Goal: Task Accomplishment & Management: Manage account settings

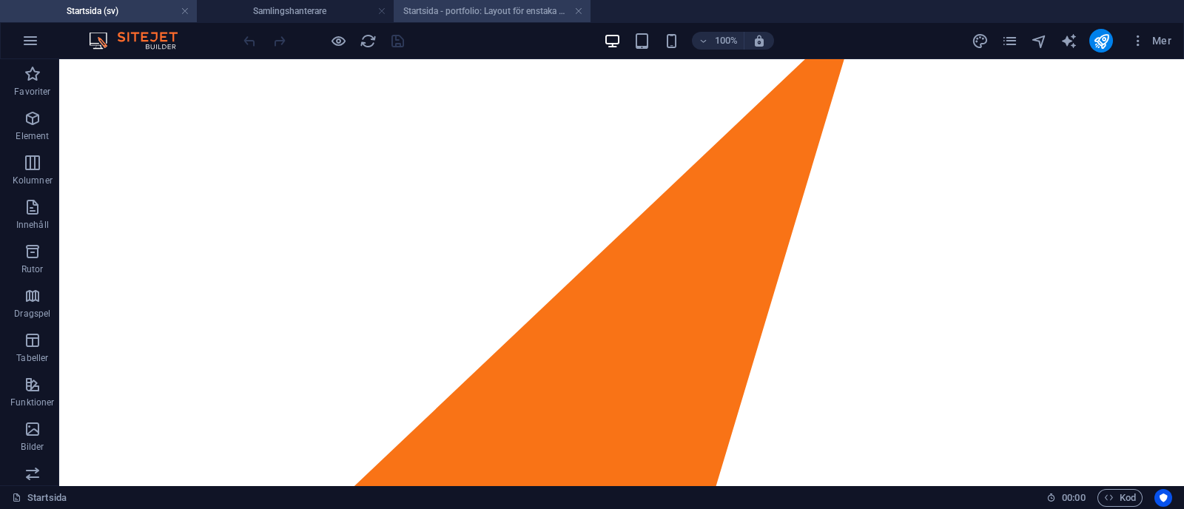
click at [450, 1] on li "Startsida - portfolio: Layout för enstaka sida (sv)" at bounding box center [492, 11] width 197 height 22
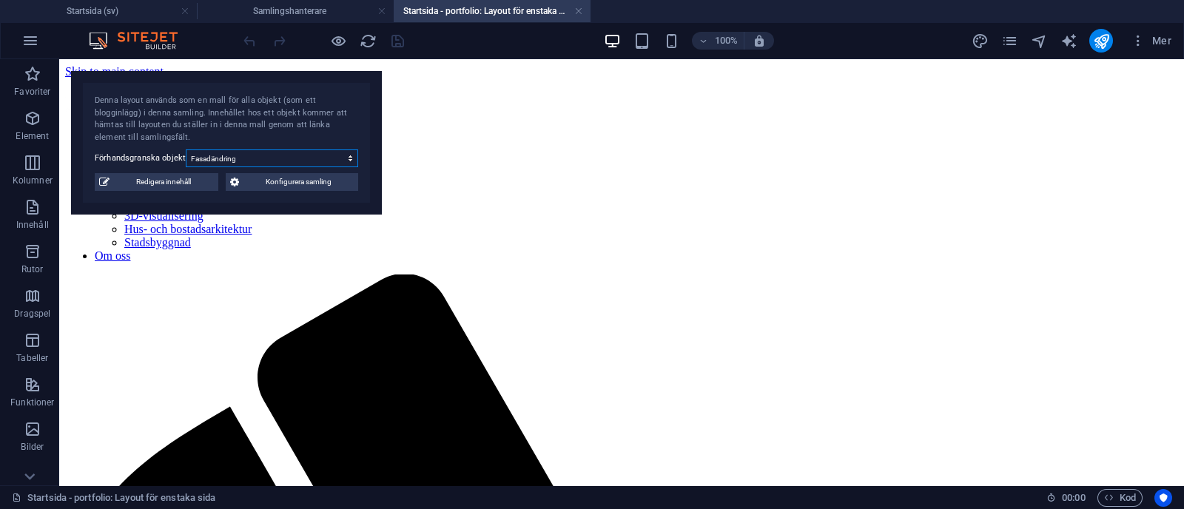
click at [307, 155] on select "Tillbyggnad bostadshus Volymstudie Fasadändring" at bounding box center [272, 159] width 172 height 18
select select "68b70ddebdb0bfdaaa07016d"
click at [186, 150] on select "Tillbyggnad bostadshus Volymstudie Fasadändring" at bounding box center [272, 159] width 172 height 18
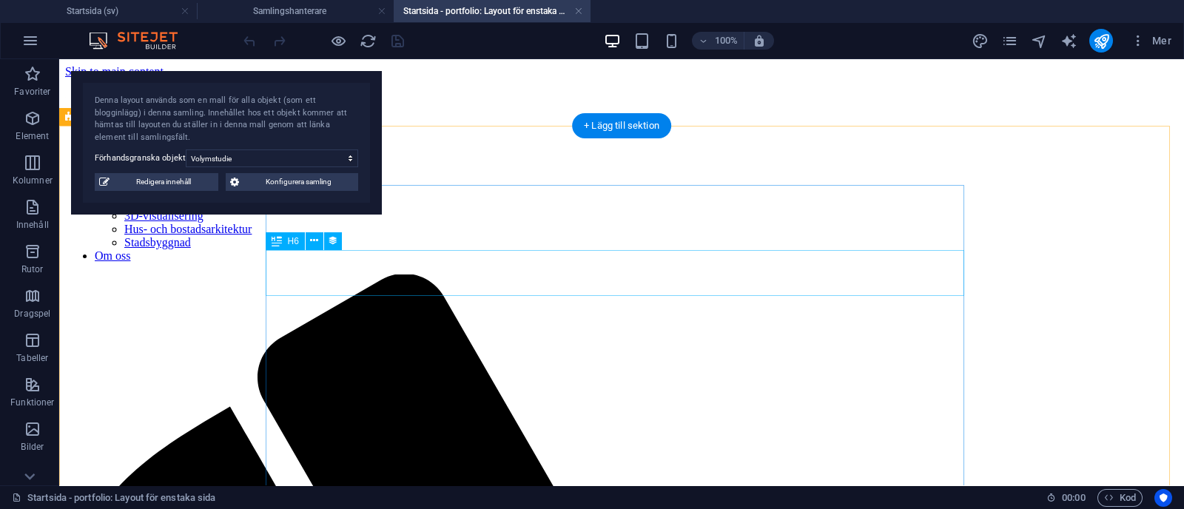
select select "underrubrik"
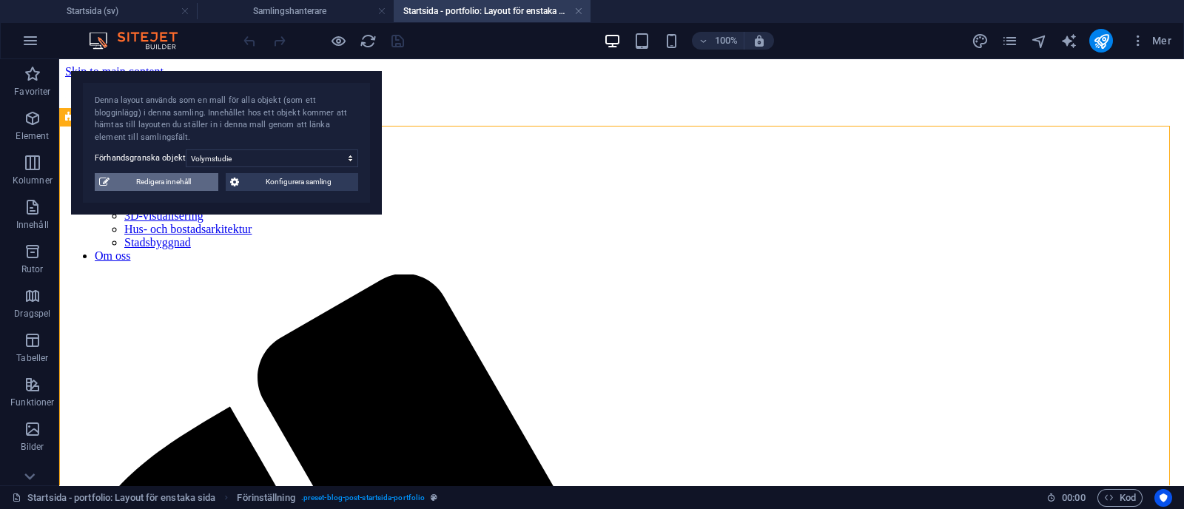
click at [197, 181] on span "Redigera innehåll" at bounding box center [164, 182] width 100 height 18
select select "Stadsbyggnad"
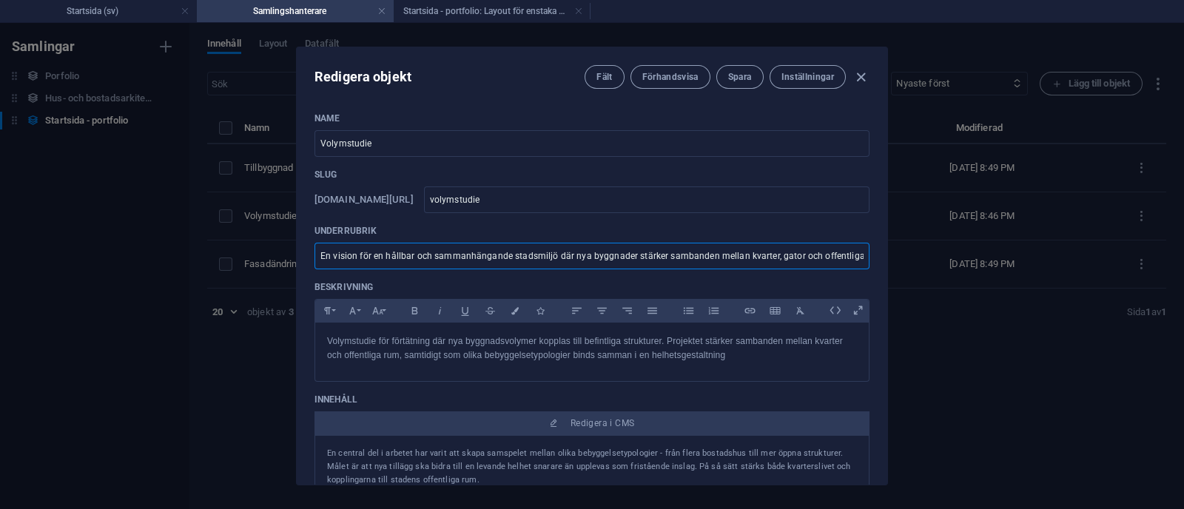
click at [811, 255] on input "En vision för en hållbar och sammanhängande stadsmiljö där nya byggnader stärke…" at bounding box center [592, 256] width 555 height 27
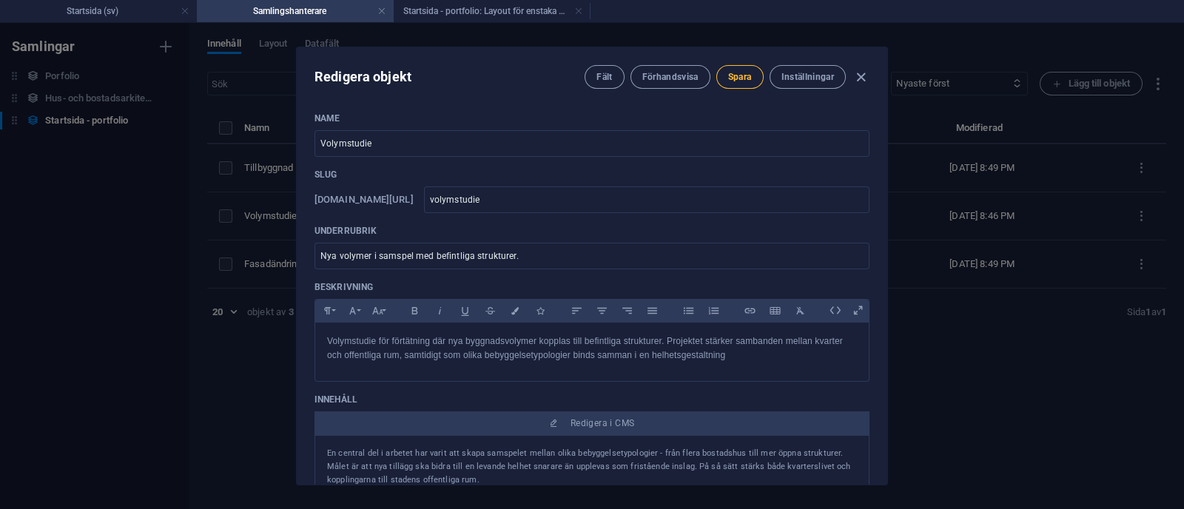
click at [729, 72] on span "Spara" at bounding box center [740, 77] width 24 height 12
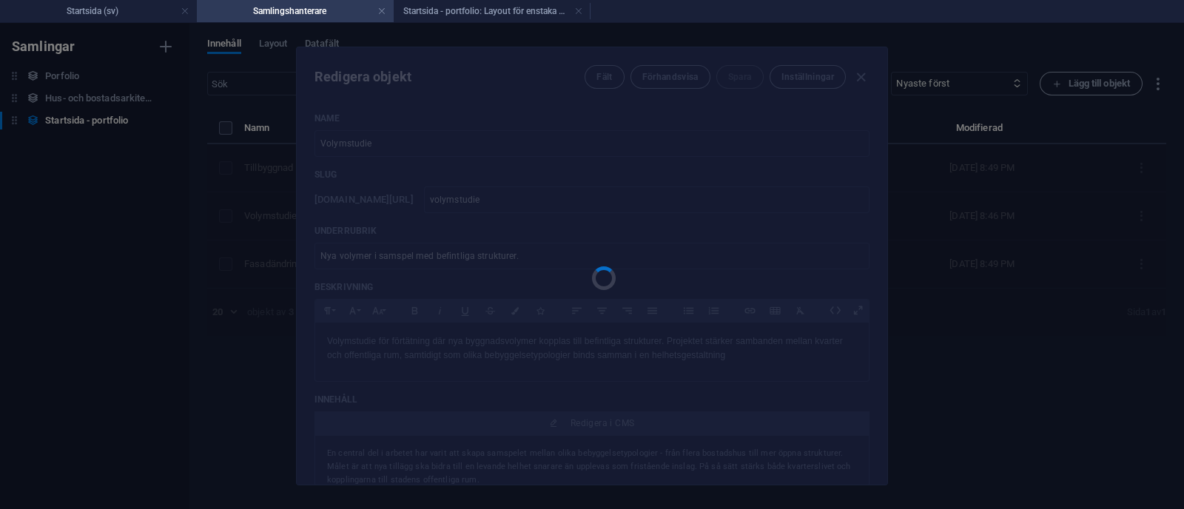
type input "Nya volymer i samspel med befintliga strukturer."
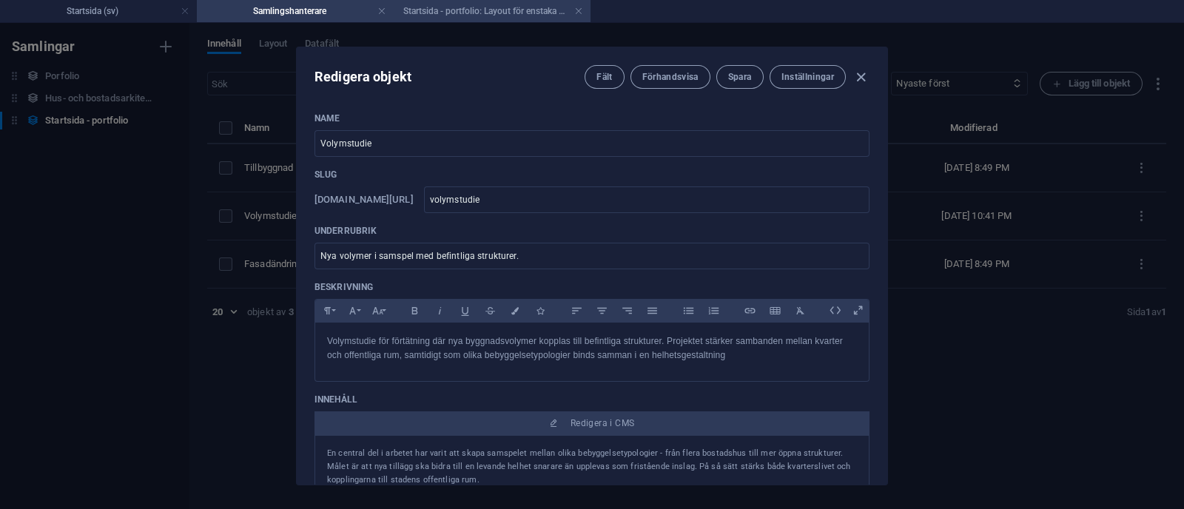
click at [469, 11] on h4 "Startsida - portfolio: Layout för enstaka sida (sv)" at bounding box center [492, 11] width 197 height 16
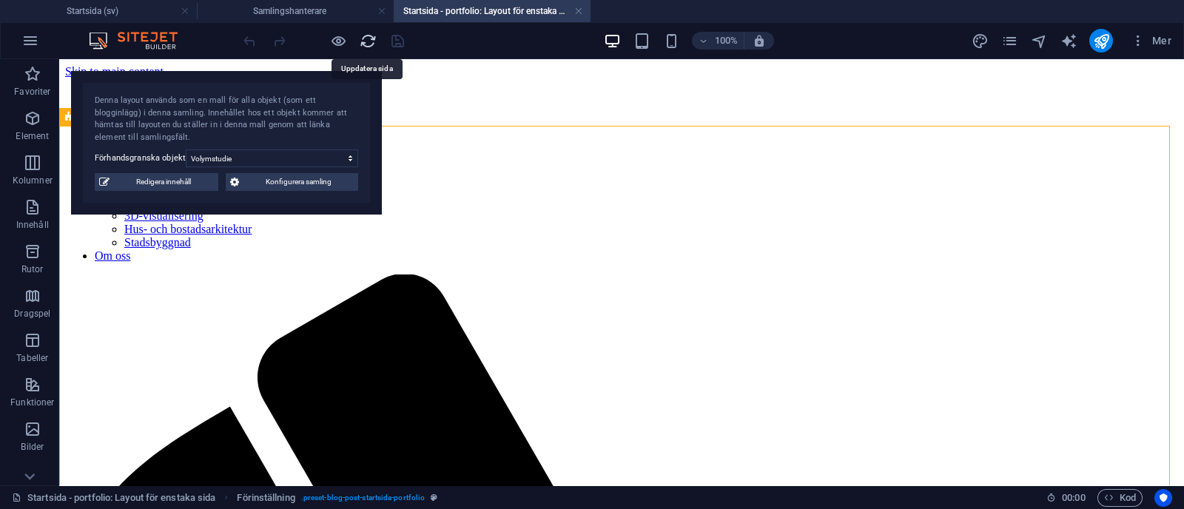
click at [363, 35] on icon "reload" at bounding box center [368, 41] width 17 height 17
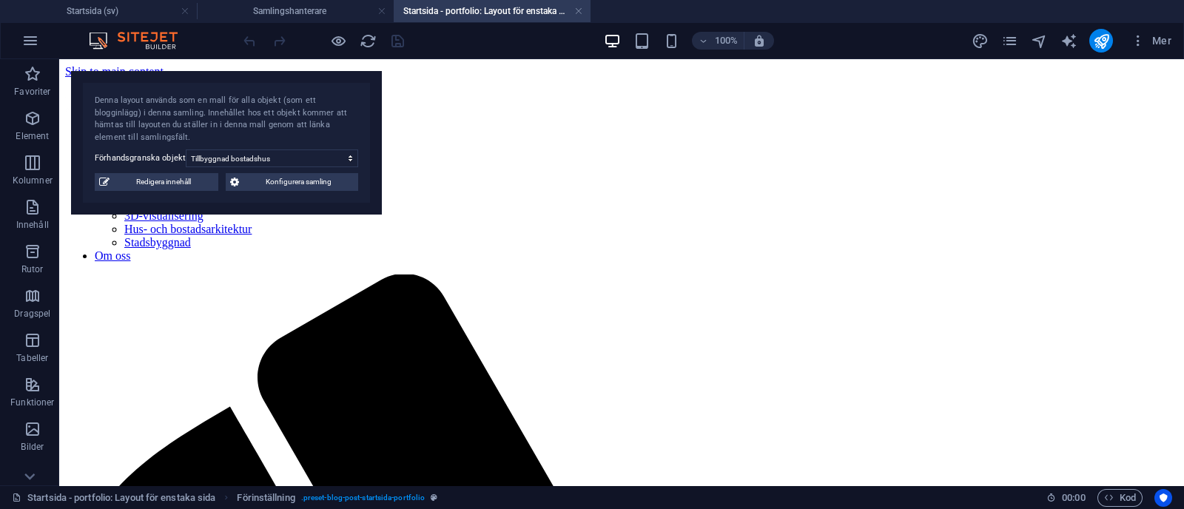
click at [323, 167] on div "Denna layout används som en mall för alla objekt (som ett blogginlägg) i denna …" at bounding box center [226, 143] width 311 height 144
click at [326, 161] on select "Tillbyggnad bostadshus Volymstudie Fasadändring" at bounding box center [272, 159] width 172 height 18
select select "68b70ddebdb0bfdaaa07016d"
click at [186, 150] on select "Tillbyggnad bostadshus Volymstudie Fasadändring" at bounding box center [272, 159] width 172 height 18
click at [163, 187] on span "Redigera innehåll" at bounding box center [164, 182] width 100 height 18
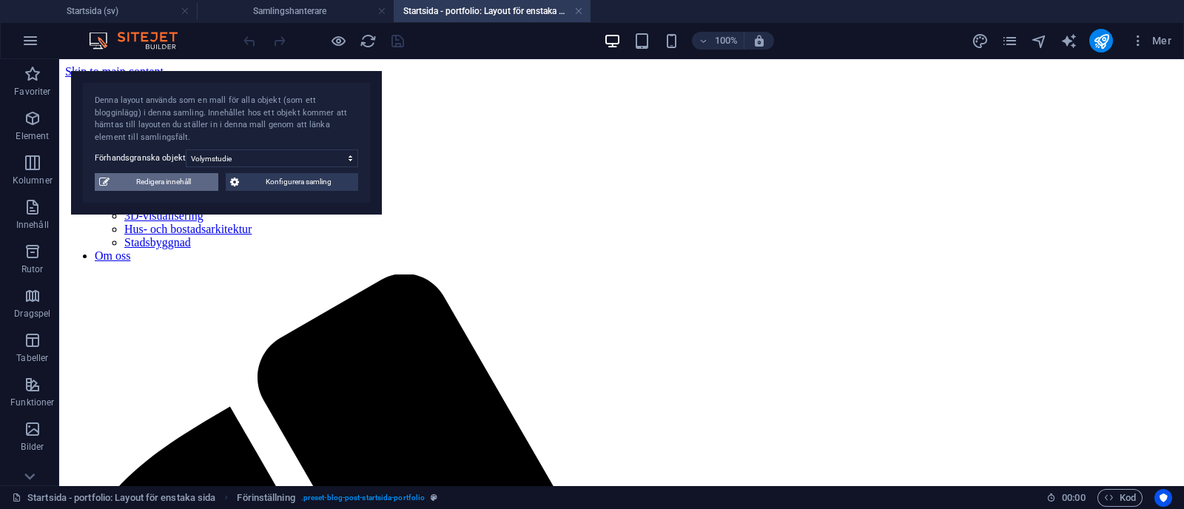
type input "volymstudie"
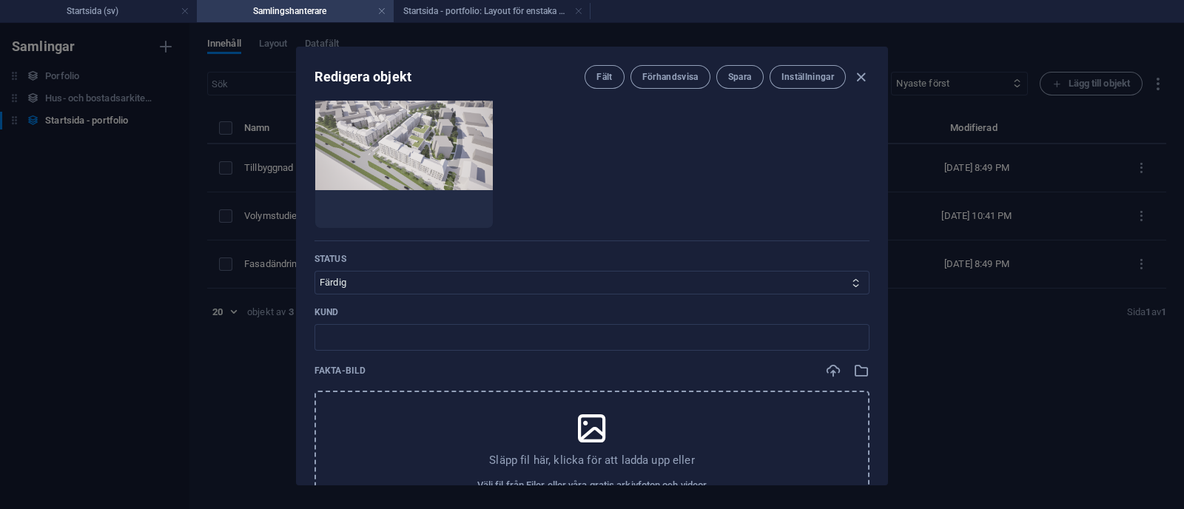
scroll to position [654, 0]
click at [465, 344] on input "text" at bounding box center [592, 336] width 555 height 27
type input "e"
type input "Exempelprojekt"
click at [731, 77] on span "Spara" at bounding box center [740, 77] width 24 height 12
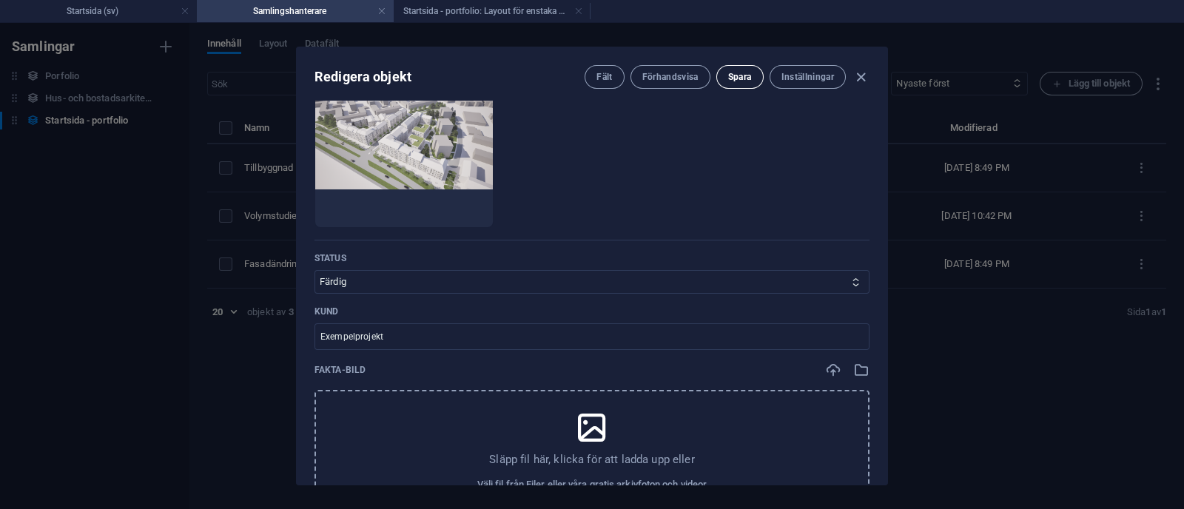
click at [741, 78] on span "Spara" at bounding box center [740, 77] width 24 height 12
click at [855, 78] on icon "button" at bounding box center [861, 77] width 17 height 17
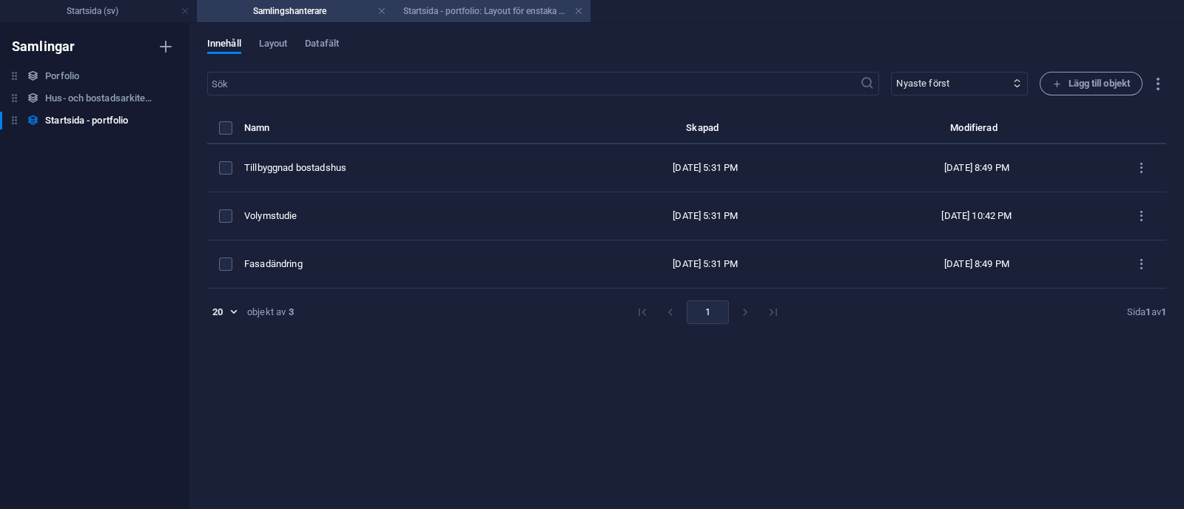
click at [431, 10] on h4 "Startsida - portfolio: Layout för enstaka sida (sv)" at bounding box center [492, 11] width 197 height 16
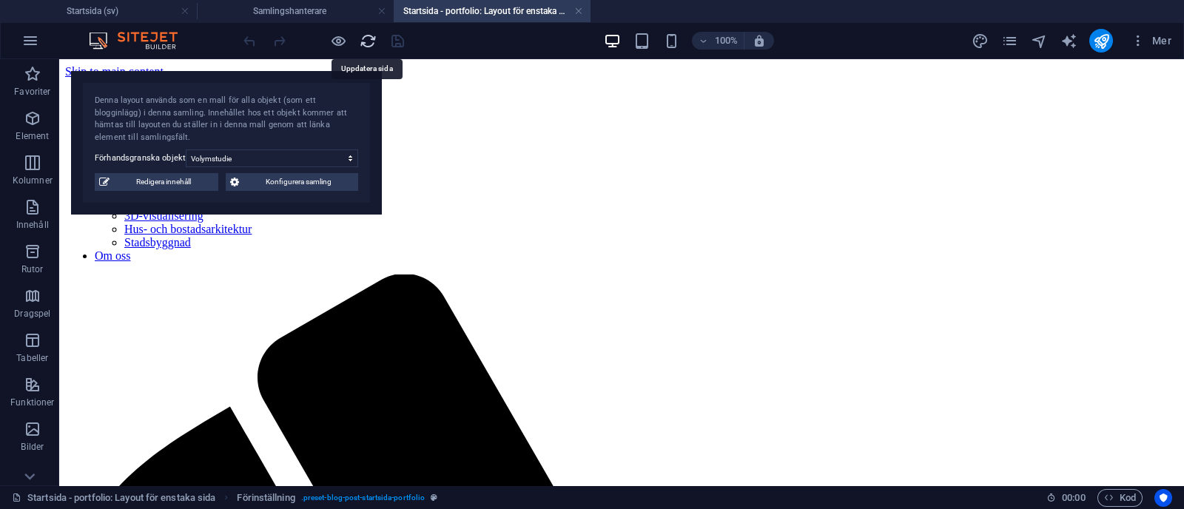
click at [365, 38] on icon "reload" at bounding box center [368, 41] width 17 height 17
click at [316, 152] on select "Tillbyggnad bostadshus Volymstudie Fasadändring" at bounding box center [272, 159] width 172 height 18
select select "68b70ddebdb0bfdaaa07016d"
click at [186, 150] on select "Tillbyggnad bostadshus Volymstudie Fasadändring" at bounding box center [272, 159] width 172 height 18
click at [188, 189] on span "Redigera innehåll" at bounding box center [164, 182] width 100 height 18
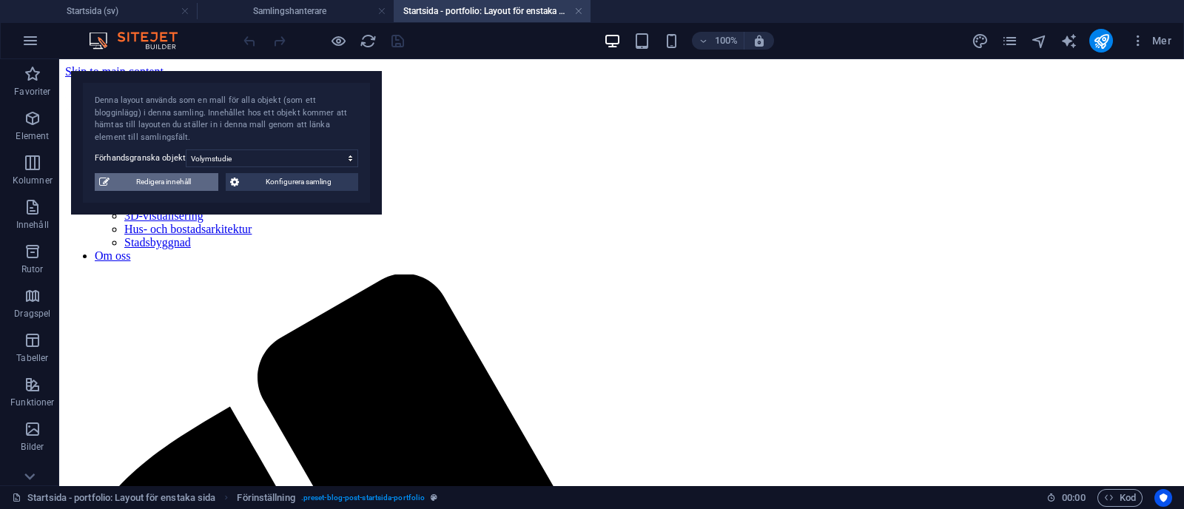
select select "Stadsbyggnad"
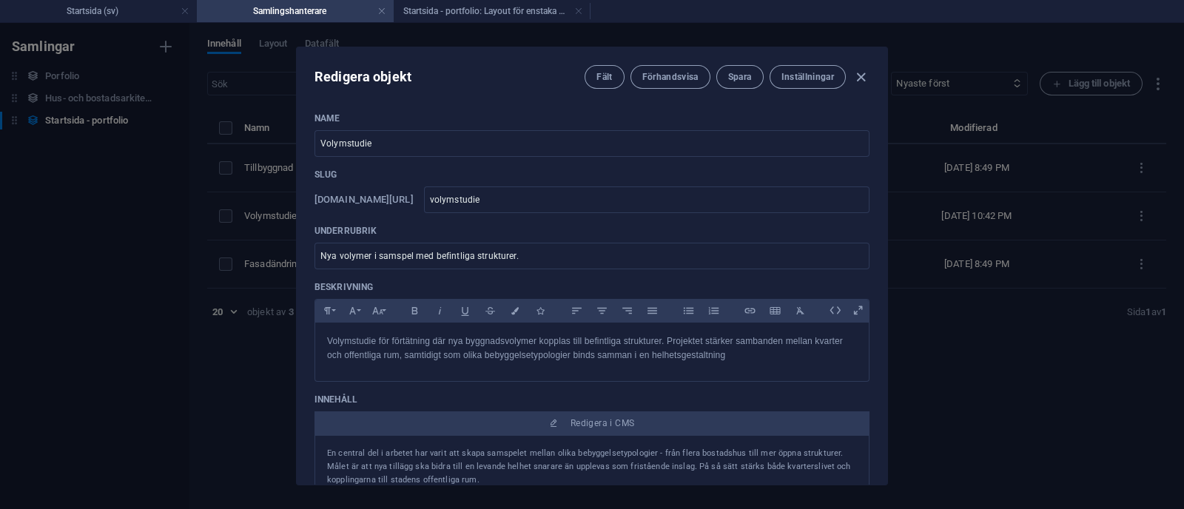
scroll to position [188, 0]
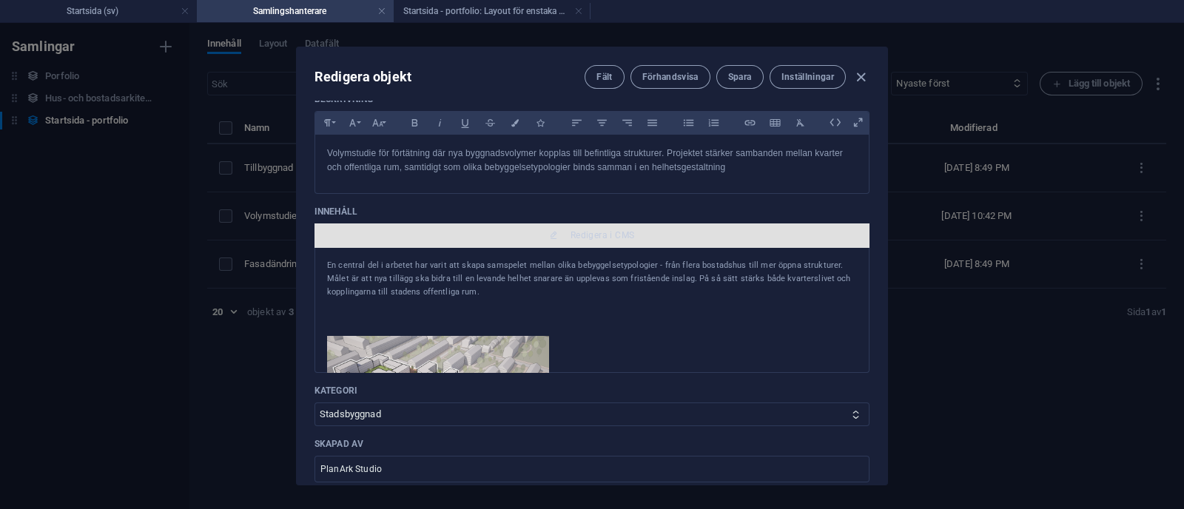
click at [627, 240] on span "Redigera i CMS" at bounding box center [603, 235] width 64 height 12
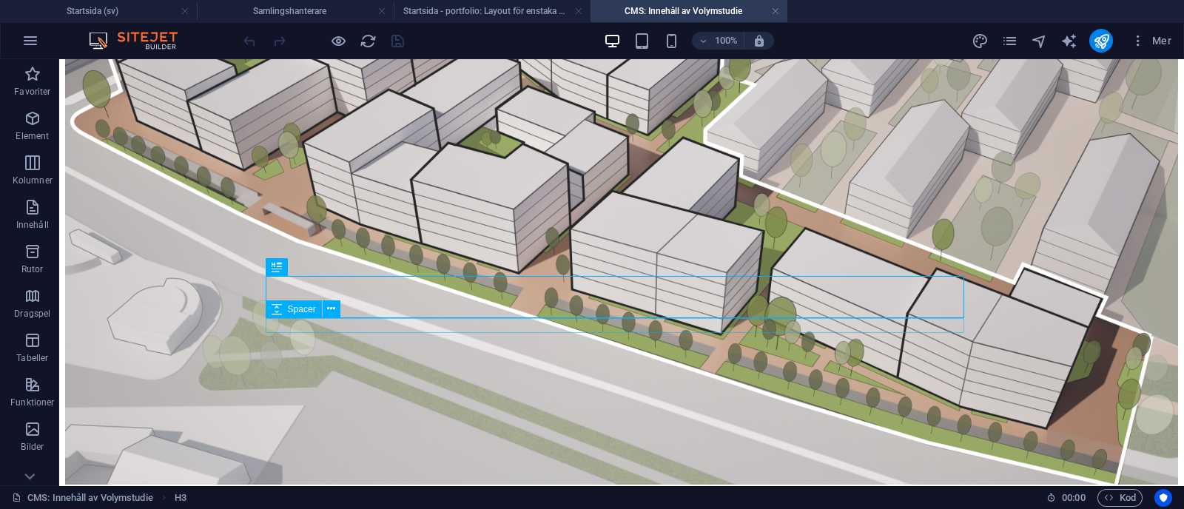
scroll to position [366, 0]
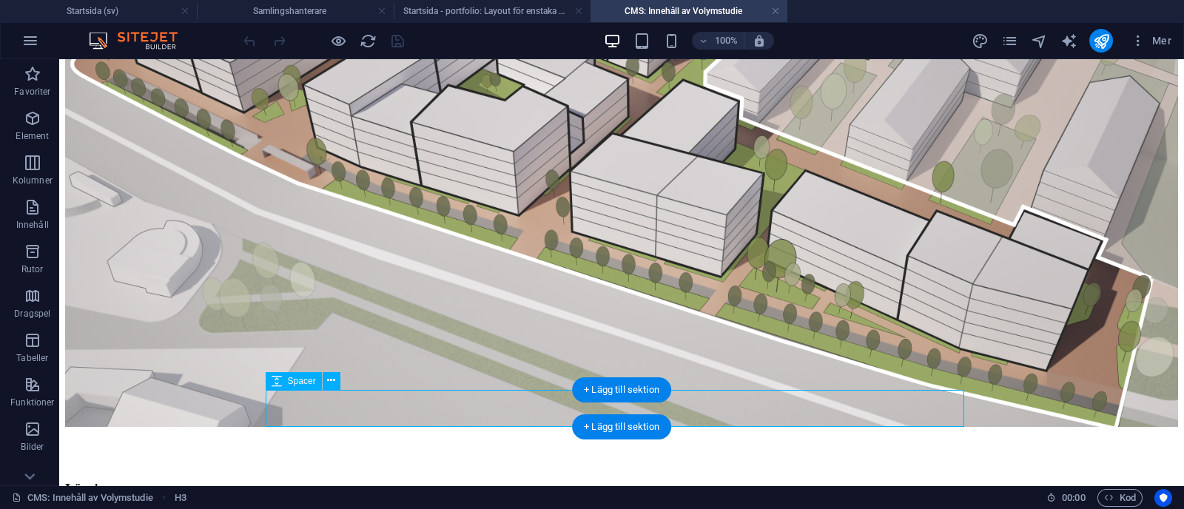
select select "px"
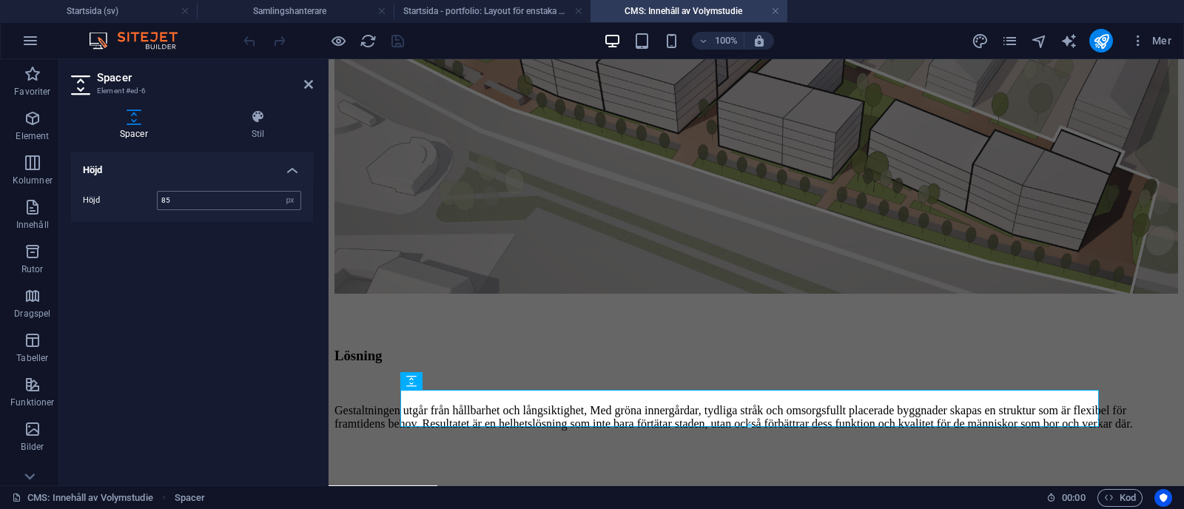
type input "85"
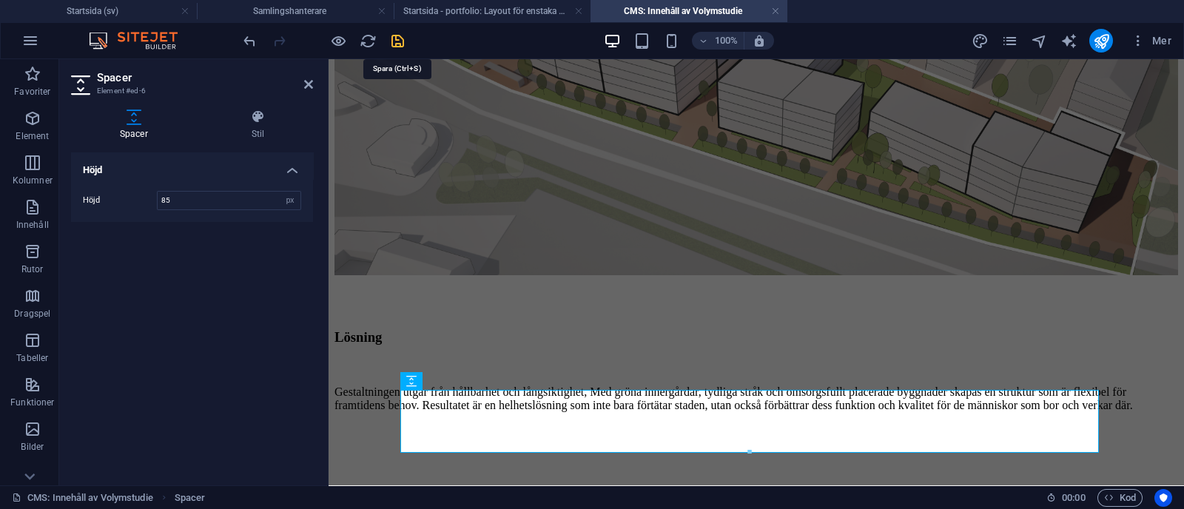
click at [395, 41] on icon "save" at bounding box center [397, 41] width 17 height 17
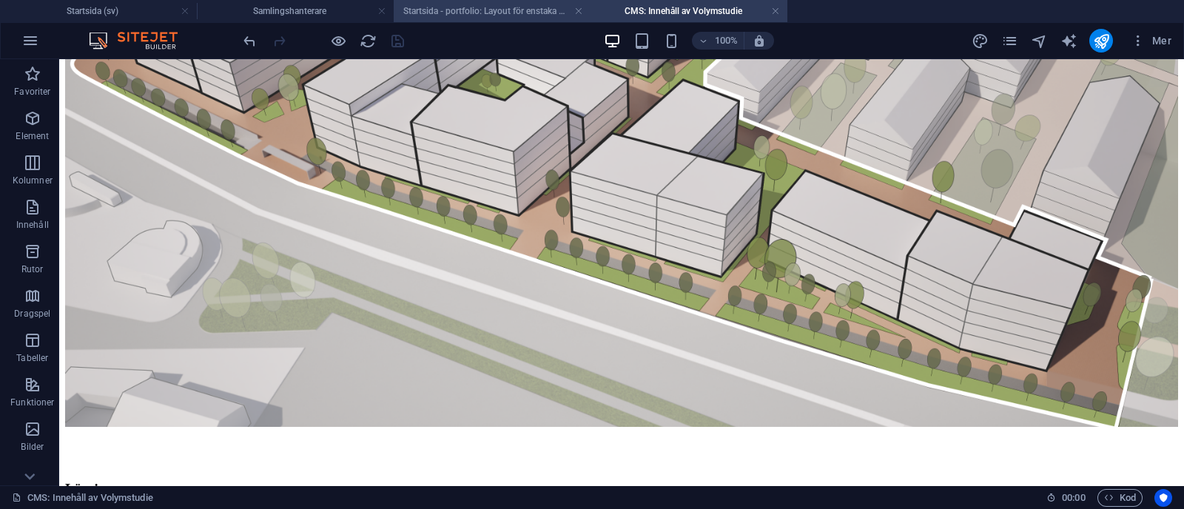
click at [463, 11] on h4 "Startsida - portfolio: Layout för enstaka sida (sv)" at bounding box center [492, 11] width 197 height 16
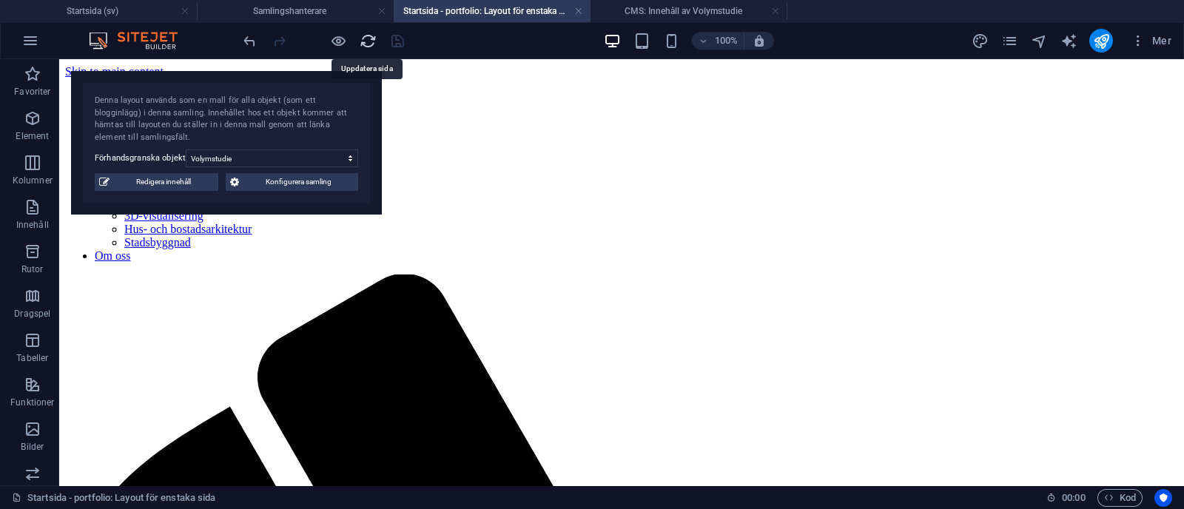
click at [366, 38] on icon "reload" at bounding box center [368, 41] width 17 height 17
click at [327, 156] on select "Tillbyggnad bostadshus Volymstudie Fasadändring" at bounding box center [272, 159] width 172 height 18
select select "68b70ddebdb0bfdaaa07016d"
click at [186, 150] on select "Tillbyggnad bostadshus Volymstudie Fasadändring" at bounding box center [272, 159] width 172 height 18
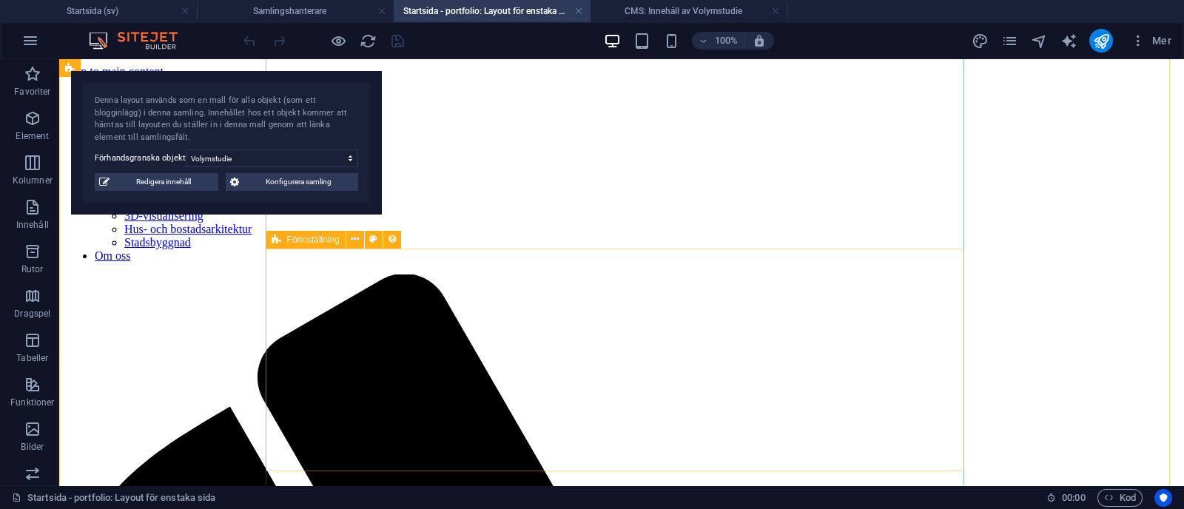
click at [293, 244] on div "Förinställning" at bounding box center [306, 240] width 80 height 18
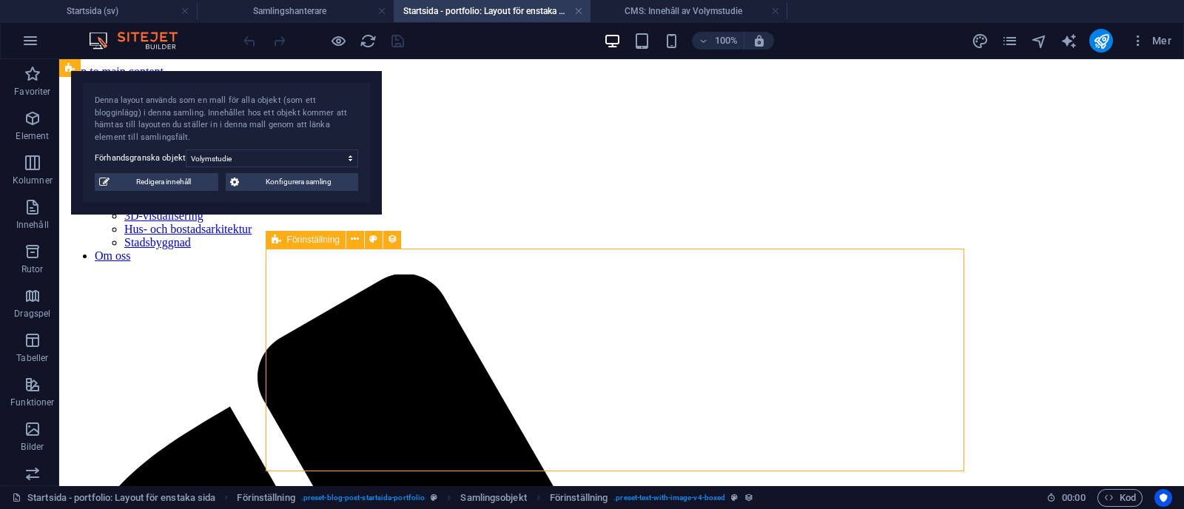
click at [293, 244] on div "Förinställning" at bounding box center [306, 240] width 80 height 18
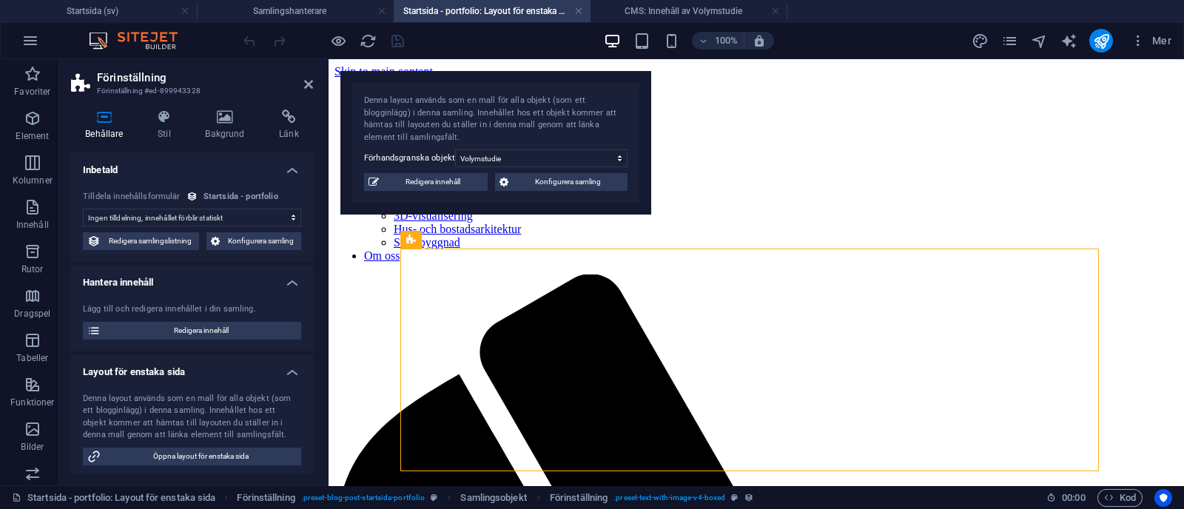
click at [102, 118] on icon at bounding box center [104, 117] width 67 height 15
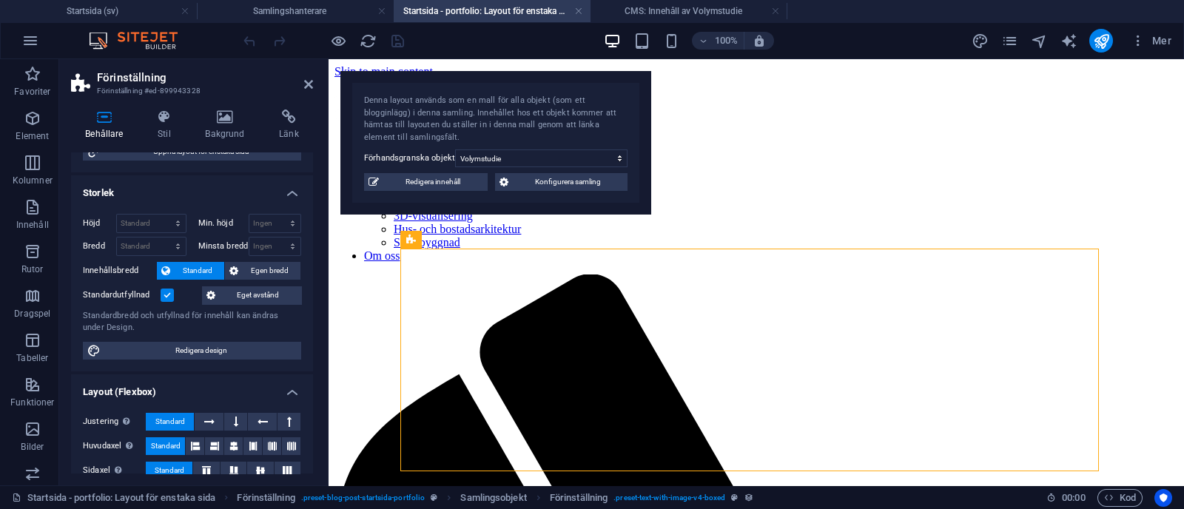
scroll to position [306, 0]
click at [166, 293] on label at bounding box center [167, 294] width 13 height 13
click at [0, 0] on input "Standardutfyllnad" at bounding box center [0, 0] width 0 height 0
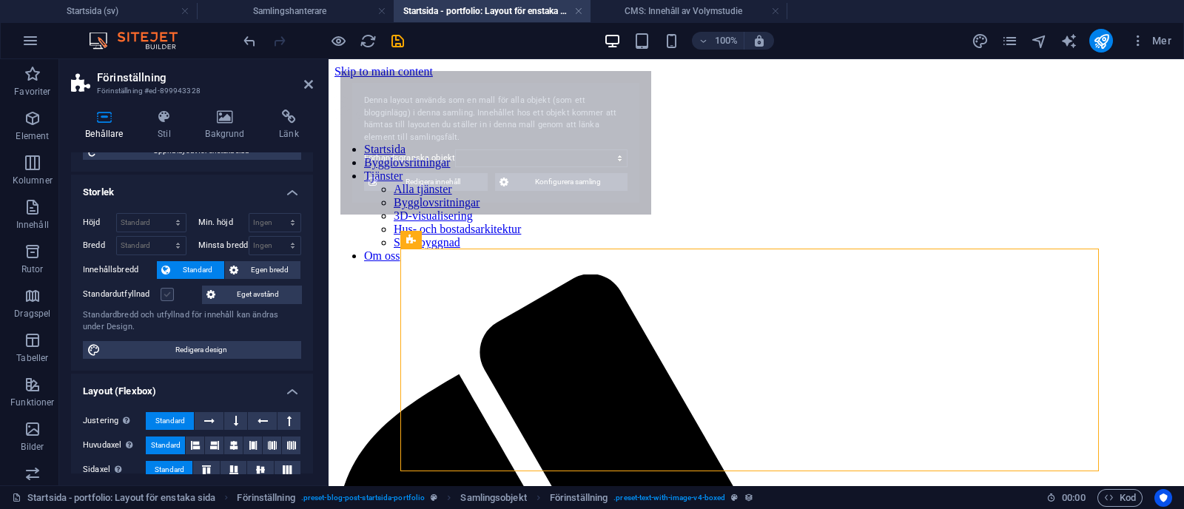
select select "68b70ddebdb0bfdaaa070170"
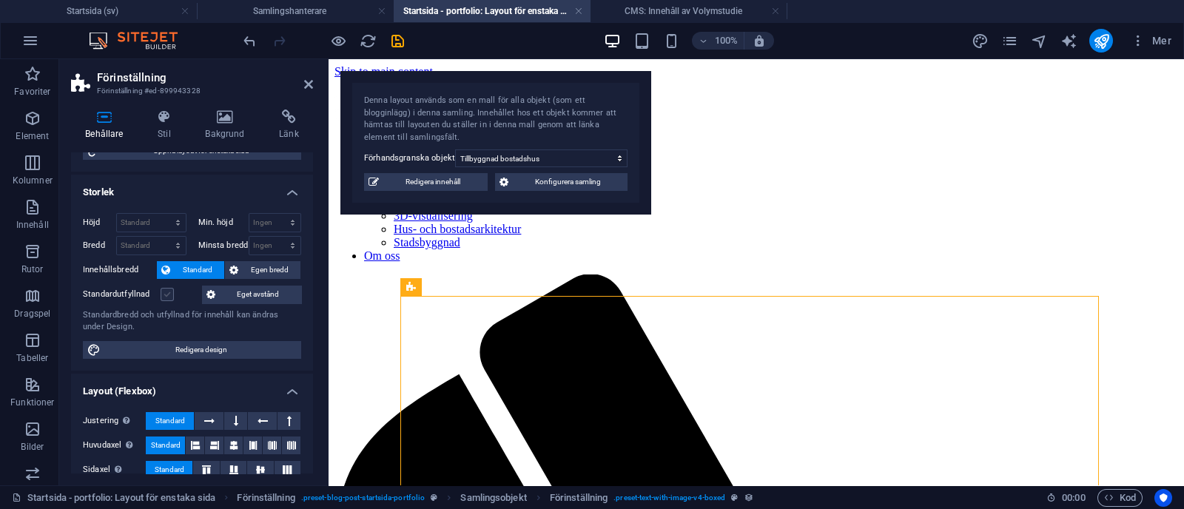
click at [166, 293] on label at bounding box center [167, 294] width 13 height 13
click at [0, 0] on input "Standardutfyllnad" at bounding box center [0, 0] width 0 height 0
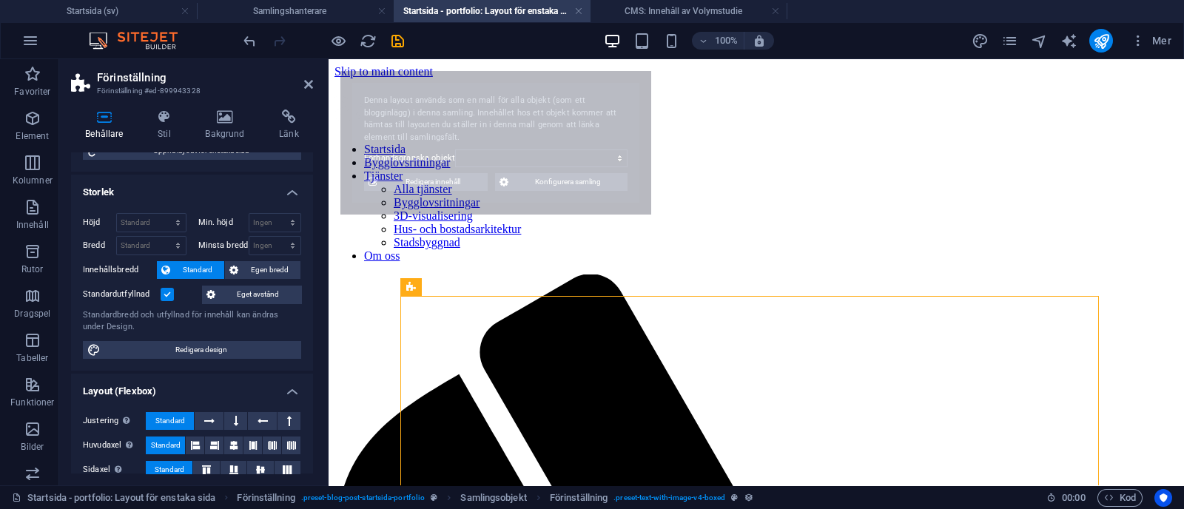
select select "68b70ddebdb0bfdaaa070170"
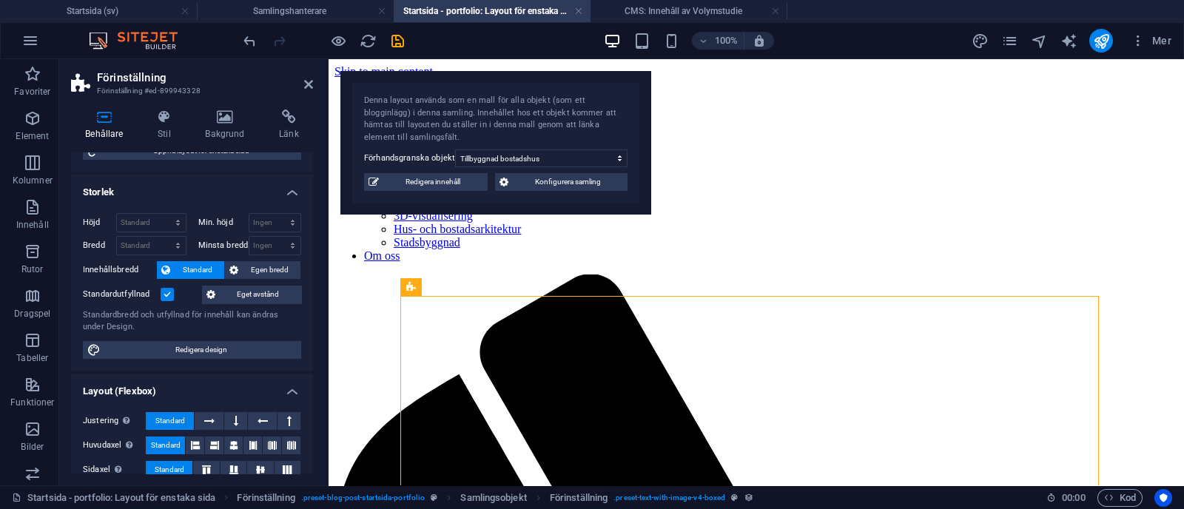
click at [167, 290] on label at bounding box center [167, 294] width 13 height 13
click at [0, 0] on input "Standardutfyllnad" at bounding box center [0, 0] width 0 height 0
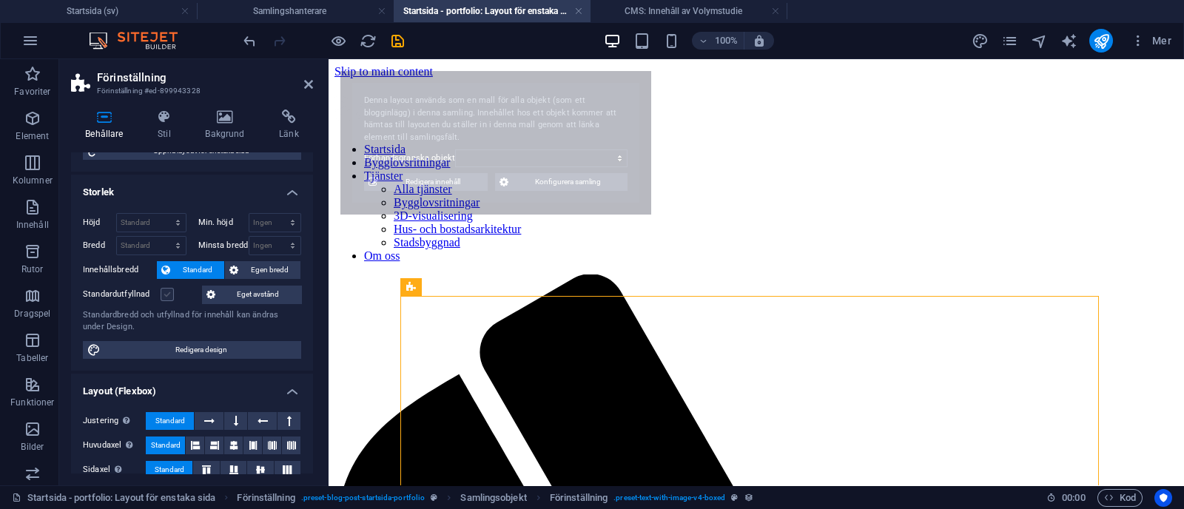
select select "68b70ddebdb0bfdaaa070170"
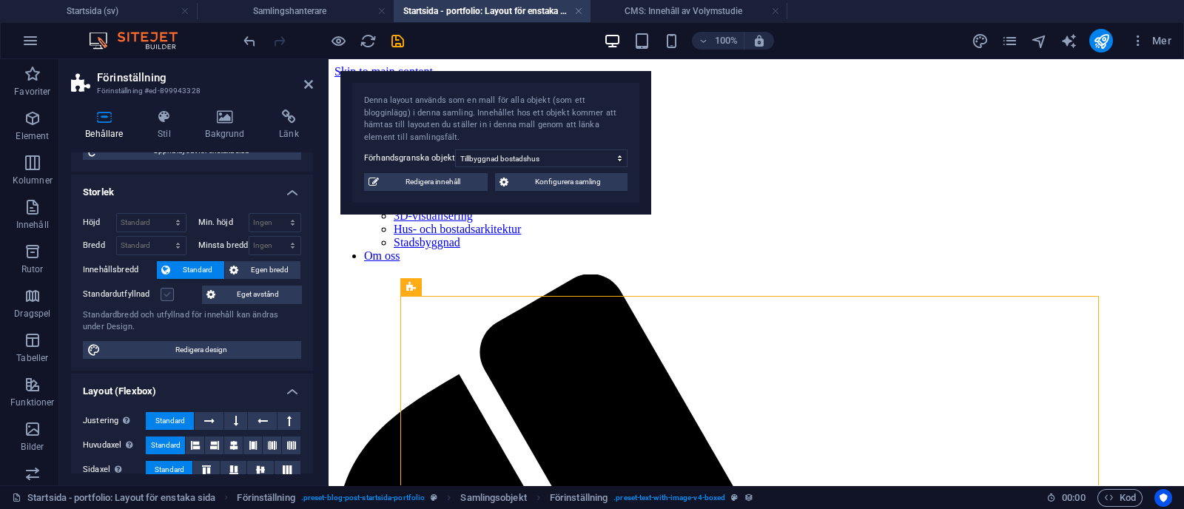
click at [167, 290] on label at bounding box center [167, 294] width 13 height 13
click at [0, 0] on input "Standardutfyllnad" at bounding box center [0, 0] width 0 height 0
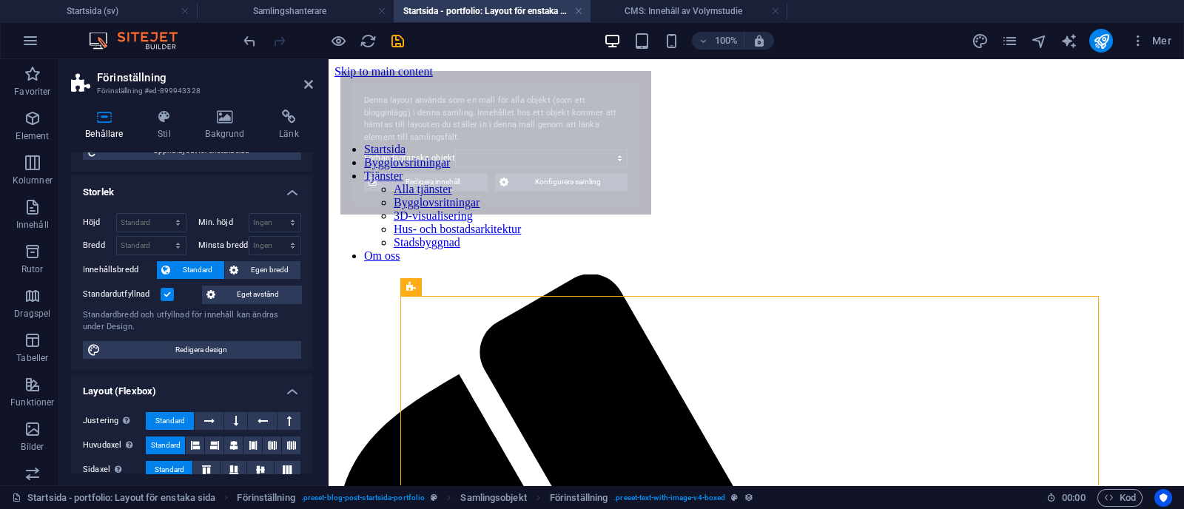
select select "68b70ddebdb0bfdaaa070170"
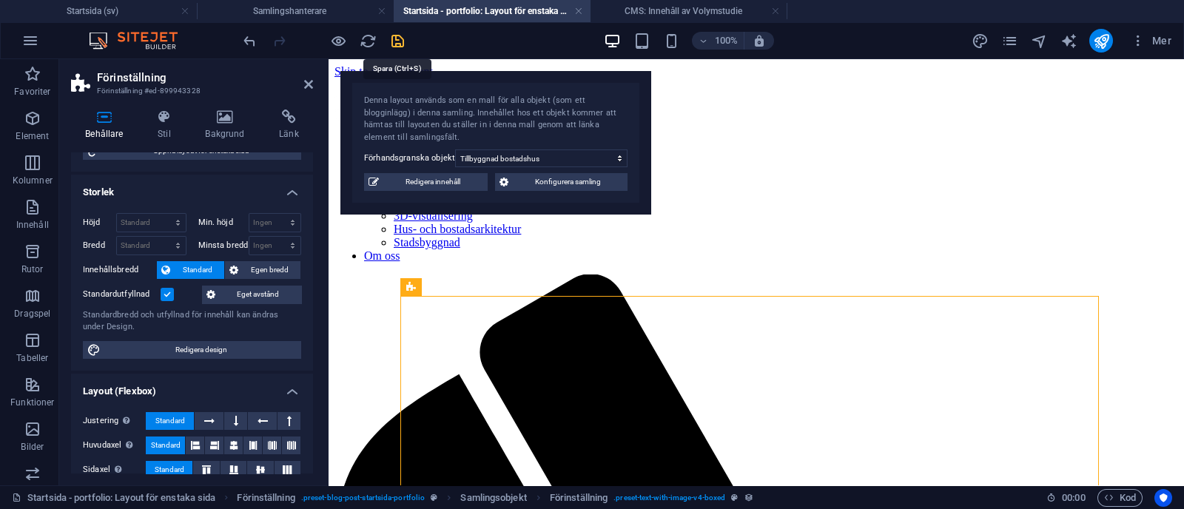
click at [395, 44] on icon "save" at bounding box center [397, 41] width 17 height 17
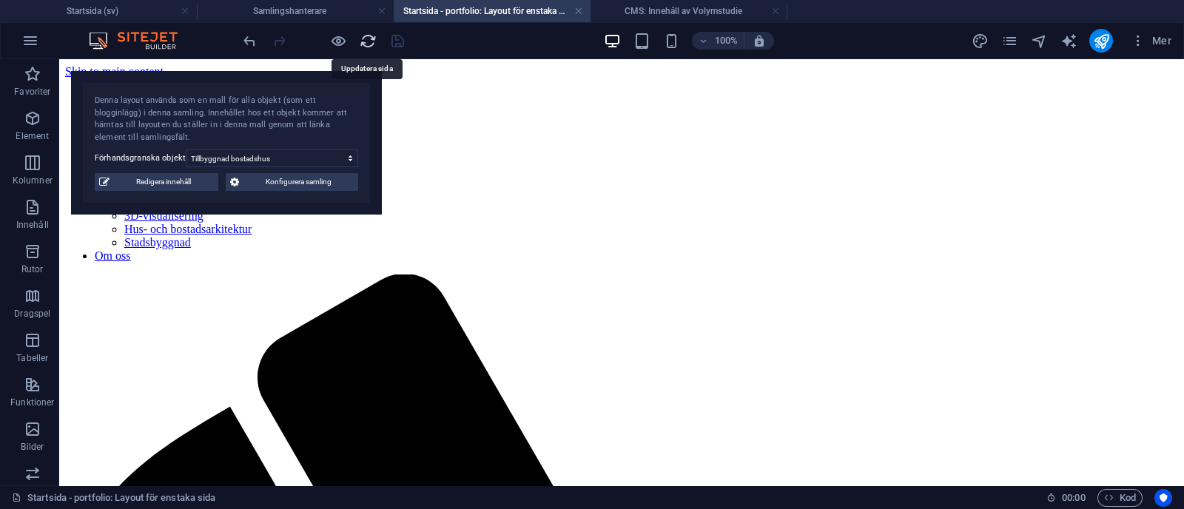
click at [371, 43] on icon "reload" at bounding box center [368, 41] width 17 height 17
click at [335, 150] on select "Tillbyggnad bostadshus Volymstudie Fasadändring" at bounding box center [272, 159] width 172 height 18
select select "68b70ddebdb0bfdaaa07016d"
click at [186, 150] on select "Tillbyggnad bostadshus Volymstudie Fasadändring" at bounding box center [272, 159] width 172 height 18
click at [152, 185] on span "Redigera innehåll" at bounding box center [164, 182] width 100 height 18
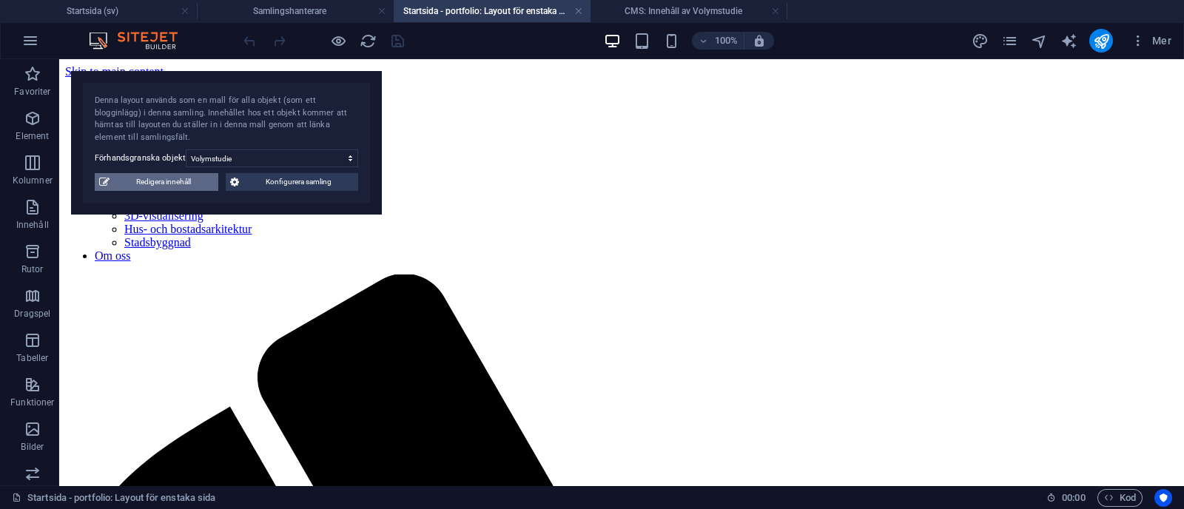
type input "volymstudie"
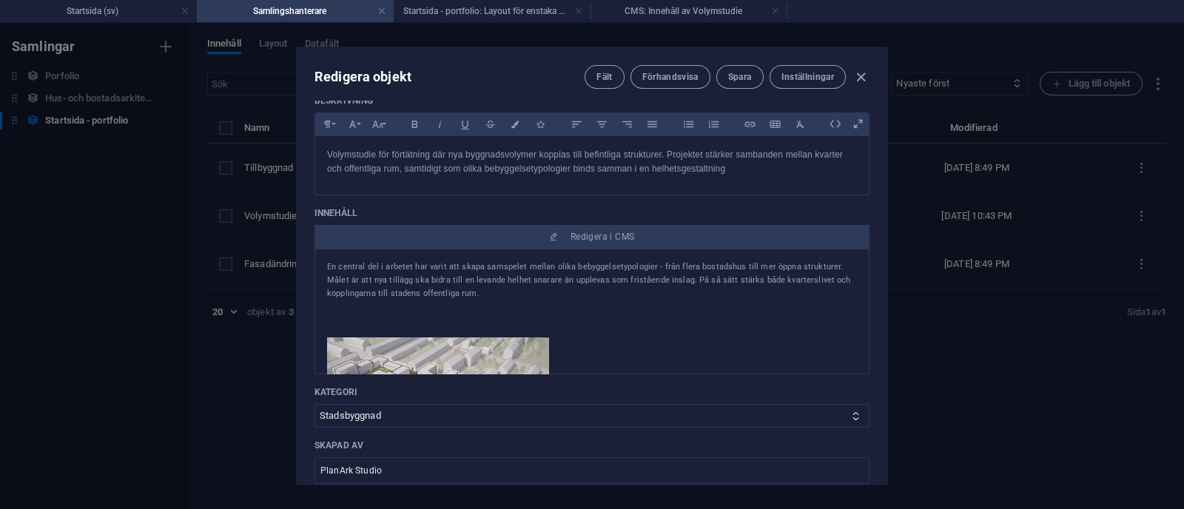
scroll to position [184, 0]
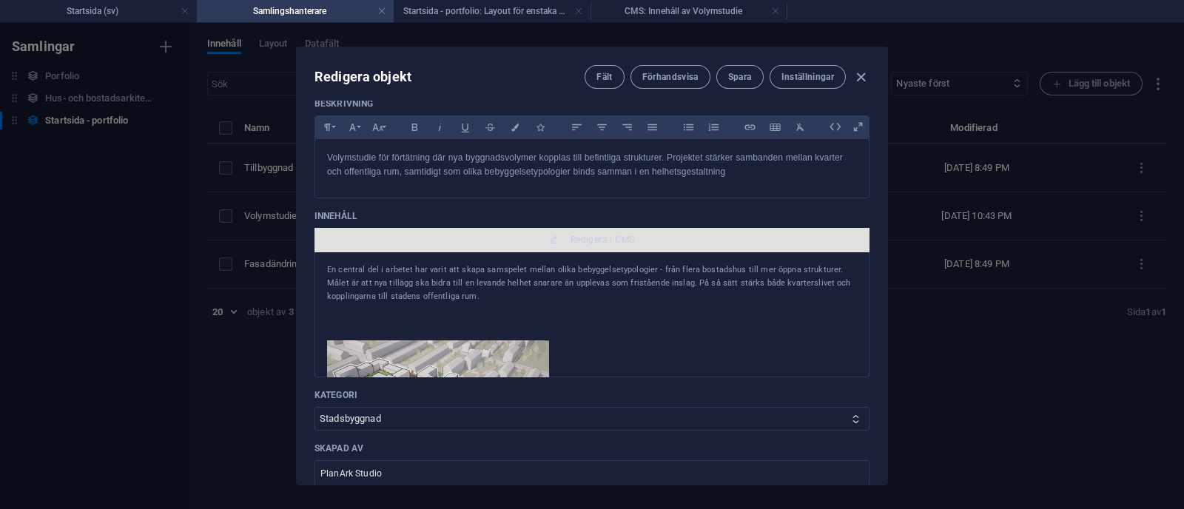
click at [607, 240] on span "Redigera i CMS" at bounding box center [603, 240] width 64 height 12
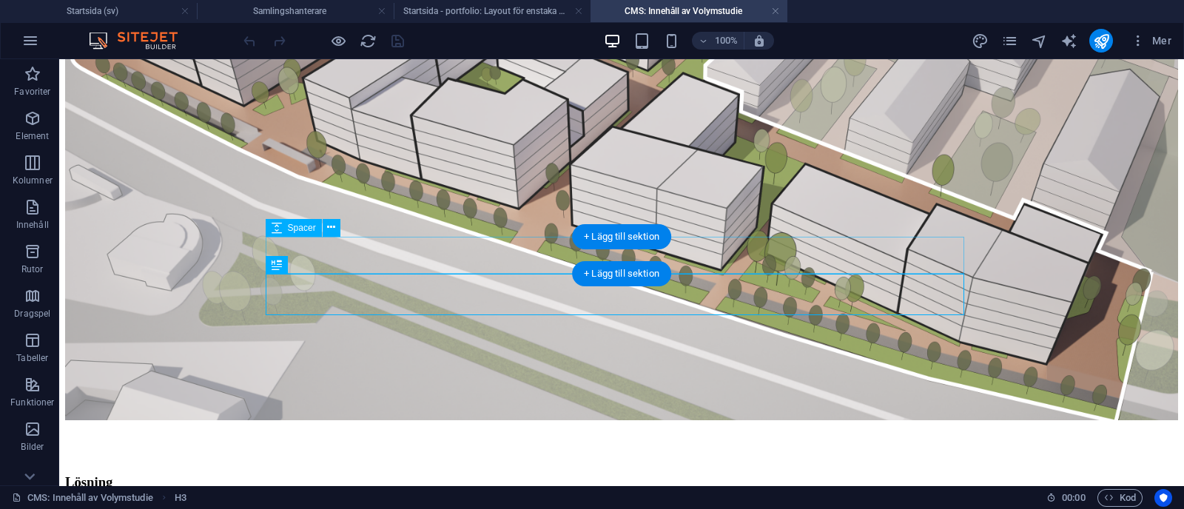
scroll to position [392, 0]
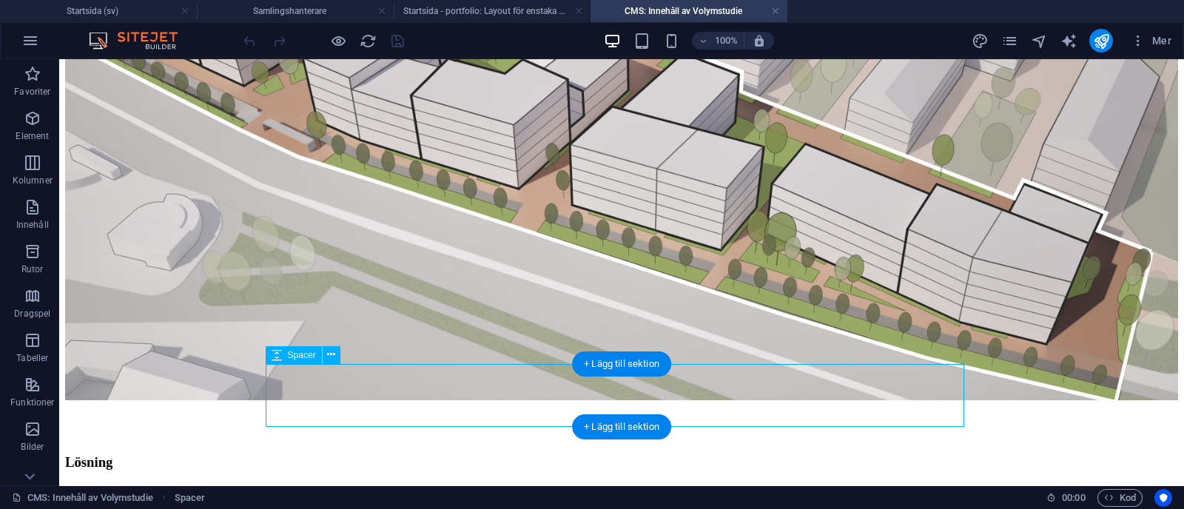
select select "px"
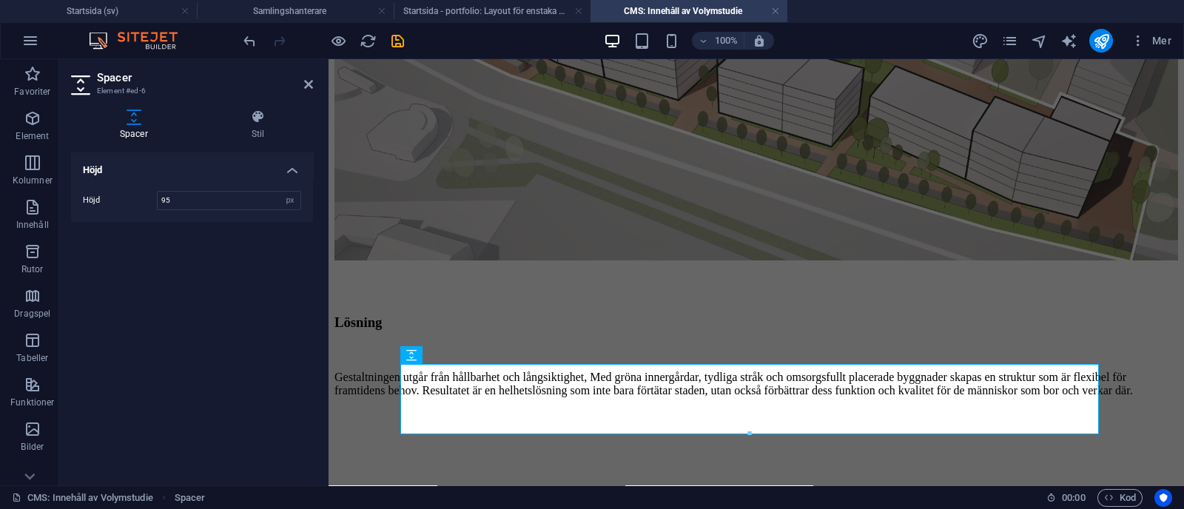
type input "9"
type input "120"
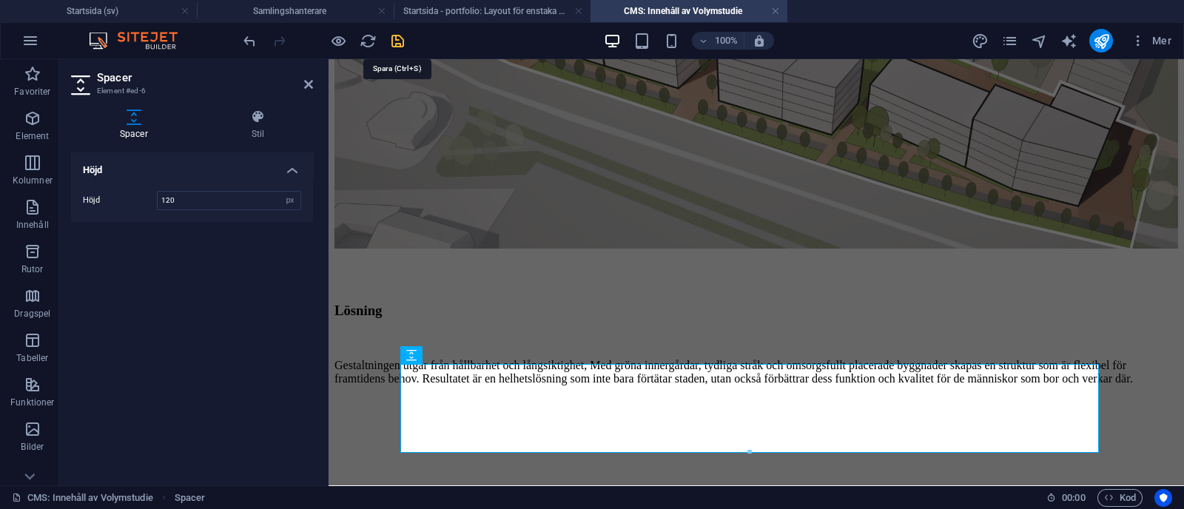
click at [398, 35] on icon "save" at bounding box center [397, 41] width 17 height 17
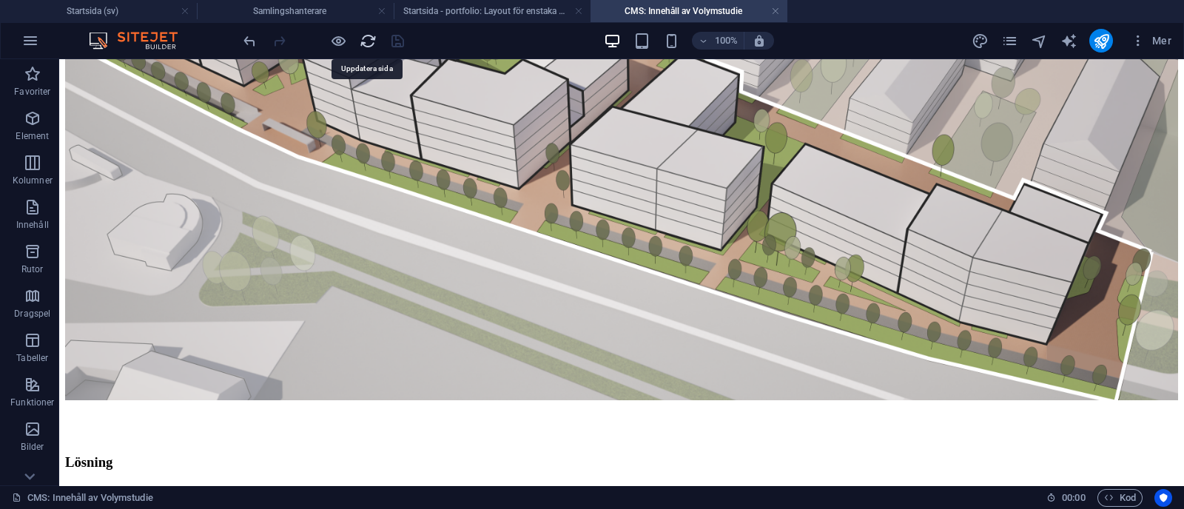
drag, startPoint x: 368, startPoint y: 44, endPoint x: 682, endPoint y: 9, distance: 315.9
click at [369, 44] on icon "reload" at bounding box center [368, 41] width 17 height 17
click at [481, 13] on h4 "Startsida - portfolio: Layout för enstaka sida (sv)" at bounding box center [492, 11] width 197 height 16
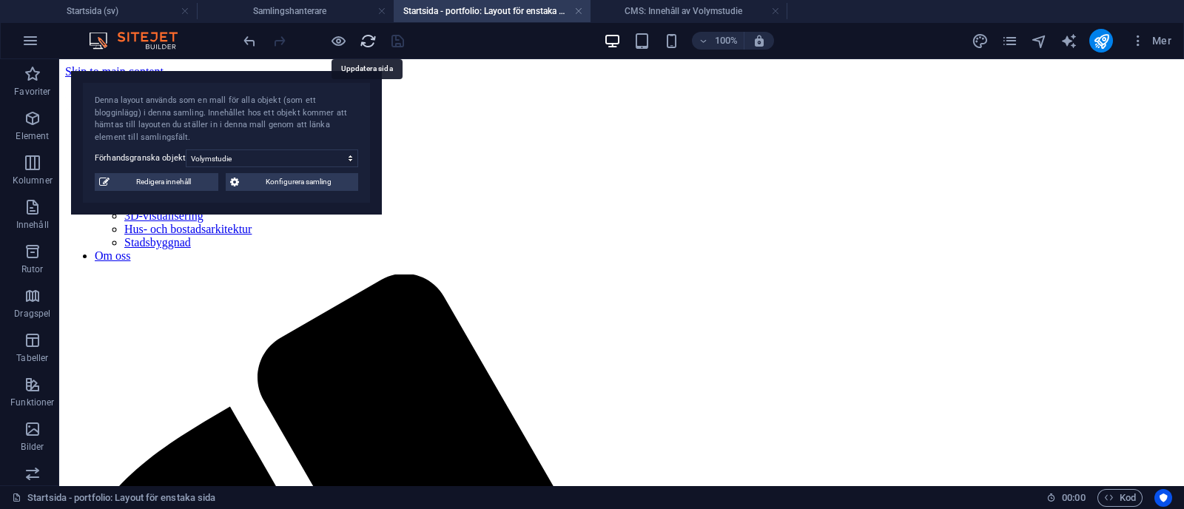
click at [366, 40] on icon "reload" at bounding box center [368, 41] width 17 height 17
click at [341, 150] on select "Tillbyggnad bostadshus Volymstudie Fasadändring" at bounding box center [272, 159] width 172 height 18
select select "68b70ddebdb0bfdaaa07016d"
click at [186, 150] on select "Tillbyggnad bostadshus Volymstudie Fasadändring" at bounding box center [272, 159] width 172 height 18
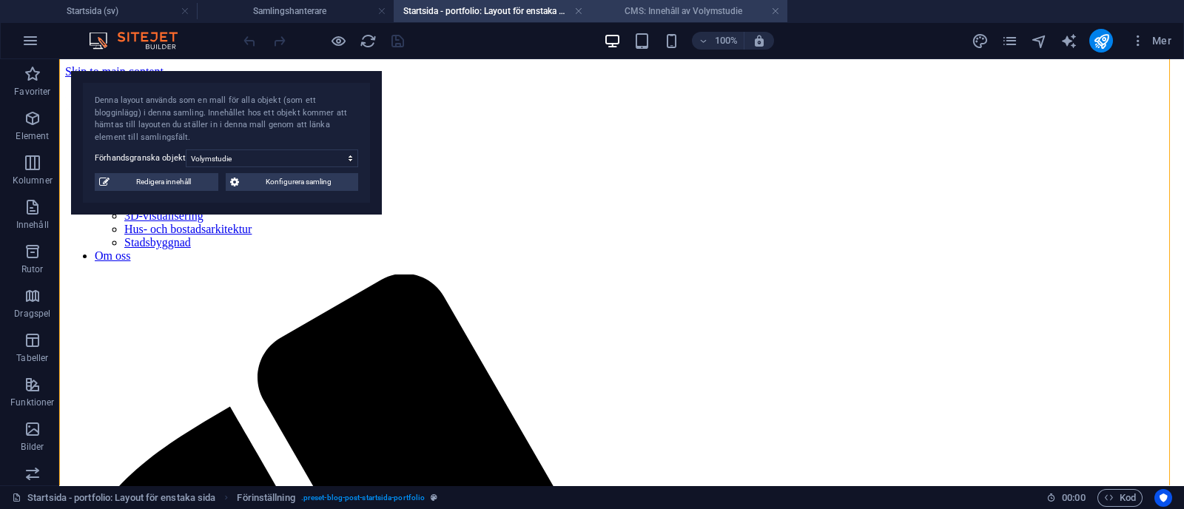
click at [644, 0] on li "CMS: Innehåll av Volymstudie" at bounding box center [689, 11] width 197 height 22
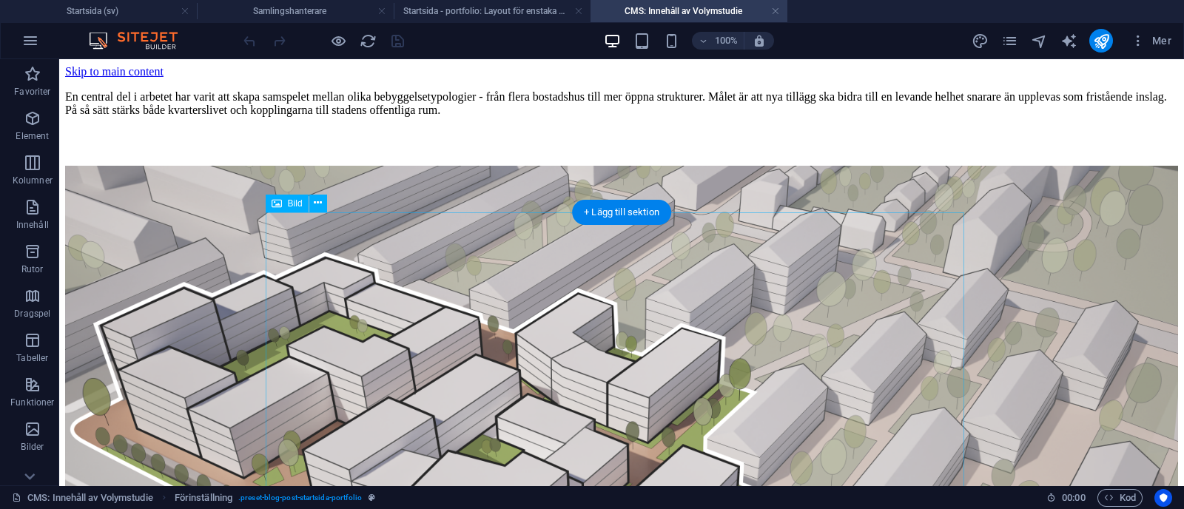
scroll to position [418, 0]
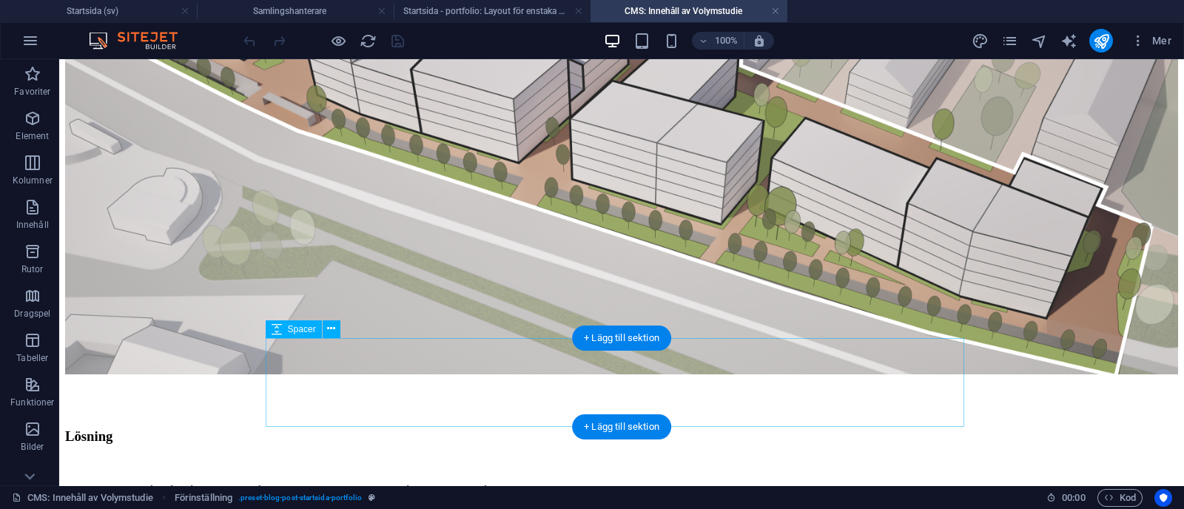
select select "px"
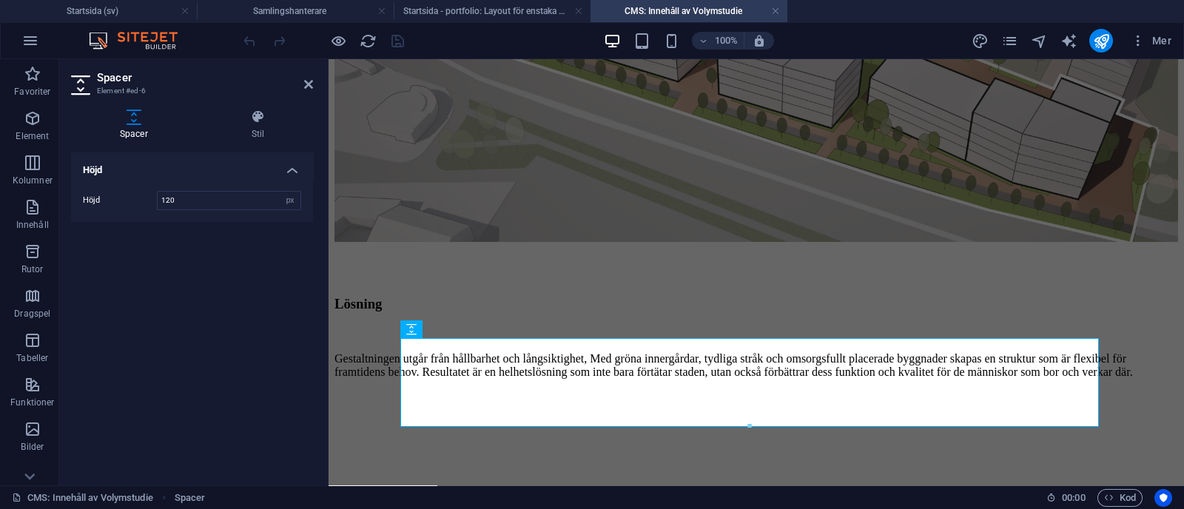
click at [335, 270] on body "Skip to main content En central del i arbetet har varit att skapa samspelet mel…" at bounding box center [757, 73] width 844 height 814
click at [309, 76] on h2 "Spacer" at bounding box center [205, 77] width 216 height 13
click at [308, 84] on icon at bounding box center [308, 84] width 9 height 12
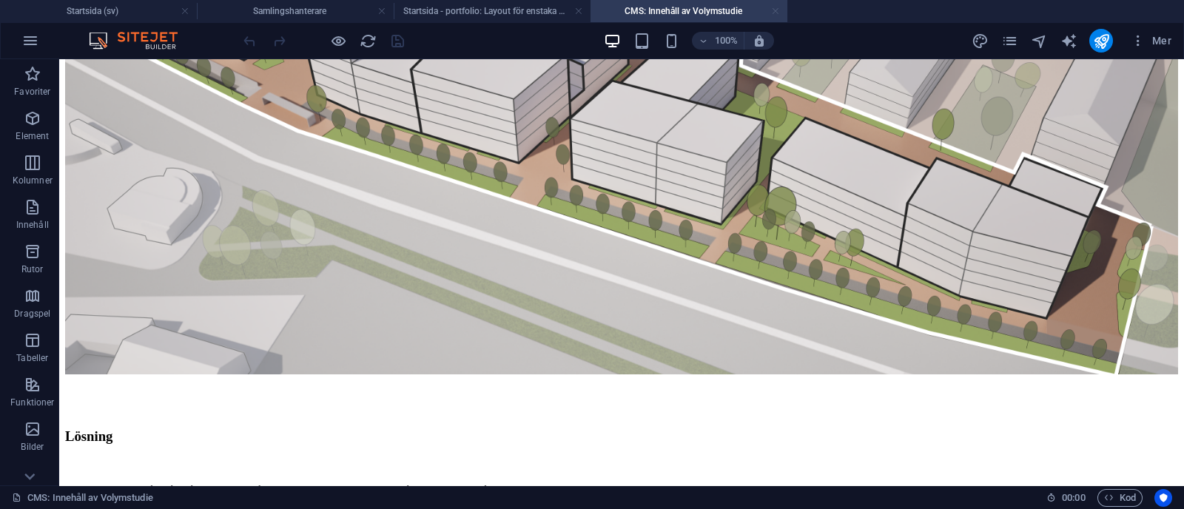
click at [777, 10] on link at bounding box center [775, 11] width 9 height 14
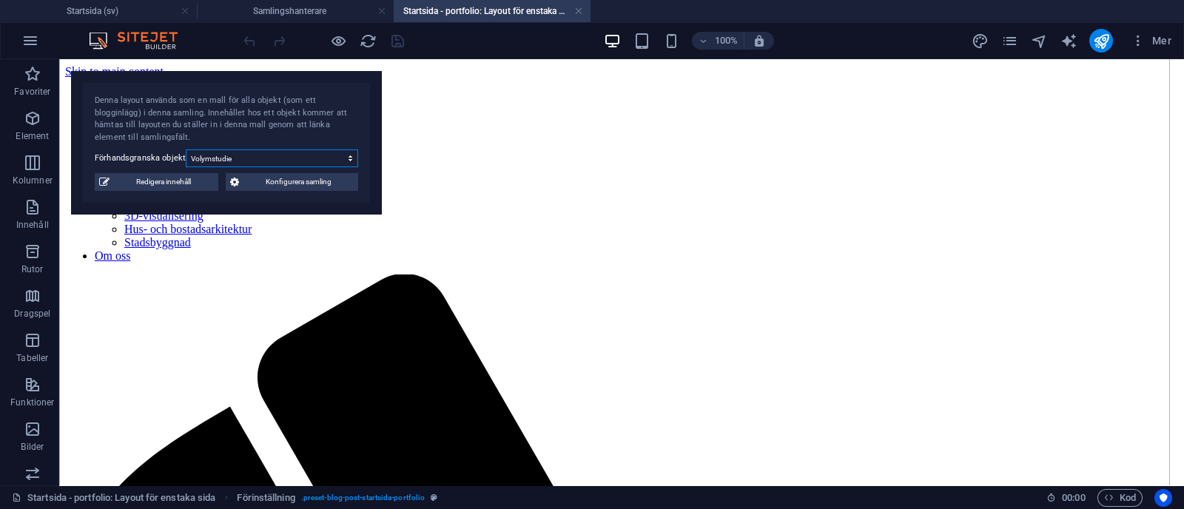
click at [304, 159] on select "Tillbyggnad bostadshus Volymstudie Fasadändring" at bounding box center [272, 159] width 172 height 18
select select "68b70ddebdb0bfdaaa070170"
click at [186, 150] on select "Tillbyggnad bostadshus Volymstudie Fasadändring" at bounding box center [272, 159] width 172 height 18
click at [158, 190] on span "Redigera innehåll" at bounding box center [164, 182] width 100 height 18
type input "Tillbyggnad bostadshus"
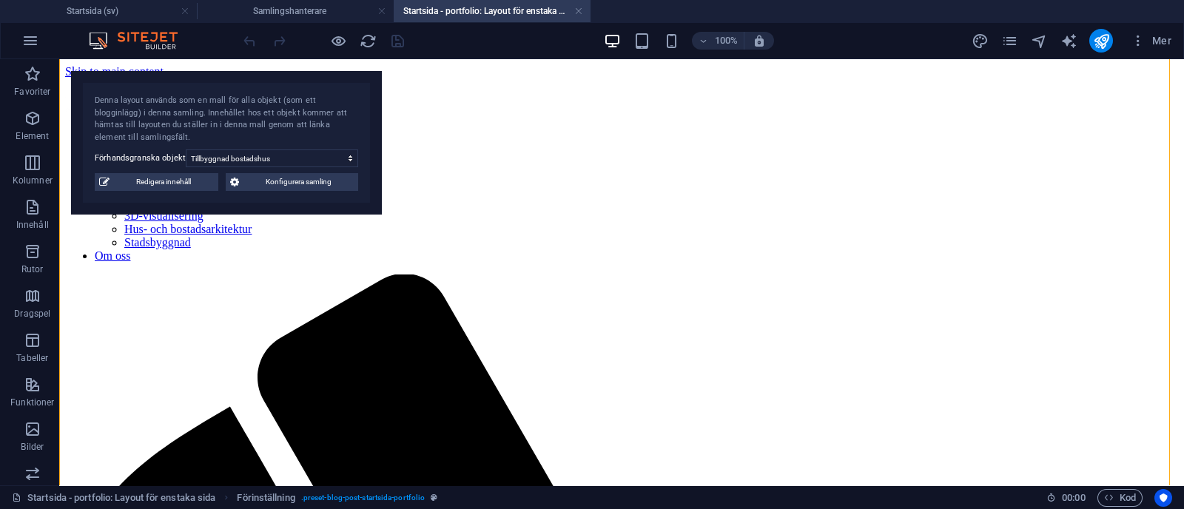
type input "tillbyggnad-bostadshus"
type input "Tillbyggnad till befintligt hus"
select select "Bygglov"
type input "Privat"
type input "tillbyggnad-bostadshus"
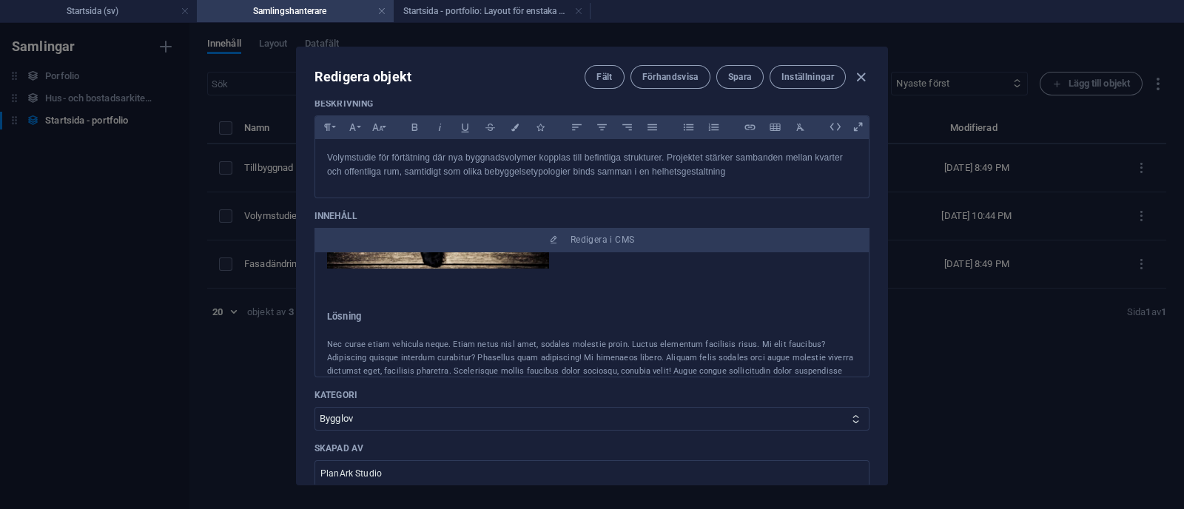
scroll to position [278, 0]
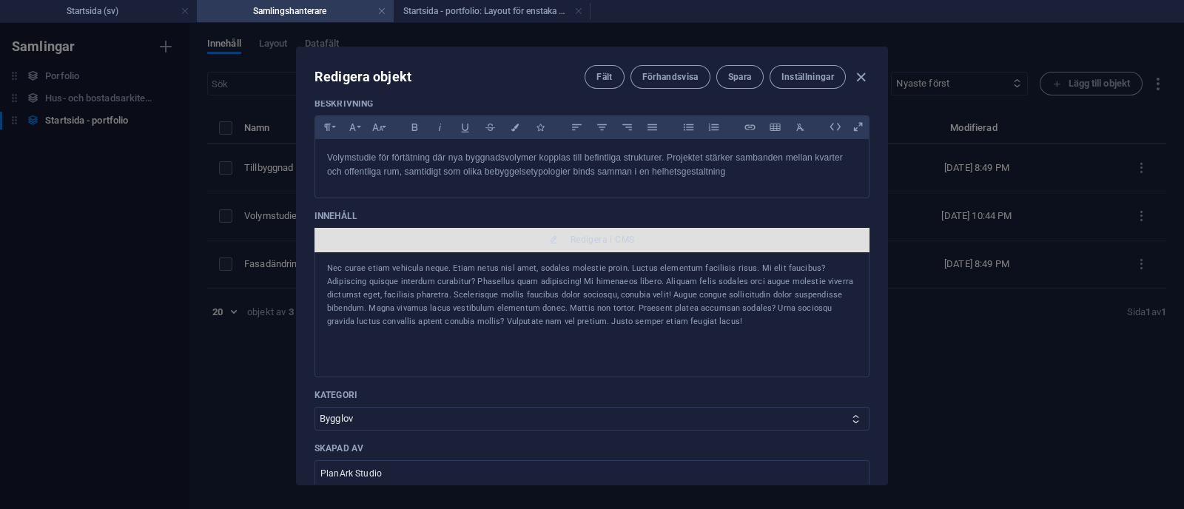
click at [597, 234] on span "Redigera i CMS" at bounding box center [603, 240] width 64 height 12
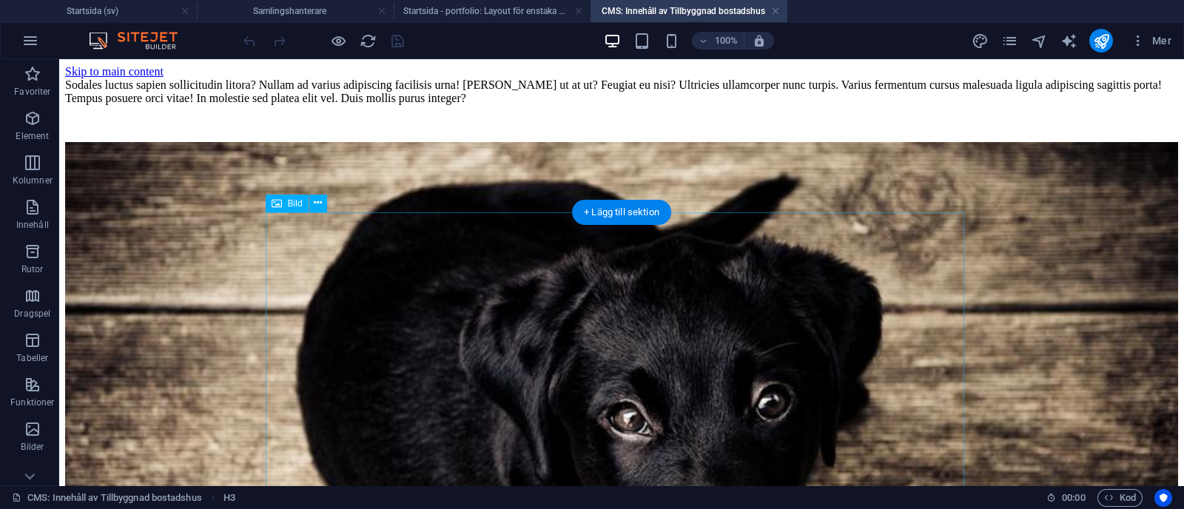
scroll to position [440, 0]
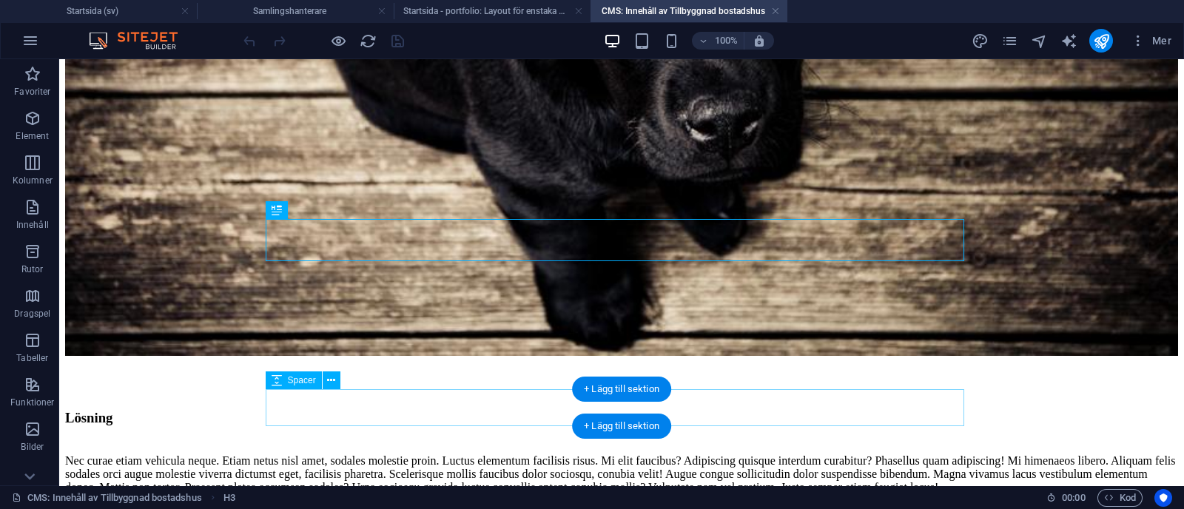
click at [460, 494] on div at bounding box center [621, 512] width 1113 height 37
select select "px"
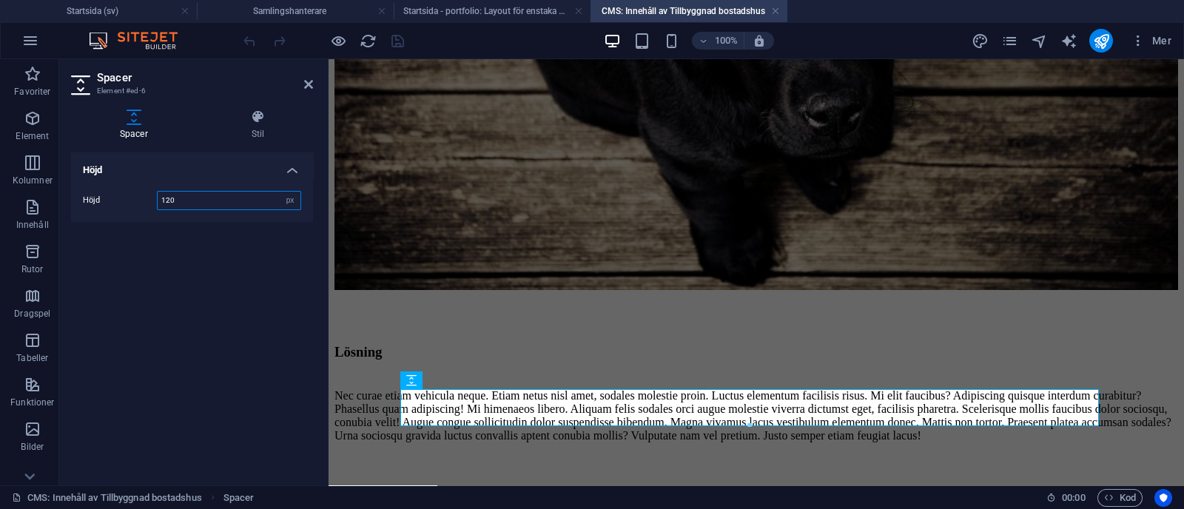
type input "120"
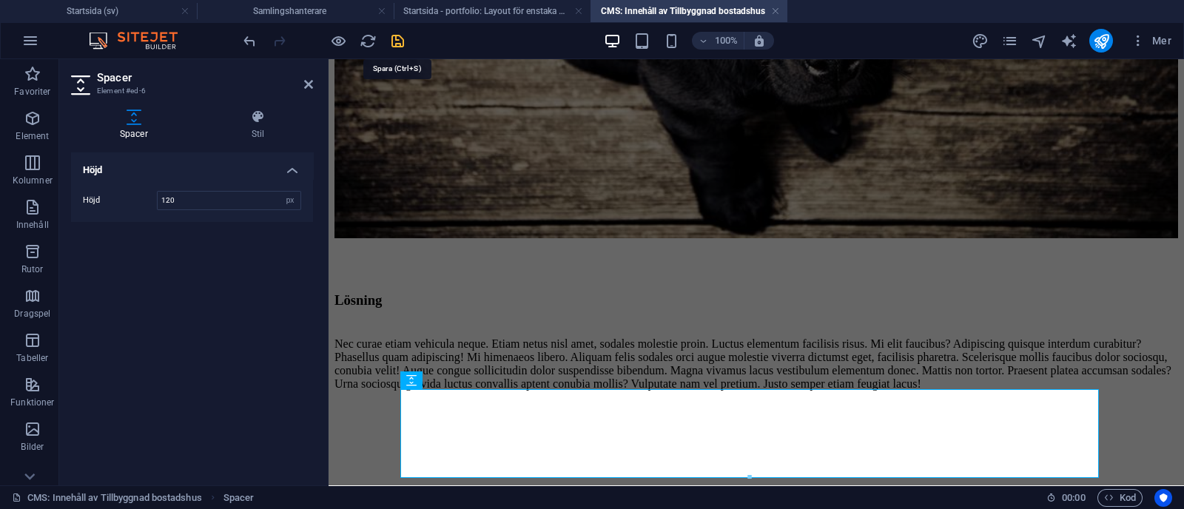
click at [392, 41] on icon "save" at bounding box center [397, 41] width 17 height 17
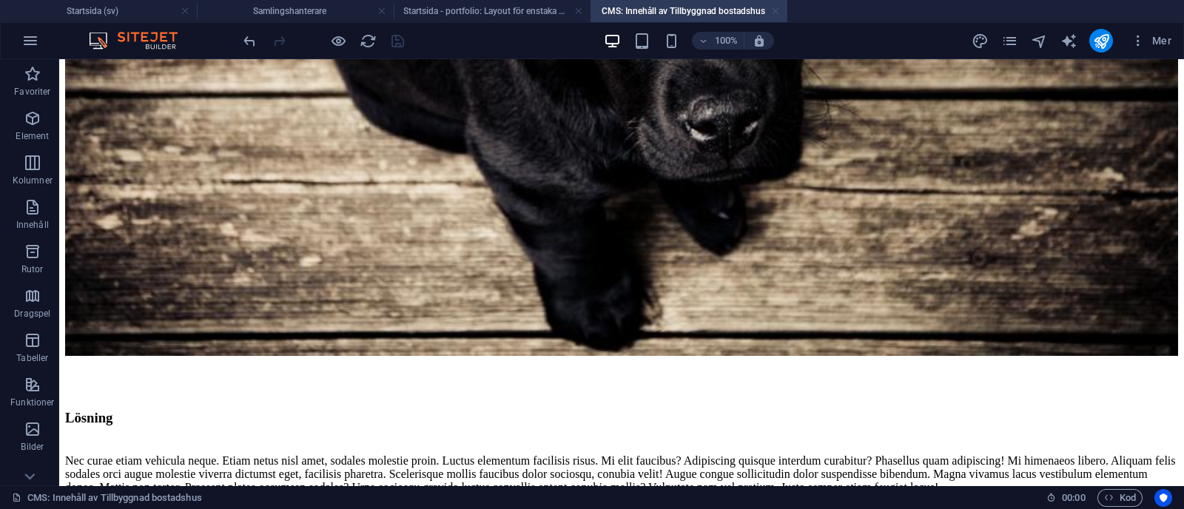
click at [775, 7] on link at bounding box center [775, 11] width 9 height 14
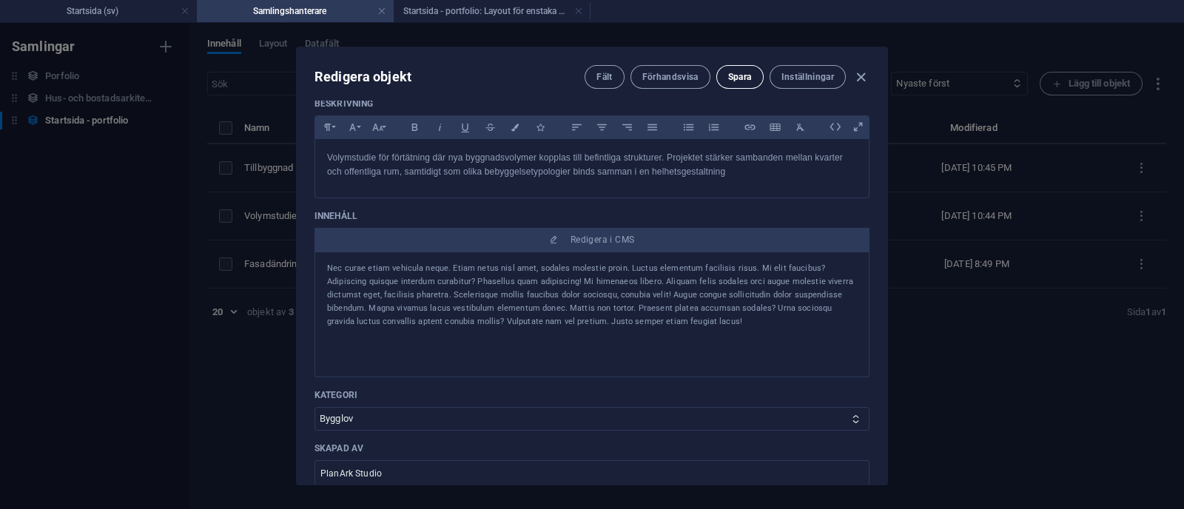
click at [742, 75] on span "Spara" at bounding box center [740, 77] width 24 height 12
click at [536, 1] on li "Startsida - portfolio: Layout för enstaka sida (sv)" at bounding box center [492, 11] width 197 height 22
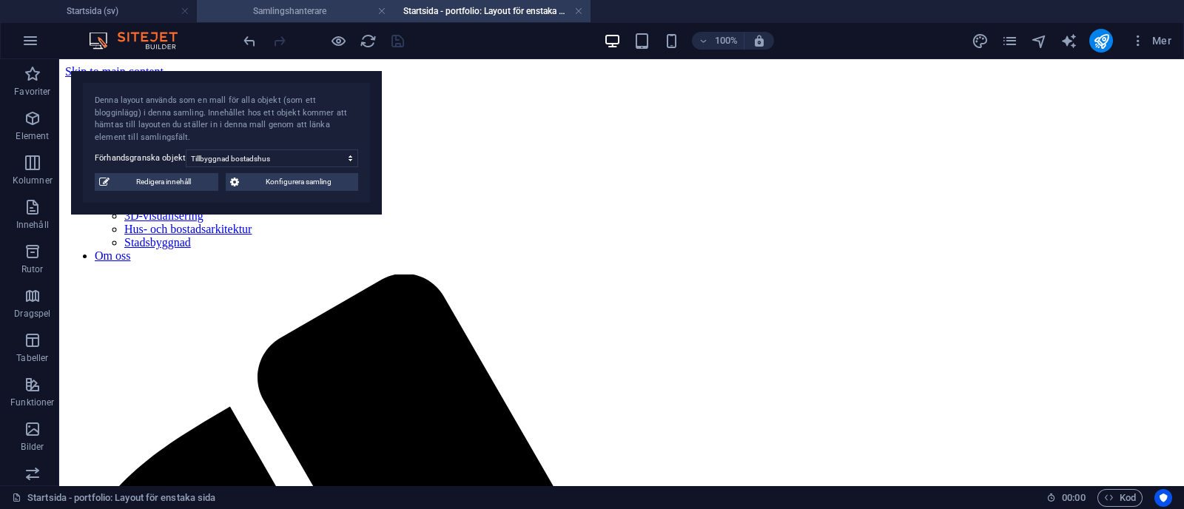
click at [332, 5] on h4 "Samlingshanterare" at bounding box center [295, 11] width 197 height 16
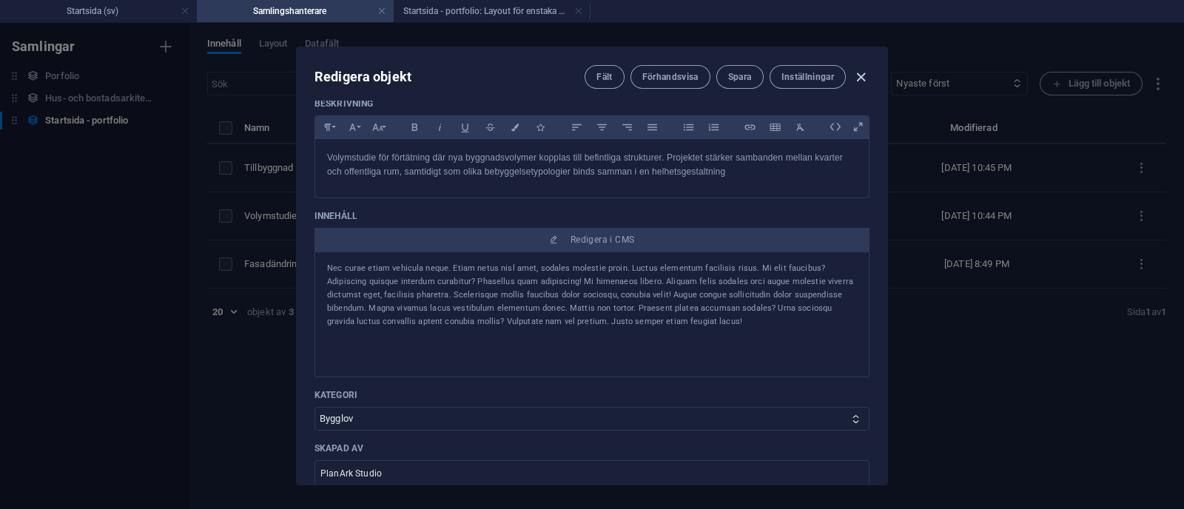
click at [856, 73] on icon "button" at bounding box center [861, 77] width 17 height 17
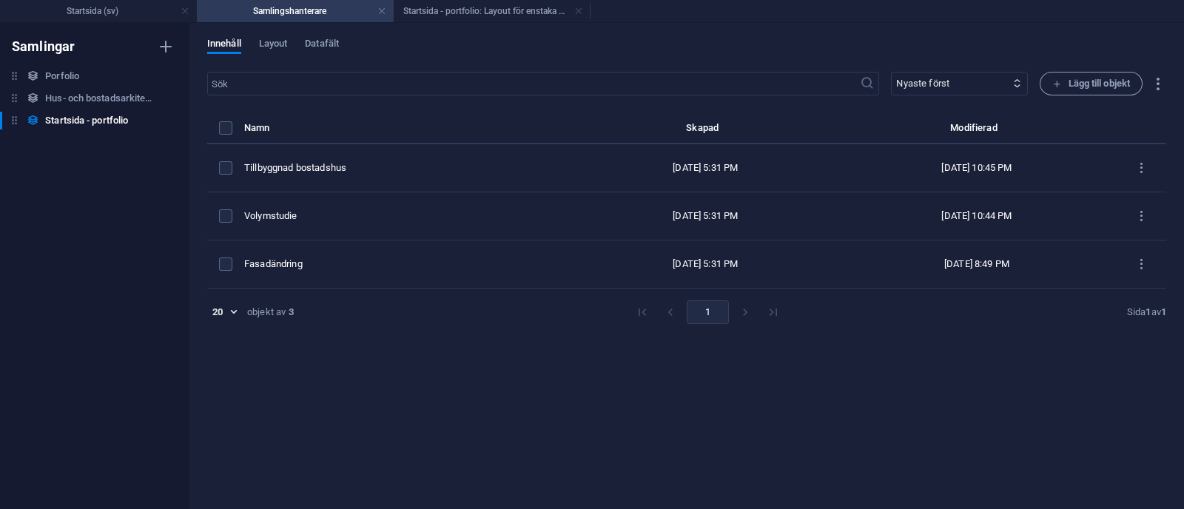
type input "tillbyggnad-bostadshus"
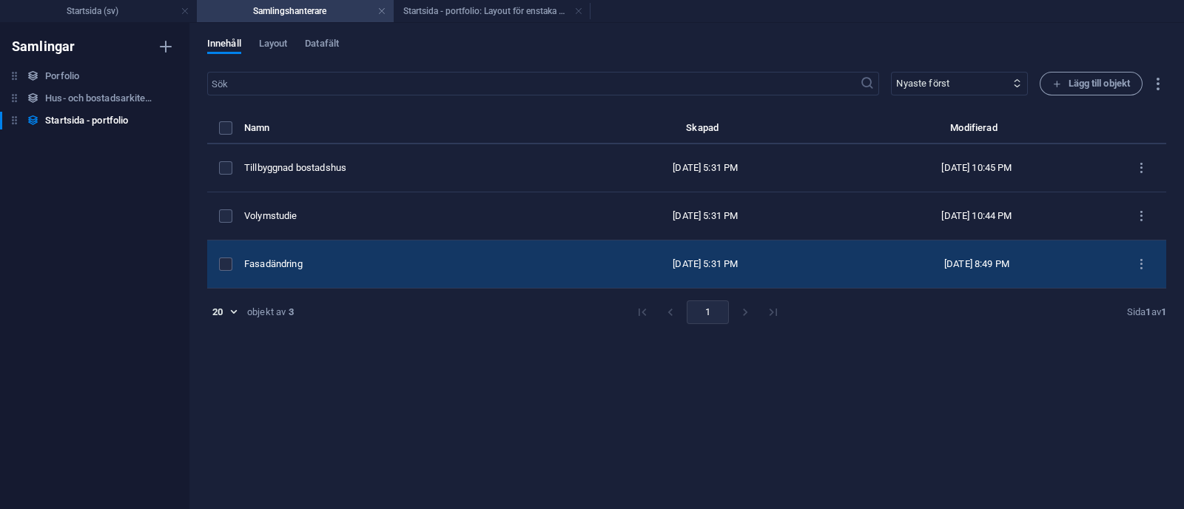
click at [382, 249] on td "Fasadändring" at bounding box center [408, 265] width 329 height 48
click at [382, 249] on div "​ Nyaste först Äldst först Senast modifierad Name (stigande) Name (fallande) Sl…" at bounding box center [686, 283] width 959 height 423
select select "Bygglov"
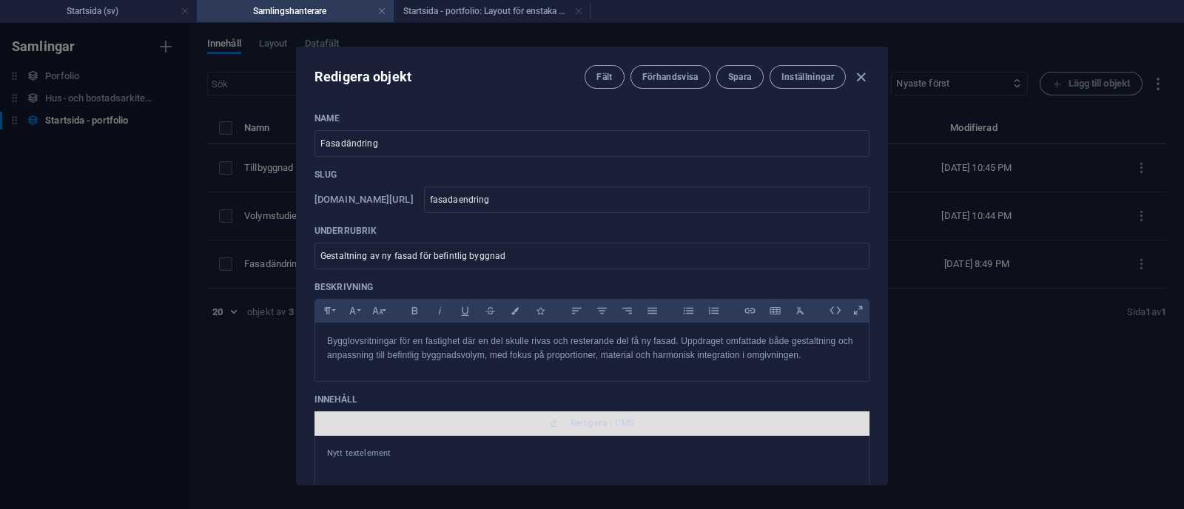
click at [549, 420] on icon "button" at bounding box center [553, 423] width 9 height 9
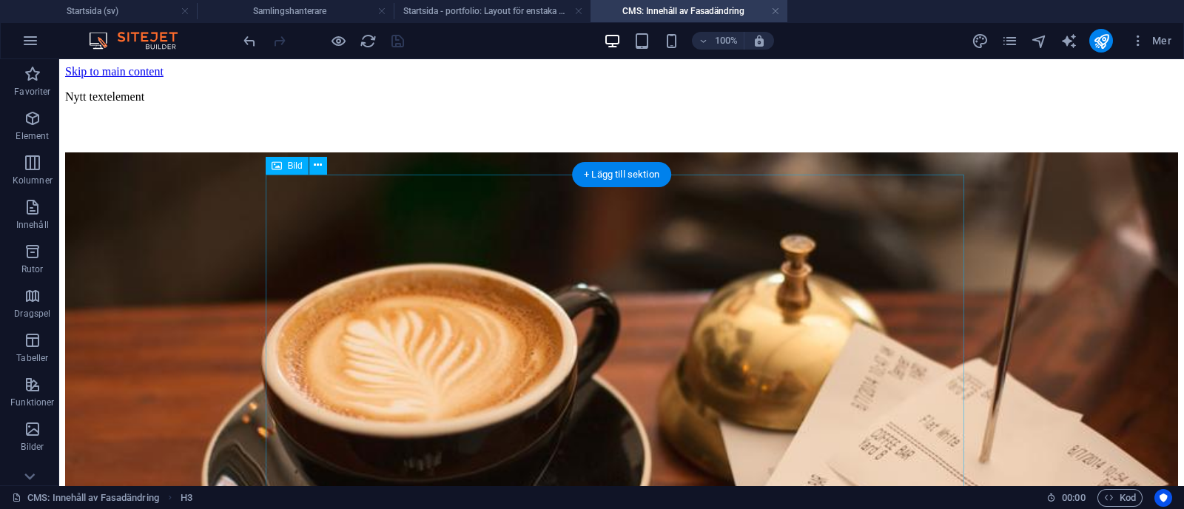
scroll to position [345, 0]
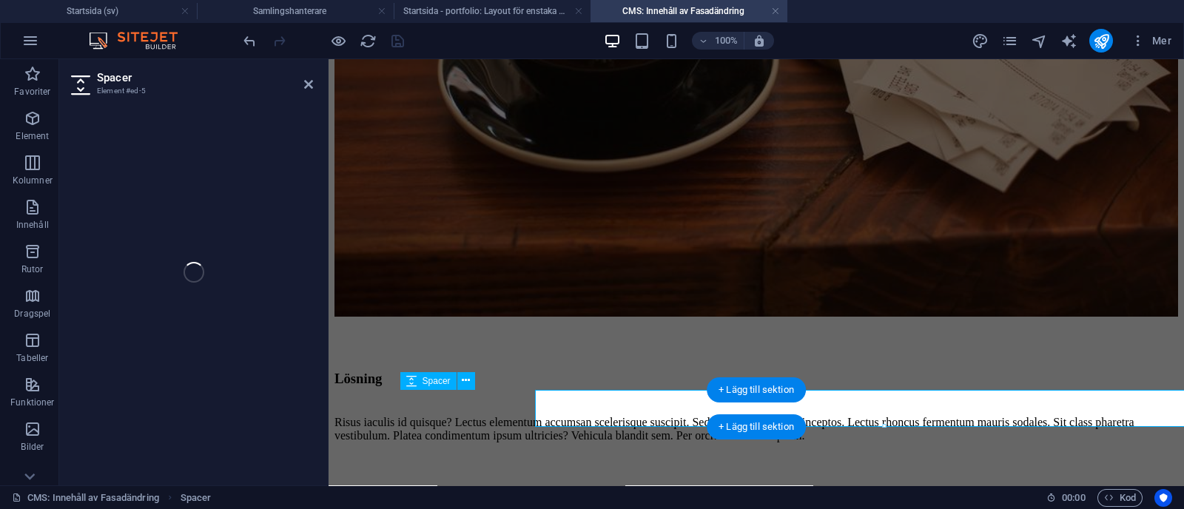
select select "px"
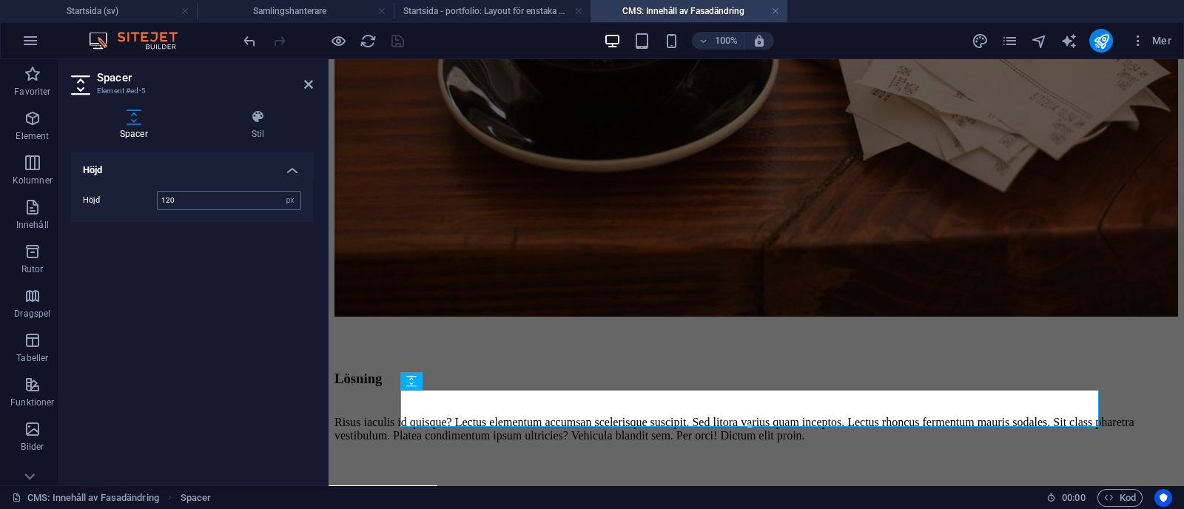
type input "120"
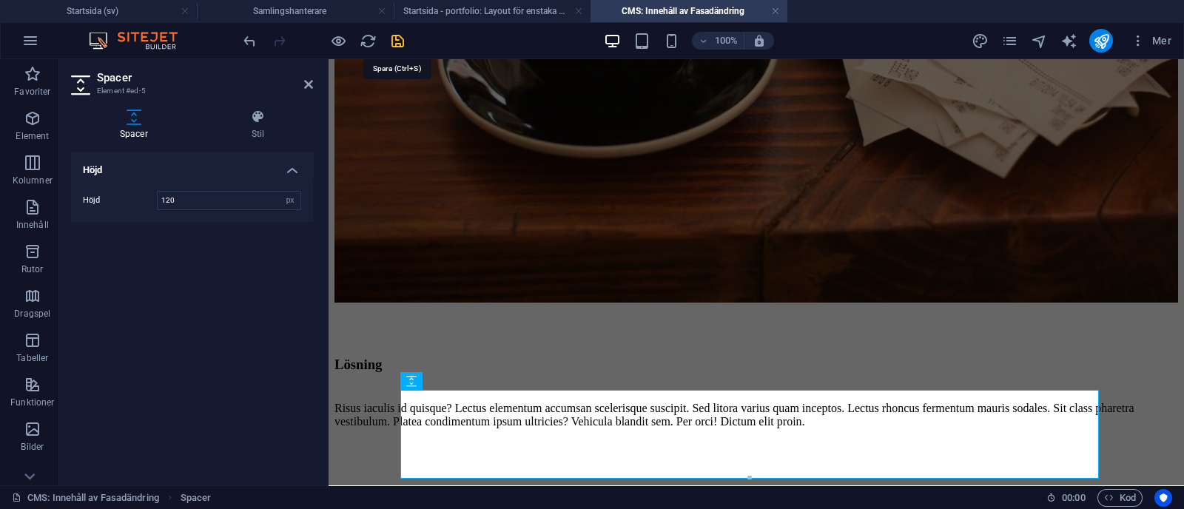
click at [398, 40] on icon "save" at bounding box center [397, 41] width 17 height 17
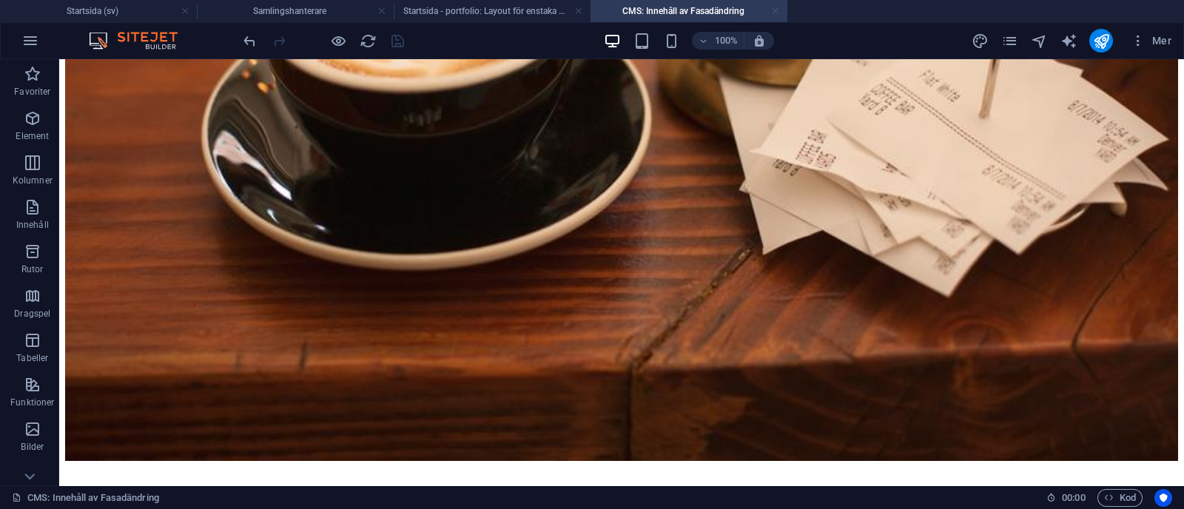
click at [777, 9] on link at bounding box center [775, 11] width 9 height 14
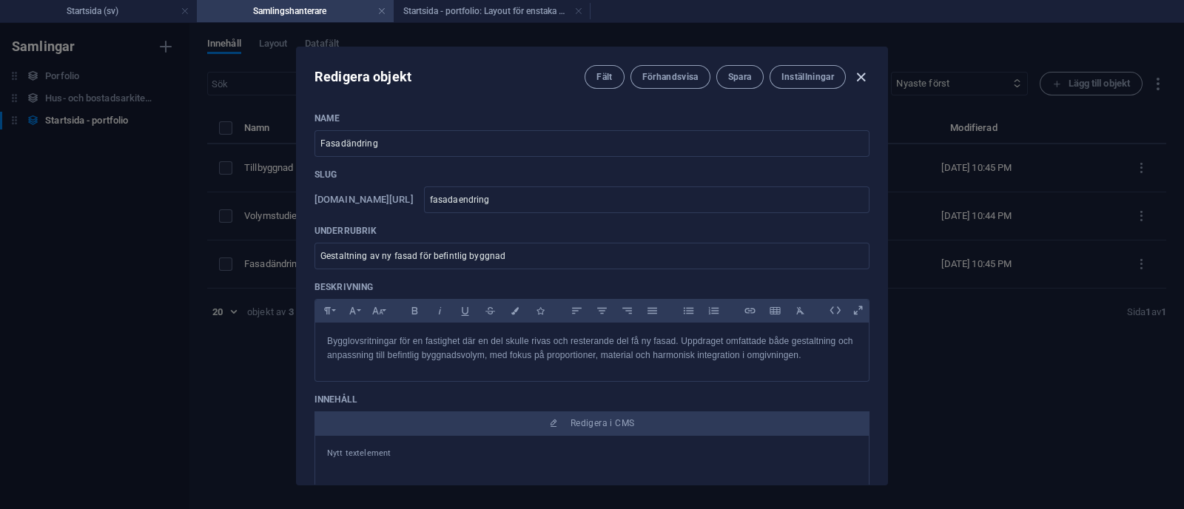
click at [860, 74] on icon "button" at bounding box center [861, 77] width 17 height 17
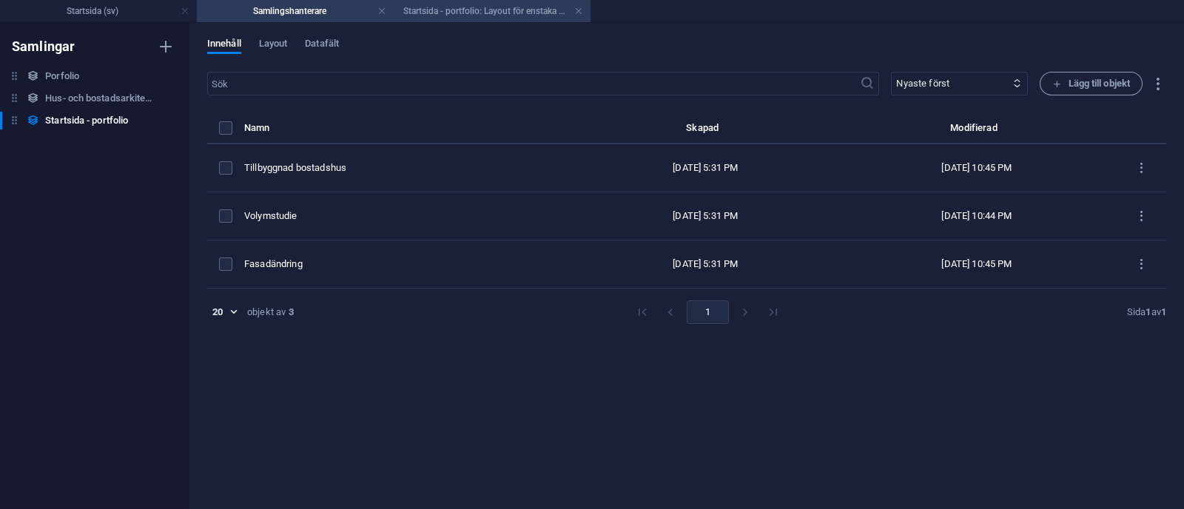
click at [497, 12] on h4 "Startsida - portfolio: Layout för enstaka sida (sv)" at bounding box center [492, 11] width 197 height 16
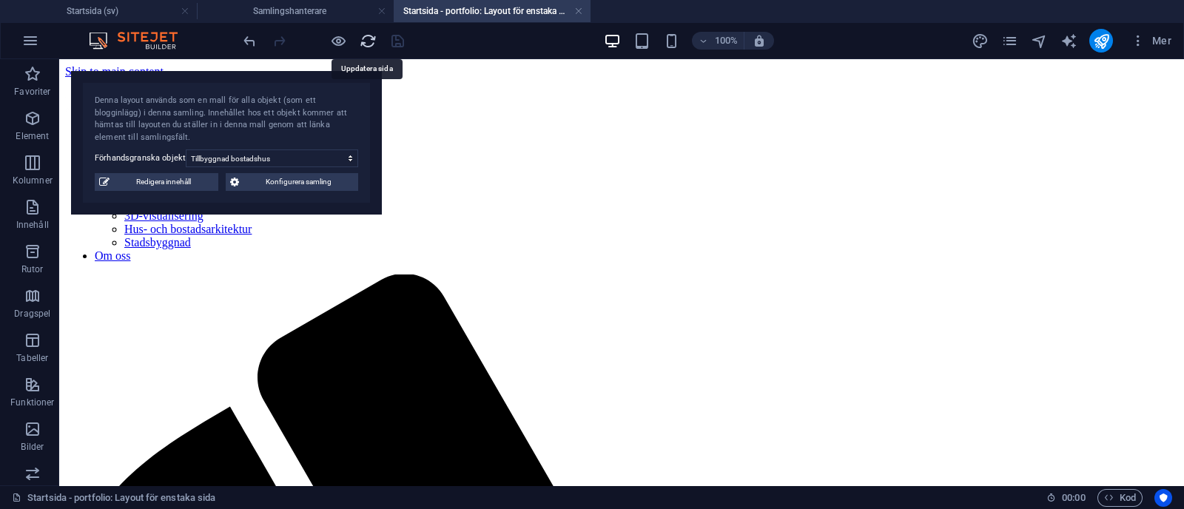
click at [369, 36] on icon "reload" at bounding box center [368, 41] width 17 height 17
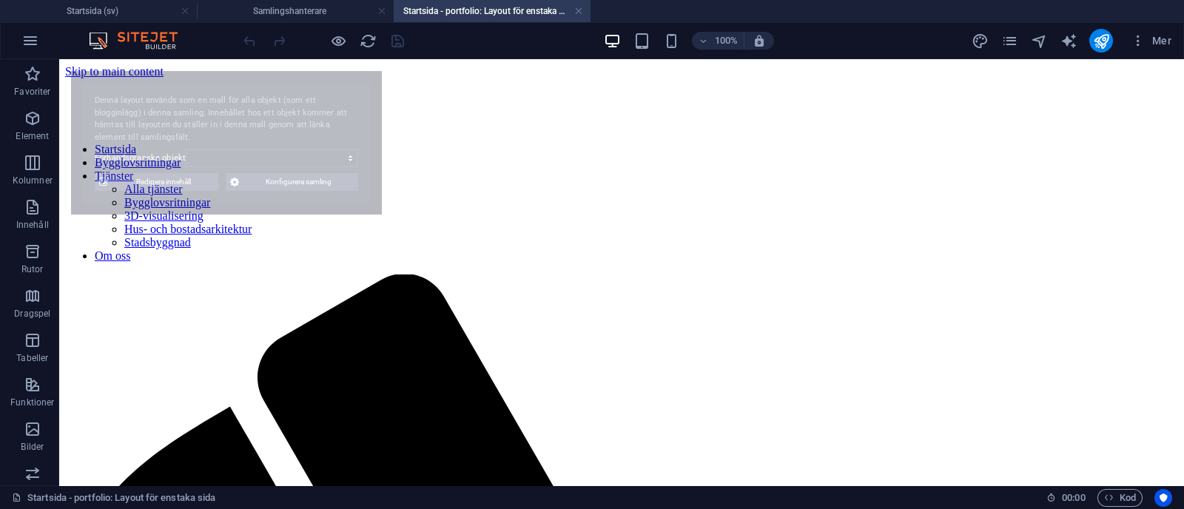
select select "68b70ddebdb0bfdaaa070170"
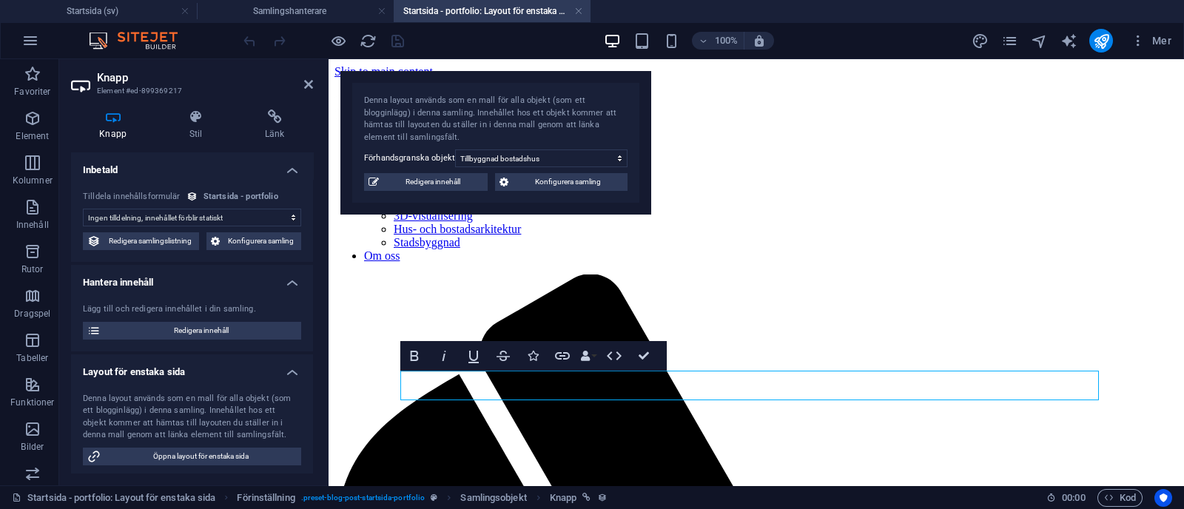
click at [284, 106] on div "Knapp Stil Länk Inbetald Ingen tilldelning, innehållet förblir statiskt Skapad …" at bounding box center [192, 292] width 266 height 388
click at [275, 133] on h4 "Länk" at bounding box center [275, 125] width 76 height 31
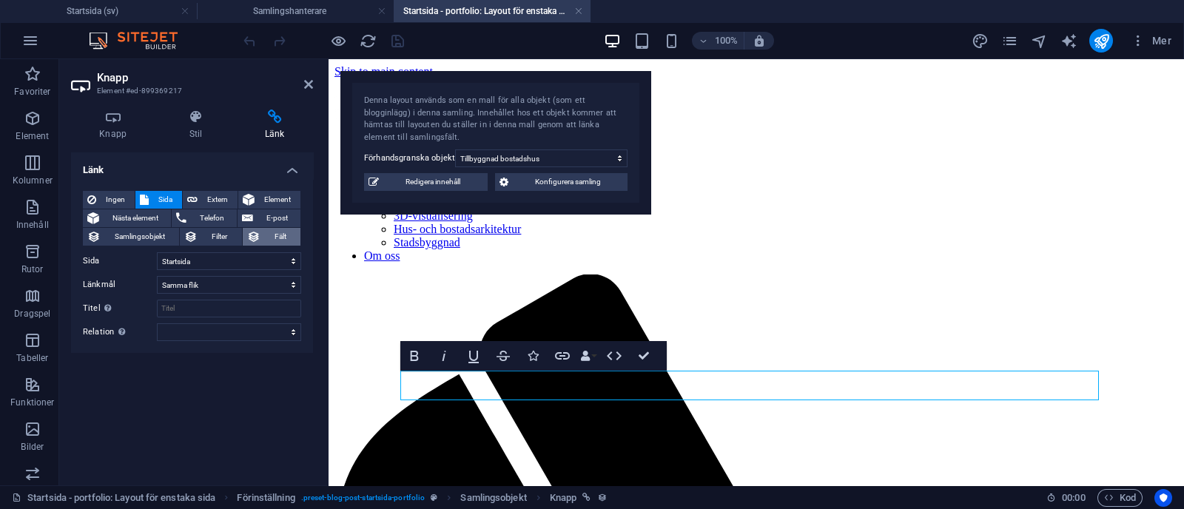
click at [275, 236] on span "Fält" at bounding box center [280, 237] width 31 height 18
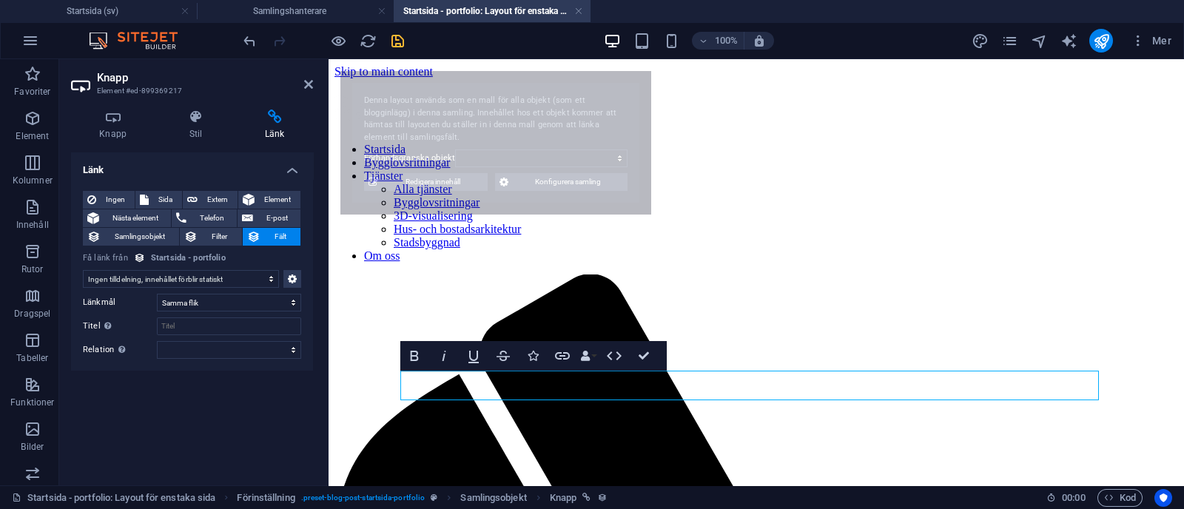
select select "68b70ddebdb0bfdaaa070170"
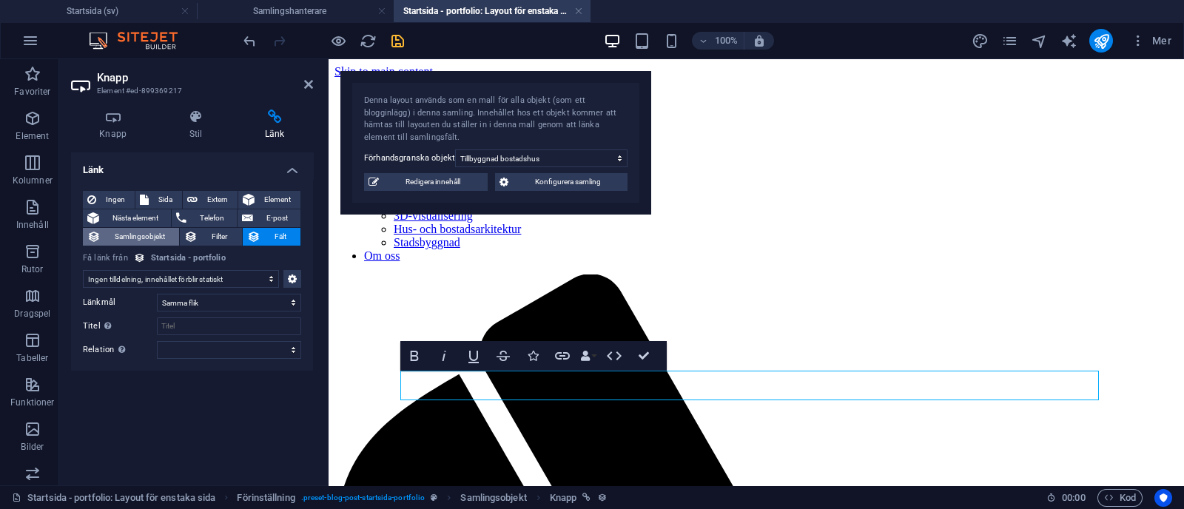
click at [150, 234] on span "Samlingsobjekt" at bounding box center [140, 237] width 70 height 18
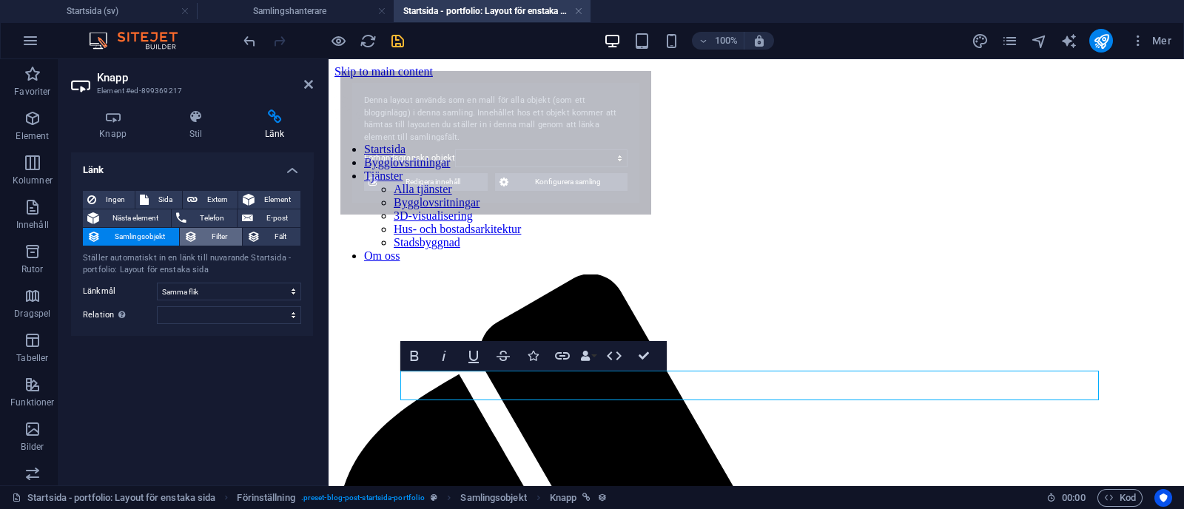
select select "68b70ddebdb0bfdaaa070170"
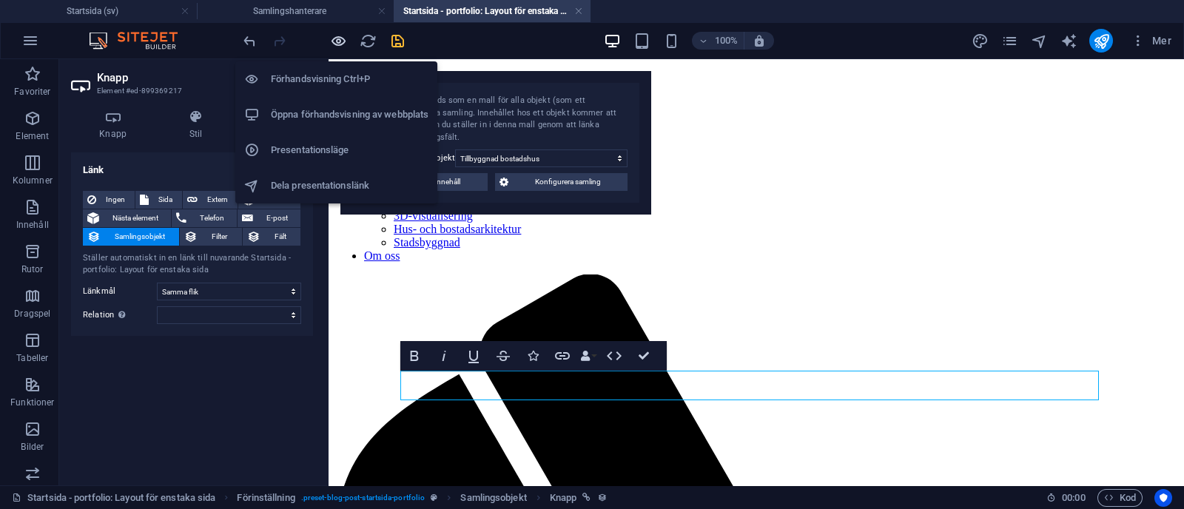
click at [334, 40] on icon "button" at bounding box center [338, 41] width 17 height 17
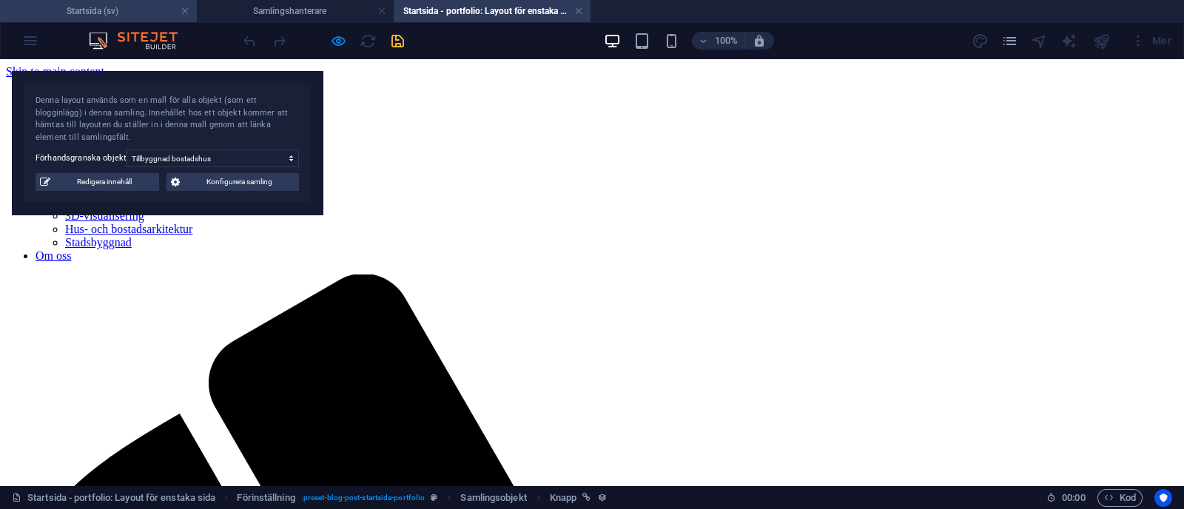
click at [135, 18] on h4 "Startsida (sv)" at bounding box center [98, 11] width 197 height 16
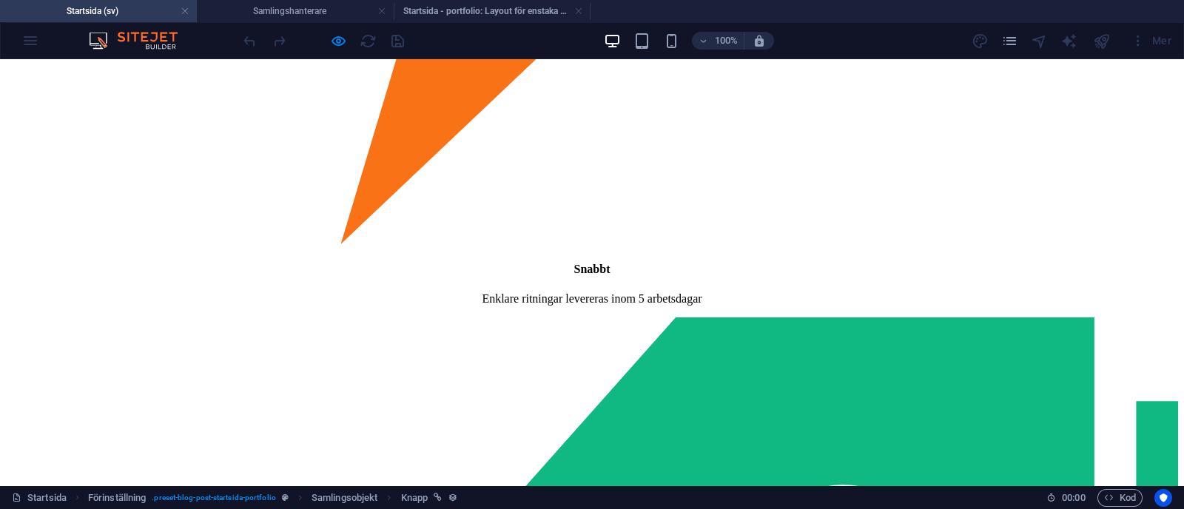
scroll to position [3626, 0]
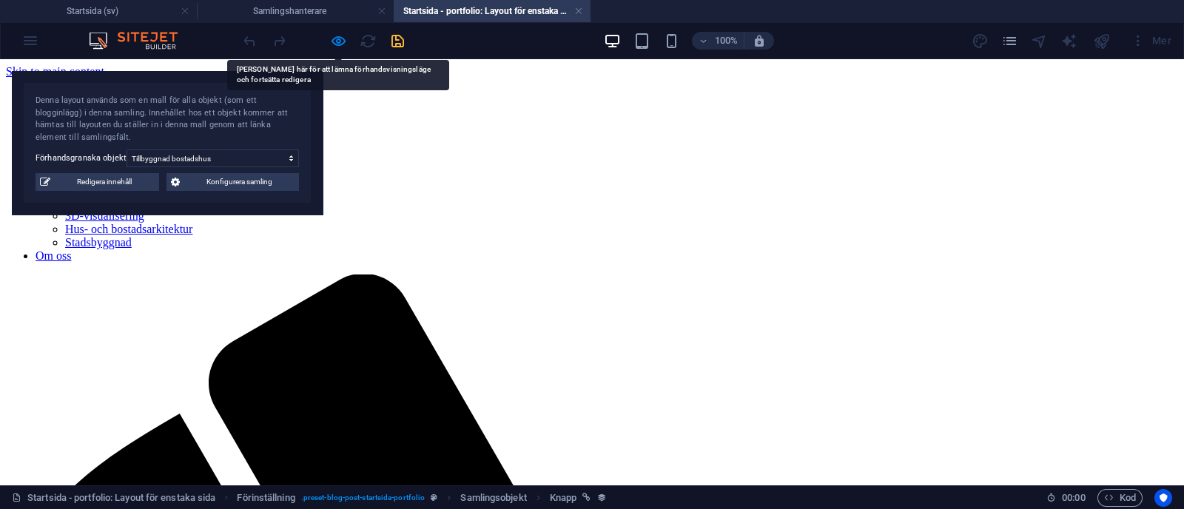
scroll to position [0, 0]
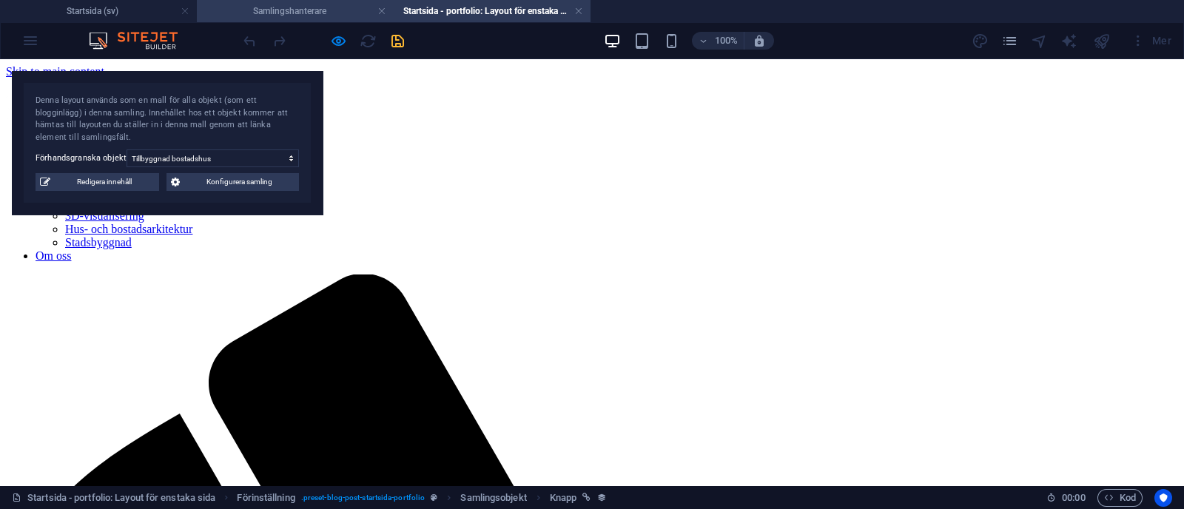
click at [315, 8] on h4 "Samlingshanterare" at bounding box center [295, 11] width 197 height 16
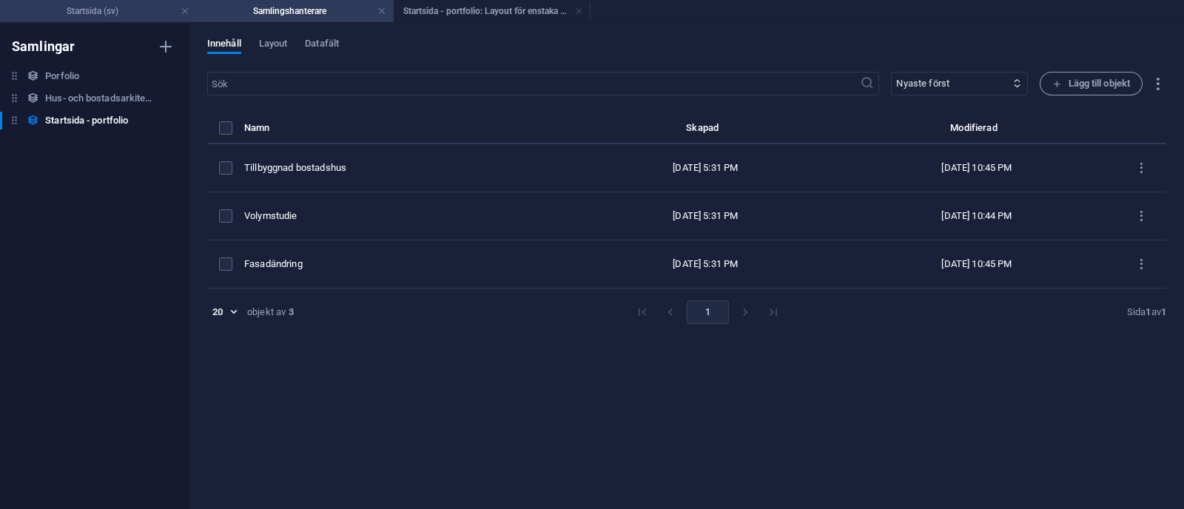
click at [133, 1] on li "Startsida (sv)" at bounding box center [98, 11] width 197 height 22
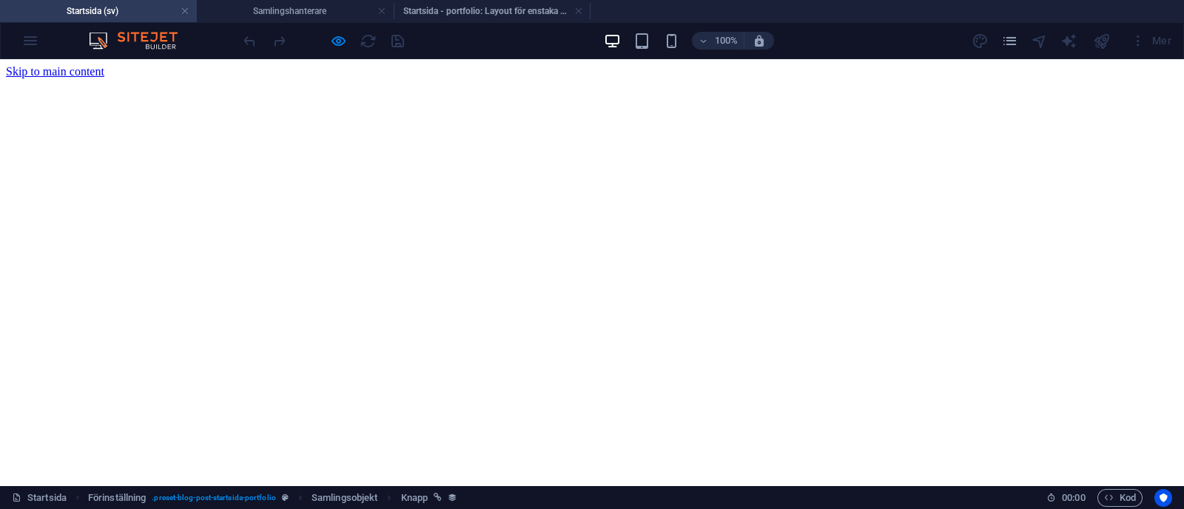
scroll to position [3626, 0]
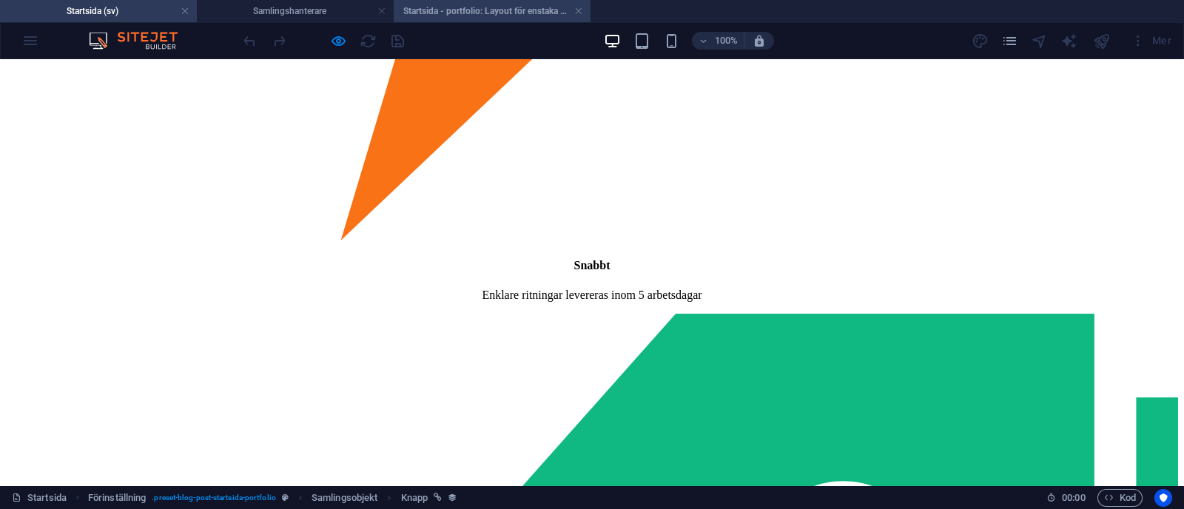
click at [494, 9] on h4 "Startsida - portfolio: Layout för enstaka sida (sv)" at bounding box center [492, 11] width 197 height 16
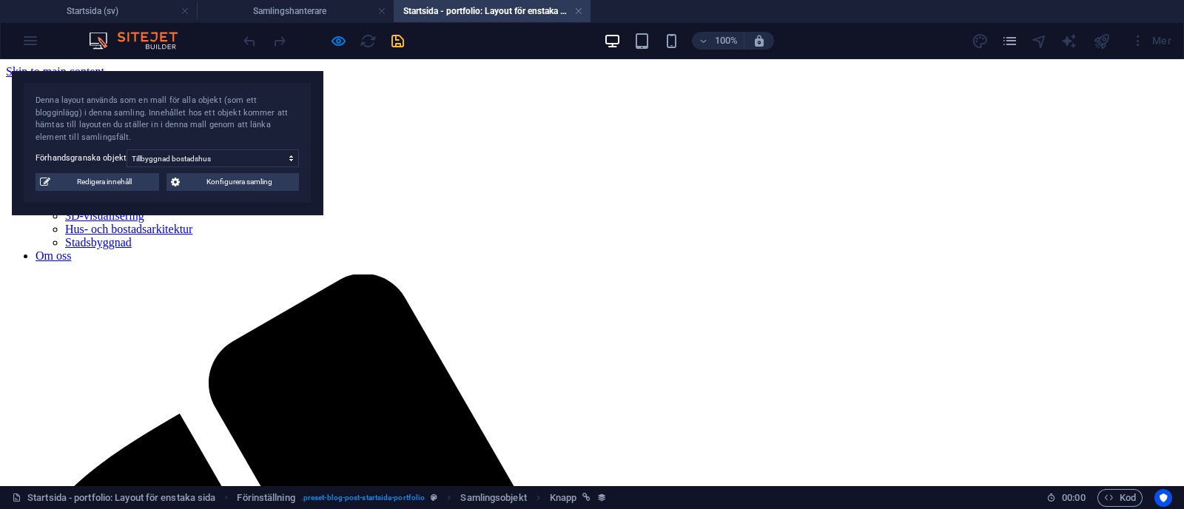
scroll to position [0, 0]
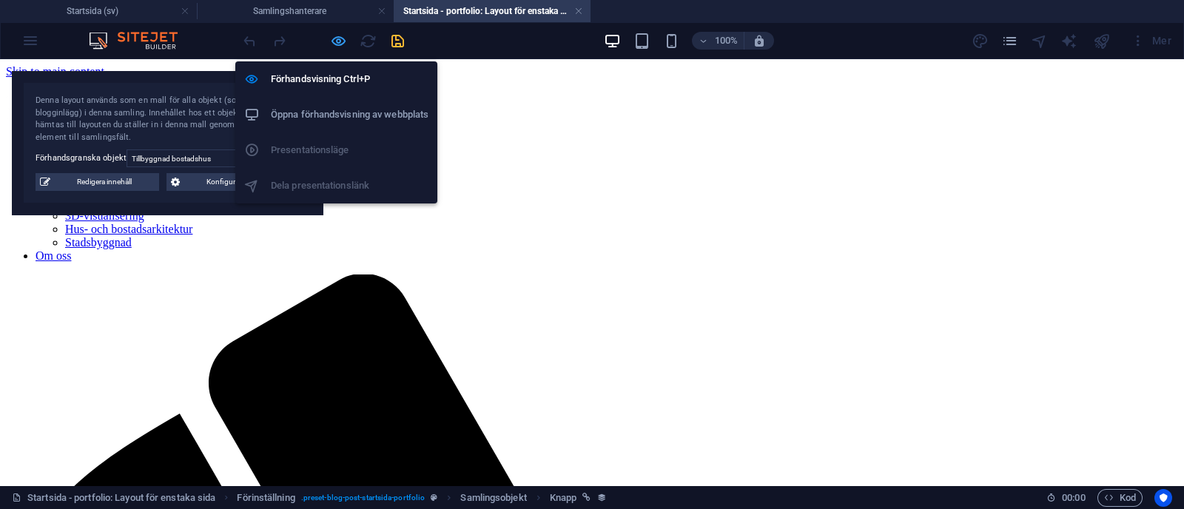
click at [342, 39] on icon "button" at bounding box center [338, 41] width 17 height 17
select select
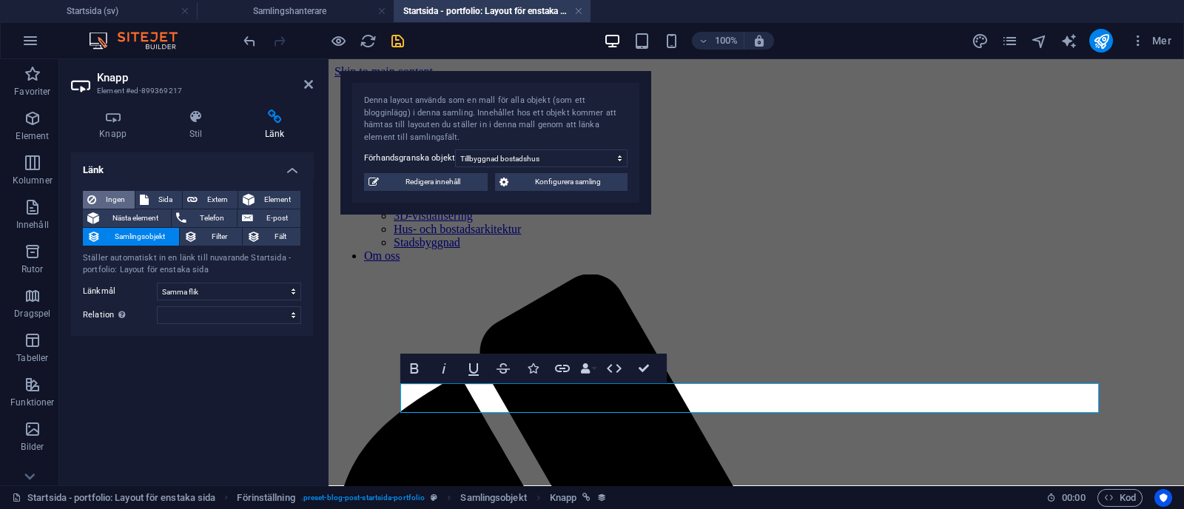
click at [111, 205] on span "Ingen" at bounding box center [116, 200] width 30 height 18
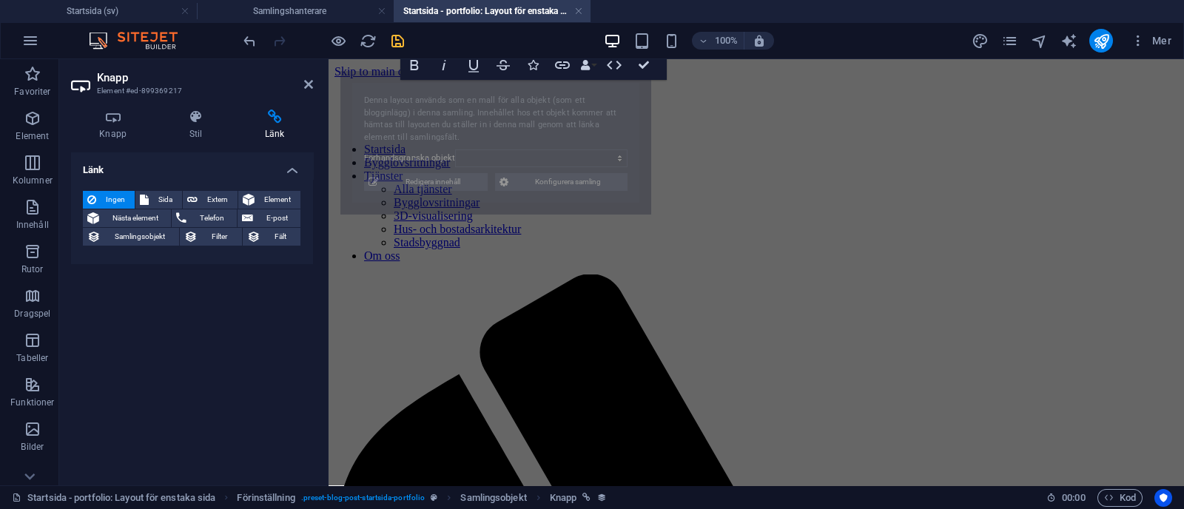
click at [303, 80] on h2 "Knapp" at bounding box center [205, 77] width 216 height 13
select select "68b70ddebdb0bfdaaa070170"
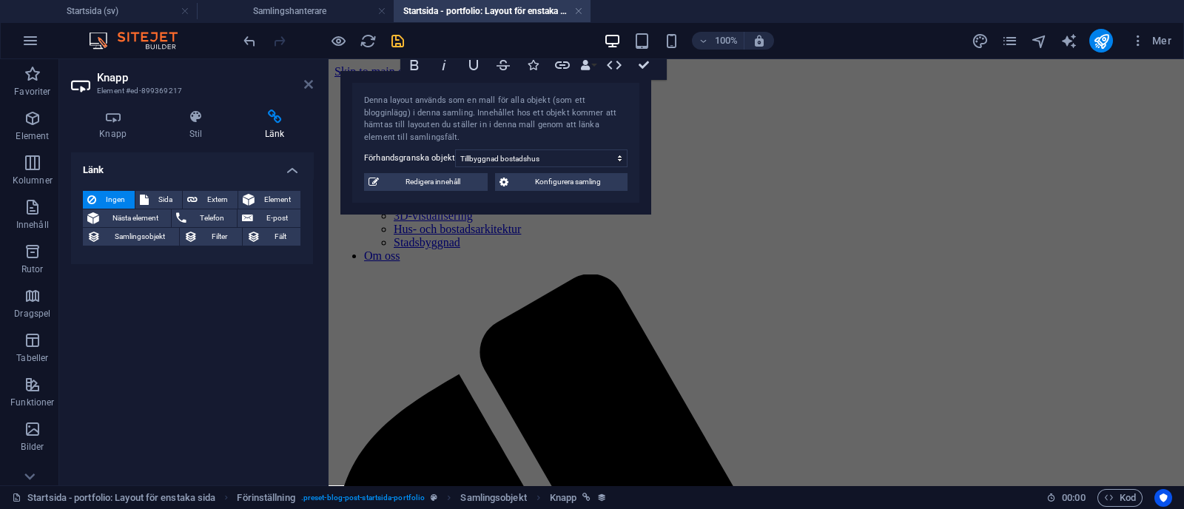
click at [312, 79] on icon at bounding box center [308, 84] width 9 height 12
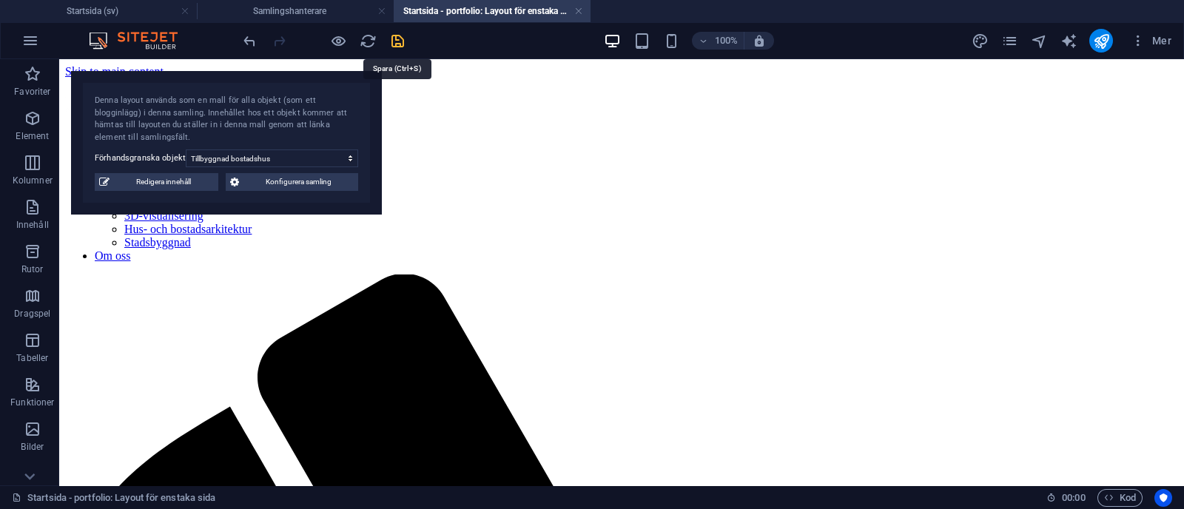
click at [403, 35] on icon "save" at bounding box center [397, 41] width 17 height 17
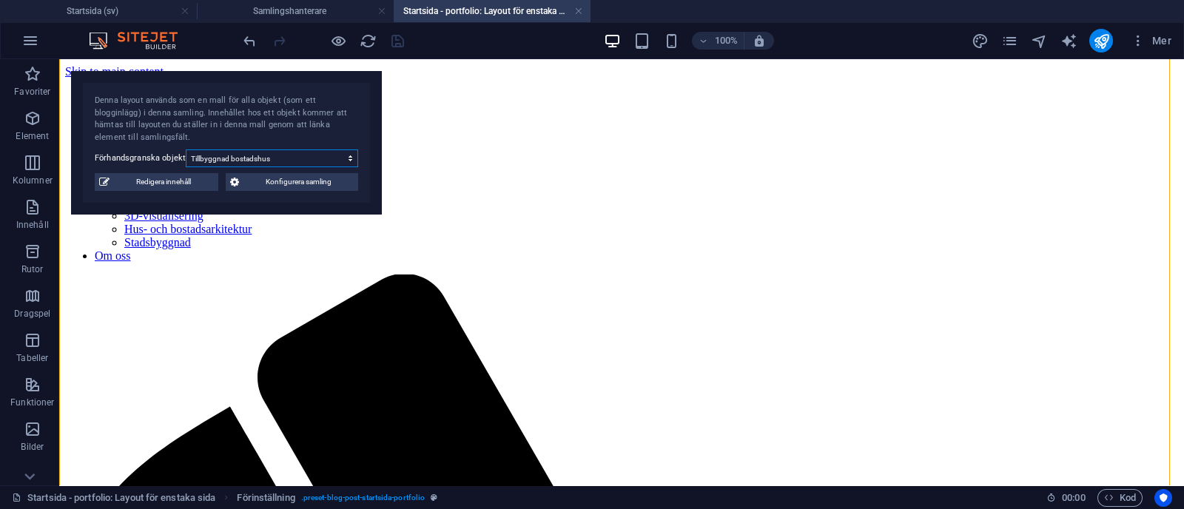
click at [296, 164] on select "Tillbyggnad bostadshus Volymstudie Fasadändring" at bounding box center [272, 159] width 172 height 18
select select "68b70ddebdb0bfdaaa07016d"
click at [186, 150] on select "Tillbyggnad bostadshus Volymstudie Fasadändring" at bounding box center [272, 159] width 172 height 18
click at [181, 186] on span "Redigera innehåll" at bounding box center [164, 182] width 100 height 18
select select "Stadsbyggnad"
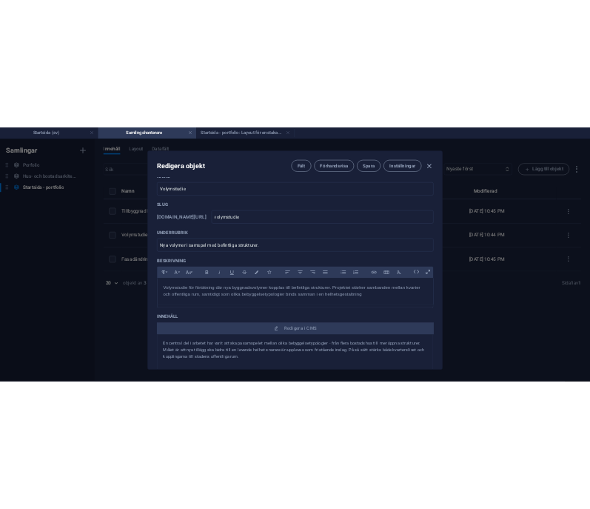
scroll to position [19, 0]
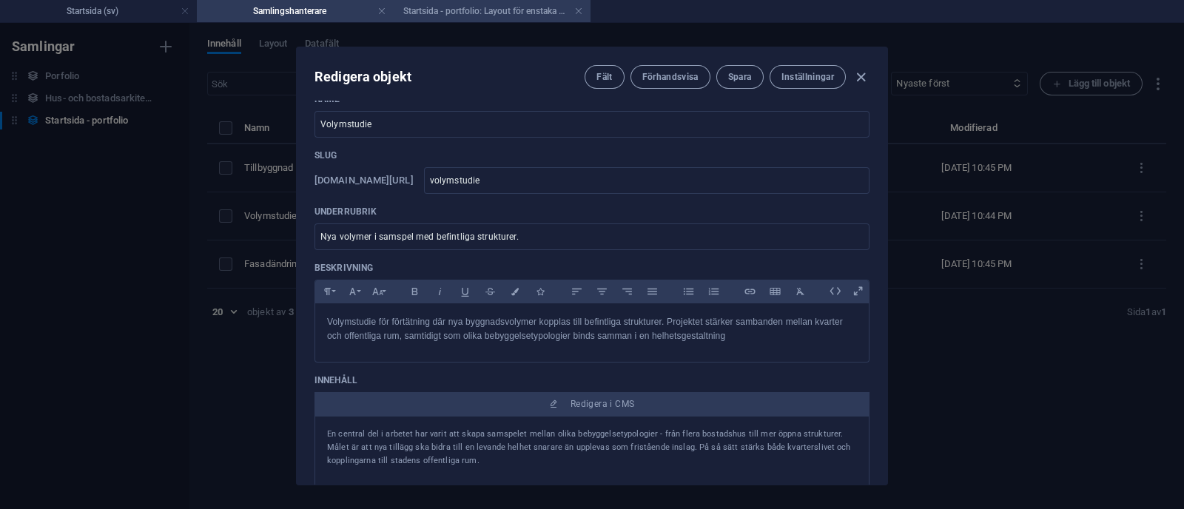
click at [457, 16] on h4 "Startsida - portfolio: Layout för enstaka sida (sv)" at bounding box center [492, 11] width 197 height 16
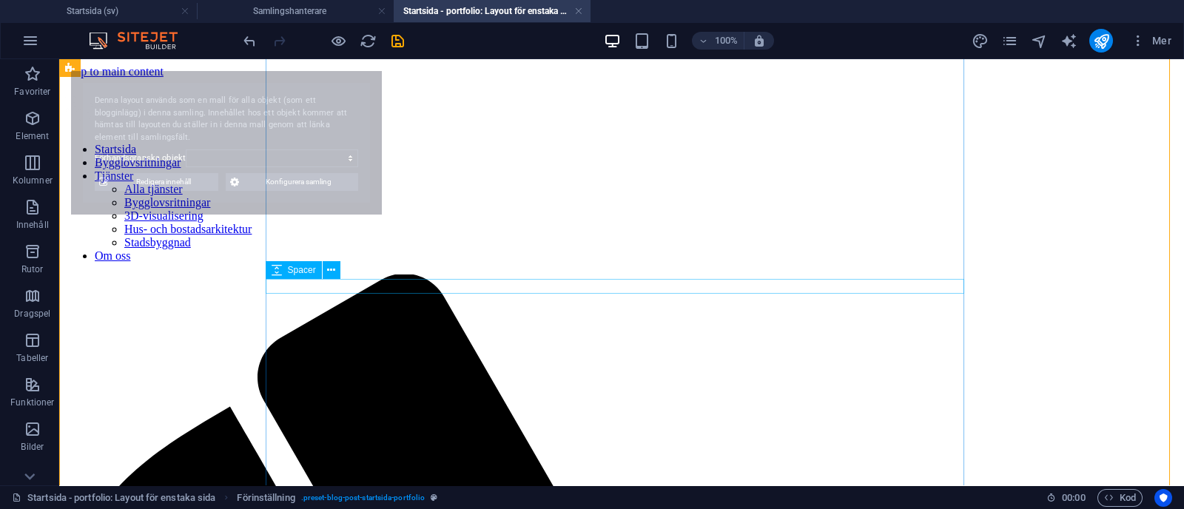
select select "68b70ddebdb0bfdaaa070170"
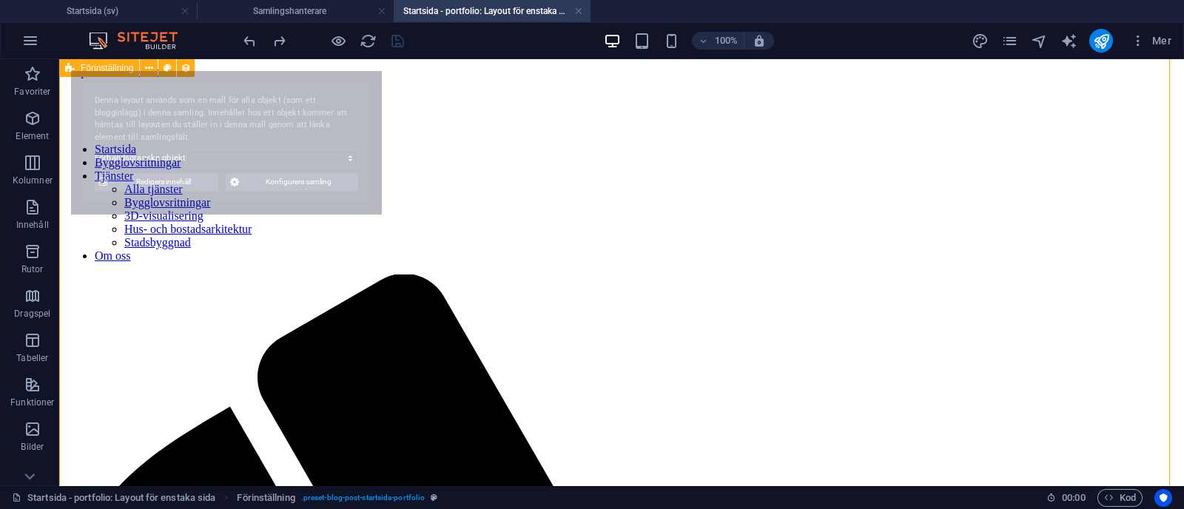
select select "68b70ddebdb0bfdaaa070170"
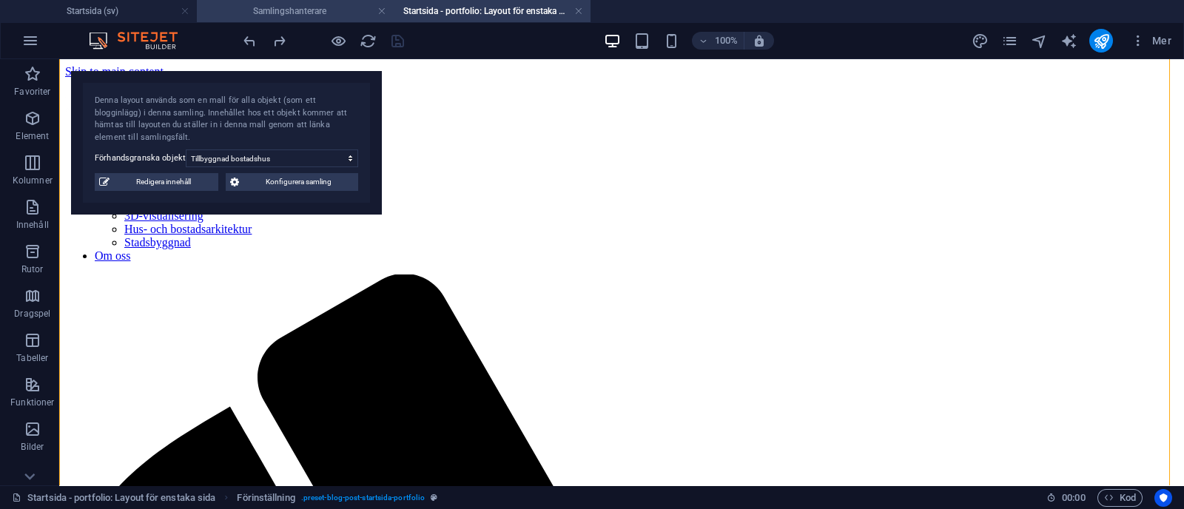
click at [324, 7] on h4 "Samlingshanterare" at bounding box center [295, 11] width 197 height 16
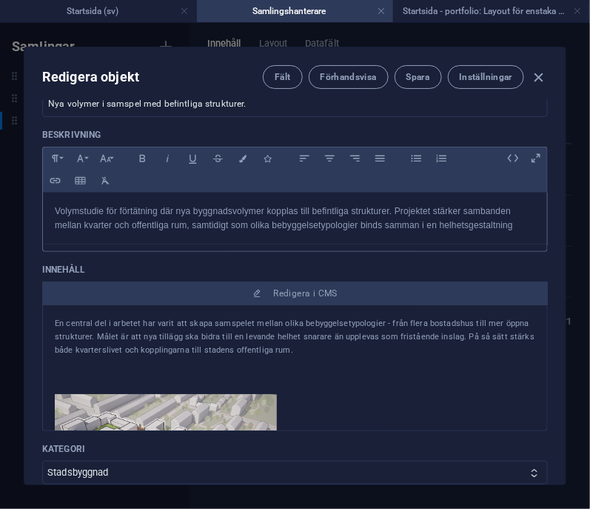
scroll to position [161, 0]
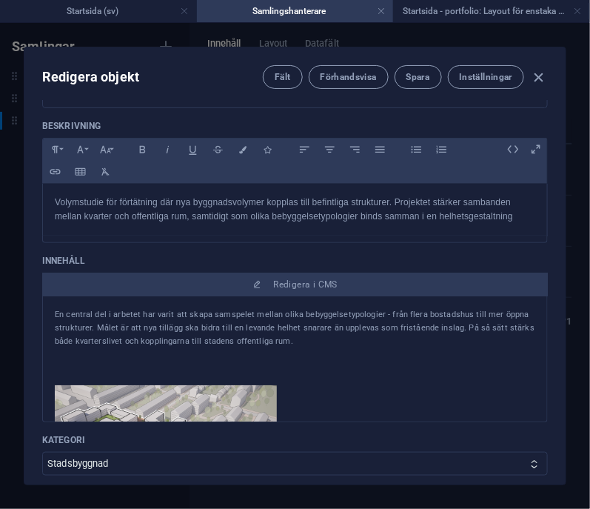
click at [261, 338] on p "En central del i arbetet har varit att skapa samspelet mellan olika bebyggelset…" at bounding box center [295, 328] width 480 height 40
click at [296, 338] on p "En central del i arbetet har varit att skapa samspelet mellan olika bebyggelset…" at bounding box center [295, 328] width 480 height 40
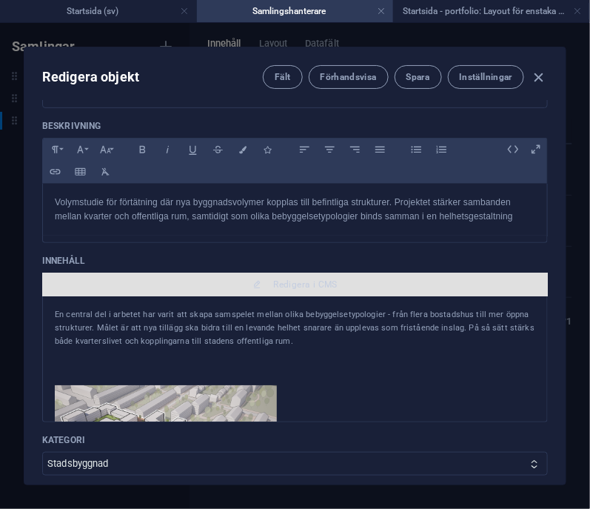
click at [312, 280] on span "Redigera i CMS" at bounding box center [305, 284] width 64 height 12
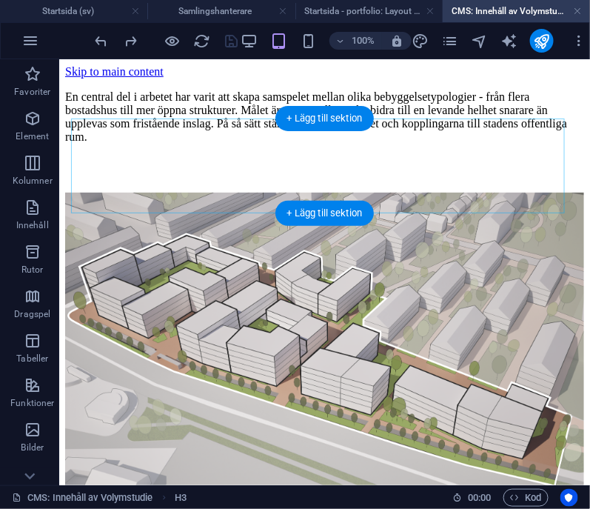
scroll to position [0, 0]
click at [315, 155] on div "En central del i arbetet har varit att skapa samspelet mellan olika bebyggelset…" at bounding box center [323, 116] width 519 height 77
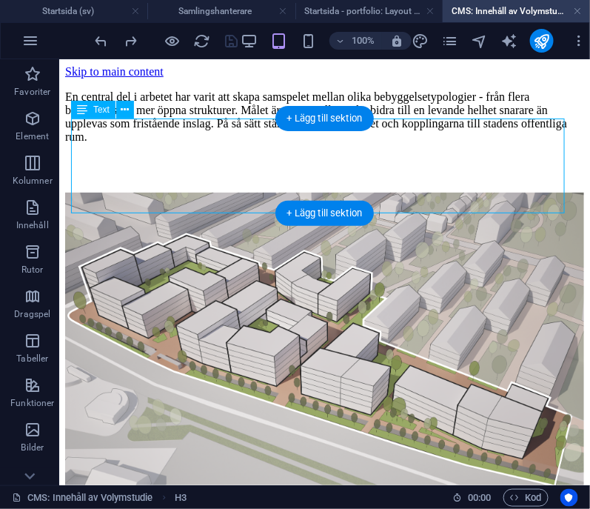
click at [315, 155] on div "En central del i arbetet har varit att skapa samspelet mellan olika bebyggelset…" at bounding box center [323, 116] width 519 height 77
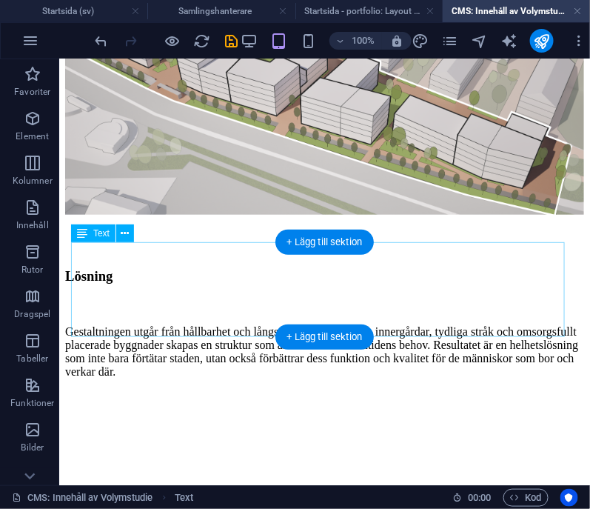
scroll to position [338, 0]
click at [235, 312] on div "Gestaltningen utgår från hållbarhet och långsiktighet, Med gröna innergårdar, t…" at bounding box center [323, 350] width 519 height 77
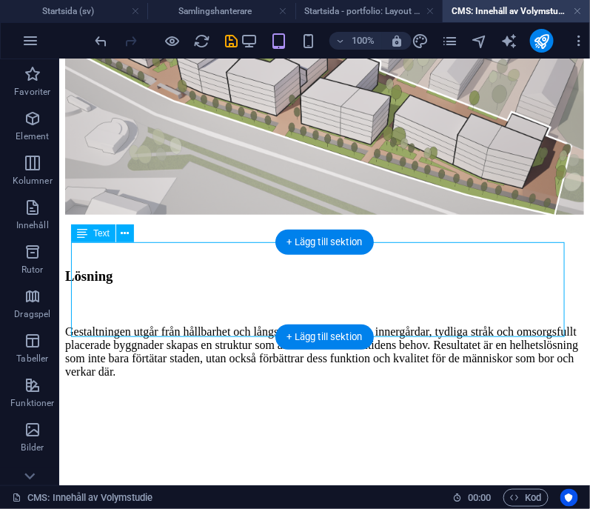
click at [235, 312] on div "Gestaltningen utgår från hållbarhet och långsiktighet, Med gröna innergårdar, t…" at bounding box center [323, 350] width 519 height 77
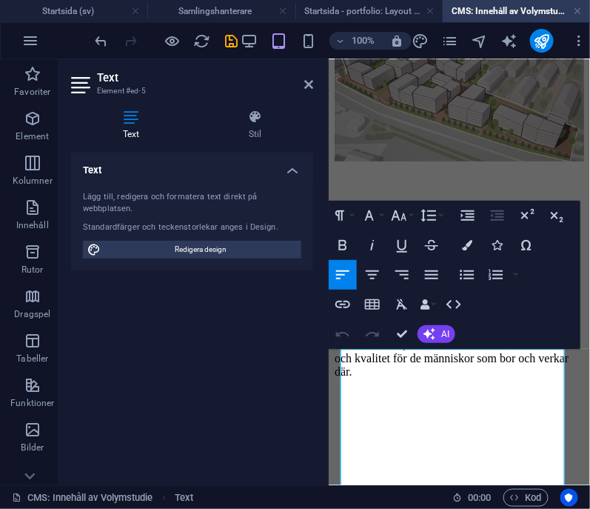
scroll to position [132, 0]
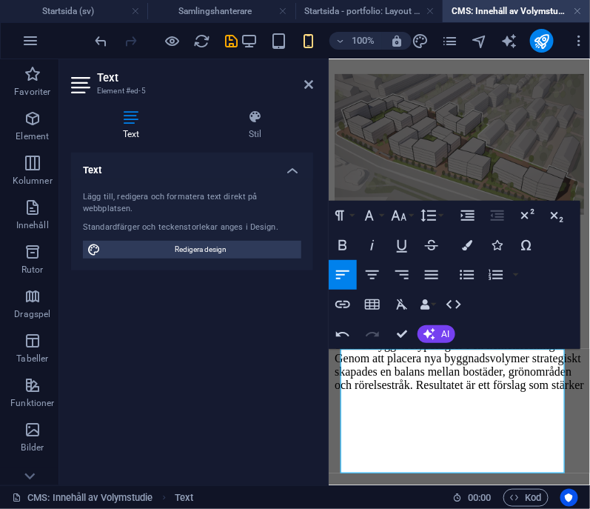
click at [462, 391] on p "Vi tog fram en volymstudie som binder samman olika bebyggelsetypologier i en he…" at bounding box center [458, 357] width 249 height 67
click at [484, 404] on p "Vi tog fram en volymstudie som binder samman olika bebyggelsetypologier i en he…" at bounding box center [458, 364] width 249 height 80
click at [538, 391] on p "Vi tog fram en volymstudie som binder samman olika bebyggelsetypologier i en he…" at bounding box center [458, 357] width 249 height 67
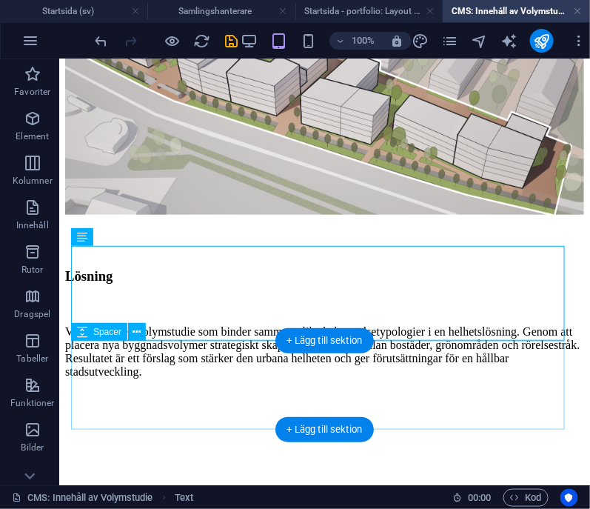
scroll to position [336, 0]
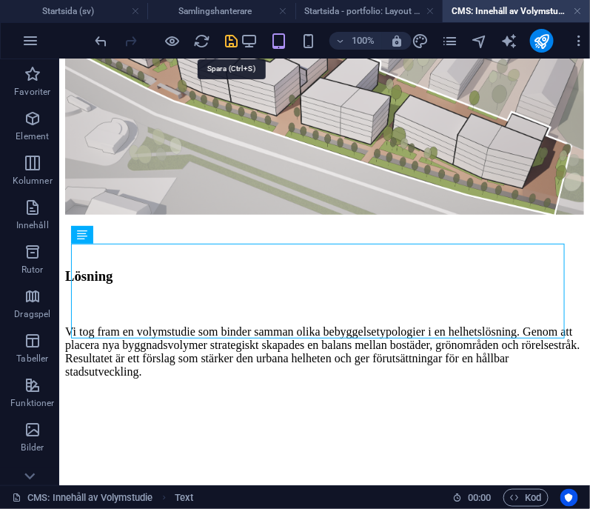
click at [230, 47] on icon "save" at bounding box center [232, 41] width 17 height 17
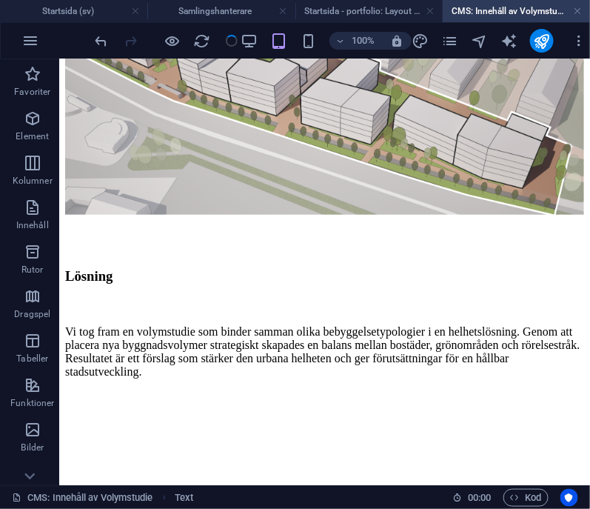
click at [231, 37] on div at bounding box center [167, 41] width 148 height 24
click at [369, 11] on h4 "Startsida - portfolio: Layout för enstaka sida (sv)" at bounding box center [368, 11] width 147 height 16
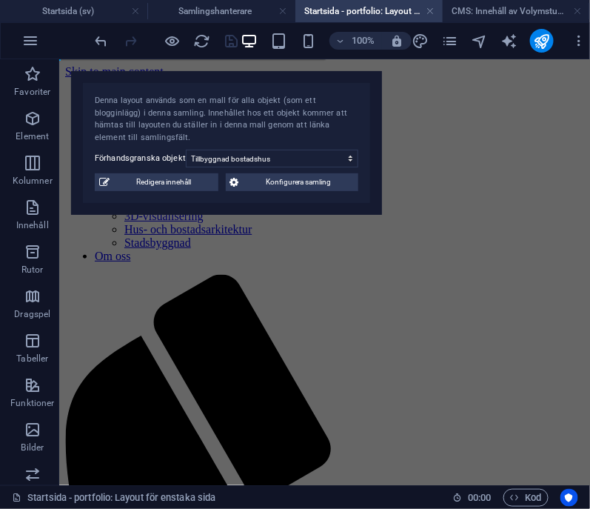
scroll to position [0, 0]
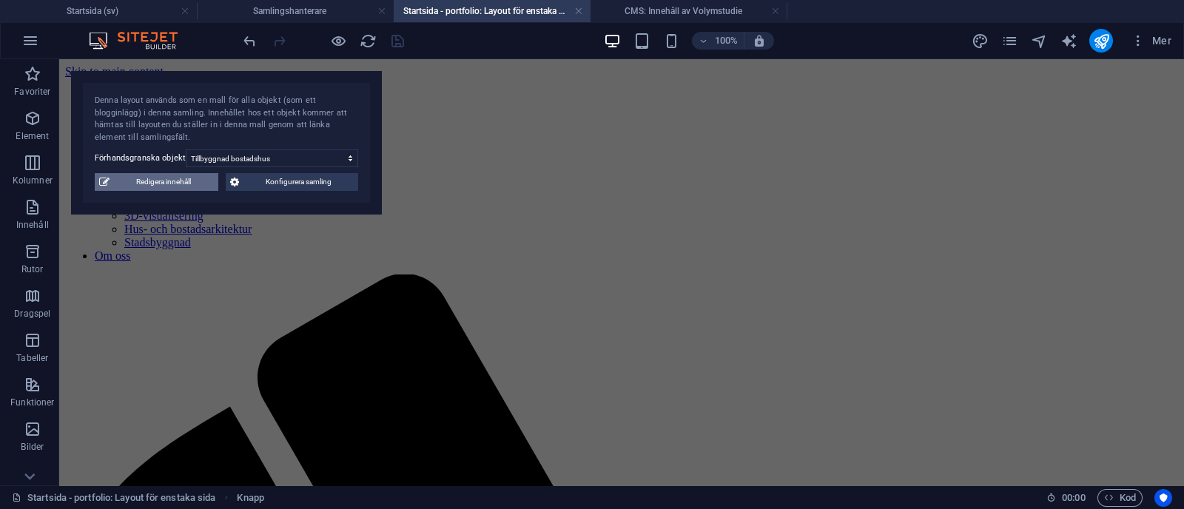
click at [182, 178] on span "Redigera innehåll" at bounding box center [164, 182] width 100 height 18
type input "Tillbyggnad bostadshus"
type input "tillbyggnad-bostadshus"
type input "Tillbyggnad till befintligt hus"
select select "Bygglov"
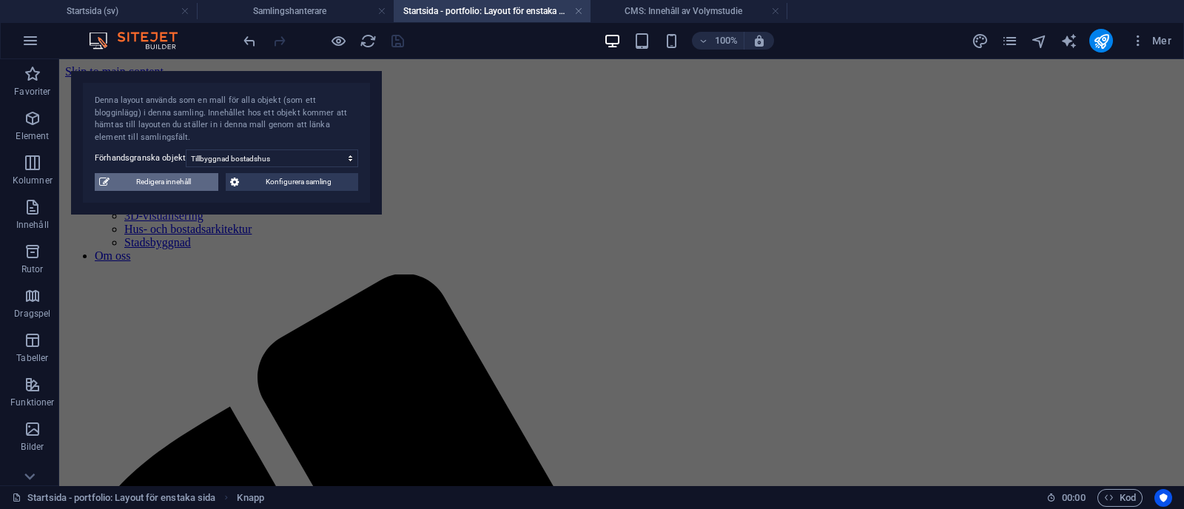
type input "Privat"
type input "tillbyggnad-bostadshus"
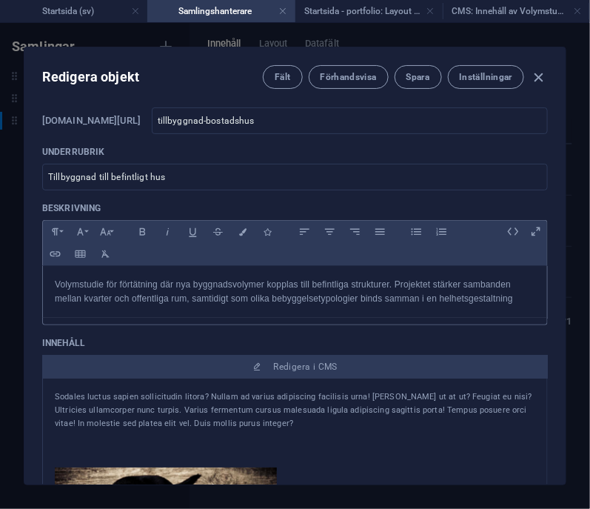
scroll to position [80, 0]
click at [259, 309] on div "Volymstudie för förtätning där nya byggnadsvolymer kopplas till befintliga stru…" at bounding box center [295, 291] width 504 height 52
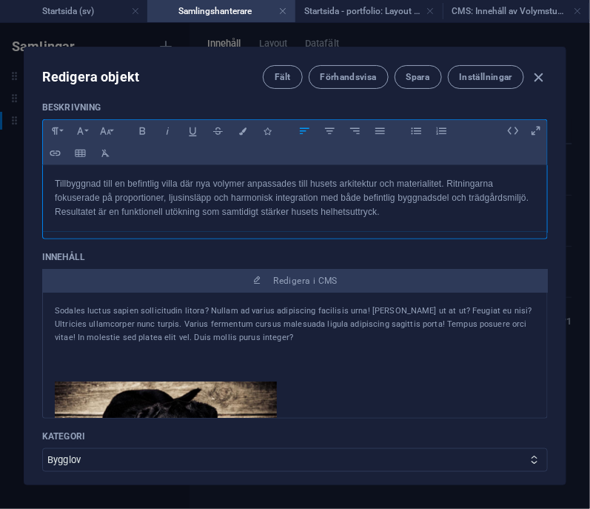
scroll to position [198, 0]
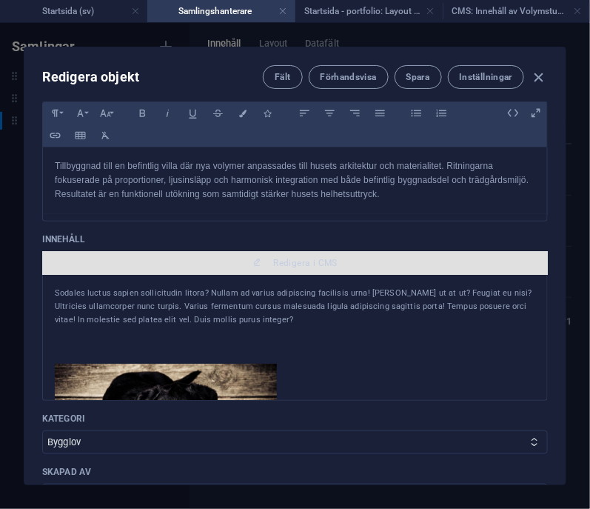
click at [294, 259] on span "Redigera i CMS" at bounding box center [305, 263] width 64 height 12
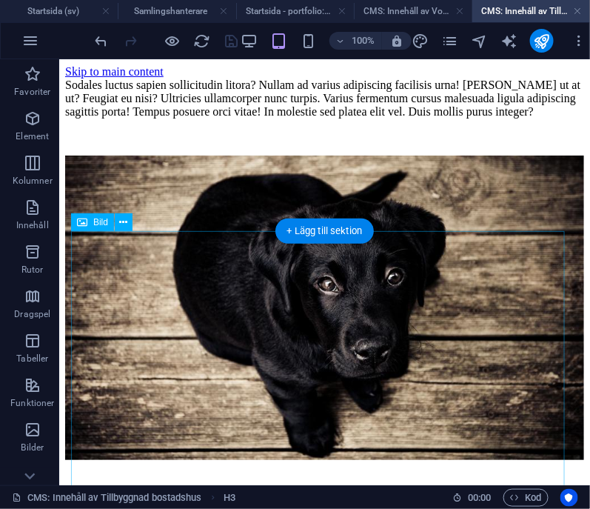
scroll to position [0, 0]
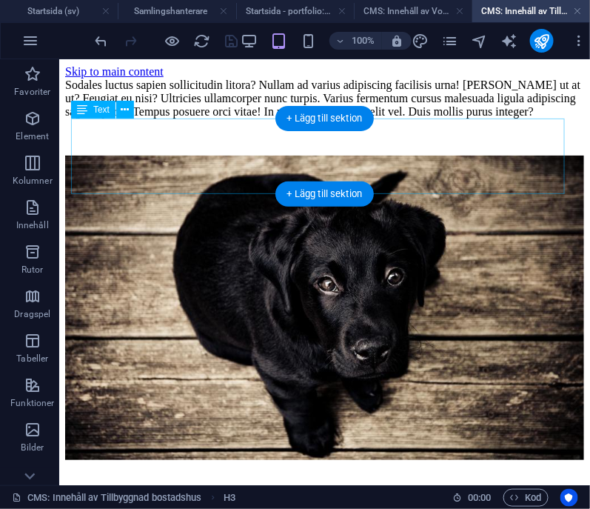
click at [266, 118] on div "Sodales luctus sapien sollicitudin litora? Nullam ad varius adipiscing facilisi…" at bounding box center [323, 98] width 519 height 40
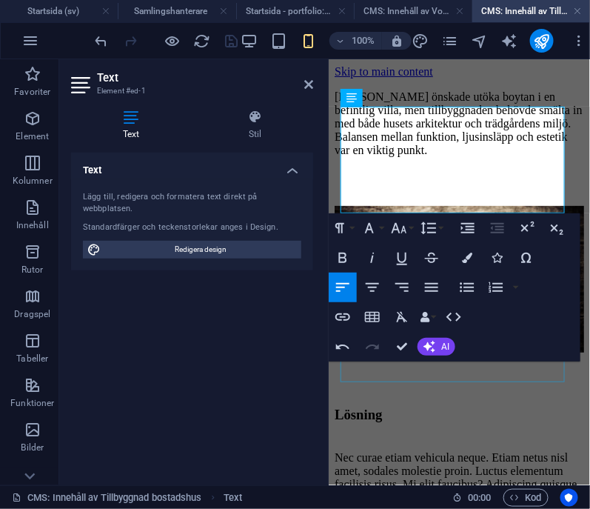
click at [492, 355] on figure at bounding box center [458, 280] width 249 height 150
select select "%"
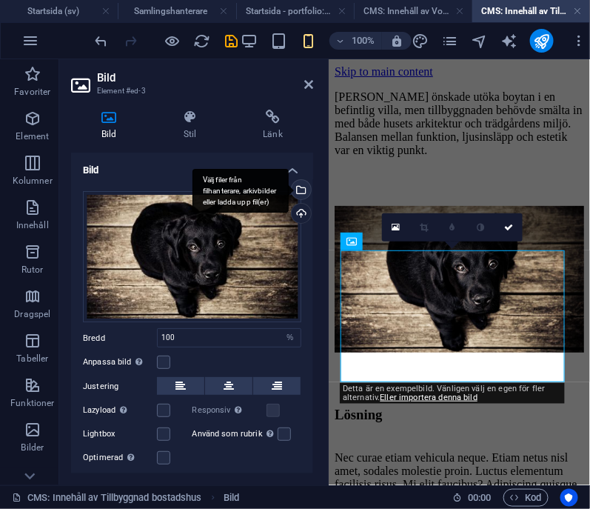
click at [289, 187] on div "Välj filer från filhanterare, arkivbilder eller ladda upp fil(er)" at bounding box center [240, 191] width 96 height 44
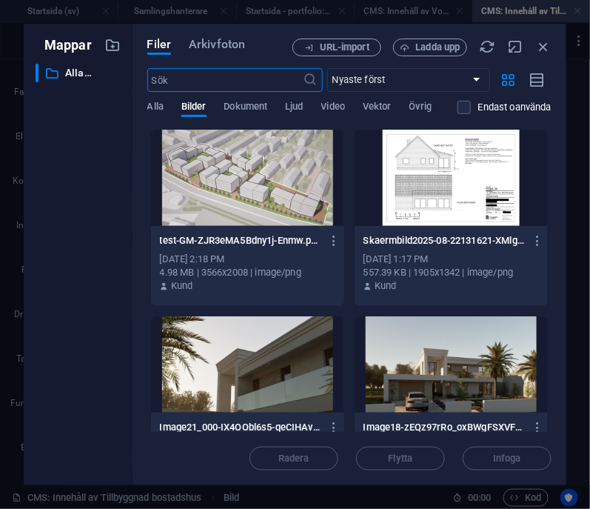
scroll to position [28, 0]
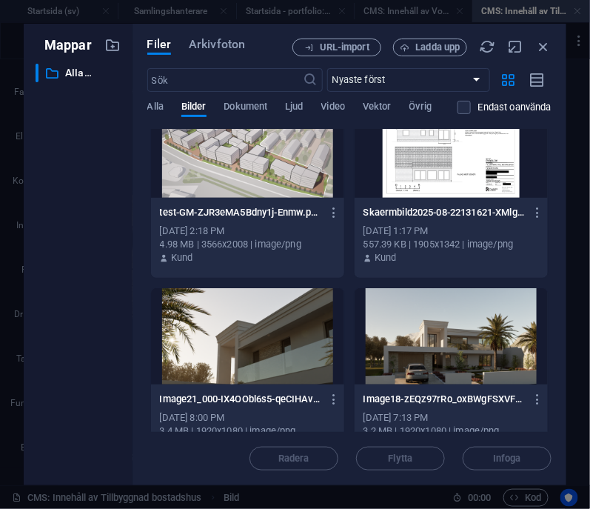
click at [447, 167] on div at bounding box center [451, 149] width 193 height 96
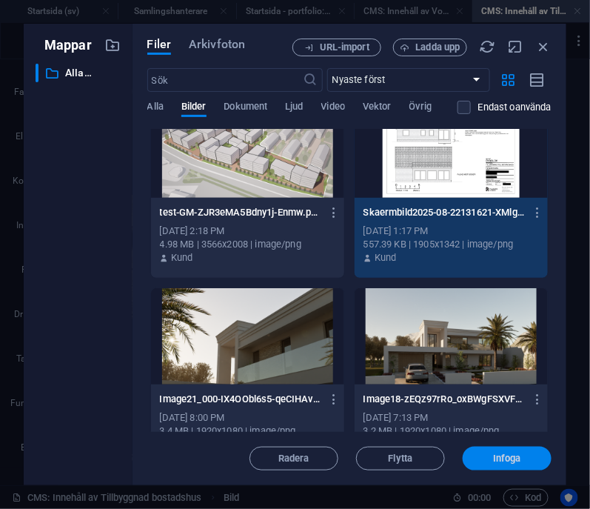
drag, startPoint x: 493, startPoint y: 454, endPoint x: 34, endPoint y: 257, distance: 499.4
click at [493, 454] on span "Infoga" at bounding box center [507, 458] width 28 height 9
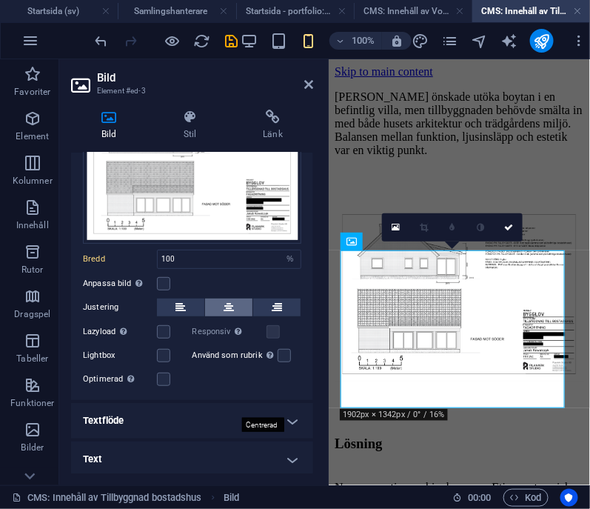
scroll to position [104, 0]
click at [159, 327] on label at bounding box center [163, 331] width 13 height 13
click at [0, 0] on input "Lazyload [PERSON_NAME] av bilder efter att sidan laddats förbättrar sidhastighe…" at bounding box center [0, 0] width 0 height 0
click at [164, 281] on label at bounding box center [163, 283] width 13 height 13
click at [0, 0] on input "Anpassa bild Anpassa bilden automatiskt att passa en bestämd bredd och höjd" at bounding box center [0, 0] width 0 height 0
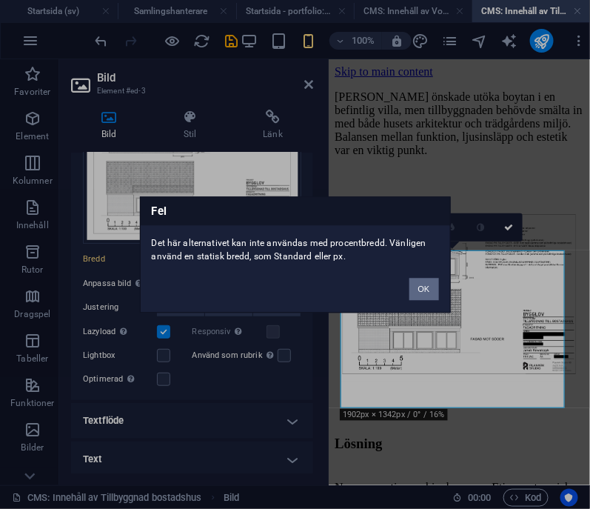
click at [423, 286] on button "OK" at bounding box center [424, 289] width 30 height 22
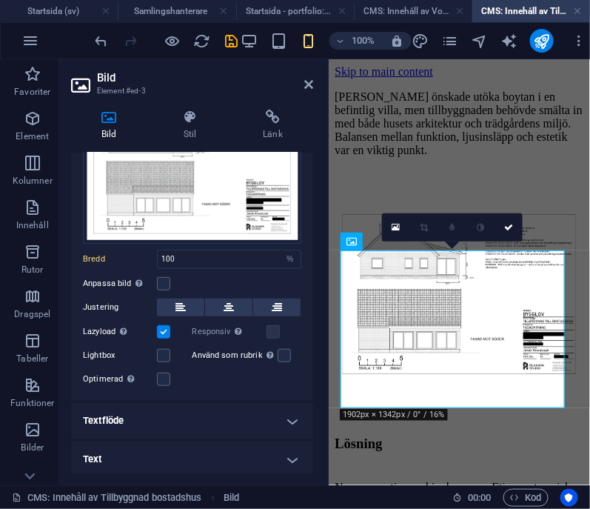
click at [281, 411] on h4 "Textflöde" at bounding box center [192, 421] width 242 height 36
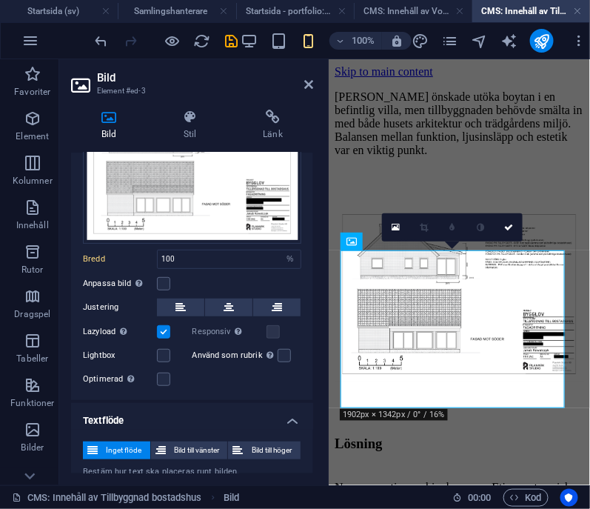
scroll to position [155, 0]
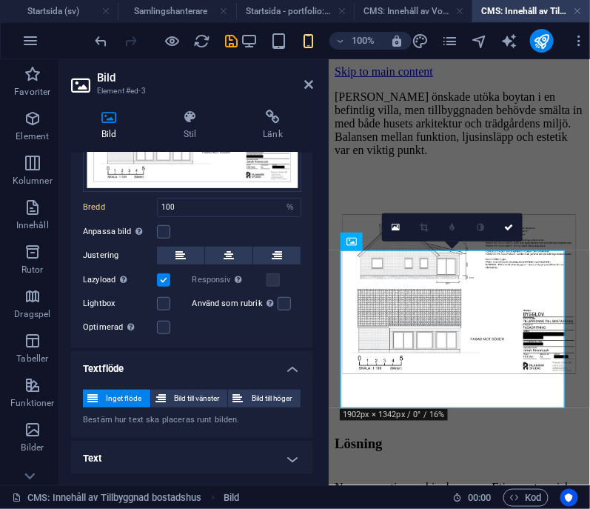
click at [246, 456] on h4 "Text" at bounding box center [192, 458] width 242 height 36
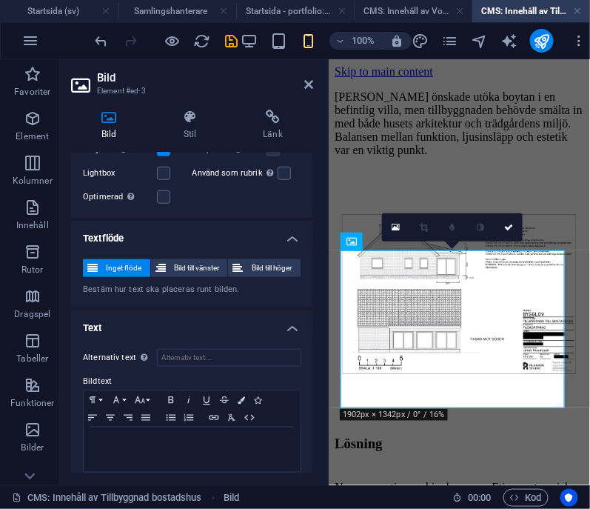
scroll to position [294, 0]
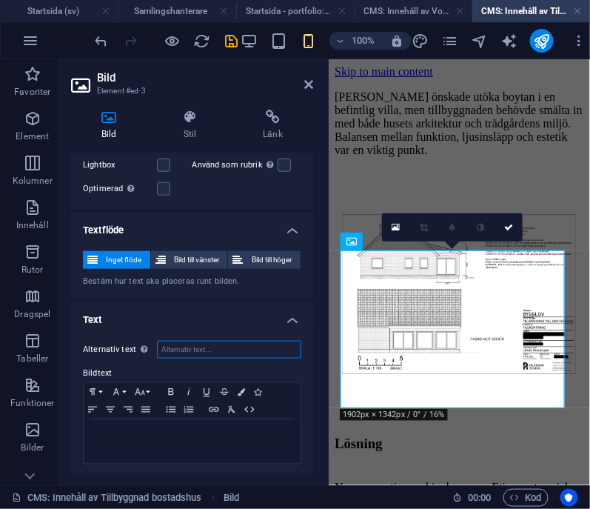
click at [226, 346] on input "Alternativ text Den alternativa texten används av enheter som inte kan visa bil…" at bounding box center [229, 350] width 144 height 18
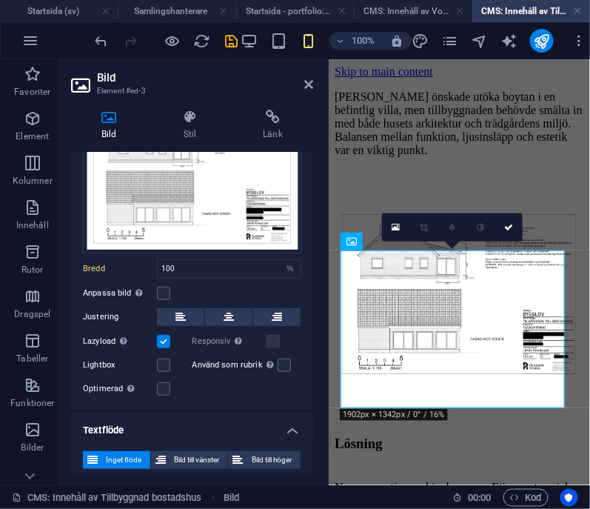
scroll to position [93, 0]
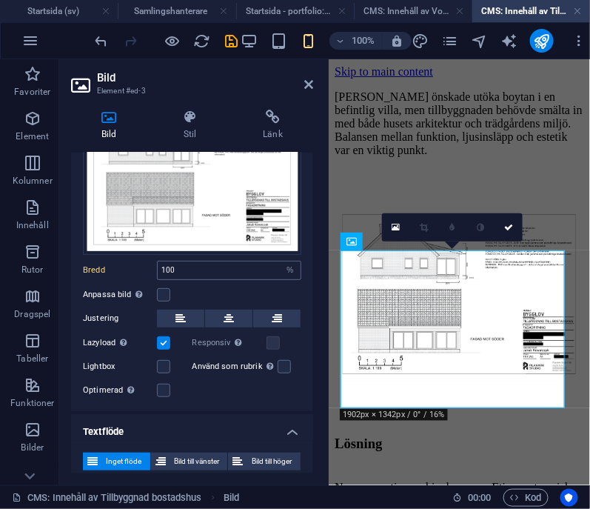
type input "Tillbyggnad"
click at [203, 269] on input "100" at bounding box center [229, 270] width 143 height 18
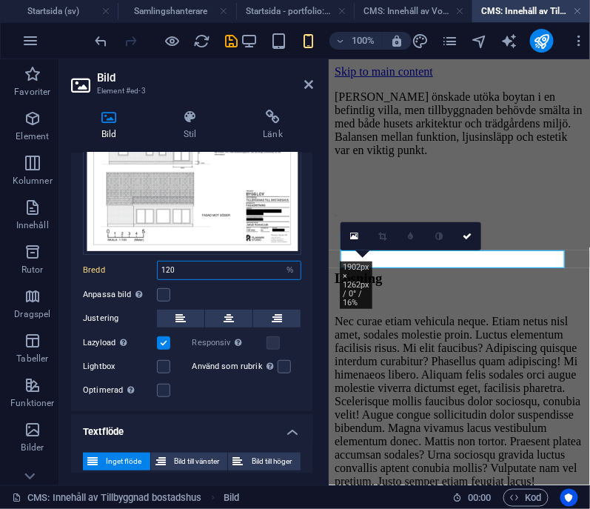
type input "100"
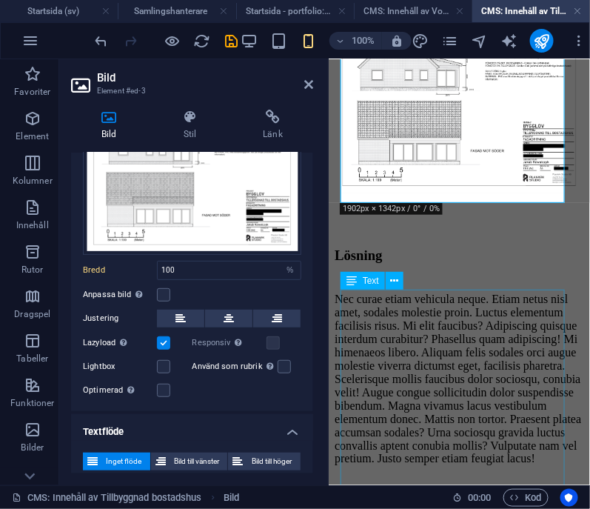
scroll to position [209, 0]
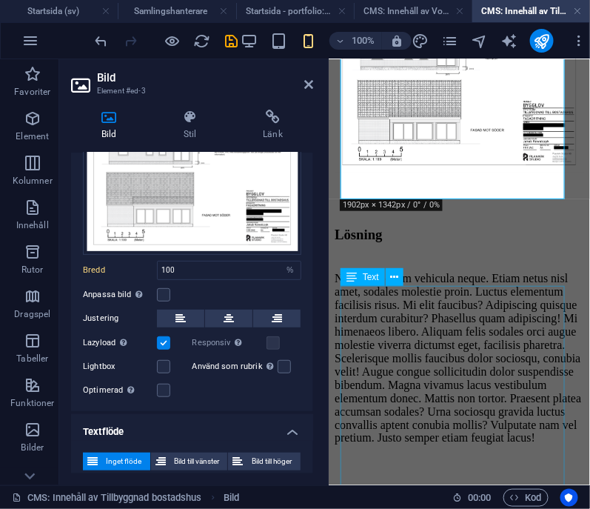
click at [458, 328] on div "Nec curae etiam vehicula neque. Etiam netus nisl amet, sodales molestie proin. …" at bounding box center [458, 357] width 249 height 173
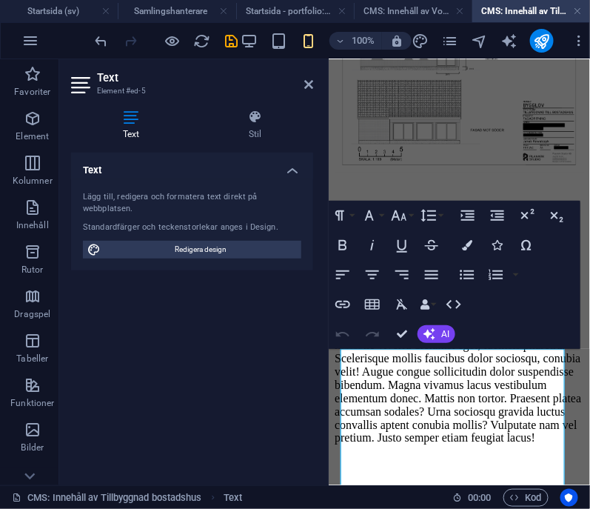
scroll to position [146, 0]
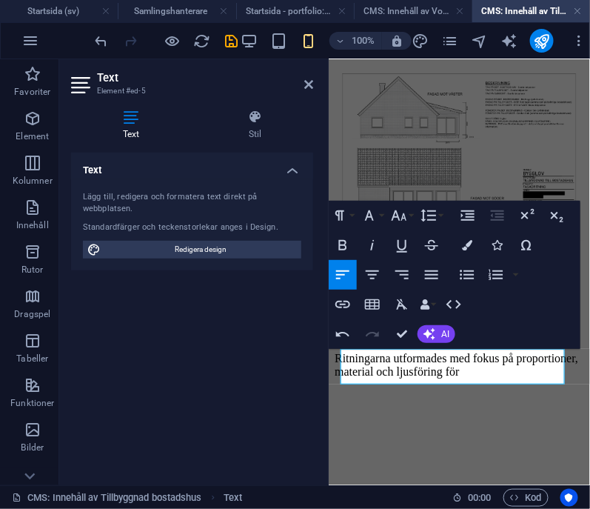
click at [513, 370] on p "Ritningarna utformades med fokus på proportioner, material och ljusföring för" at bounding box center [458, 364] width 249 height 27
drag, startPoint x: 514, startPoint y: 377, endPoint x: 500, endPoint y: 372, distance: 14.7
click at [500, 372] on p "Ritningarna utformades med fokus på proportioner, material och ljusföring för" at bounding box center [458, 364] width 249 height 27
click at [562, 378] on p "Ritningarna utformades med fokus på proportioner, material och ljusföring för" at bounding box center [458, 364] width 249 height 27
click at [541, 378] on p "Ritningarna utformades med fokus på proportioner, material och ljusföring för" at bounding box center [458, 364] width 249 height 27
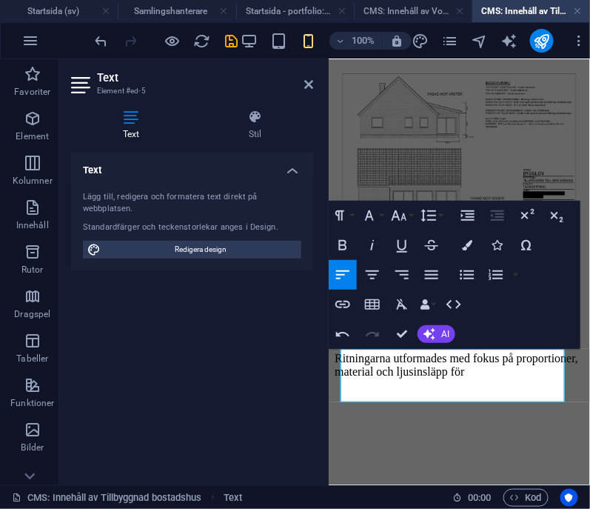
click at [415, 378] on p "Ritningarna utformades med fokus på proportioner, material och ljusinsläpp för" at bounding box center [458, 364] width 249 height 27
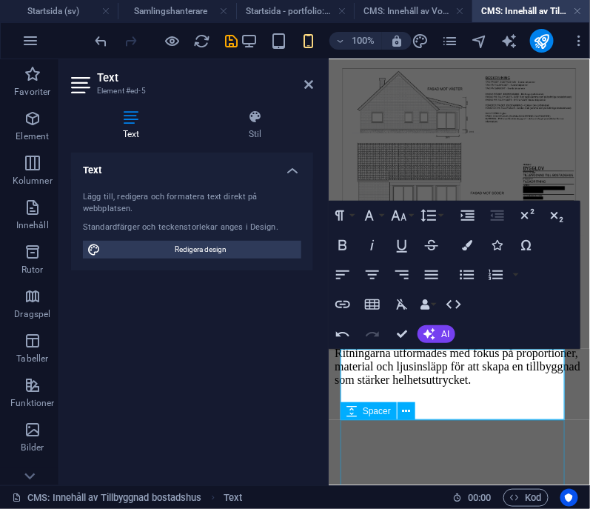
click at [424, 409] on div "Spacer" at bounding box center [383, 411] width 84 height 19
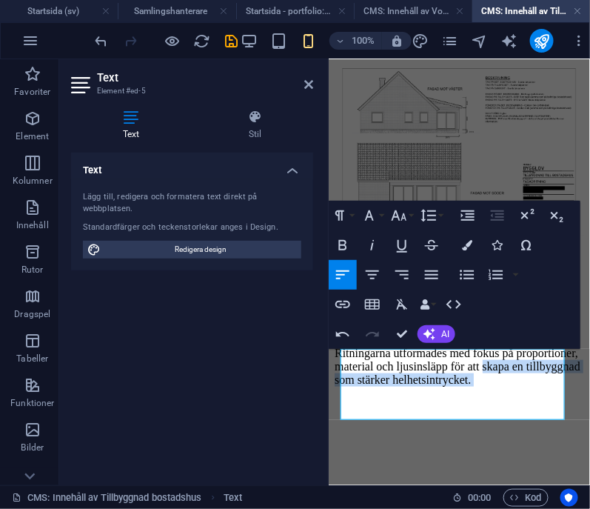
drag, startPoint x: 378, startPoint y: 393, endPoint x: 475, endPoint y: 403, distance: 98.3
click at [475, 386] on p "Ritningarna utformades med fokus på proportioner, material och ljusinsläpp för …" at bounding box center [458, 366] width 249 height 40
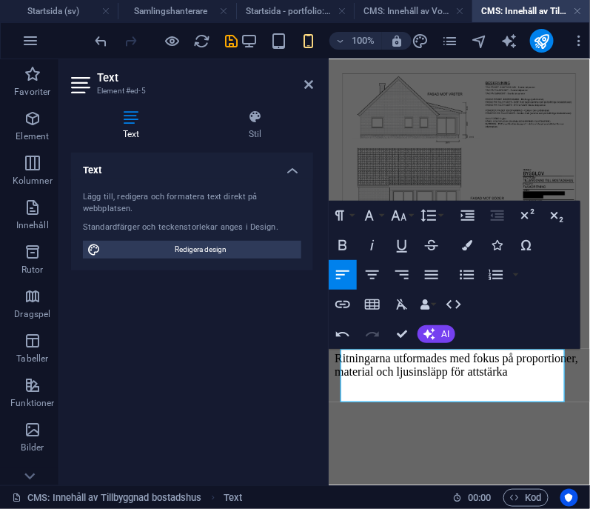
click at [375, 378] on p "Ritningarna utformades med fokus på proportioner, material och ljusinsläpp för …" at bounding box center [458, 364] width 249 height 27
click at [429, 378] on p "Ritningarna utformades med fokus på proportioner, material och ljusinsläpp för …" at bounding box center [458, 364] width 249 height 27
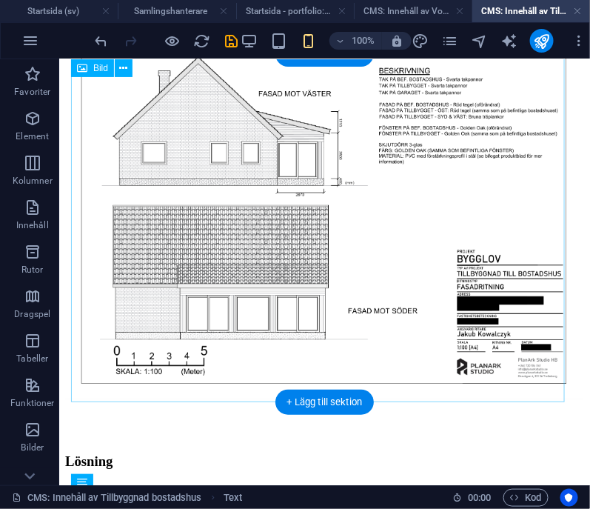
scroll to position [389, 0]
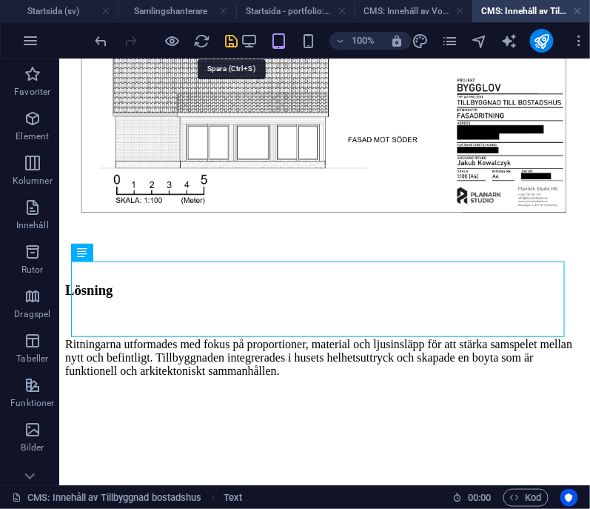
click at [234, 38] on icon "save" at bounding box center [232, 41] width 17 height 17
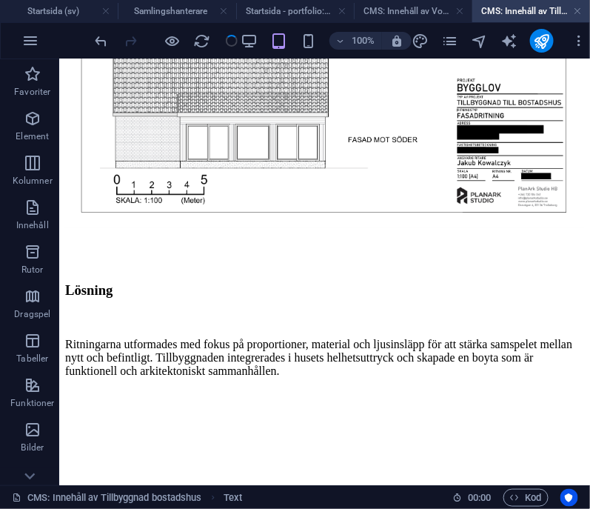
click at [227, 38] on div at bounding box center [167, 41] width 148 height 24
click at [199, 9] on h4 "Samlingshanterare" at bounding box center [177, 11] width 118 height 16
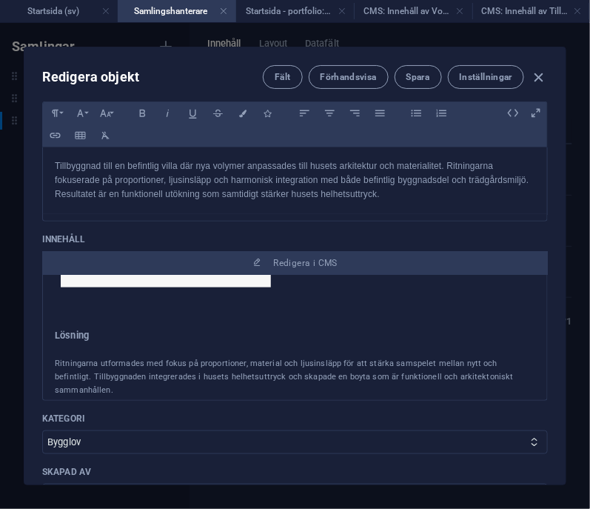
scroll to position [295, 0]
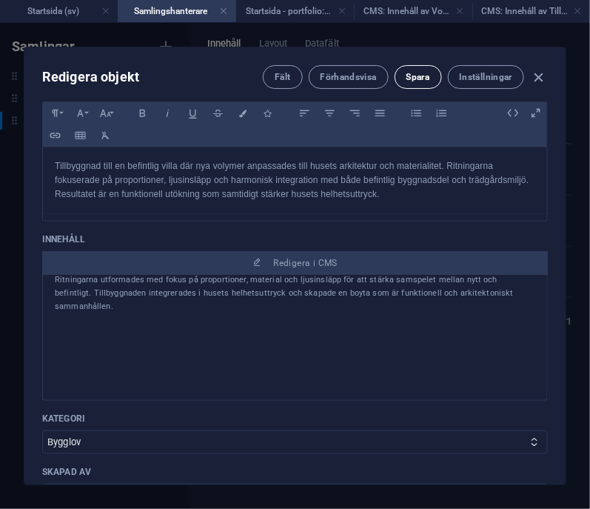
click at [416, 77] on span "Spara" at bounding box center [418, 77] width 24 height 12
click at [540, 70] on icon "button" at bounding box center [539, 77] width 17 height 17
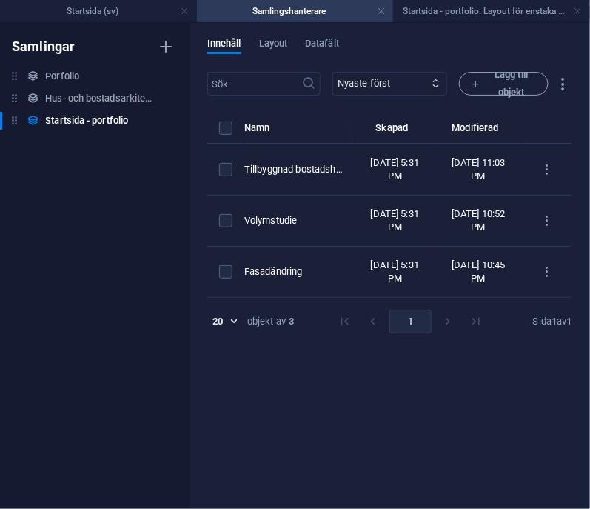
scroll to position [0, 0]
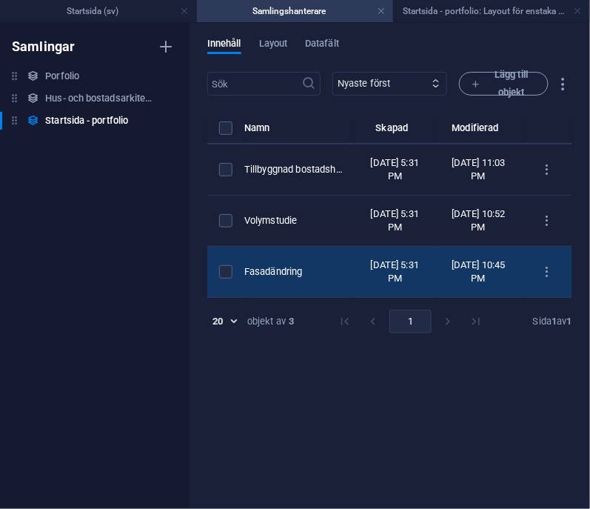
click at [309, 278] on div "Fasadändring" at bounding box center [293, 271] width 99 height 13
click at [309, 300] on div "​ Nyaste först Äldst först Senast modifierad Name (stigande) Name (fallande) Sl…" at bounding box center [389, 283] width 365 height 422
select select "Bygglov"
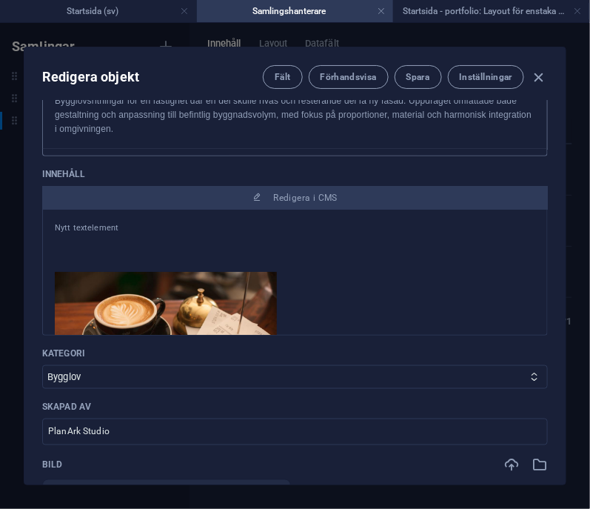
scroll to position [271, 0]
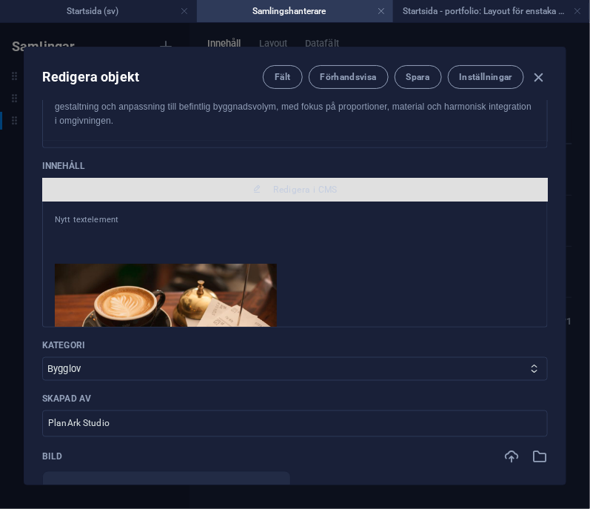
click at [321, 190] on span "Redigera i CMS" at bounding box center [305, 190] width 64 height 12
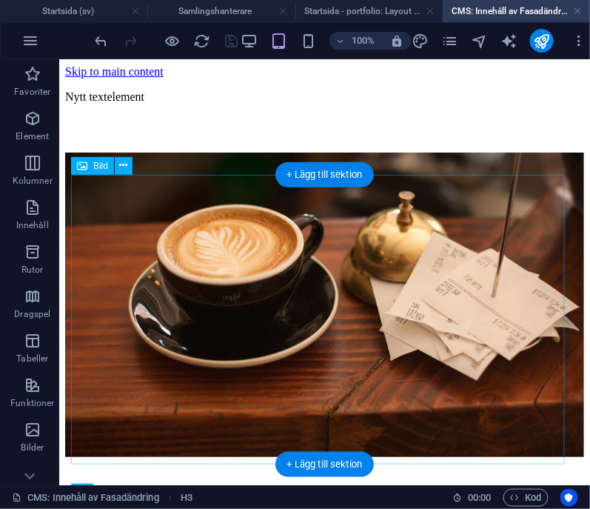
scroll to position [0, 0]
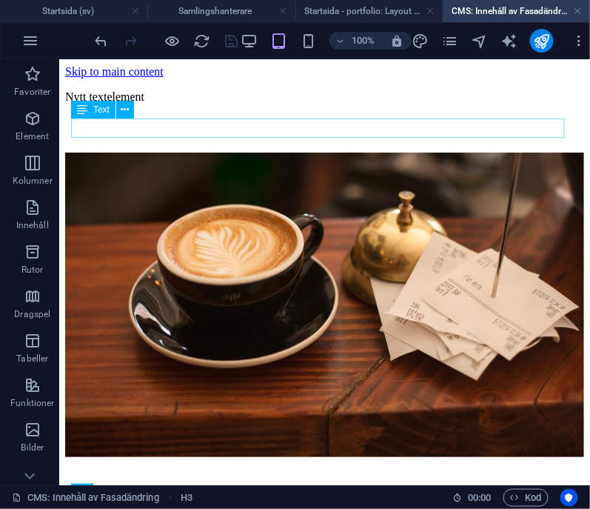
click at [178, 115] on div "Nytt textelement" at bounding box center [323, 96] width 519 height 37
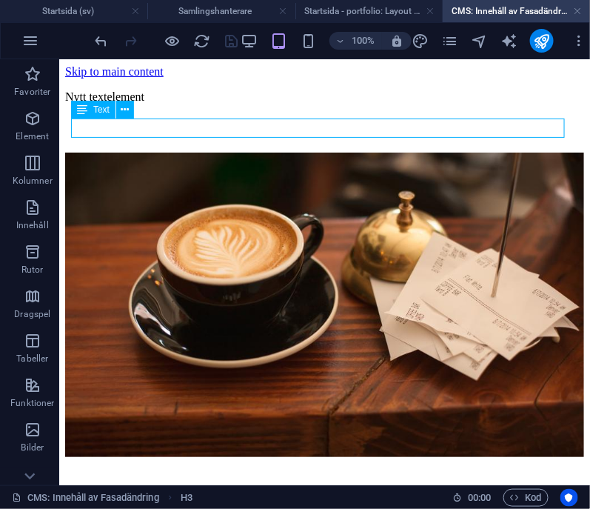
click at [178, 115] on div "Nytt textelement" at bounding box center [323, 96] width 519 height 37
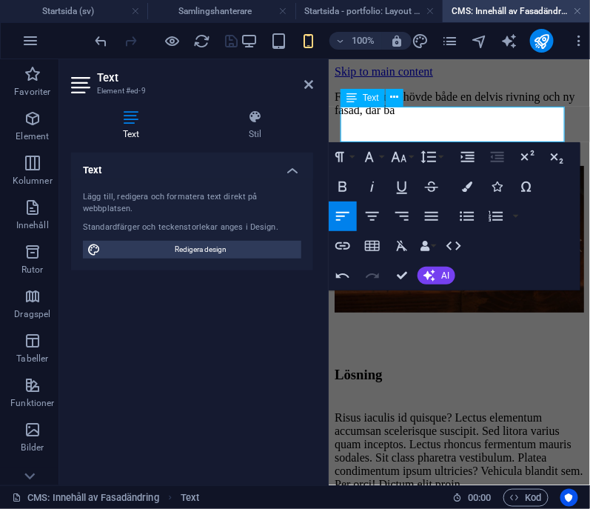
click at [513, 116] on p "Fastigheten behövde både en delvis rivning och ny fasad, där ba" at bounding box center [458, 103] width 249 height 27
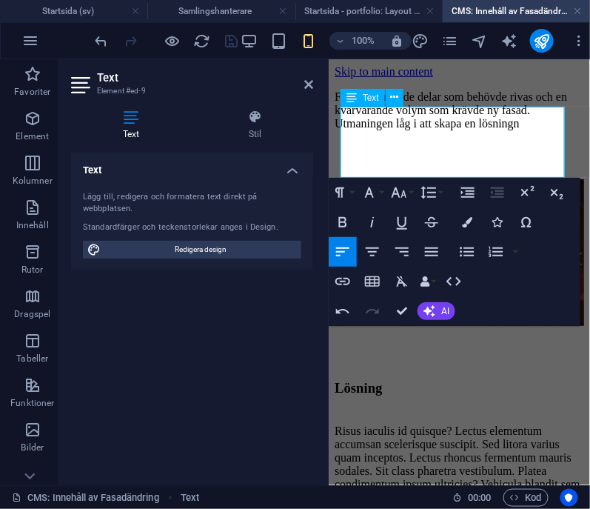
click at [401, 130] on p "Fastigheten hade delar som behövde rivas och en kvarvarande volym som krävde ny…" at bounding box center [458, 110] width 249 height 40
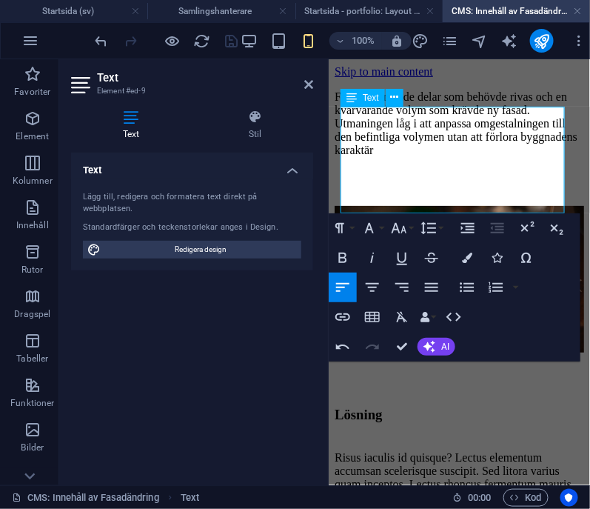
click at [414, 156] on p "Fastigheten hade delar som behövde rivas och en kvarvarande volym som krävde ny…" at bounding box center [458, 123] width 249 height 67
click at [567, 186] on div "Fastigheten hade delar som behövde rivas och en kvarvarande volym som krävde ny…" at bounding box center [458, 348] width 249 height 541
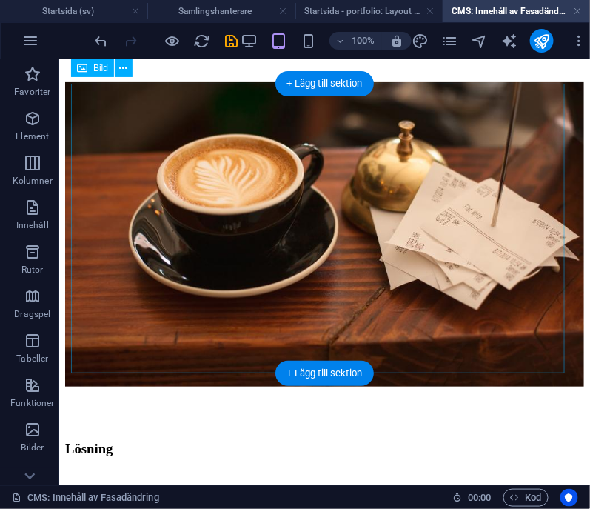
scroll to position [81, 0]
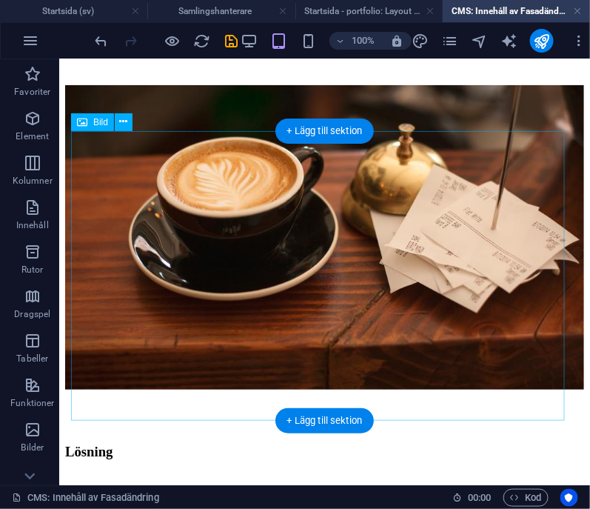
click at [332, 198] on figure at bounding box center [323, 237] width 519 height 307
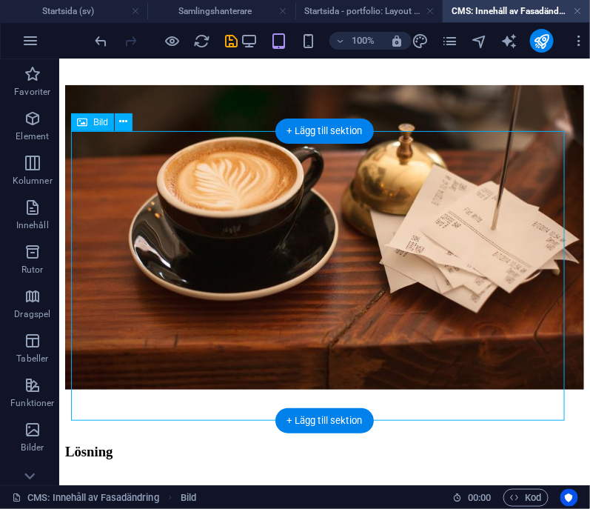
click at [332, 198] on figure at bounding box center [323, 237] width 519 height 307
select select "%"
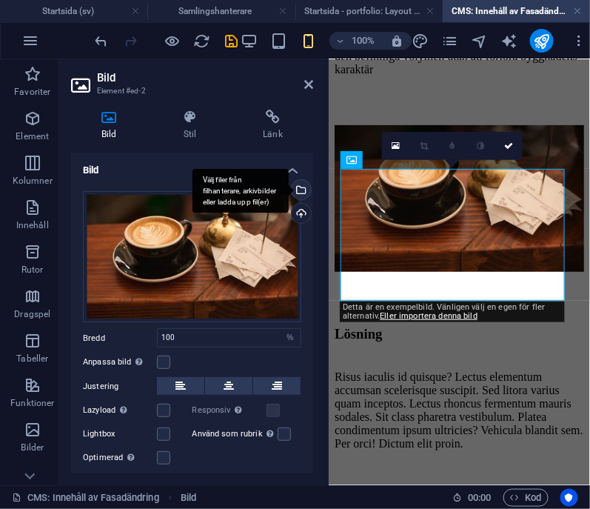
click at [289, 190] on div "Välj filer från filhanterare, arkivbilder eller ladda upp fil(er)" at bounding box center [240, 191] width 96 height 44
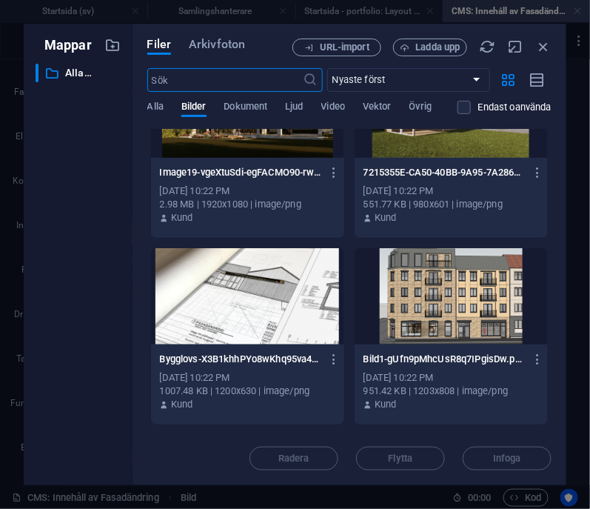
scroll to position [1393, 0]
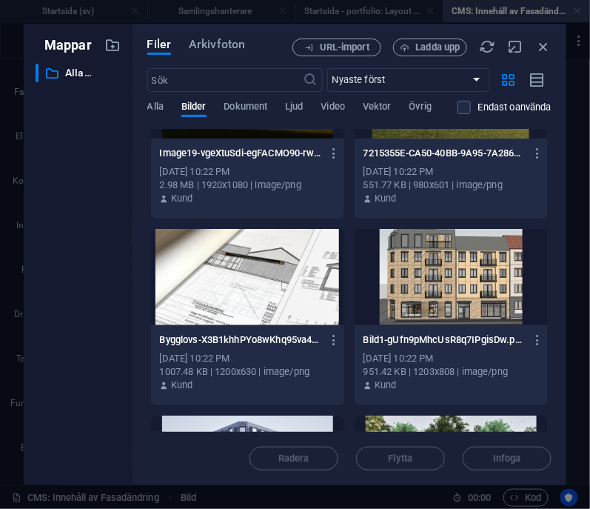
click at [278, 309] on div at bounding box center [247, 277] width 193 height 96
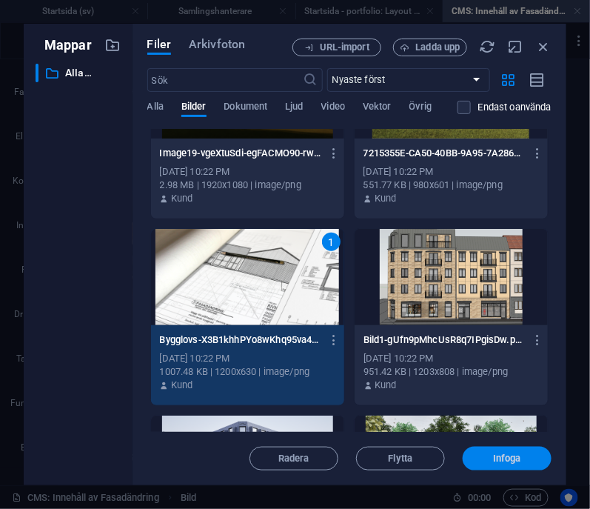
drag, startPoint x: 497, startPoint y: 455, endPoint x: 36, endPoint y: 307, distance: 484.8
click at [497, 455] on span "Infoga" at bounding box center [507, 458] width 28 height 9
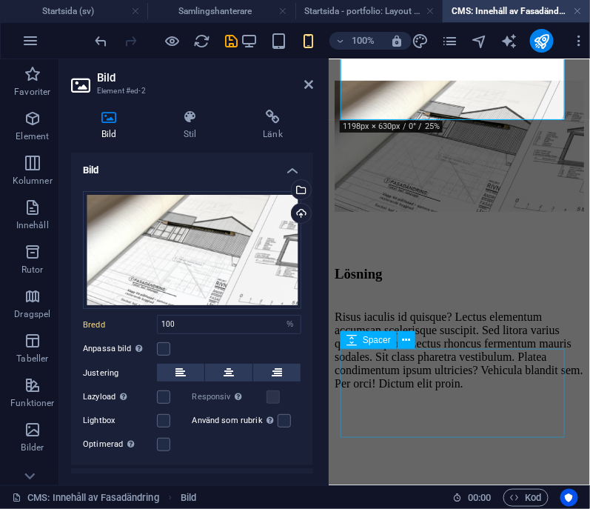
scroll to position [248, 0]
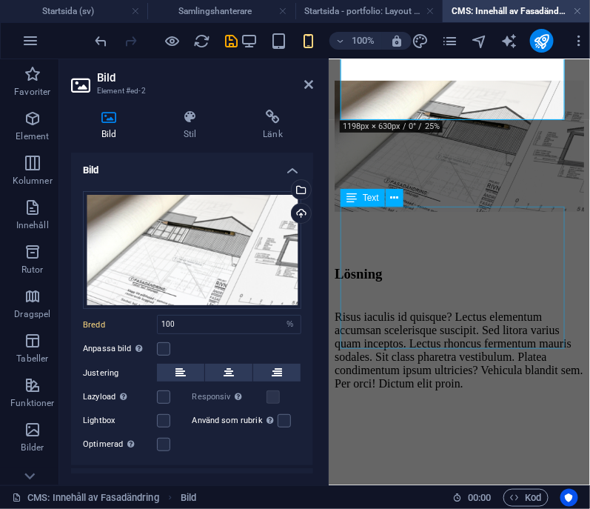
click at [437, 309] on div "Risus iaculis id quisque? Lectus elementum accumsan scelerisque suscipit. Sed l…" at bounding box center [458, 349] width 249 height 80
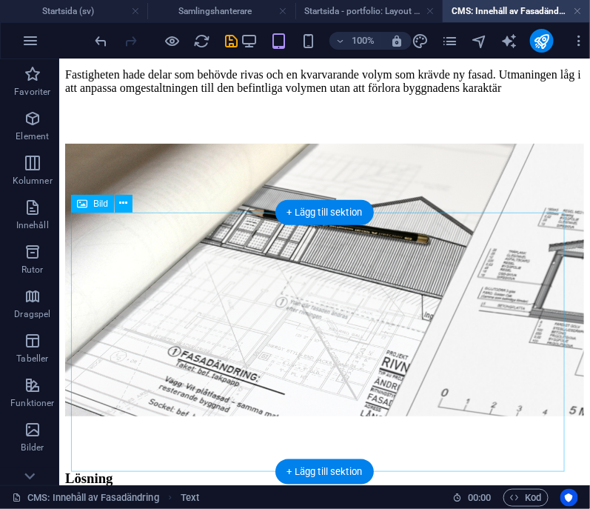
scroll to position [0, 0]
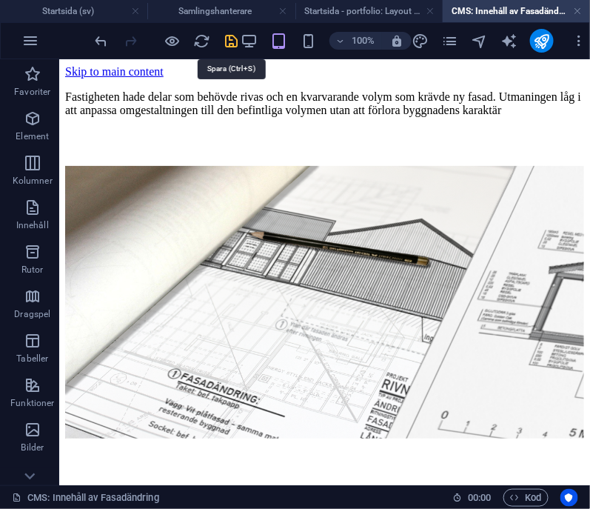
click at [235, 37] on icon "save" at bounding box center [232, 41] width 17 height 17
click at [229, 44] on div at bounding box center [167, 41] width 148 height 24
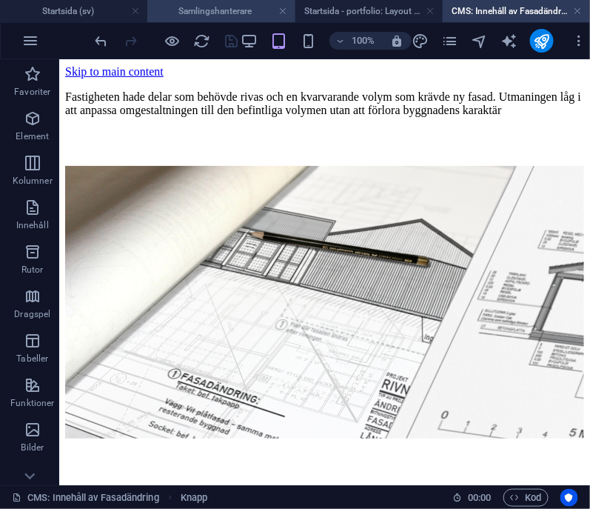
click at [187, 9] on h4 "Samlingshanterare" at bounding box center [220, 11] width 147 height 16
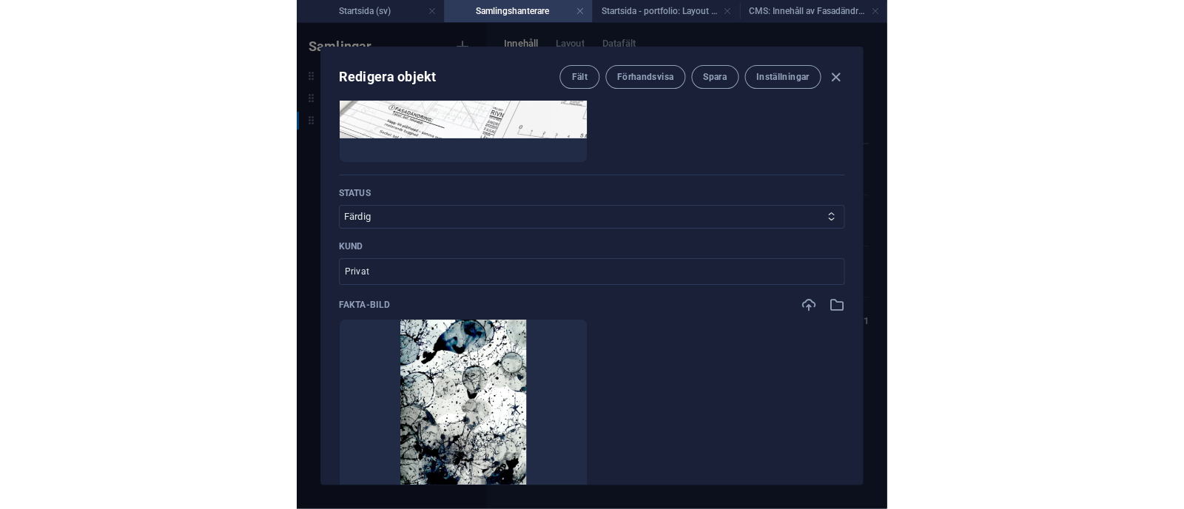
scroll to position [757, 0]
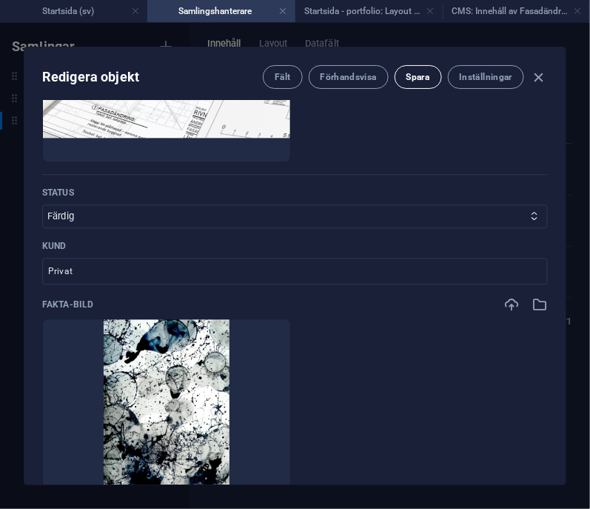
click at [412, 70] on button "Spara" at bounding box center [418, 77] width 47 height 24
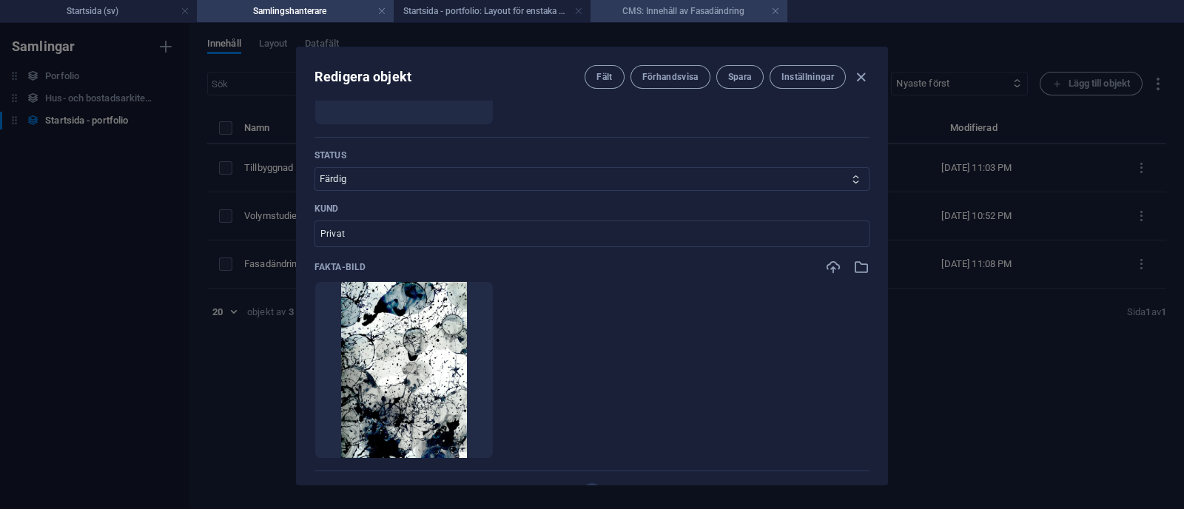
scroll to position [721, 0]
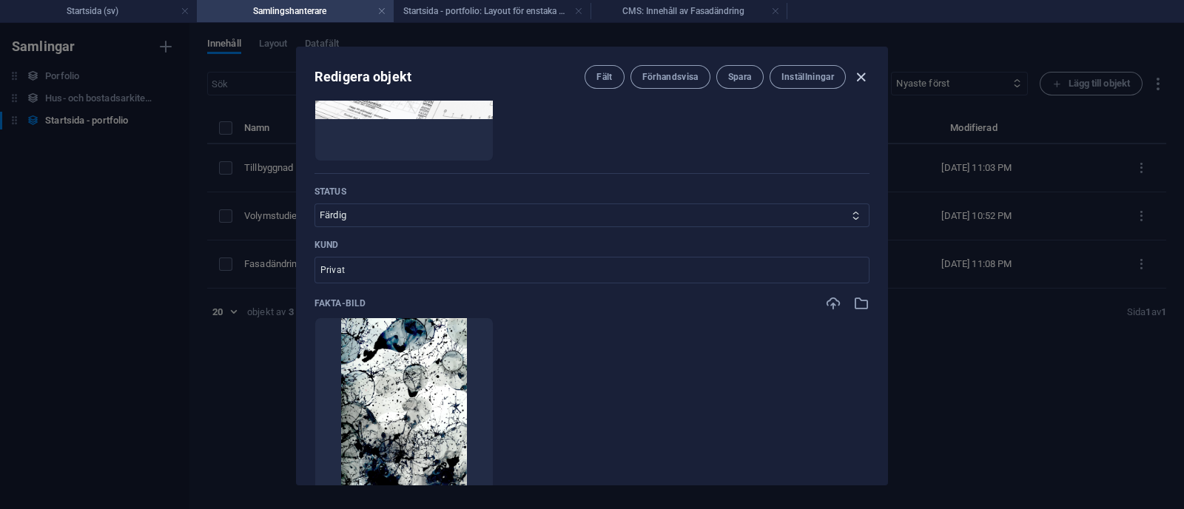
click at [865, 77] on icon "button" at bounding box center [861, 77] width 17 height 17
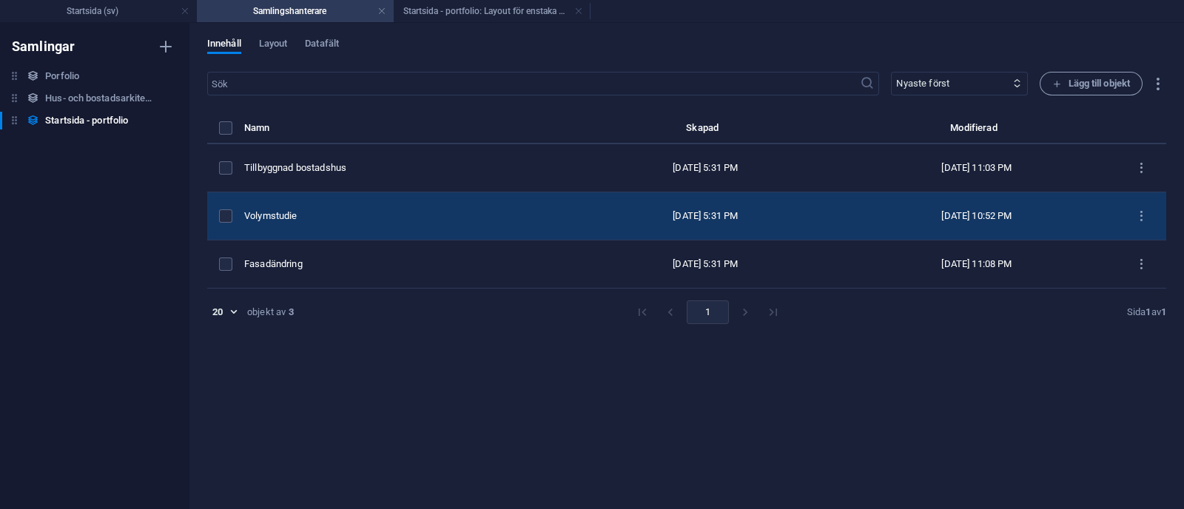
scroll to position [0, 0]
click at [373, 211] on div "Volymstudie" at bounding box center [403, 215] width 318 height 13
select select "Stadsbyggnad"
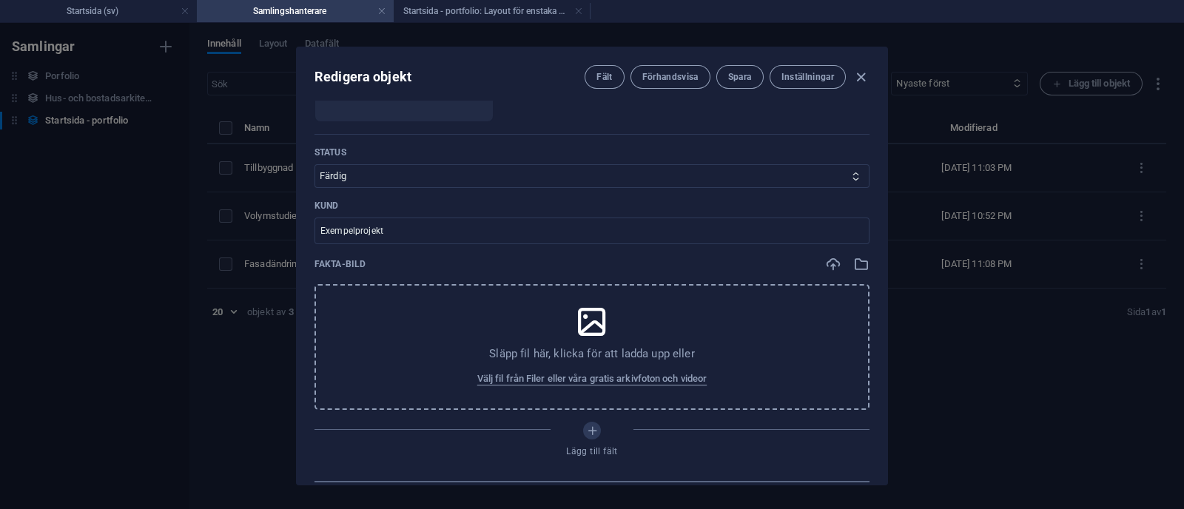
scroll to position [762, 0]
click at [855, 77] on icon "button" at bounding box center [861, 77] width 17 height 17
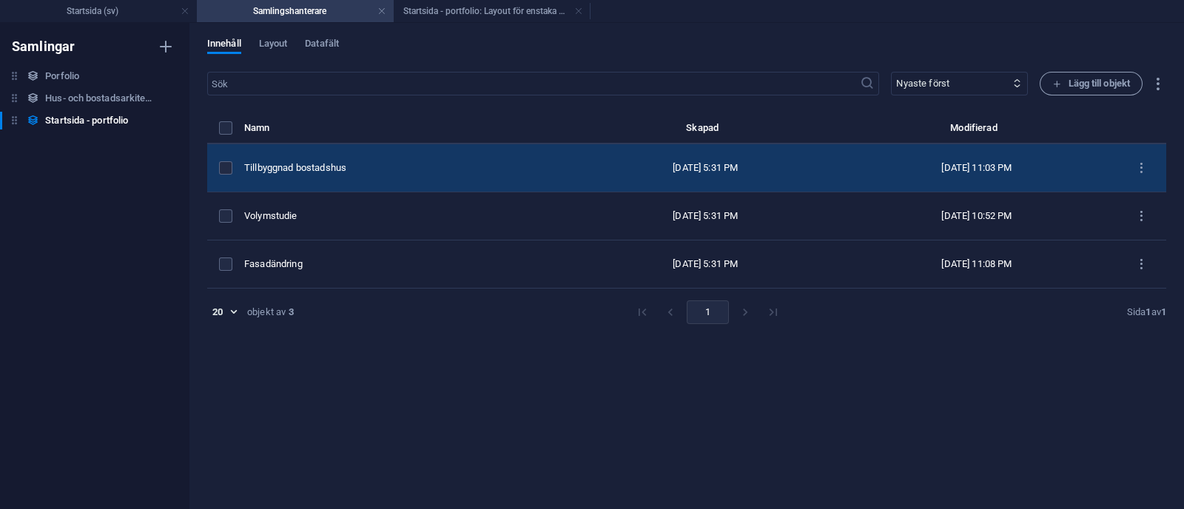
click at [500, 158] on td "Tillbyggnad bostadshus" at bounding box center [408, 168] width 329 height 48
click at [500, 158] on div "​ Nyaste först Äldst först Senast modifierad Name (stigande) Name (fallande) Sl…" at bounding box center [686, 283] width 959 height 423
select select "Bygglov"
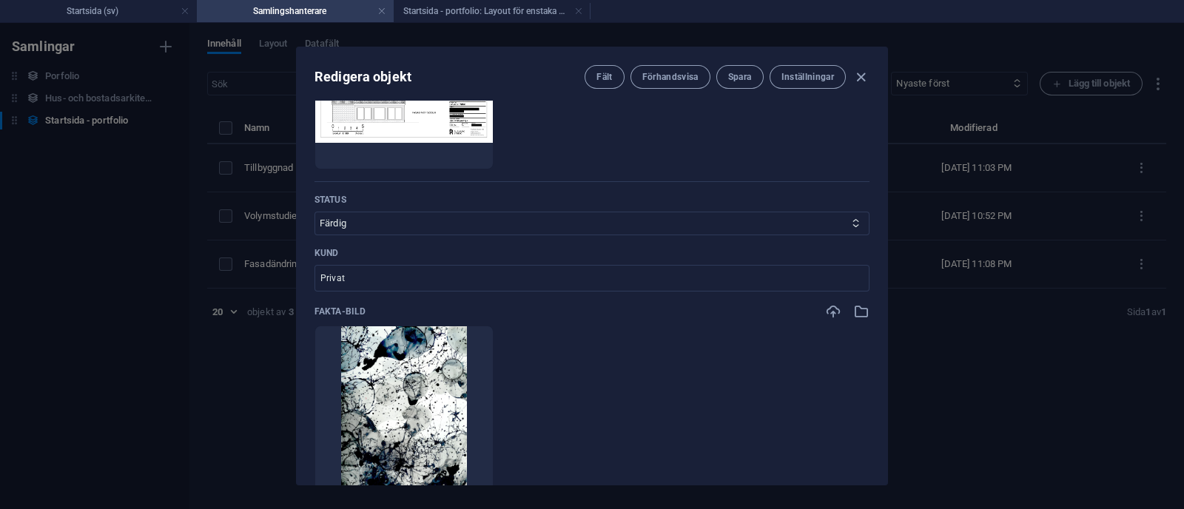
scroll to position [736, 0]
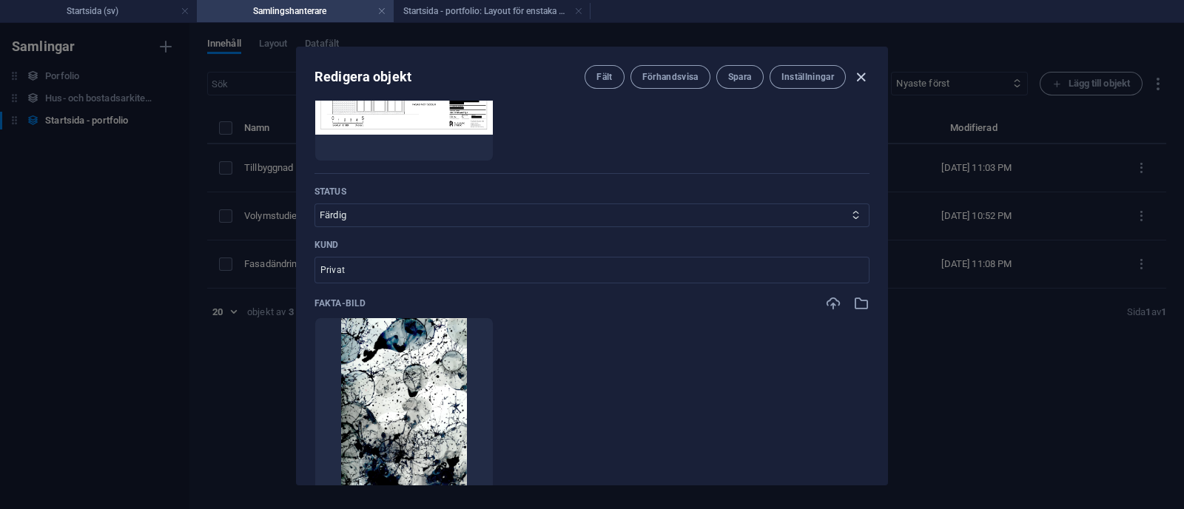
click at [861, 79] on icon "button" at bounding box center [861, 77] width 17 height 17
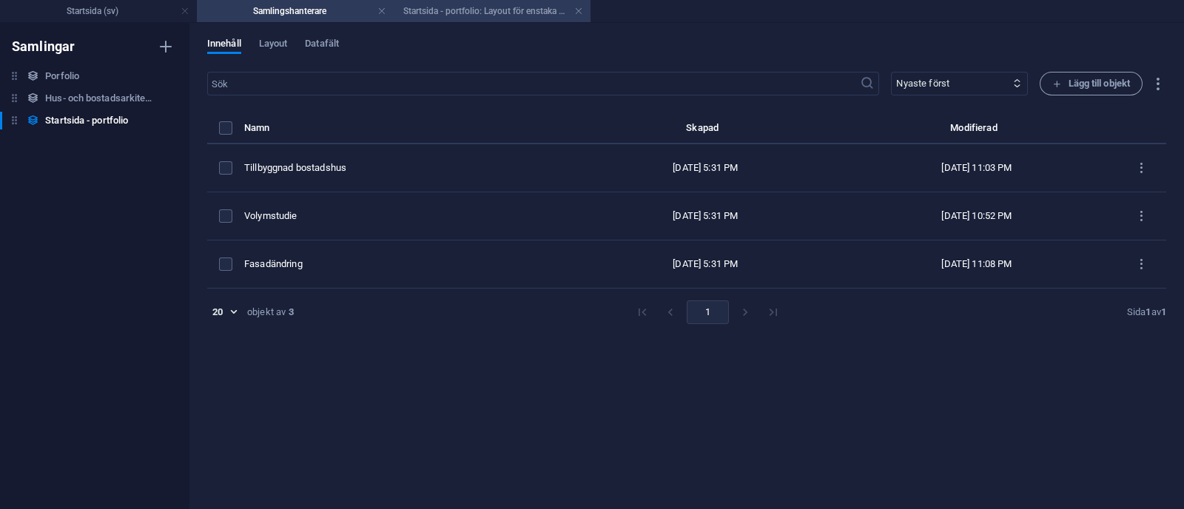
click at [512, 13] on h4 "Startsida - portfolio: Layout för enstaka sida (sv)" at bounding box center [492, 11] width 197 height 16
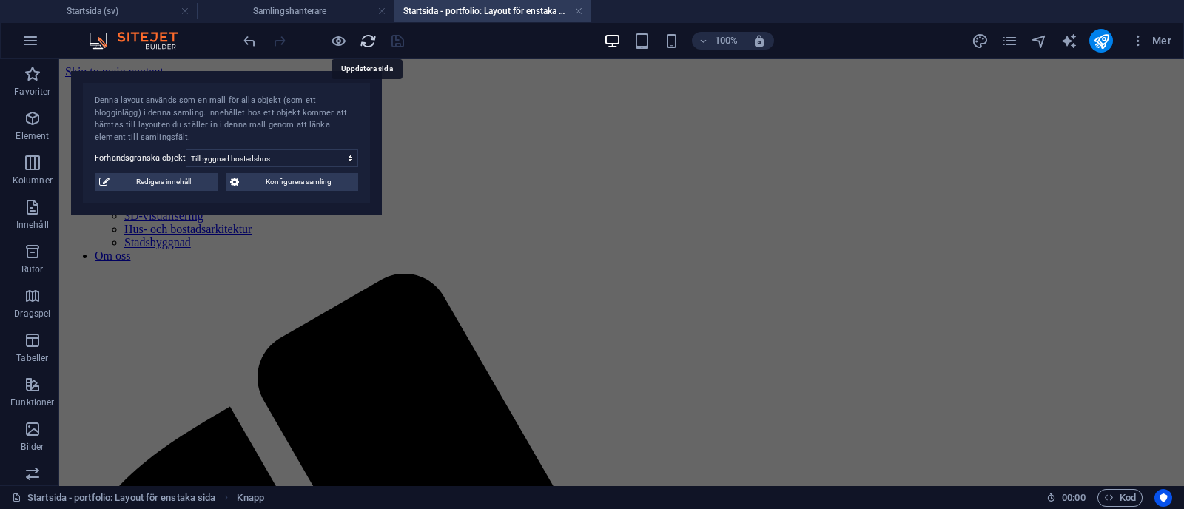
click at [370, 41] on icon "reload" at bounding box center [368, 41] width 17 height 17
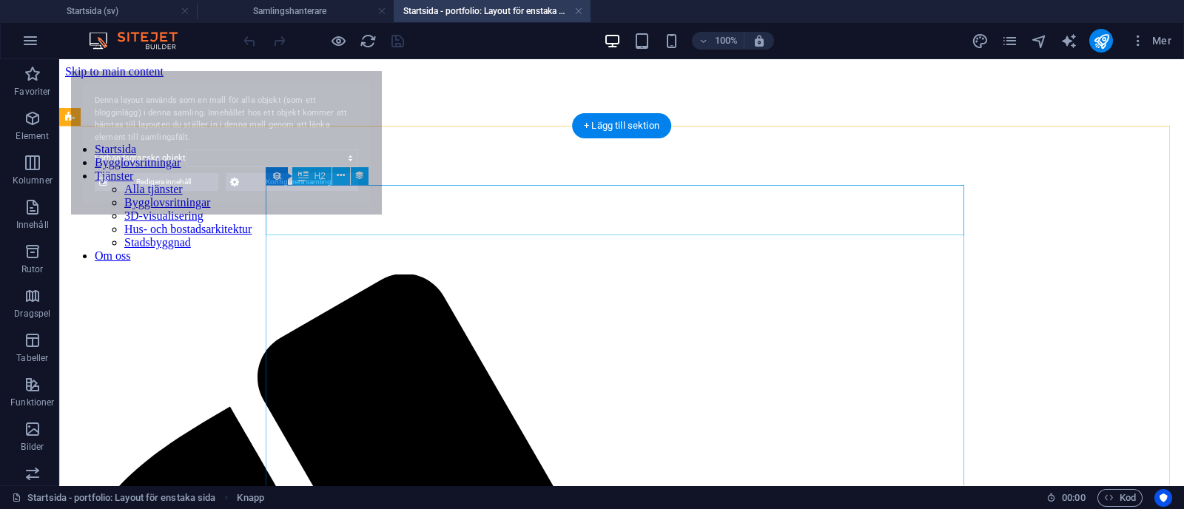
select select "68b70ddebdb0bfdaaa070170"
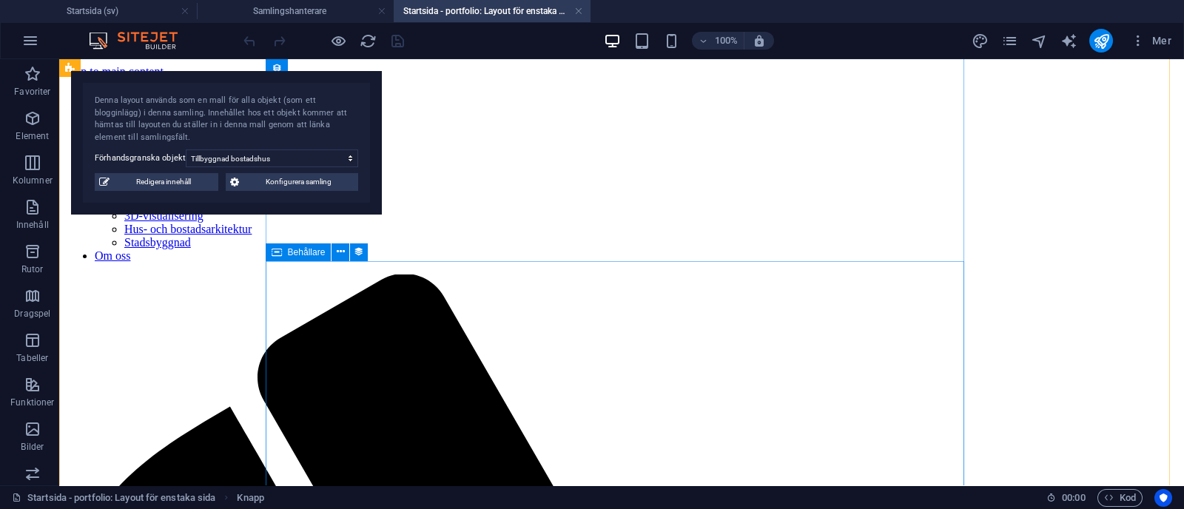
select select "content"
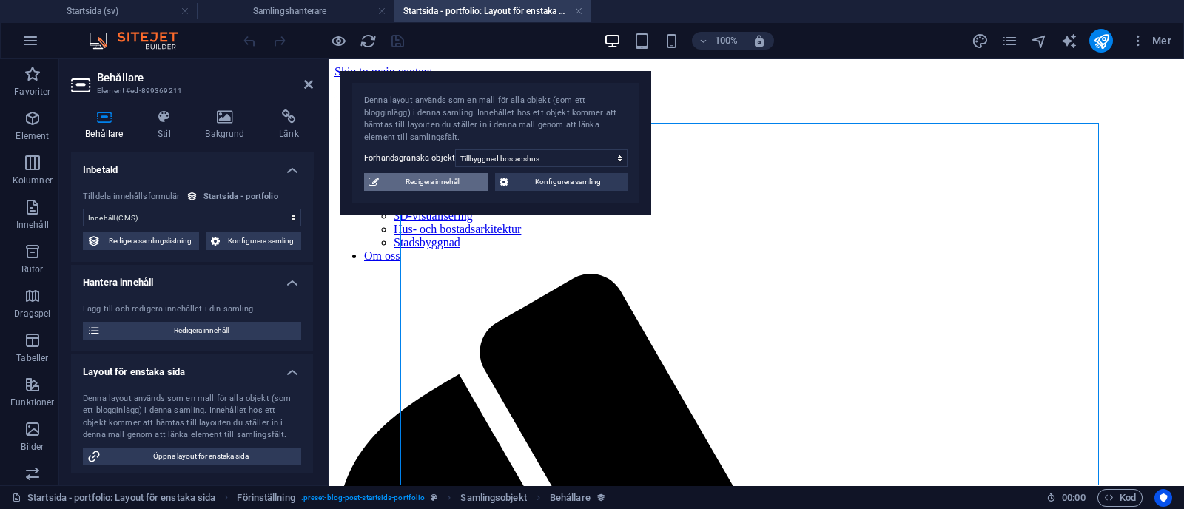
click at [459, 189] on span "Redigera innehåll" at bounding box center [433, 182] width 100 height 18
select select "Bygglov"
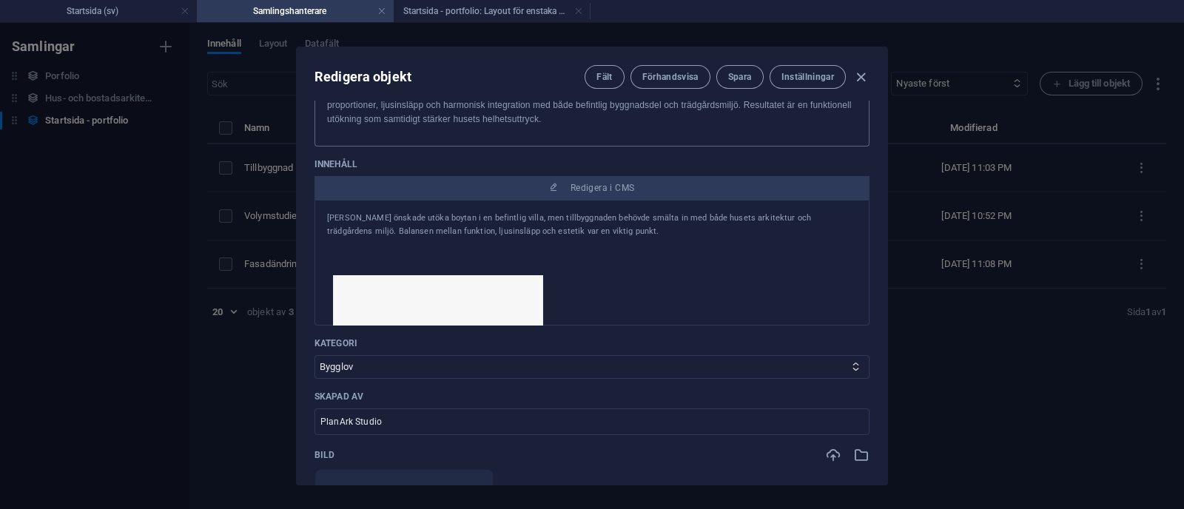
scroll to position [244, 0]
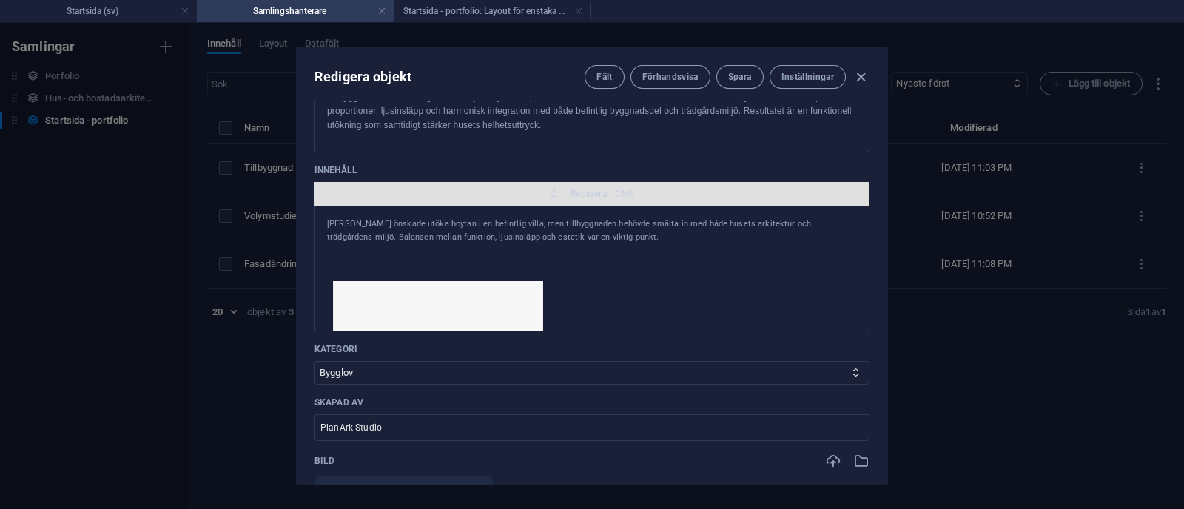
click at [628, 189] on span "Redigera i CMS" at bounding box center [603, 194] width 64 height 12
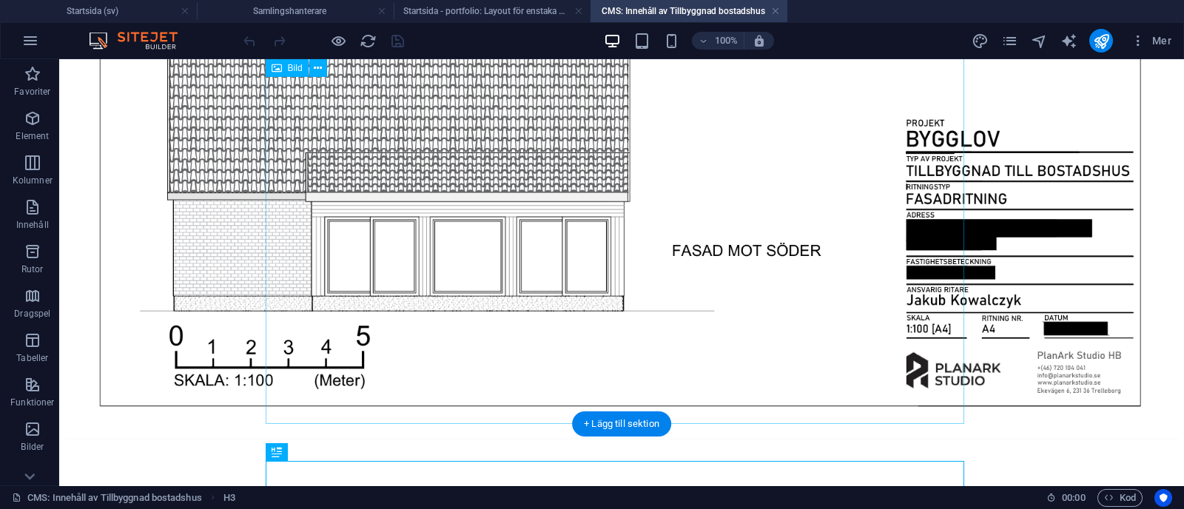
scroll to position [88, 0]
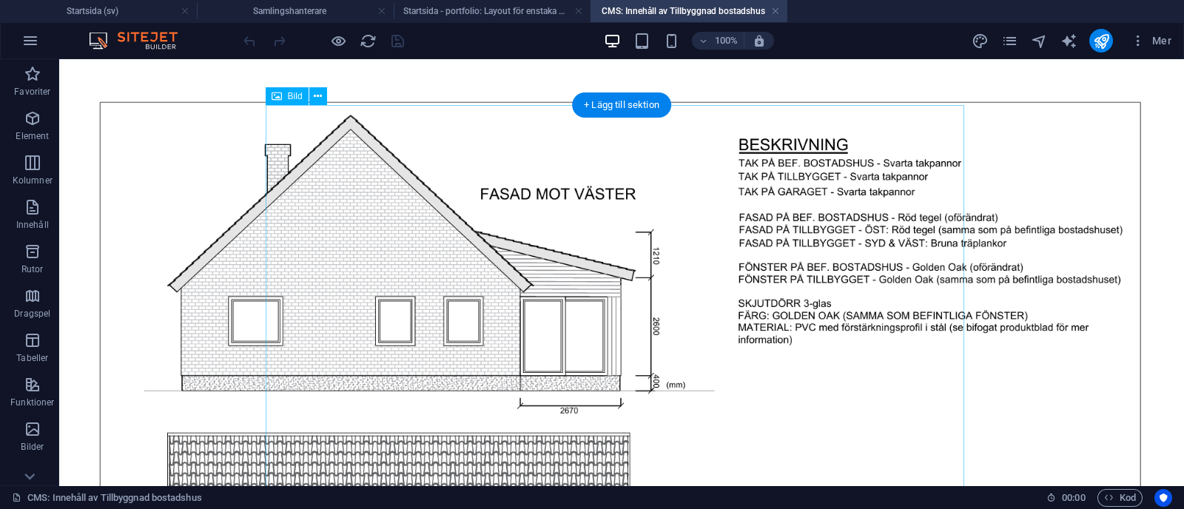
click at [403, 216] on figure at bounding box center [621, 458] width 1113 height 788
select select "%"
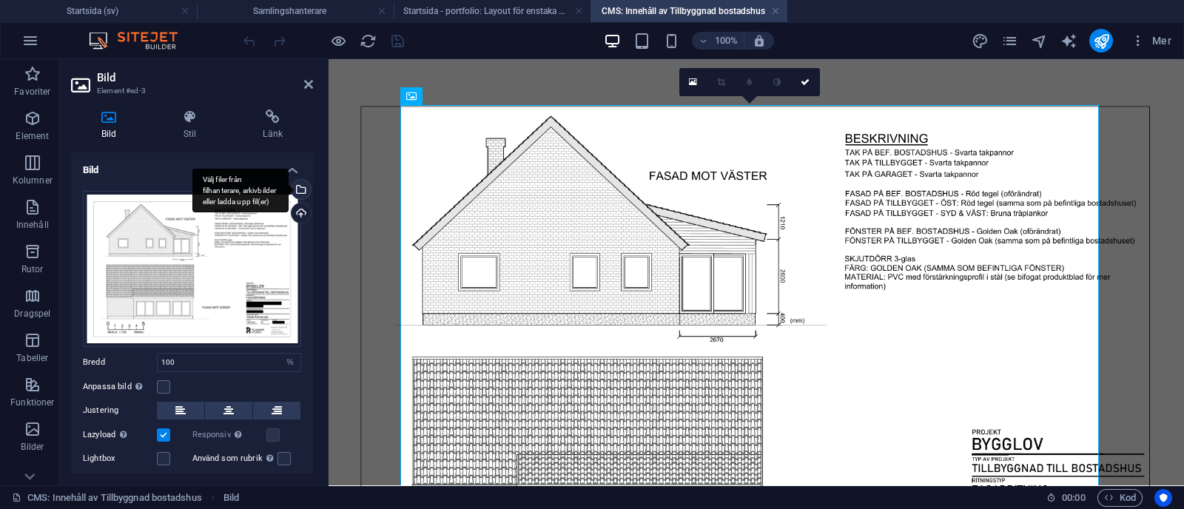
click at [289, 189] on div "Välj filer från filhanterare, arkivbilder eller ladda upp fil(er)" at bounding box center [240, 191] width 96 height 44
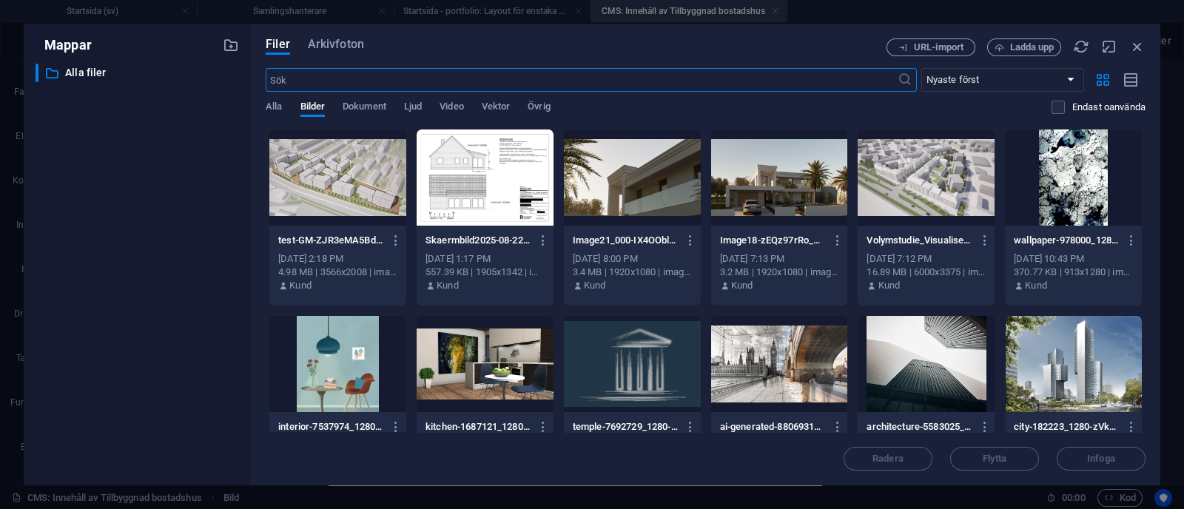
click at [472, 183] on div at bounding box center [485, 178] width 137 height 96
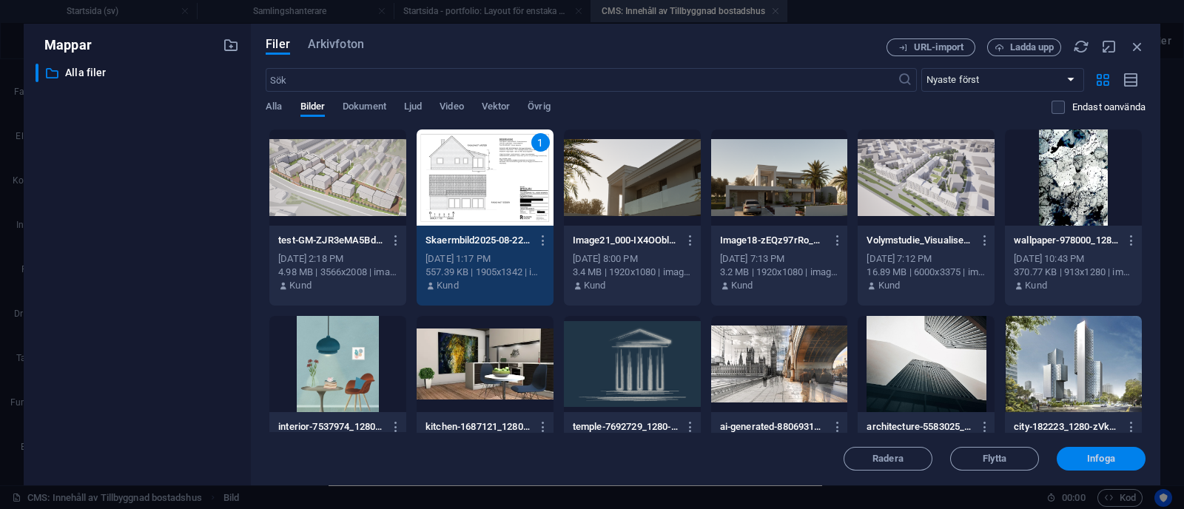
click at [1103, 456] on span "Infoga" at bounding box center [1101, 459] width 28 height 9
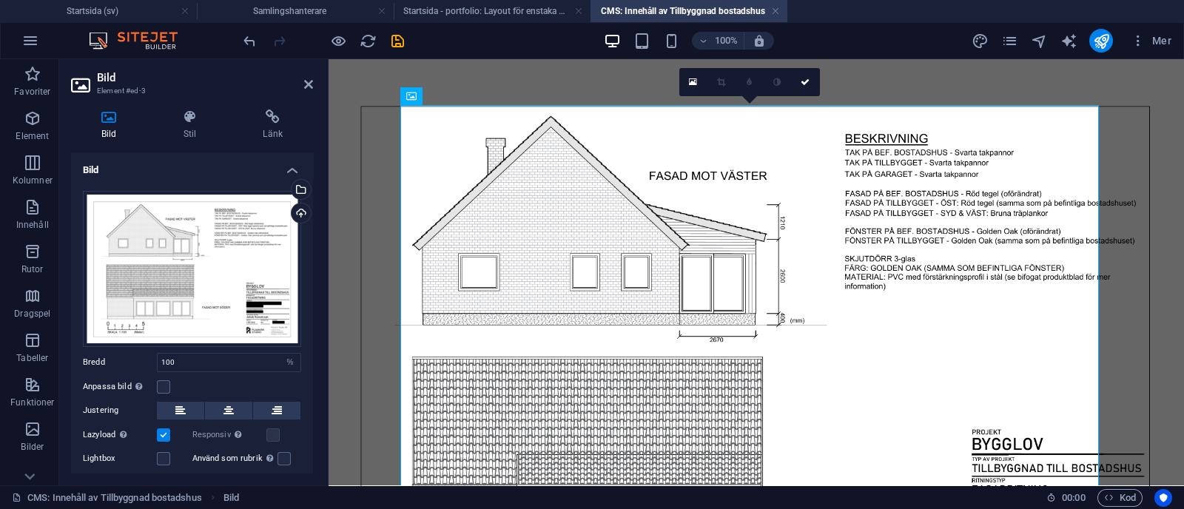
click at [167, 426] on div "Lazyload [PERSON_NAME] av bilder efter att sidan laddats förbättrar sidhastighe…" at bounding box center [138, 435] width 110 height 18
click at [164, 430] on label at bounding box center [163, 435] width 13 height 13
click at [0, 0] on input "Lazyload [PERSON_NAME] av bilder efter att sidan laddats förbättrar sidhastighe…" at bounding box center [0, 0] width 0 height 0
click at [400, 44] on icon "save" at bounding box center [397, 41] width 17 height 17
click at [395, 42] on div at bounding box center [324, 41] width 166 height 24
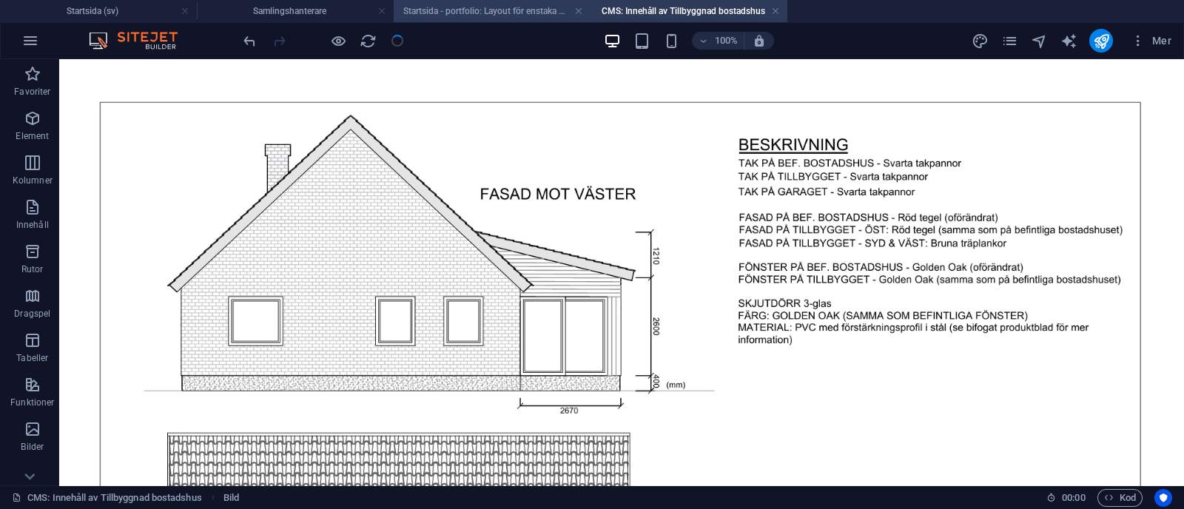
click at [489, 5] on h4 "Startsida - portfolio: Layout för enstaka sida (sv)" at bounding box center [492, 11] width 197 height 16
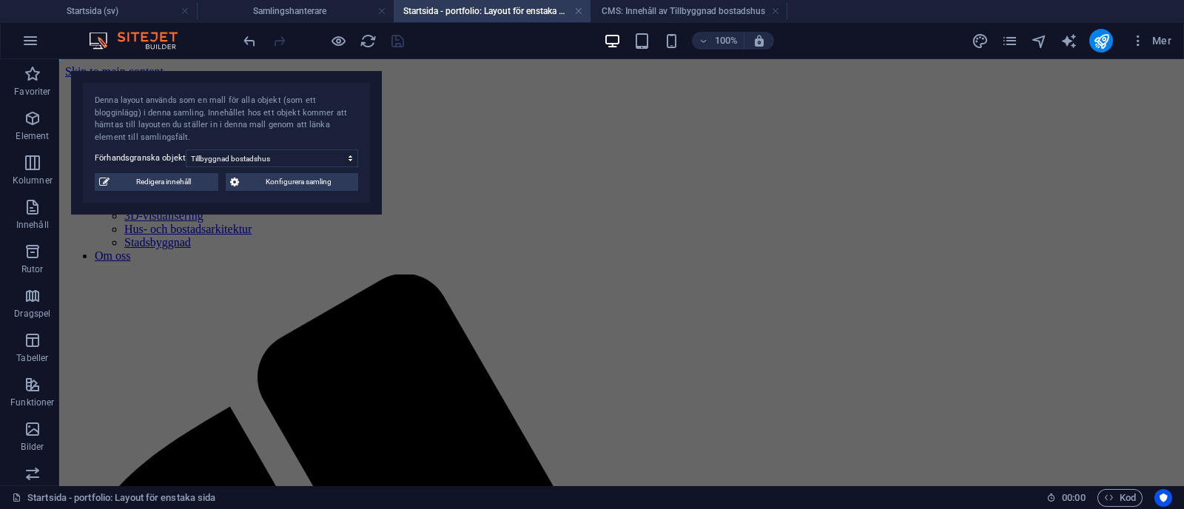
scroll to position [0, 0]
click at [333, 16] on h4 "Samlingshanterare" at bounding box center [295, 11] width 197 height 16
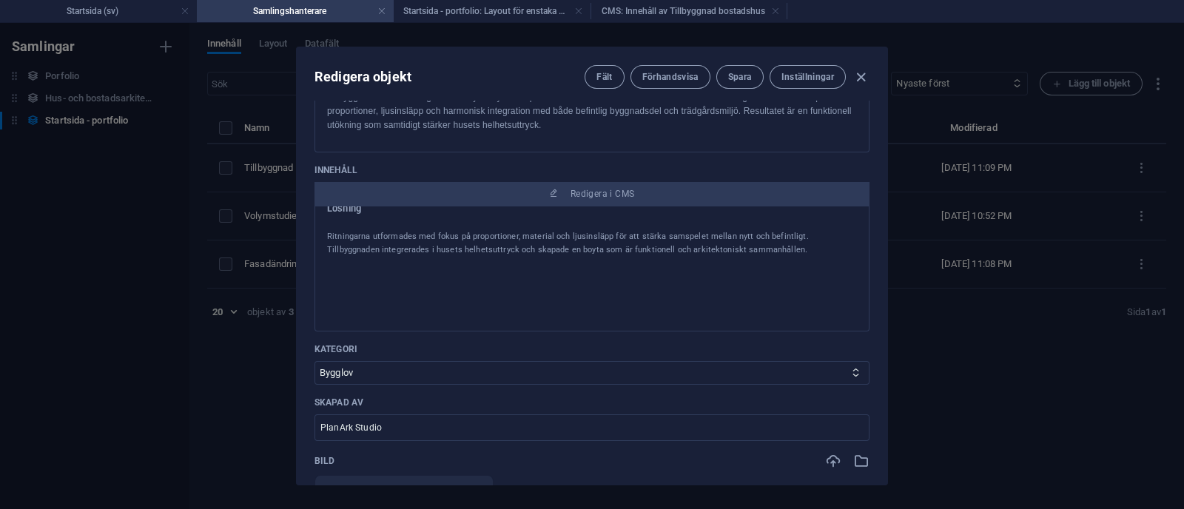
scroll to position [295, 0]
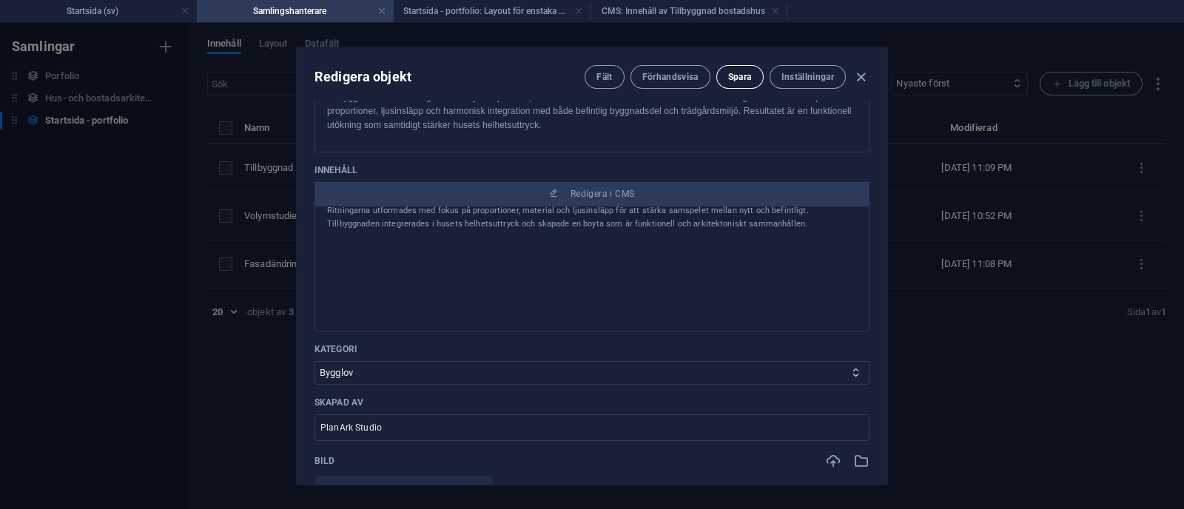
click at [738, 70] on button "Spara" at bounding box center [740, 77] width 47 height 24
click at [855, 78] on icon "button" at bounding box center [861, 77] width 17 height 17
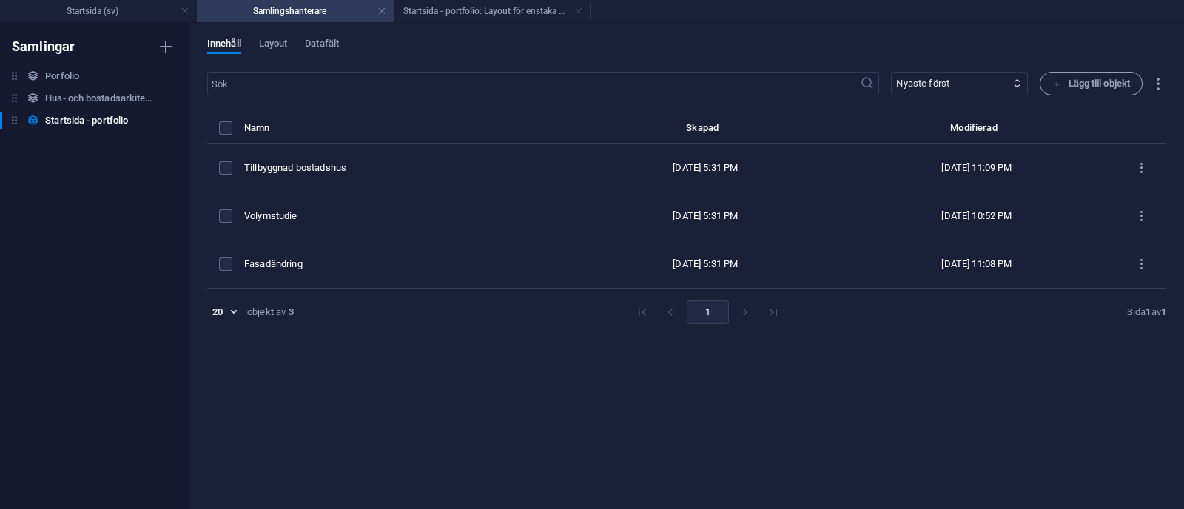
scroll to position [0, 0]
click at [481, 15] on h4 "Startsida - portfolio: Layout för enstaka sida (sv)" at bounding box center [492, 11] width 197 height 16
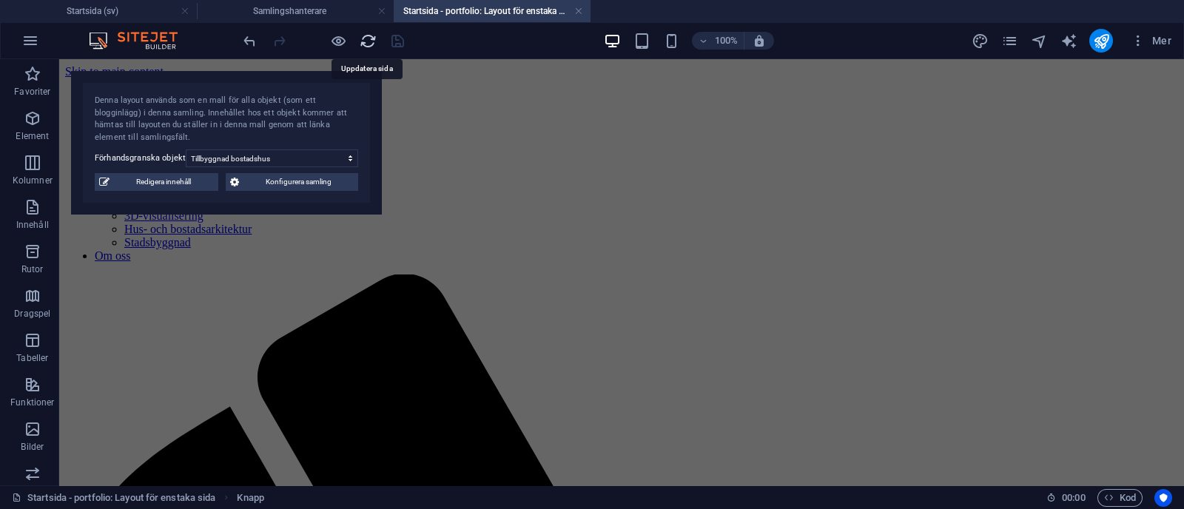
click at [370, 44] on icon "reload" at bounding box center [368, 41] width 17 height 17
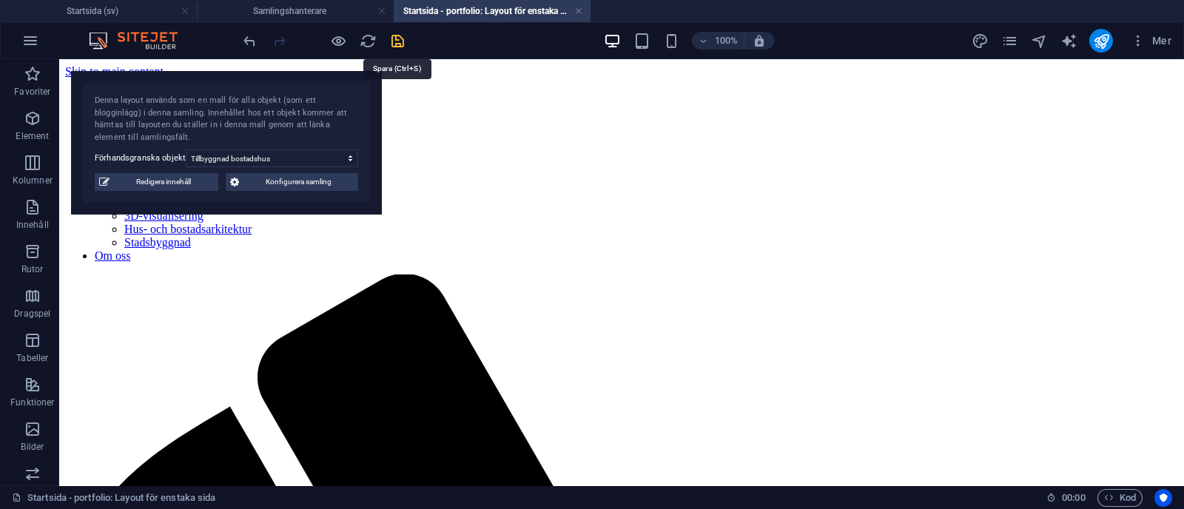
click at [403, 42] on icon "save" at bounding box center [397, 41] width 17 height 17
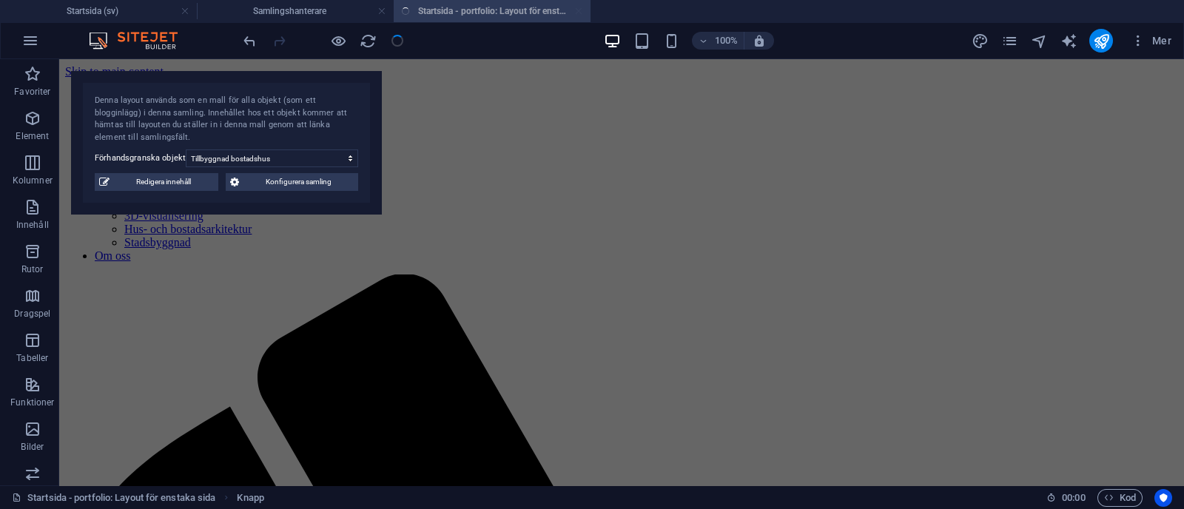
click at [396, 35] on div at bounding box center [324, 41] width 166 height 24
click at [326, 12] on h4 "Samlingshanterare" at bounding box center [295, 11] width 197 height 16
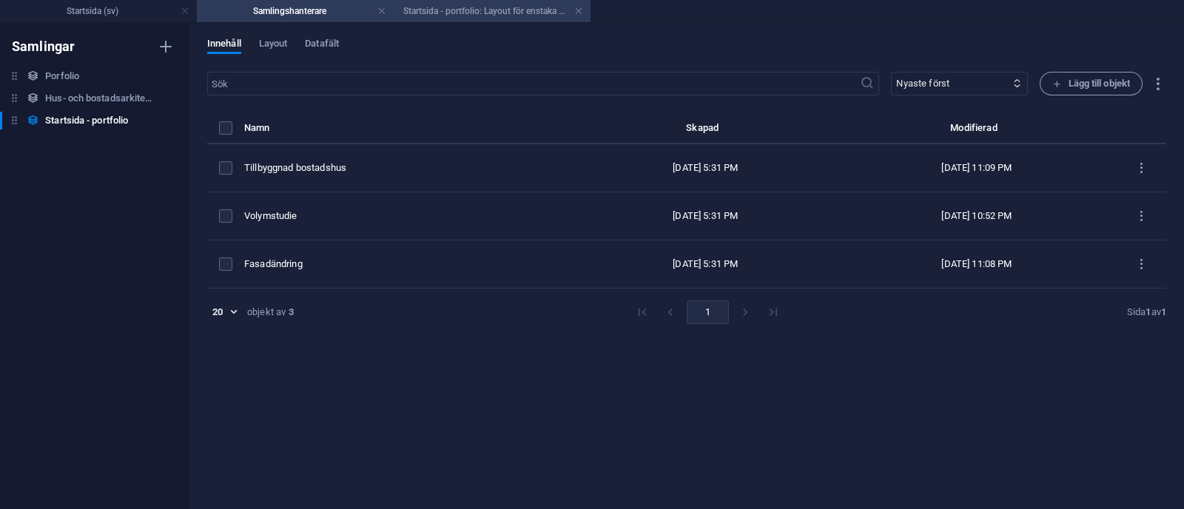
click at [471, 7] on h4 "Startsida - portfolio: Layout för enstaka sida (sv)" at bounding box center [492, 11] width 197 height 16
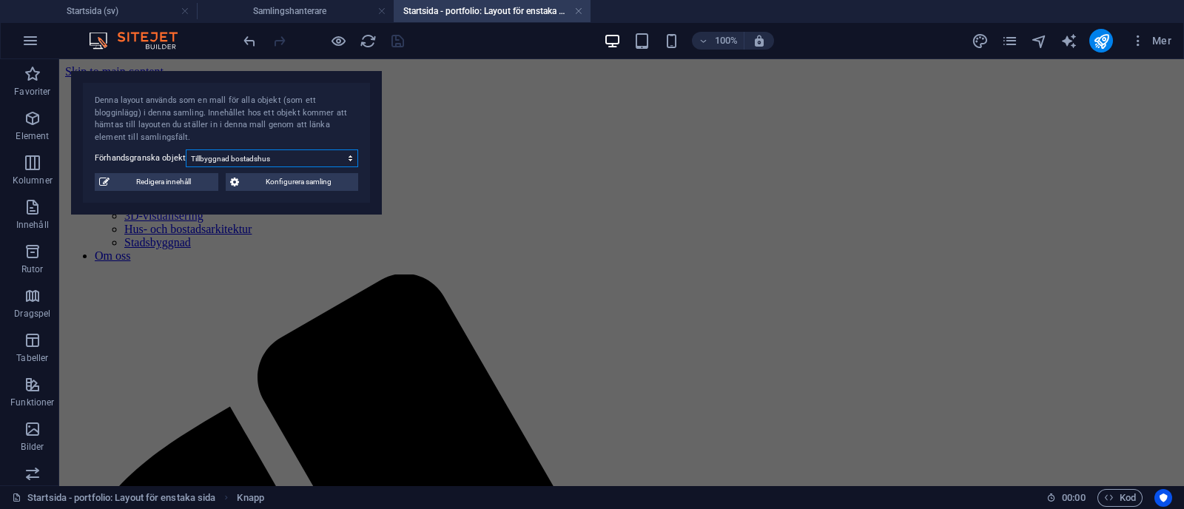
click at [272, 157] on select "Tillbyggnad bostadshus Volymstudie Fasadändring" at bounding box center [272, 159] width 172 height 18
select select "68b70ddebdb0bfdaaa07016d"
click at [186, 150] on select "Tillbyggnad bostadshus Volymstudie Fasadändring" at bounding box center [272, 159] width 172 height 18
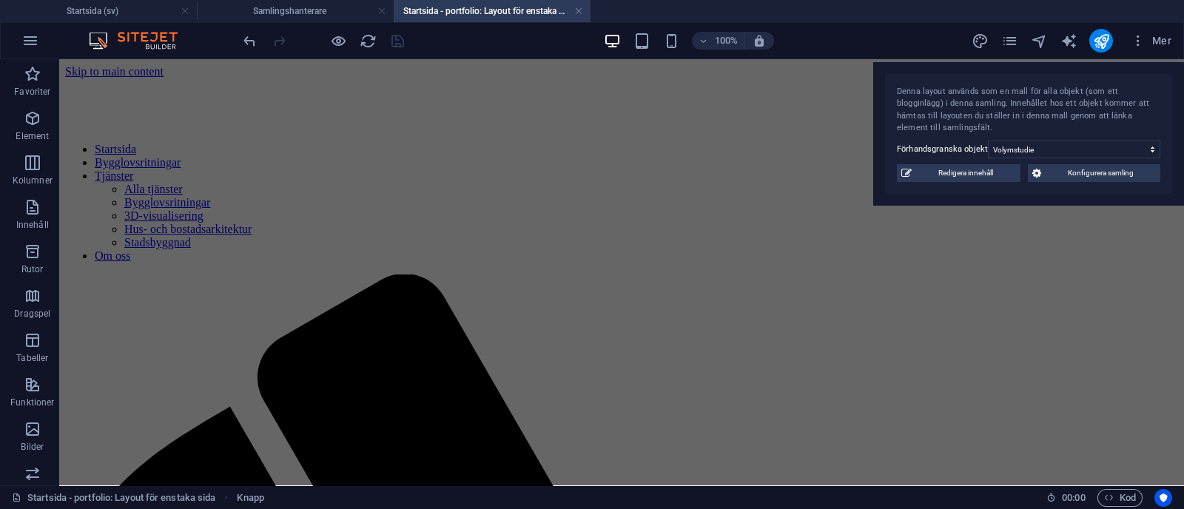
drag, startPoint x: 135, startPoint y: 95, endPoint x: 1088, endPoint y: 80, distance: 952.8
click at [1088, 80] on div "Denna layout används som en mall för alla objekt (som ett blogginlägg) i denna …" at bounding box center [1028, 134] width 311 height 144
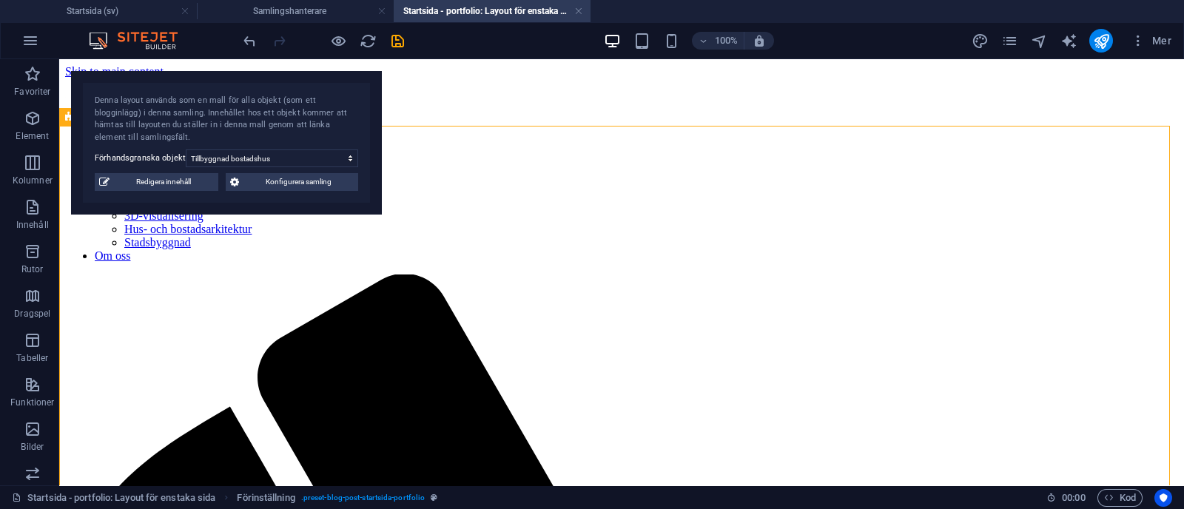
drag, startPoint x: 180, startPoint y: 91, endPoint x: 1184, endPoint y: -44, distance: 1012.8
click at [1184, 0] on html "[DOMAIN_NAME] Startsida (sv) Samlingshanterare Startsida - portfolio: Layout fö…" at bounding box center [592, 254] width 1184 height 509
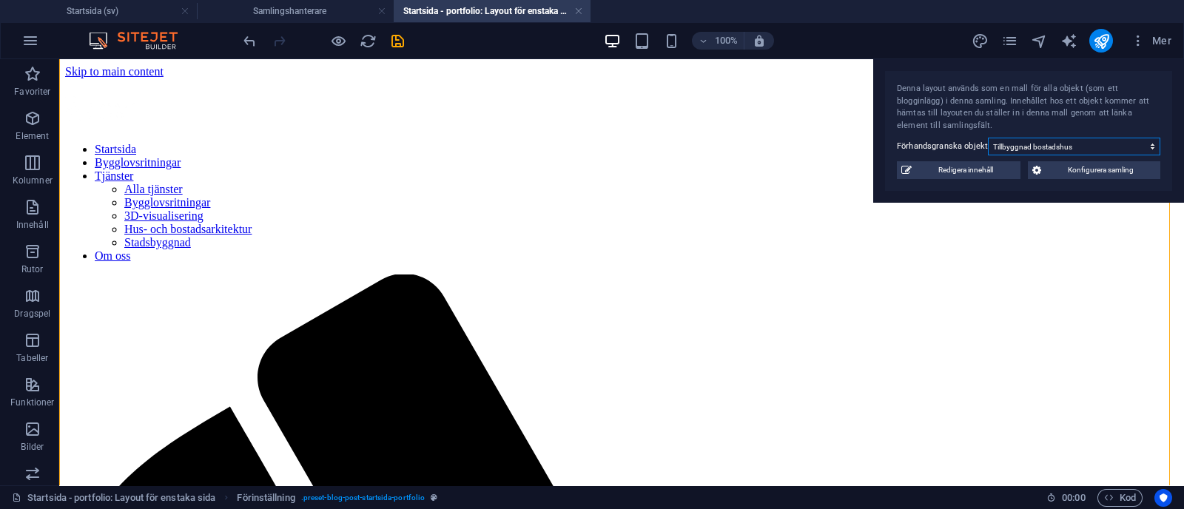
click at [1080, 148] on select "Tillbyggnad bostadshus Volymstudie Fasadändring" at bounding box center [1074, 147] width 172 height 18
click at [988, 138] on select "Tillbyggnad bostadshus Volymstudie Fasadändring" at bounding box center [1074, 147] width 172 height 18
click at [1014, 149] on select "Tillbyggnad bostadshus Volymstudie Fasadändring" at bounding box center [1074, 147] width 172 height 18
click at [988, 138] on select "Tillbyggnad bostadshus Volymstudie Fasadändring" at bounding box center [1074, 147] width 172 height 18
click at [393, 38] on icon "save" at bounding box center [397, 41] width 17 height 17
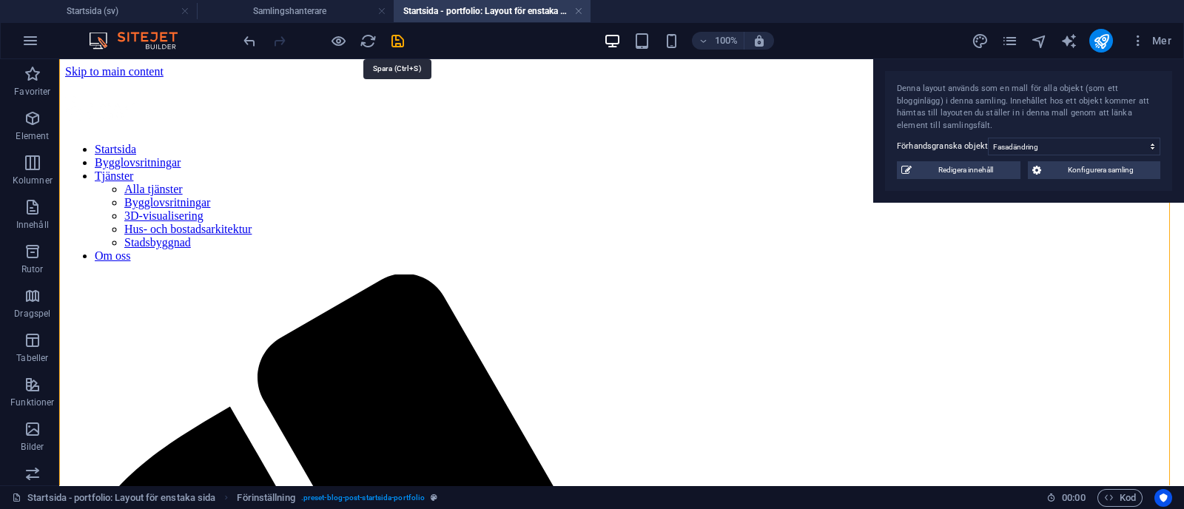
click at [395, 41] on div at bounding box center [324, 41] width 166 height 24
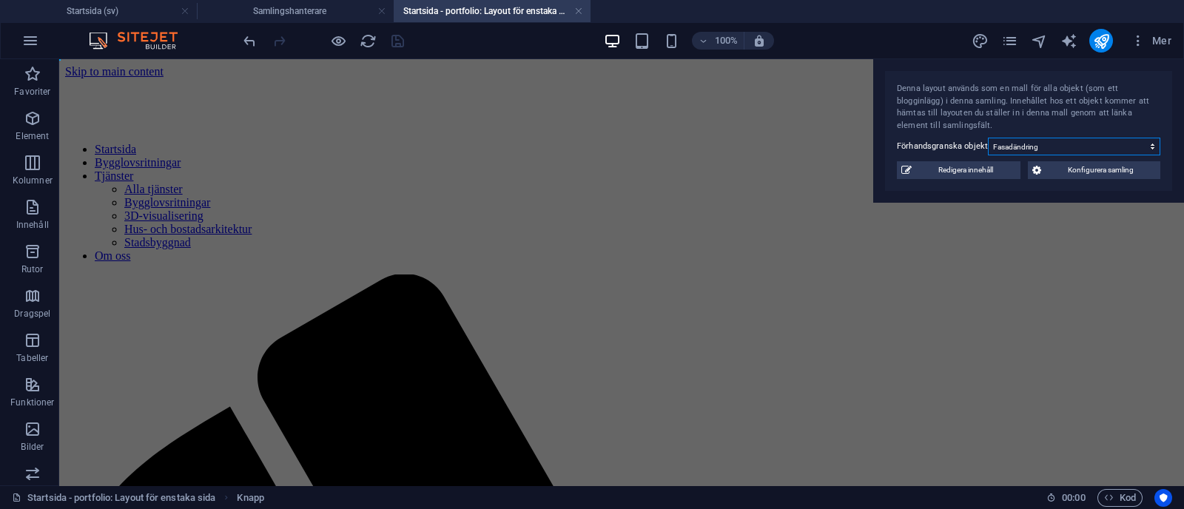
click at [1014, 141] on select "Tillbyggnad bostadshus Volymstudie Fasadändring" at bounding box center [1074, 147] width 172 height 18
click at [988, 138] on select "Tillbyggnad bostadshus Volymstudie Fasadändring" at bounding box center [1074, 147] width 172 height 18
click at [1040, 148] on select "Tillbyggnad bostadshus Volymstudie Fasadändring" at bounding box center [1074, 147] width 172 height 18
select select "68b70ddebdb0bfdaaa070170"
click at [988, 138] on select "Tillbyggnad bostadshus Volymstudie Fasadändring" at bounding box center [1074, 147] width 172 height 18
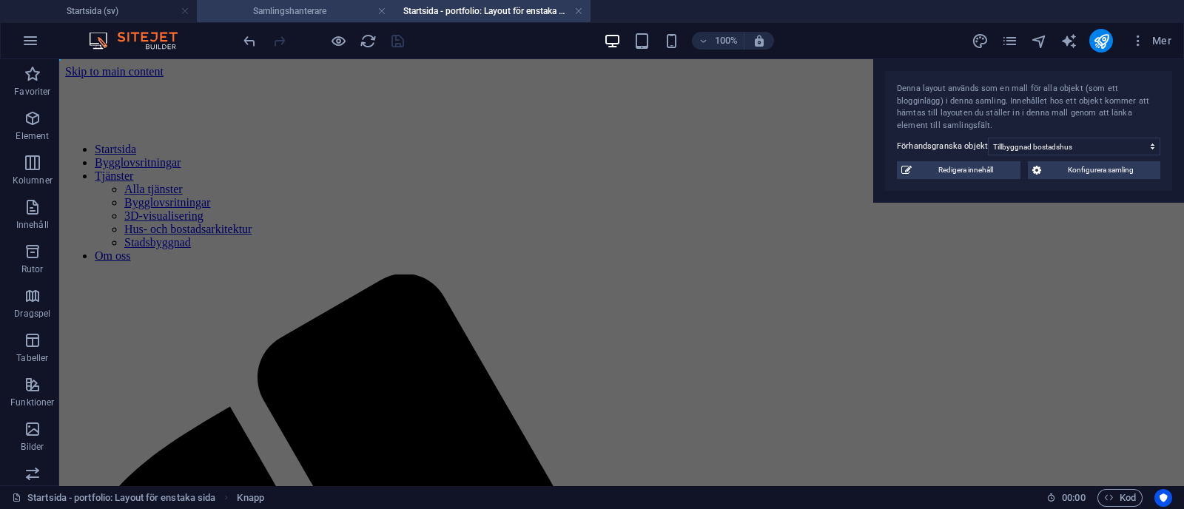
click at [318, 5] on h4 "Samlingshanterare" at bounding box center [295, 11] width 197 height 16
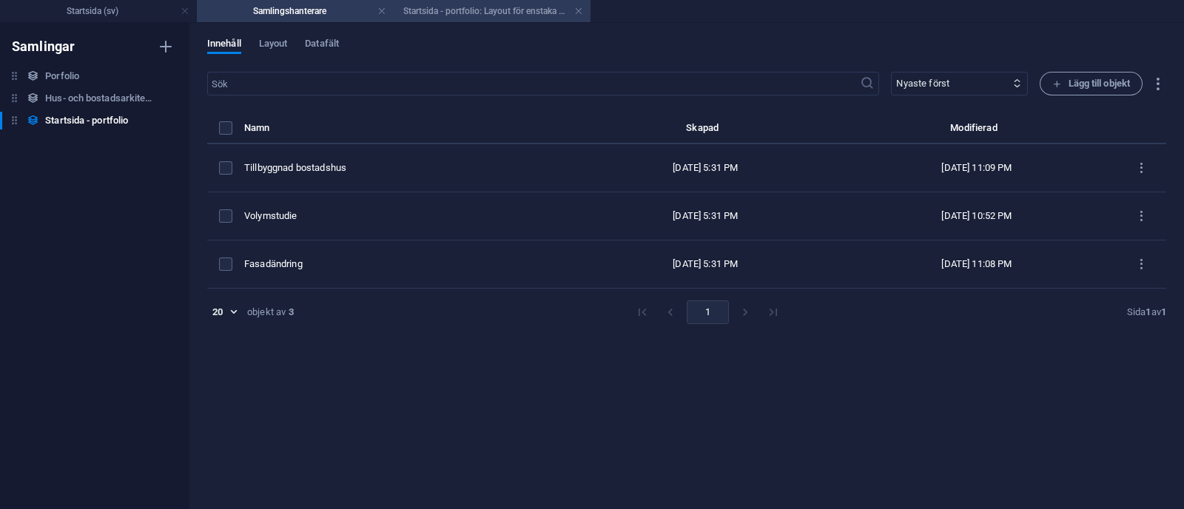
click at [452, 18] on h4 "Startsida - portfolio: Layout för enstaka sida (sv)" at bounding box center [492, 11] width 197 height 16
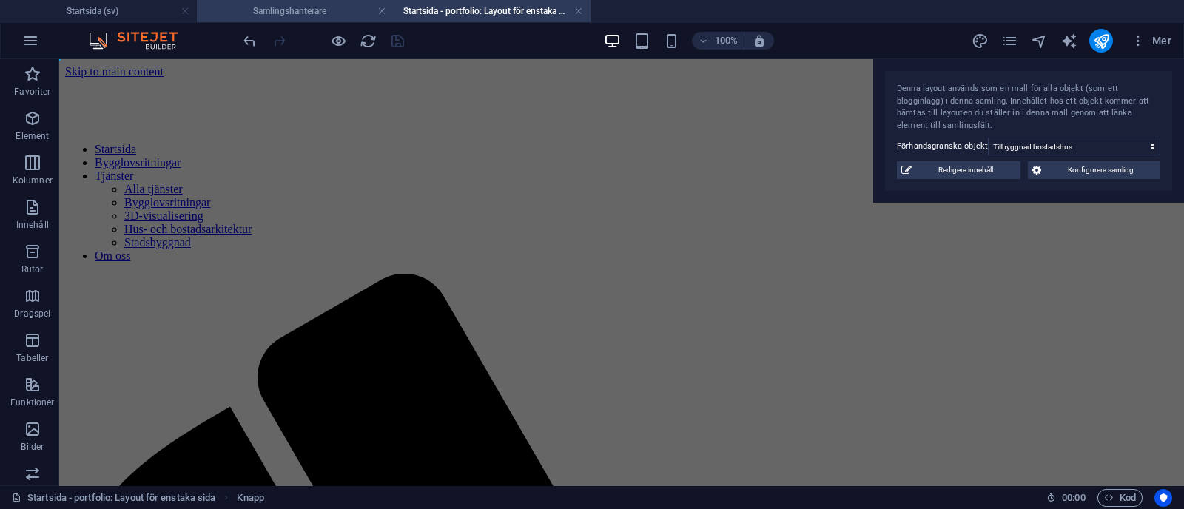
click at [319, 9] on h4 "Samlingshanterare" at bounding box center [295, 11] width 197 height 16
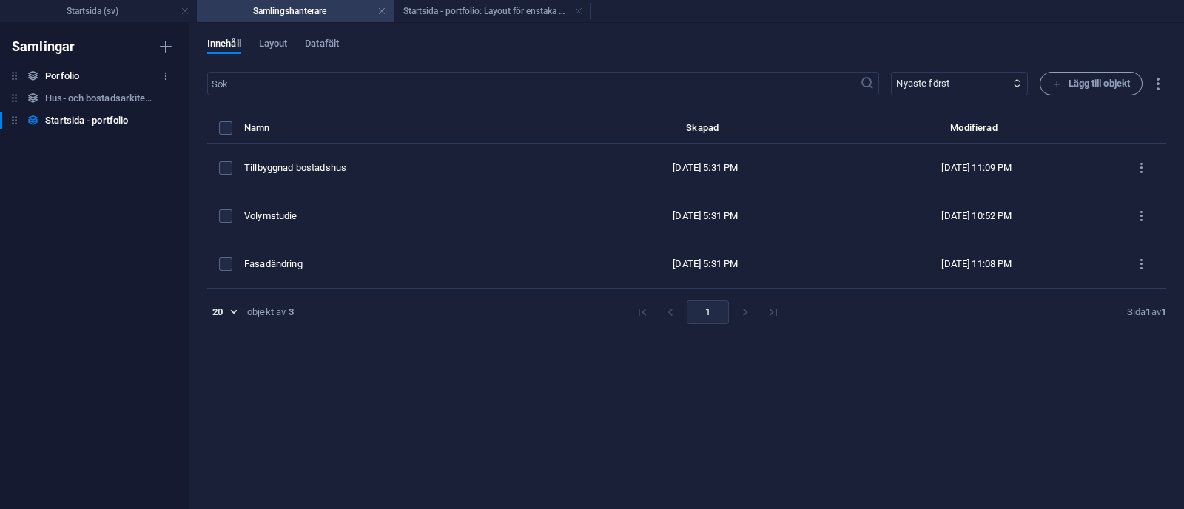
click at [88, 76] on div "Porfolio Porfolio" at bounding box center [87, 76] width 175 height 18
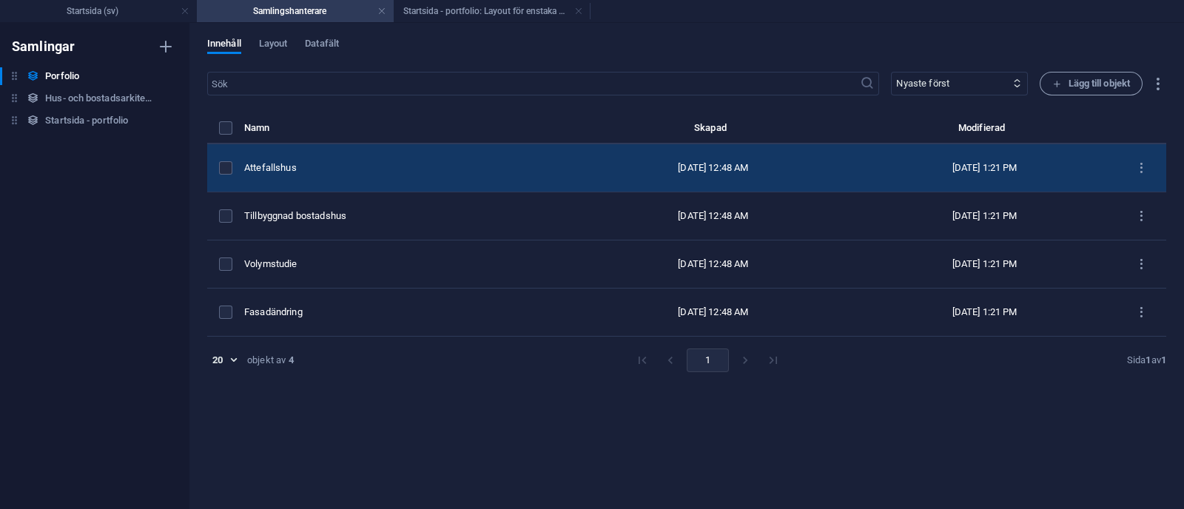
click at [340, 166] on div "Attefallshus" at bounding box center [403, 167] width 318 height 13
select select "3D-visualisering"
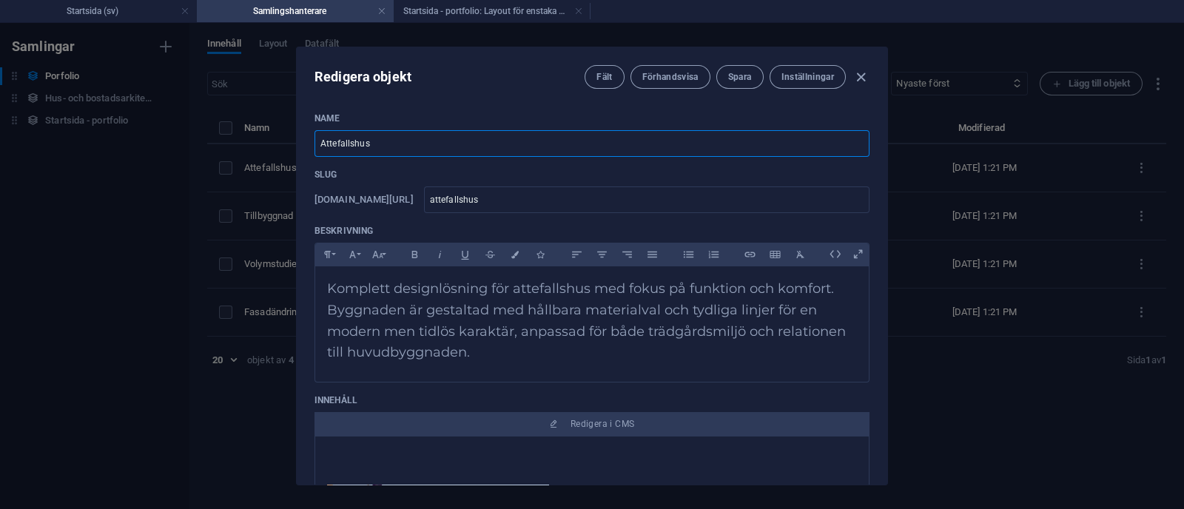
drag, startPoint x: 479, startPoint y: 143, endPoint x: 272, endPoint y: 144, distance: 207.3
click at [272, 144] on div "Redigera objekt Fält Förhandsvisa Spara Inställningar Name Attefallshus ​ Slug …" at bounding box center [592, 266] width 1184 height 486
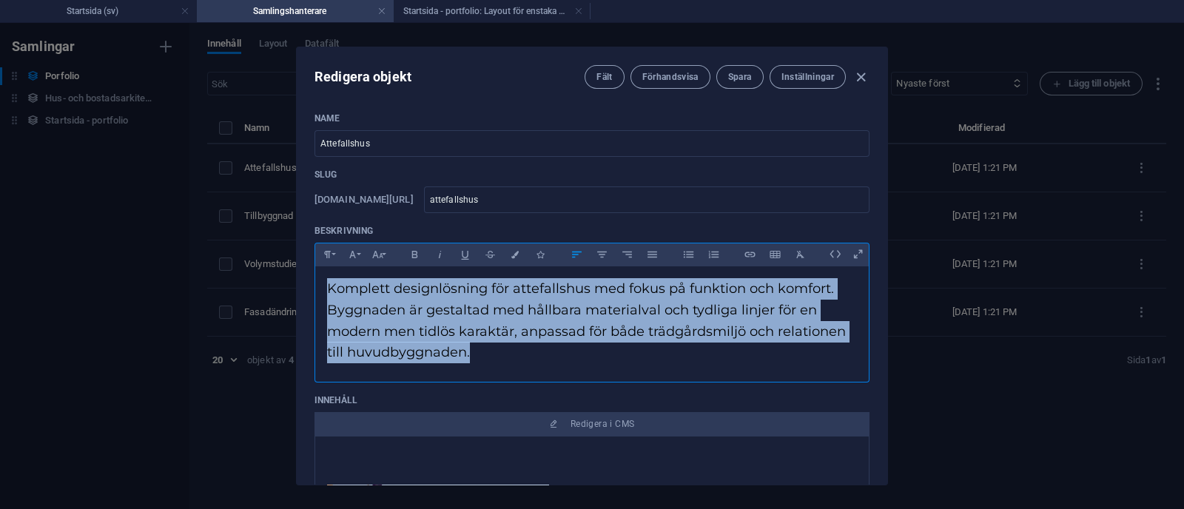
drag, startPoint x: 482, startPoint y: 353, endPoint x: 315, endPoint y: 283, distance: 180.8
click at [315, 283] on div "Komplett designlösning för attefallshus med fokus på funktion och komfort. Bygg…" at bounding box center [592, 320] width 554 height 109
copy span "Komplett designlösning för attefallshus med fokus på funktion och komfort. Bygg…"
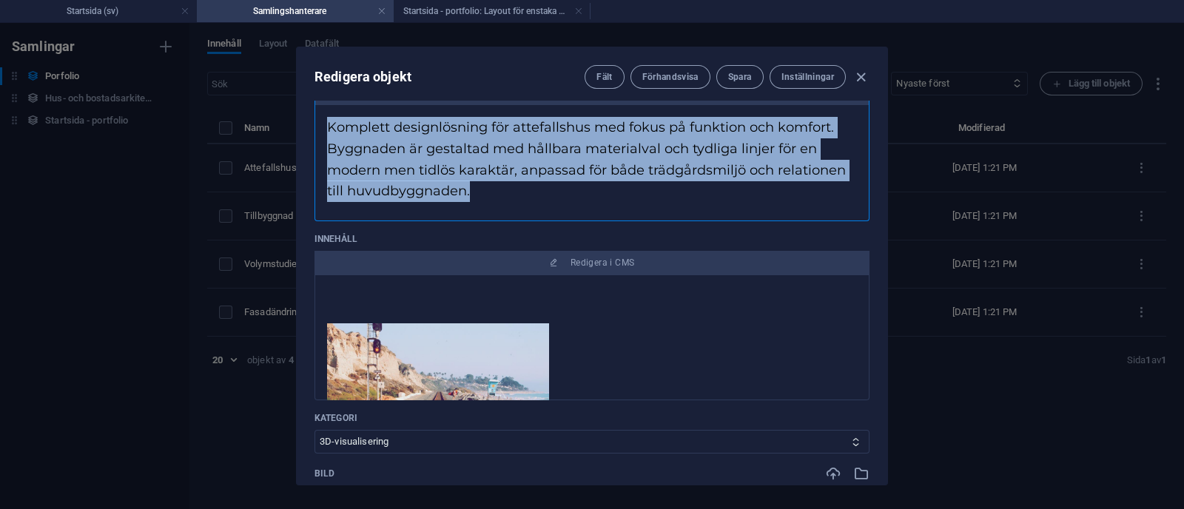
scroll to position [31, 0]
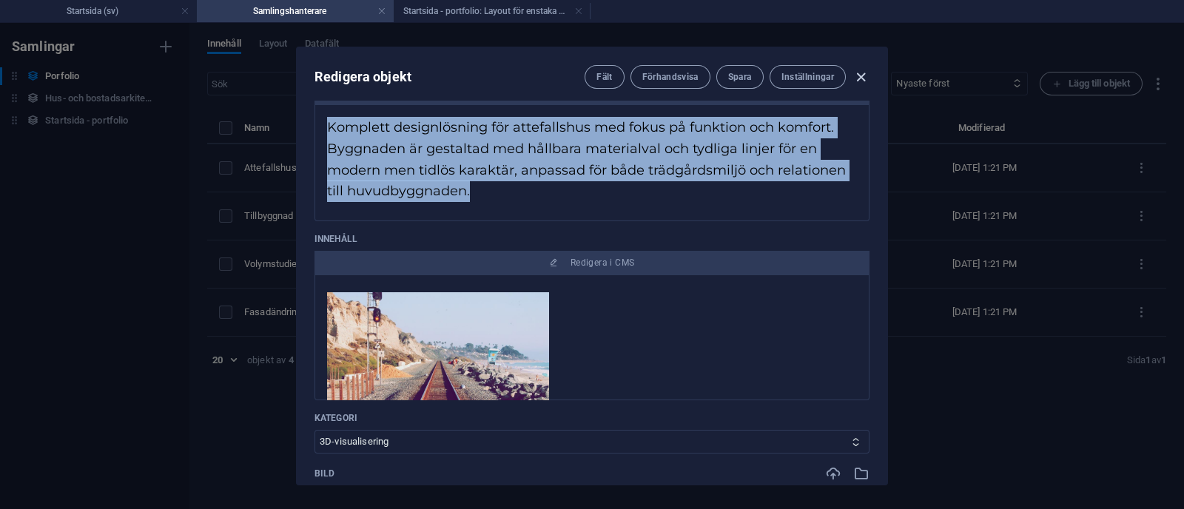
click at [859, 73] on icon "button" at bounding box center [861, 77] width 17 height 17
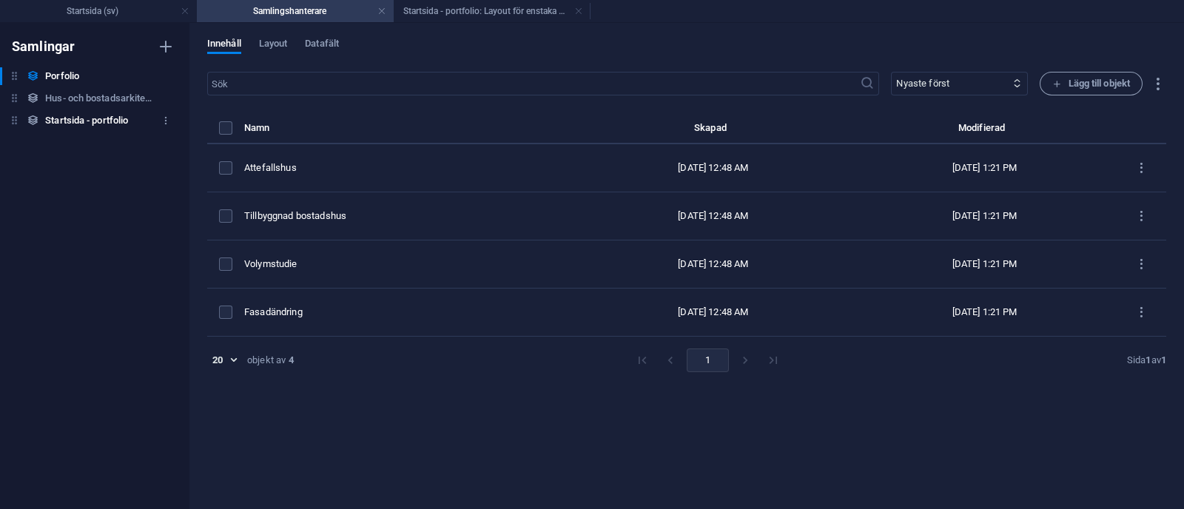
click at [90, 127] on h6 "Startsida - portfolio" at bounding box center [86, 121] width 83 height 18
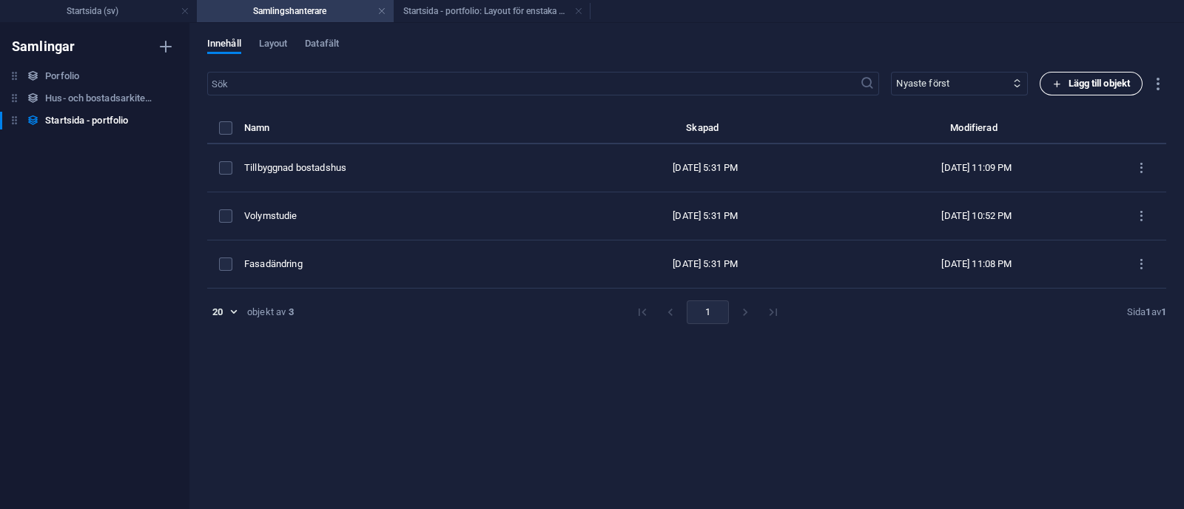
click at [1064, 78] on span "Lägg till objekt" at bounding box center [1092, 84] width 78 height 18
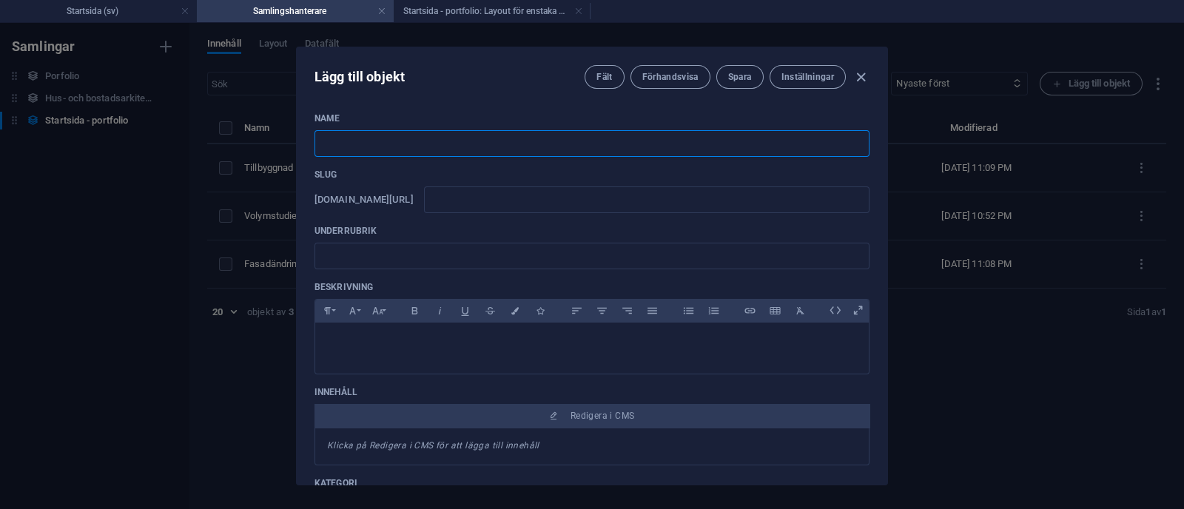
click at [492, 147] on input "text" at bounding box center [592, 143] width 555 height 27
paste input "Attefallshus"
type input "Attefallshus"
type input "attefallshus"
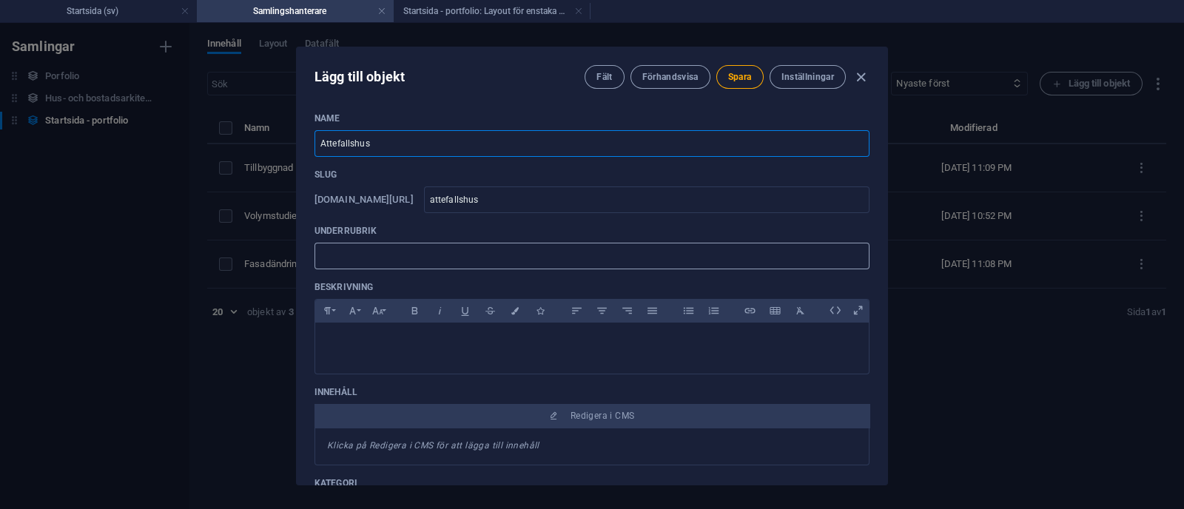
type input "Attefallshus"
click at [384, 257] on input "text" at bounding box center [592, 256] width 555 height 27
click at [342, 359] on div at bounding box center [592, 345] width 554 height 44
click at [218, 366] on div "Lägg till objekt Fält Förhandsvisa Spara Inställningar Name Attefallshus ​ Slug…" at bounding box center [592, 266] width 1184 height 486
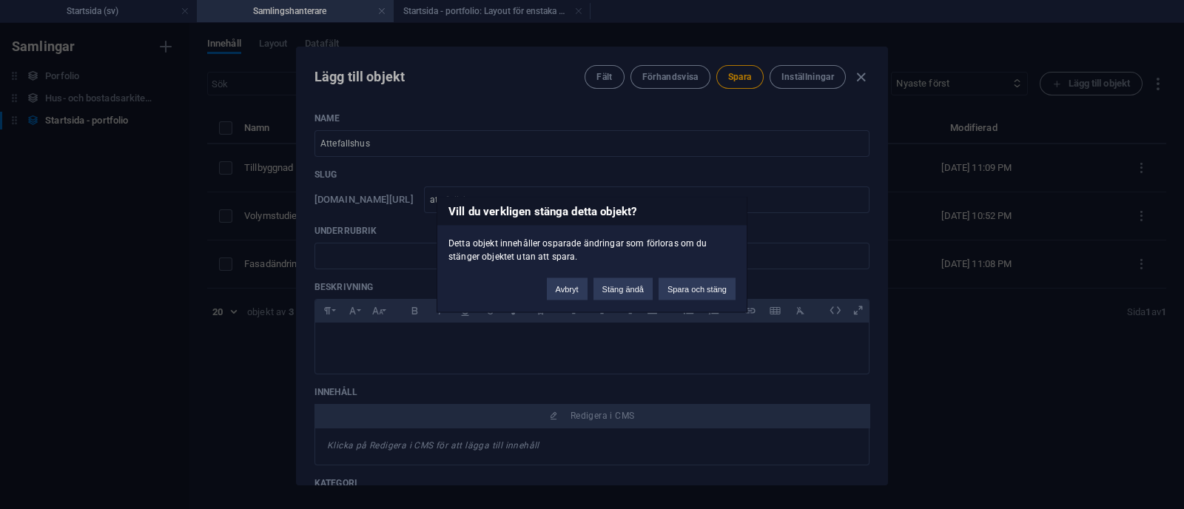
click at [388, 348] on div "Vill du verkligen stänga detta objekt? Detta objekt innehåller osparade ändring…" at bounding box center [592, 254] width 1184 height 509
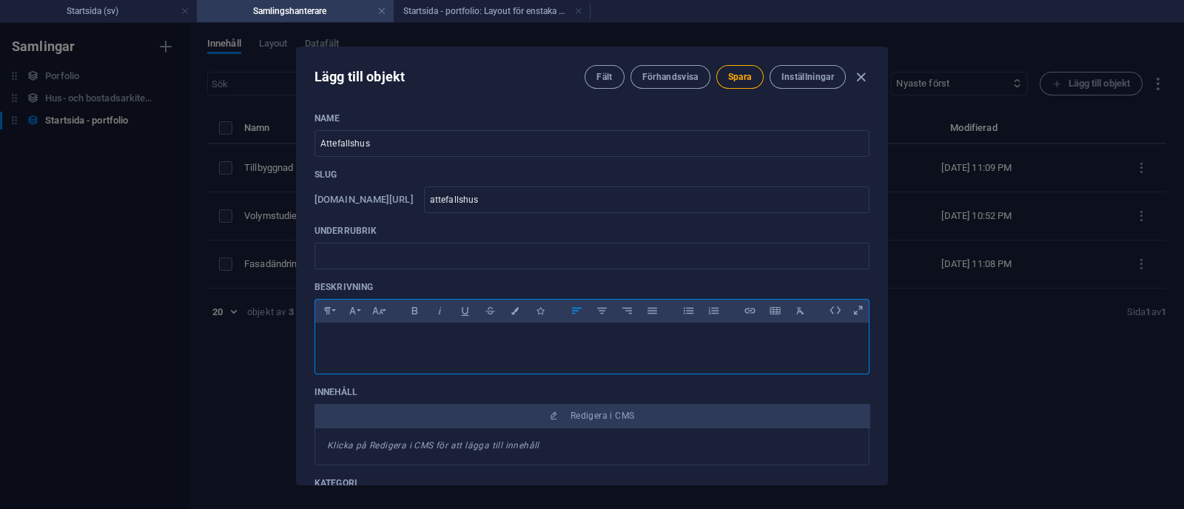
click at [385, 358] on div at bounding box center [592, 345] width 554 height 44
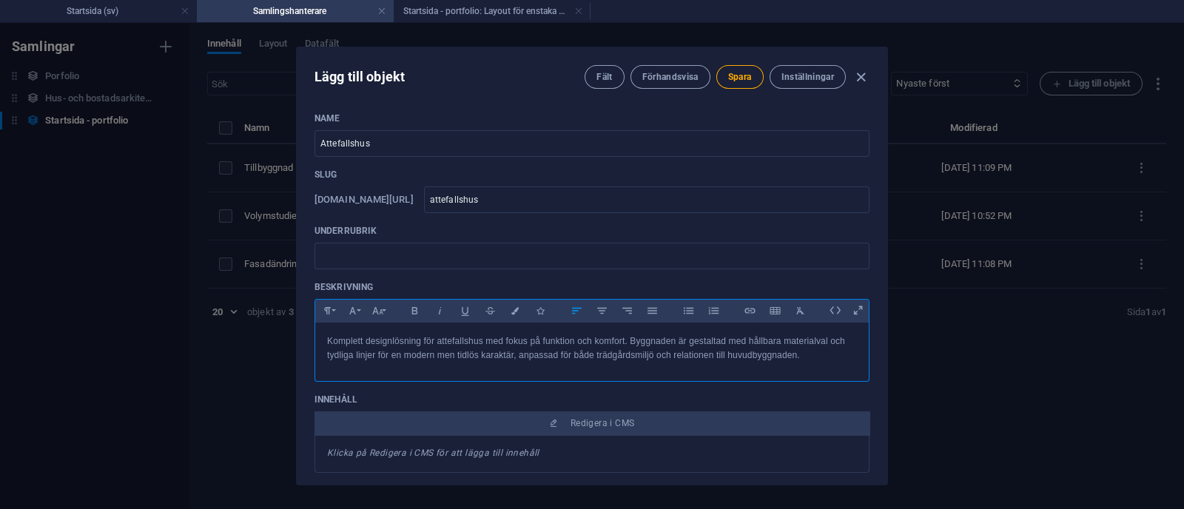
scroll to position [2359, 1]
click at [385, 257] on input "text" at bounding box center [592, 256] width 555 height 27
type input "a"
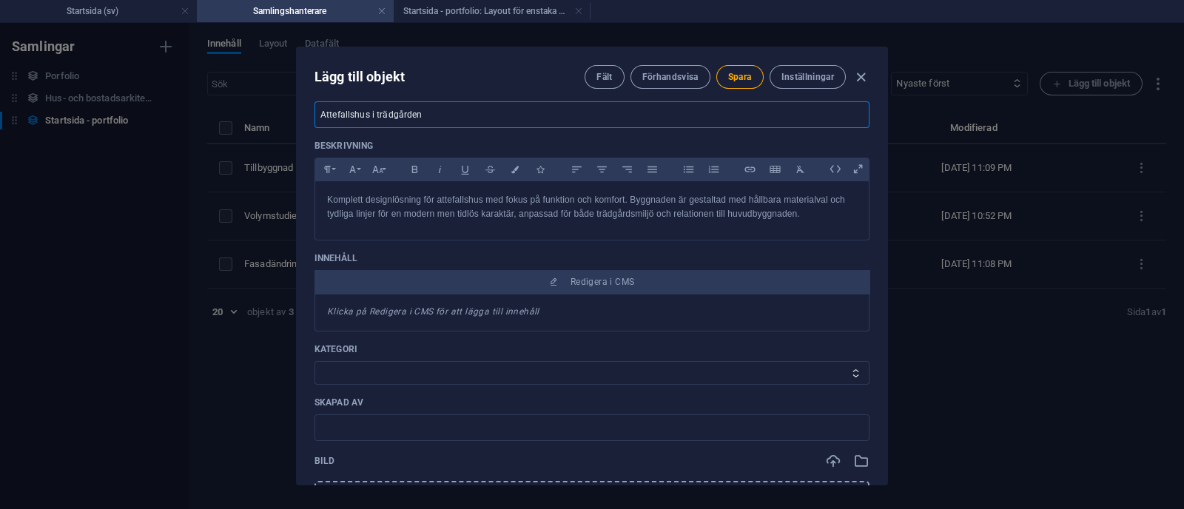
scroll to position [165, 0]
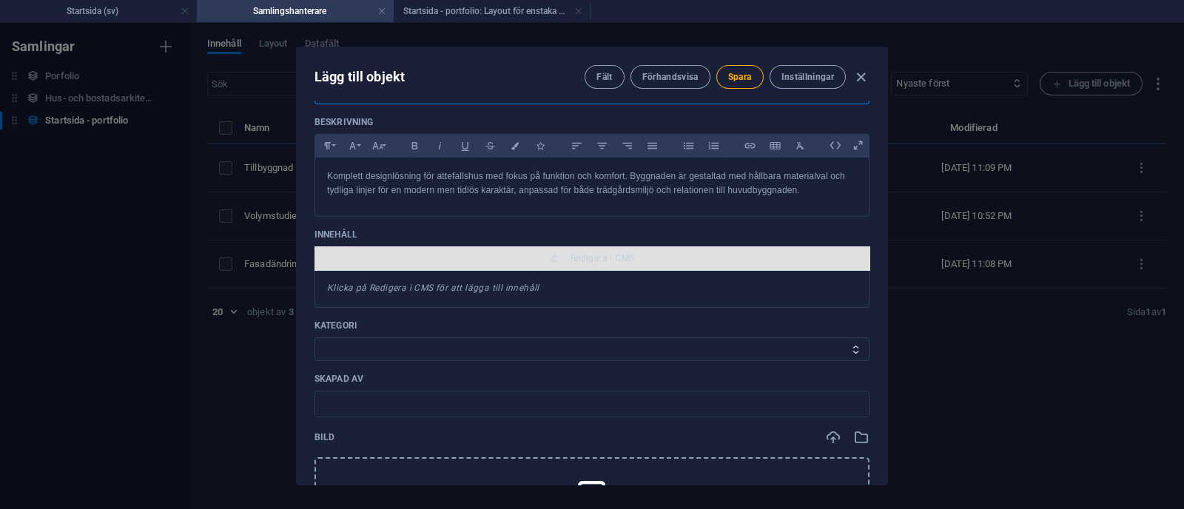
type input "Attefallshus i trädgården"
click at [560, 248] on button "Redigera i CMS" at bounding box center [592, 258] width 555 height 24
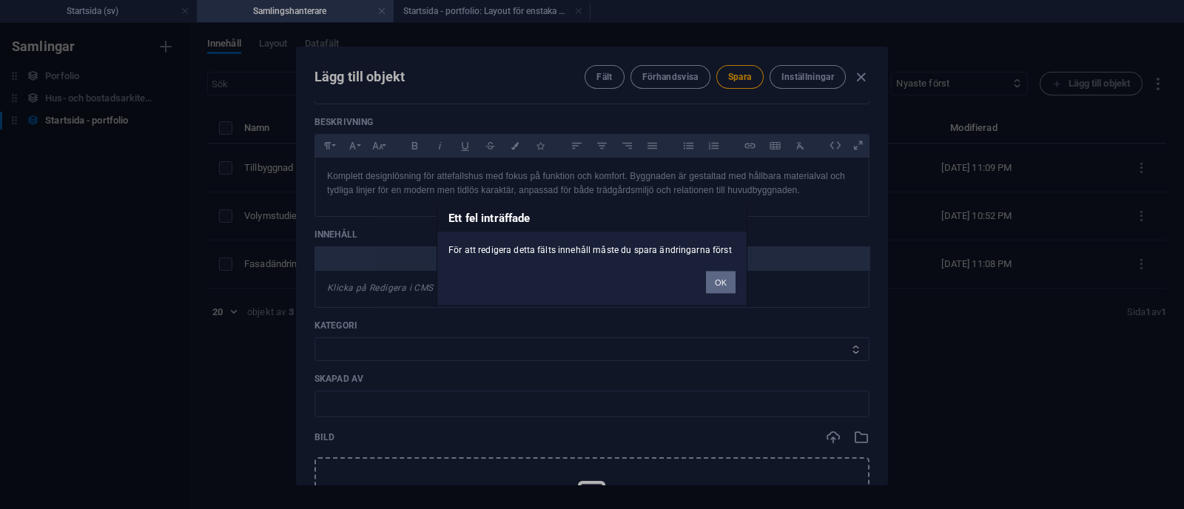
click at [724, 281] on button "OK" at bounding box center [721, 283] width 30 height 22
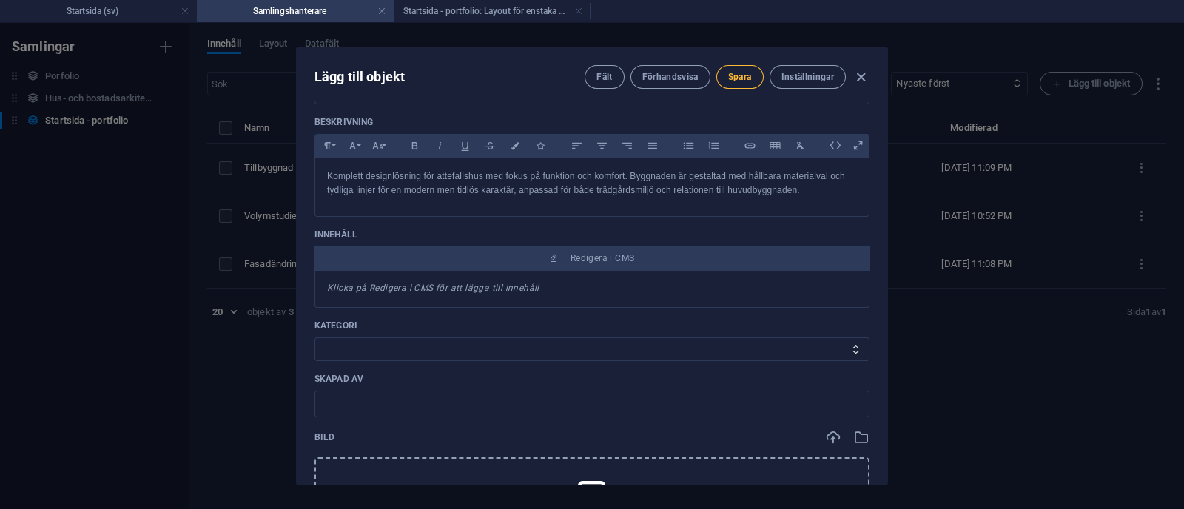
click at [739, 75] on span "Spara" at bounding box center [740, 77] width 24 height 12
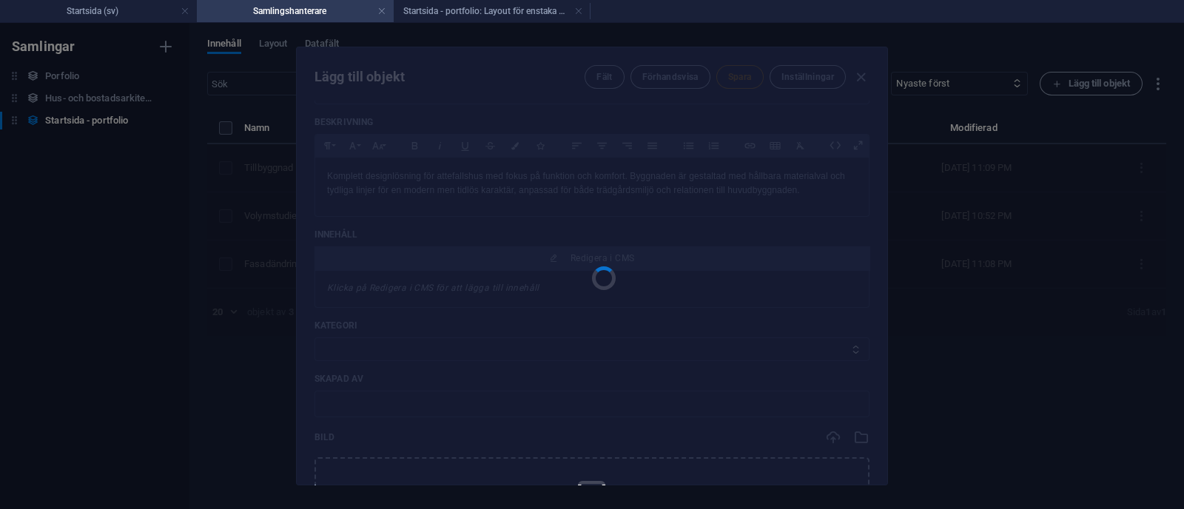
type input "attefallshus"
type input "Attefallshus i trädgården"
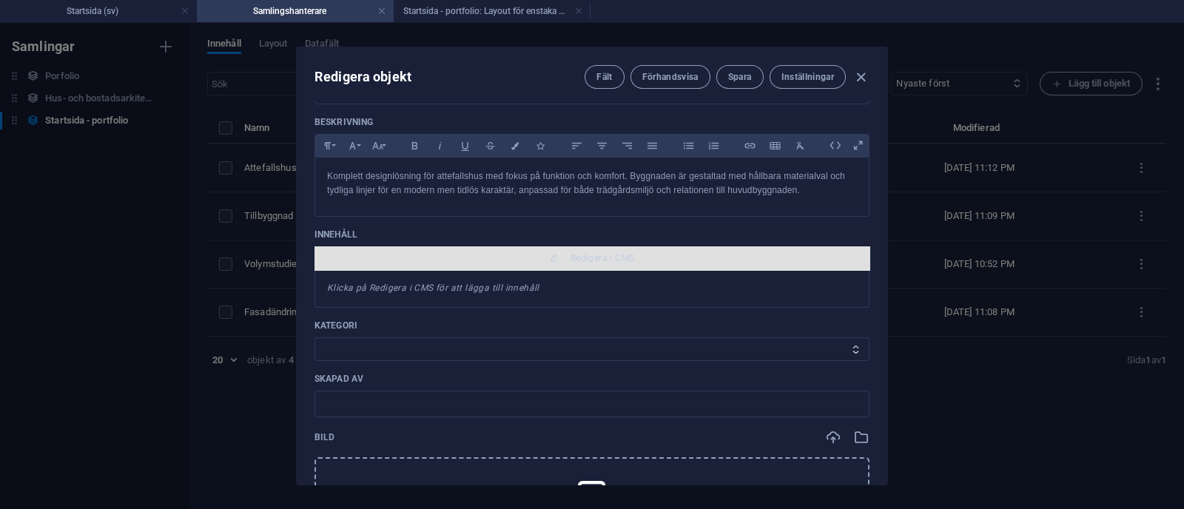
click at [577, 259] on span "Redigera i CMS" at bounding box center [603, 258] width 64 height 12
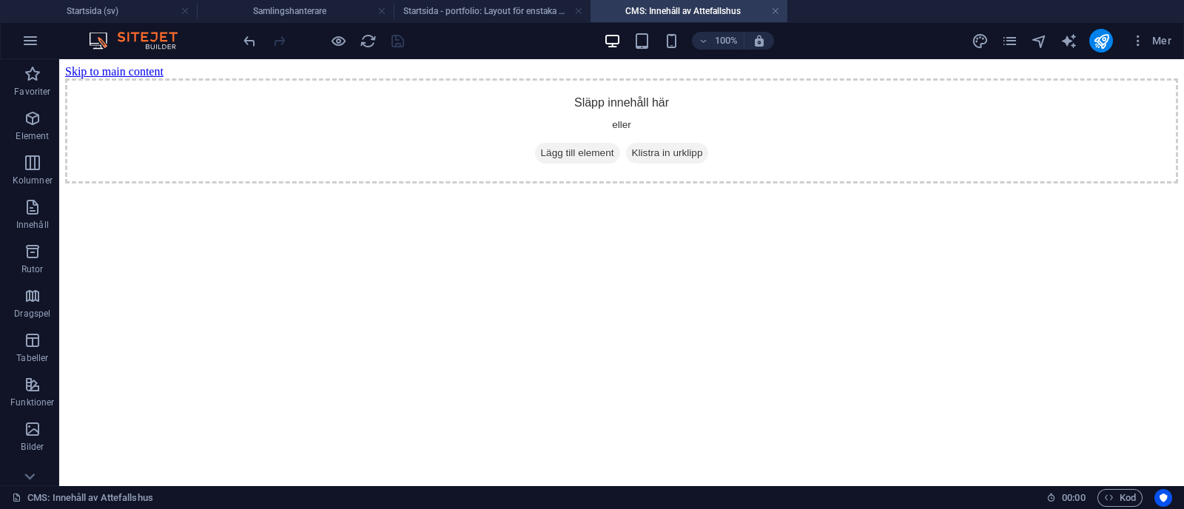
scroll to position [0, 0]
click at [489, 15] on h4 "Startsida - portfolio: Layout för enstaka sida (sv)" at bounding box center [492, 11] width 197 height 16
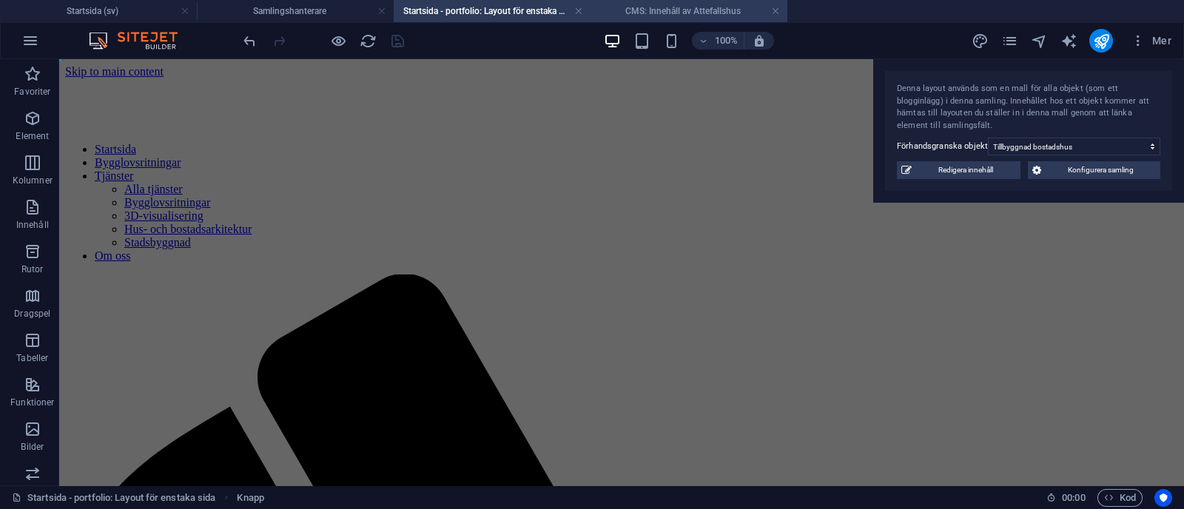
click at [638, 10] on h4 "CMS: Innehåll av Attefallshus" at bounding box center [689, 11] width 197 height 16
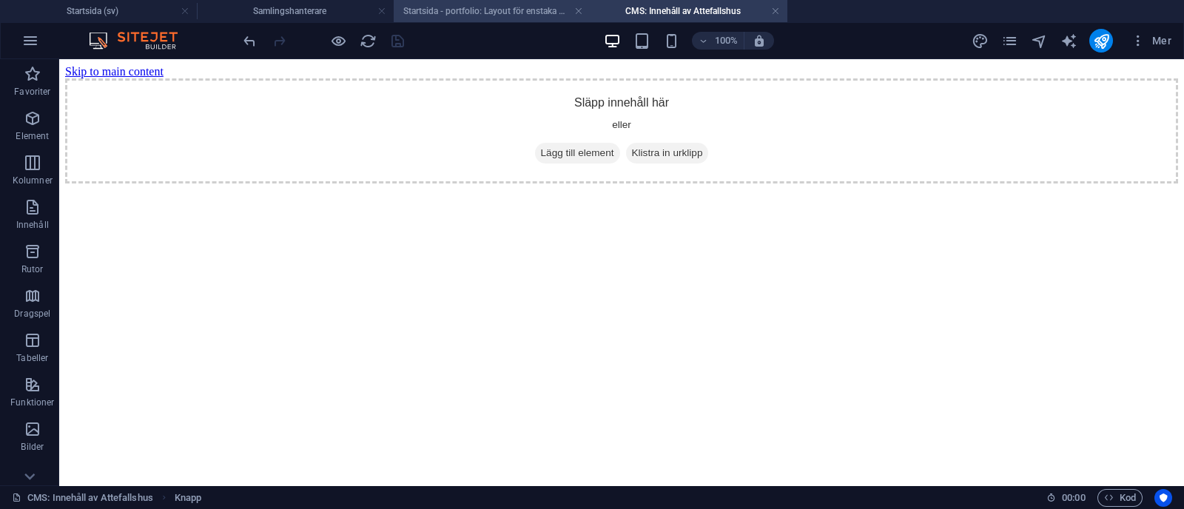
click at [506, 12] on h4 "Startsida - portfolio: Layout för enstaka sida (sv)" at bounding box center [492, 11] width 197 height 16
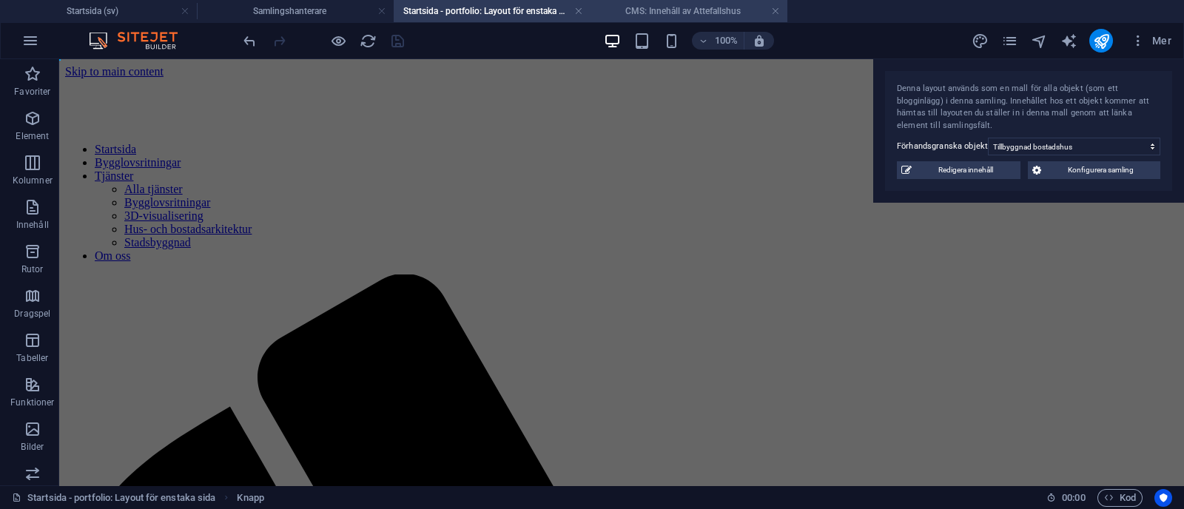
click at [665, 9] on h4 "CMS: Innehåll av Attefallshus" at bounding box center [689, 11] width 197 height 16
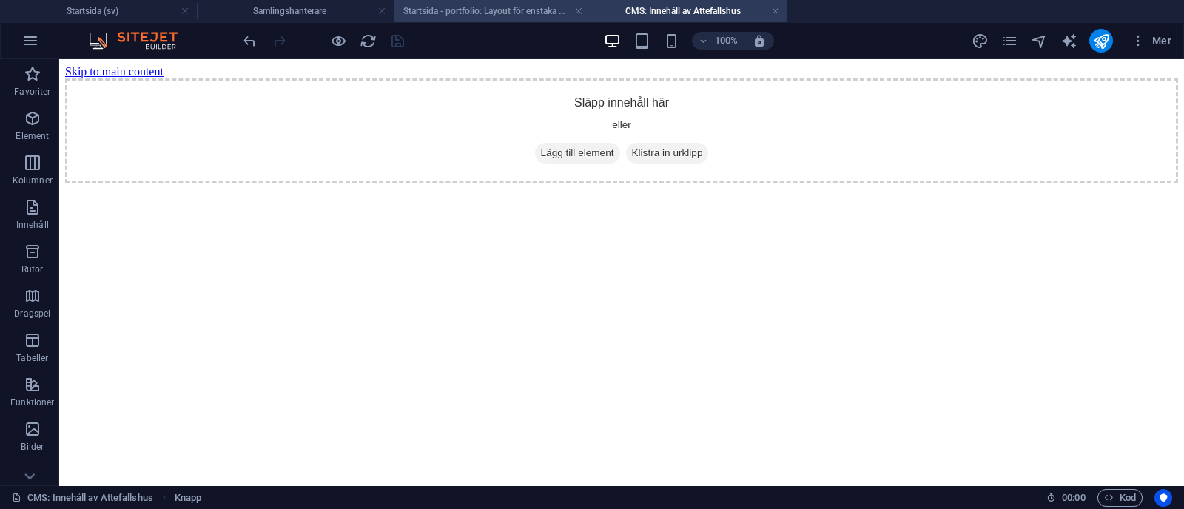
click at [504, 12] on h4 "Startsida - portfolio: Layout för enstaka sida (sv)" at bounding box center [492, 11] width 197 height 16
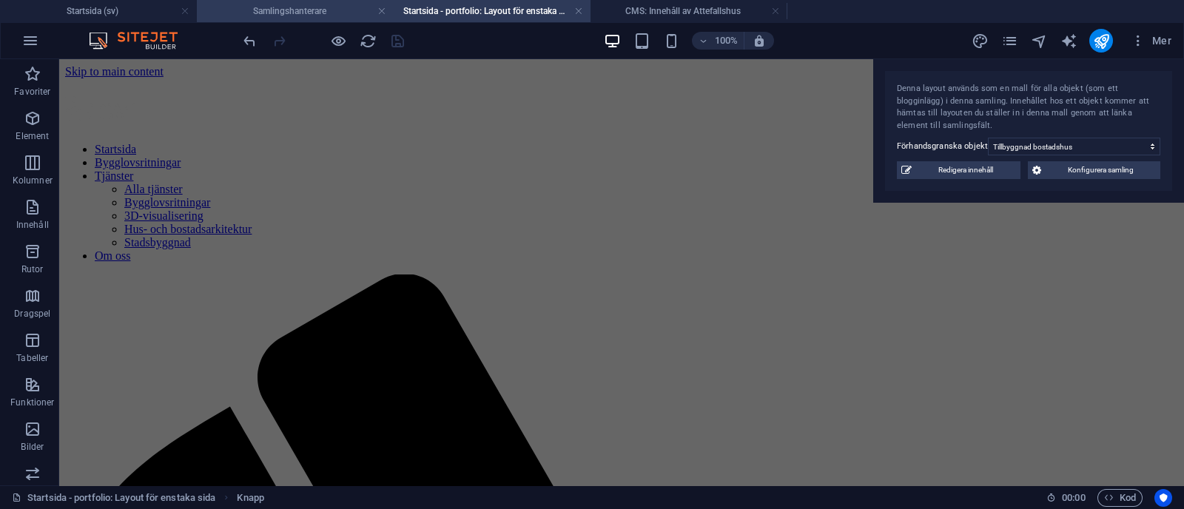
click at [254, 4] on h4 "Samlingshanterare" at bounding box center [295, 11] width 197 height 16
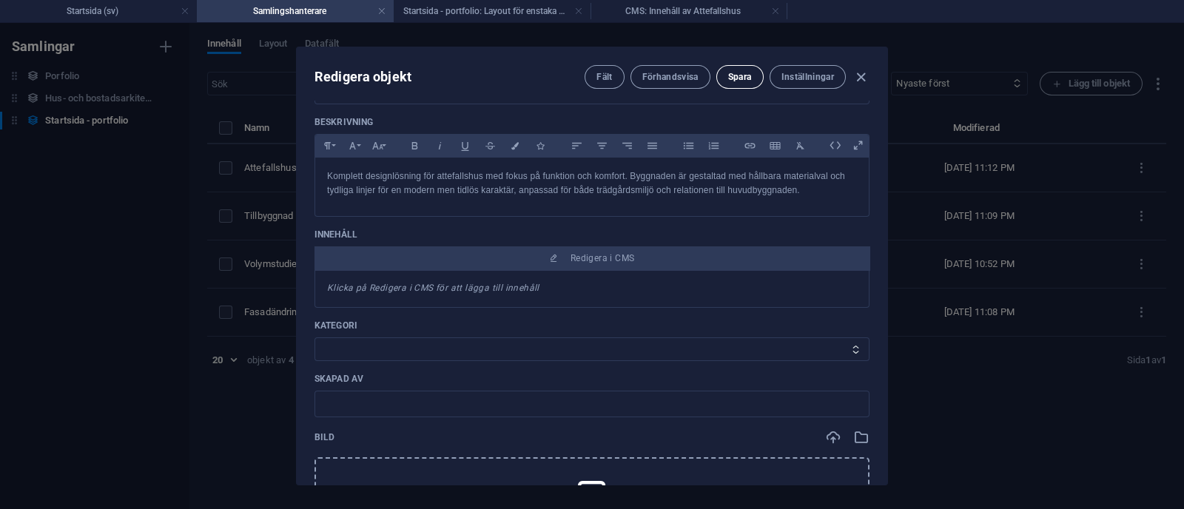
click at [751, 69] on button "Spara" at bounding box center [740, 77] width 47 height 24
click at [512, 16] on h4 "Startsida - portfolio: Layout för enstaka sida (sv)" at bounding box center [492, 11] width 197 height 16
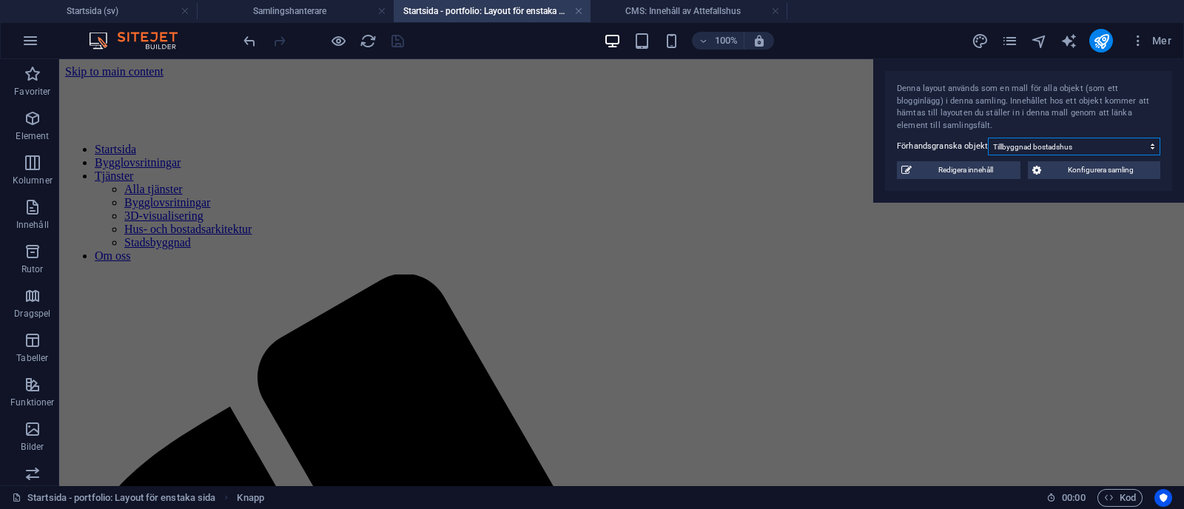
click at [1074, 144] on select "Tillbyggnad bostadshus Volymstudie Fasadändring" at bounding box center [1074, 147] width 172 height 18
click at [366, 34] on icon "reload" at bounding box center [368, 41] width 17 height 17
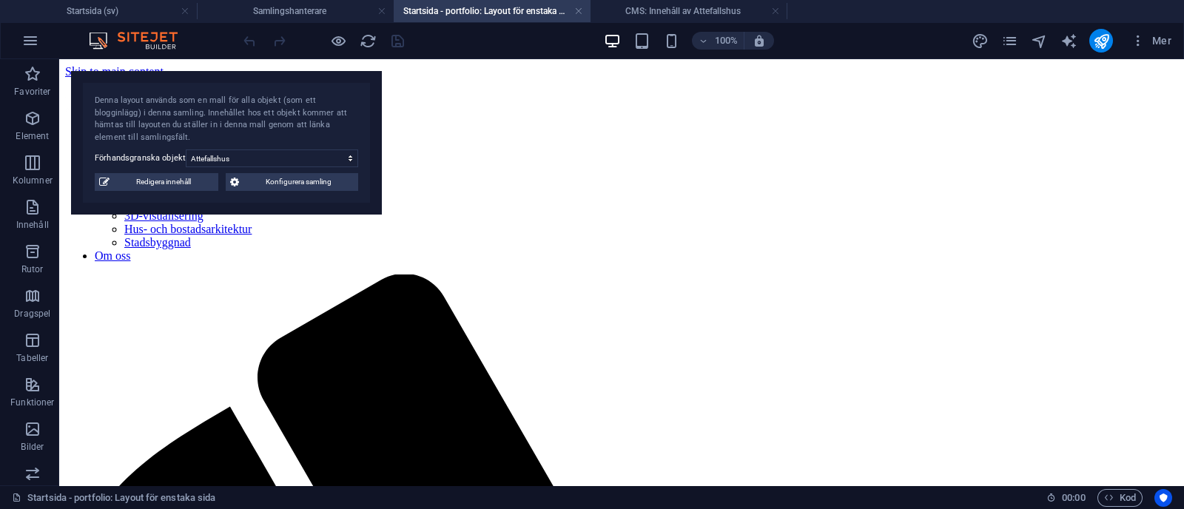
select select "68b75db72929af01b000ba33"
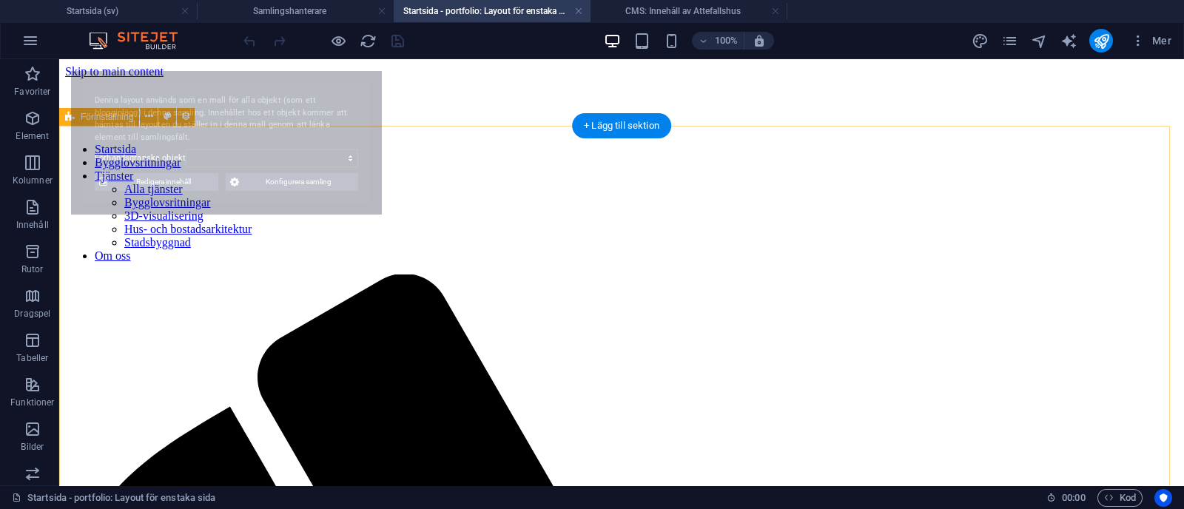
select select "68b75db72929af01b000ba33"
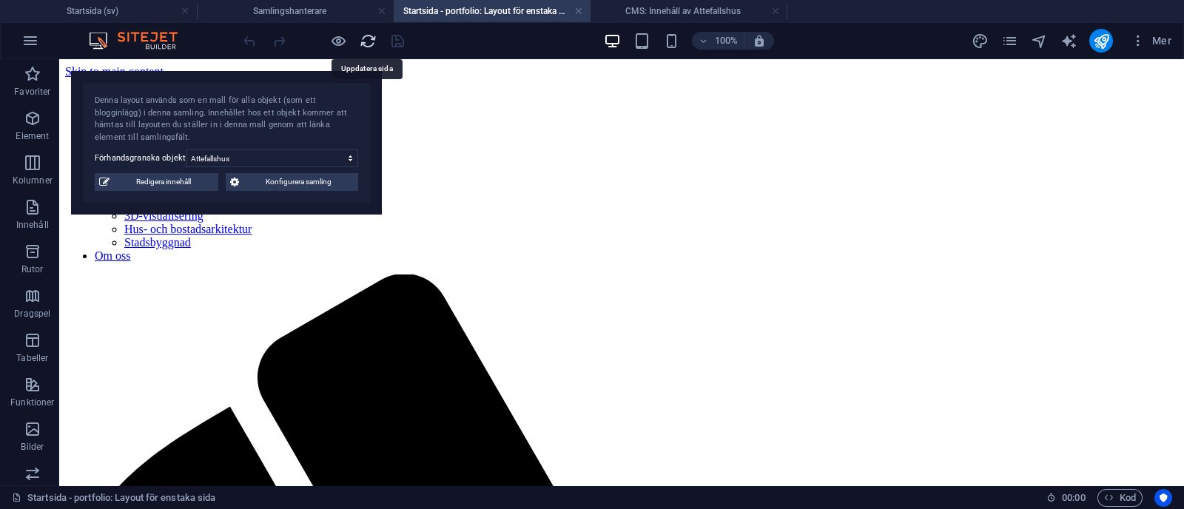
click at [367, 44] on icon "reload" at bounding box center [368, 41] width 17 height 17
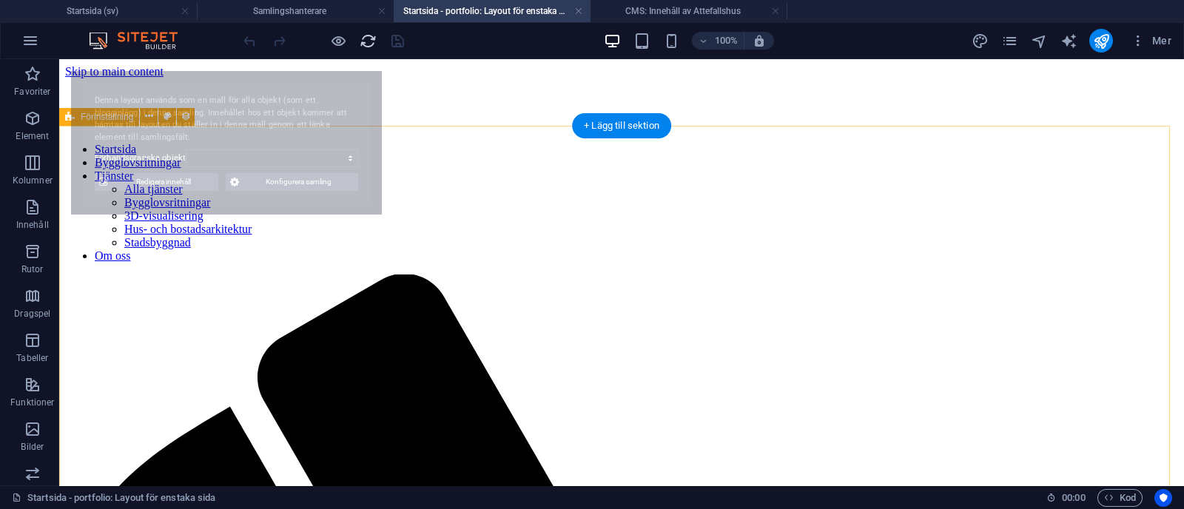
select select "68b75db72929af01b000ba33"
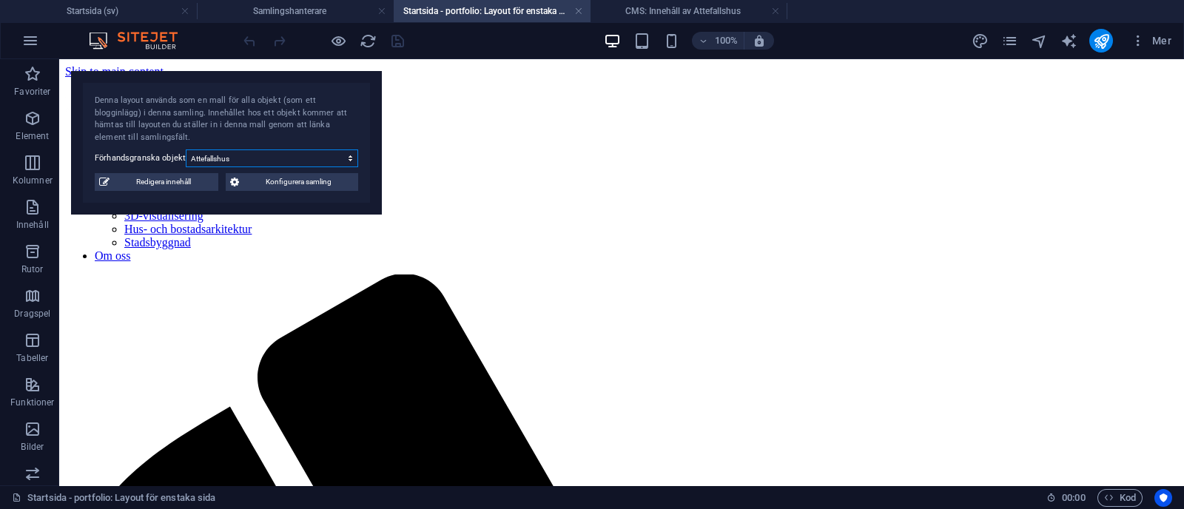
click at [250, 161] on select "Attefallshus Tillbyggnad bostadshus Volymstudie Fasadändring" at bounding box center [272, 159] width 172 height 18
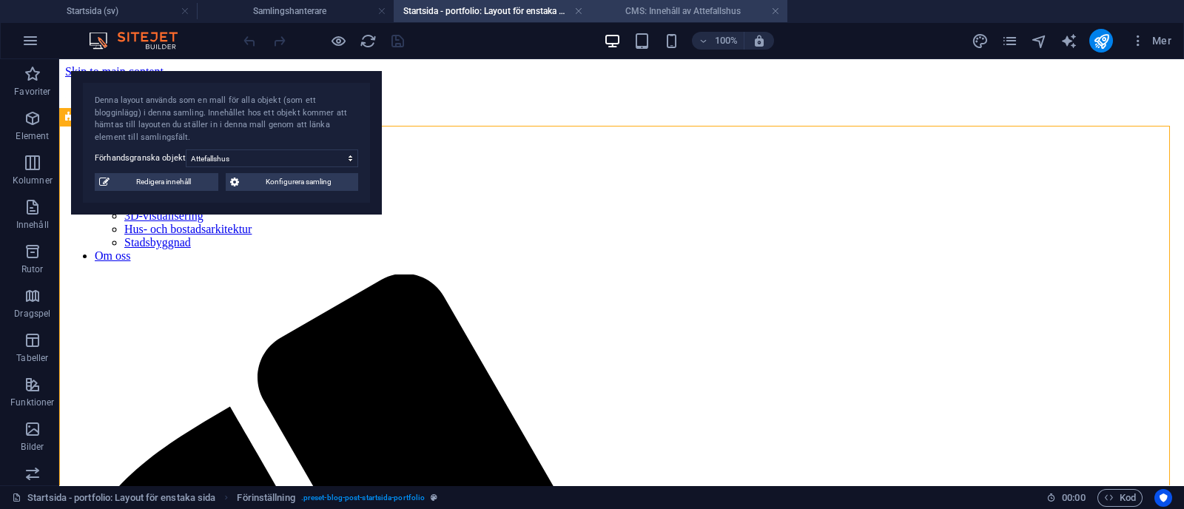
click at [662, 2] on li "CMS: Innehåll av Attefallshus" at bounding box center [689, 11] width 197 height 22
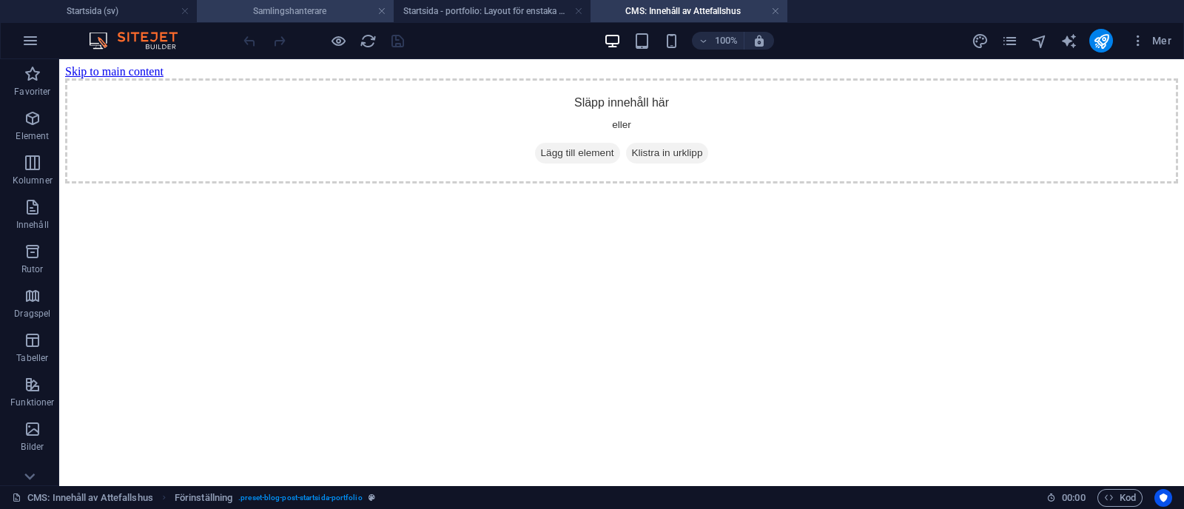
click at [315, 16] on h4 "Samlingshanterare" at bounding box center [295, 11] width 197 height 16
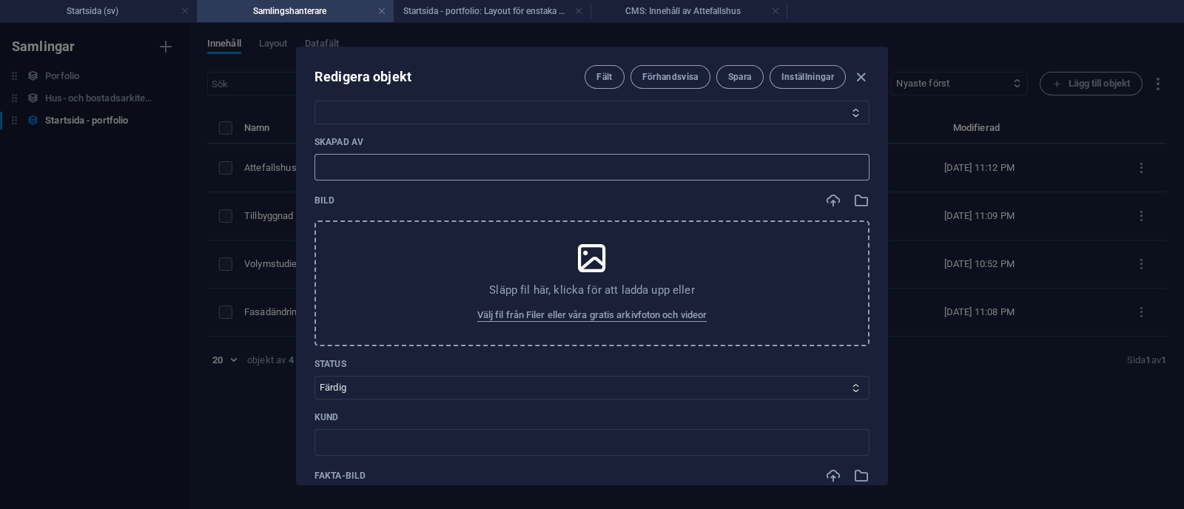
scroll to position [412, 0]
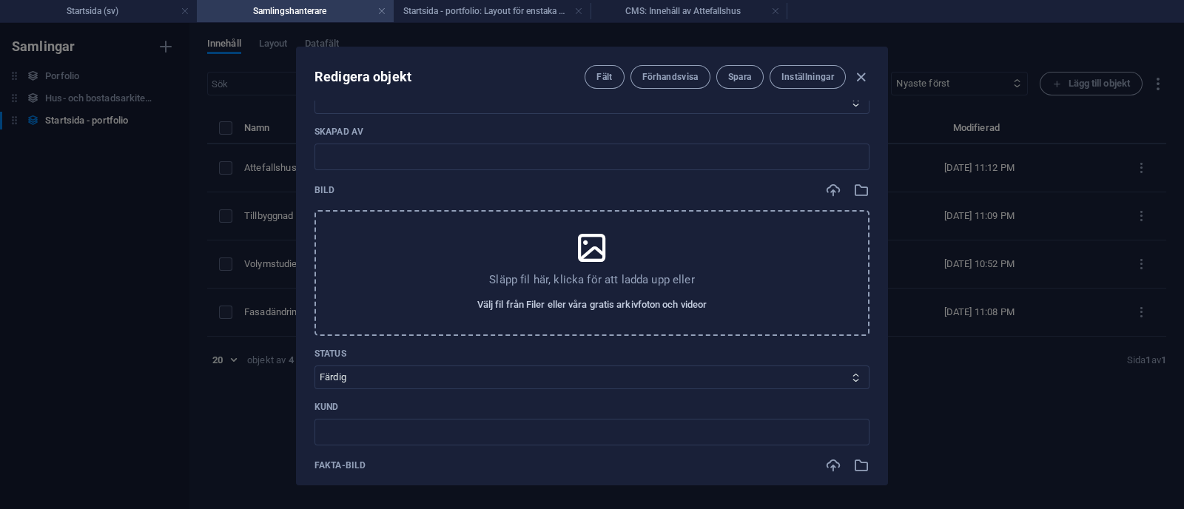
click at [514, 300] on span "Välj fil från Filer eller våra gratis arkivfoton och videor" at bounding box center [591, 305] width 229 height 18
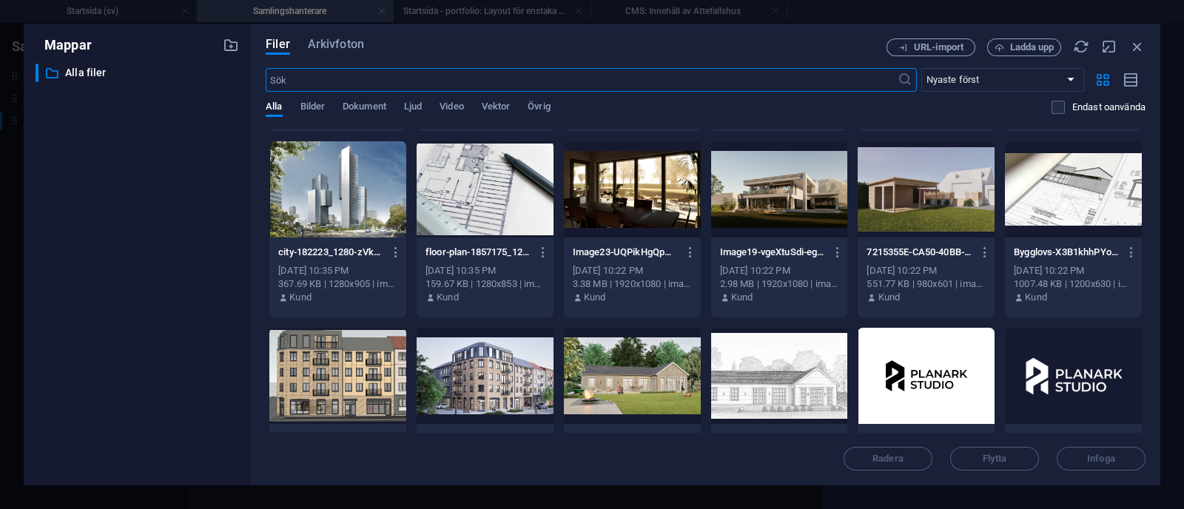
scroll to position [546, 0]
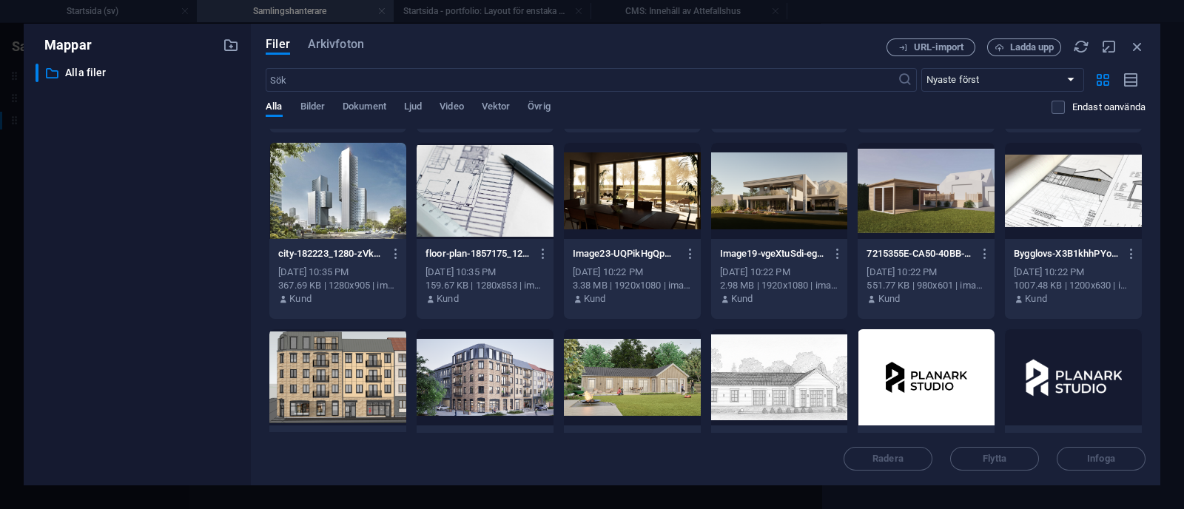
click at [908, 227] on div at bounding box center [926, 191] width 137 height 96
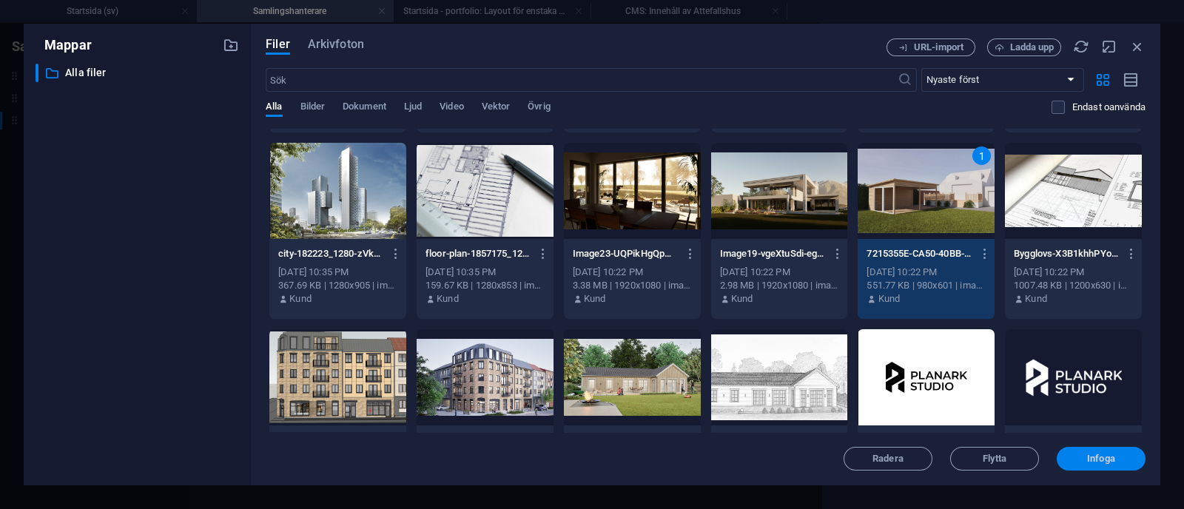
click at [1111, 459] on span "Infoga" at bounding box center [1101, 459] width 28 height 9
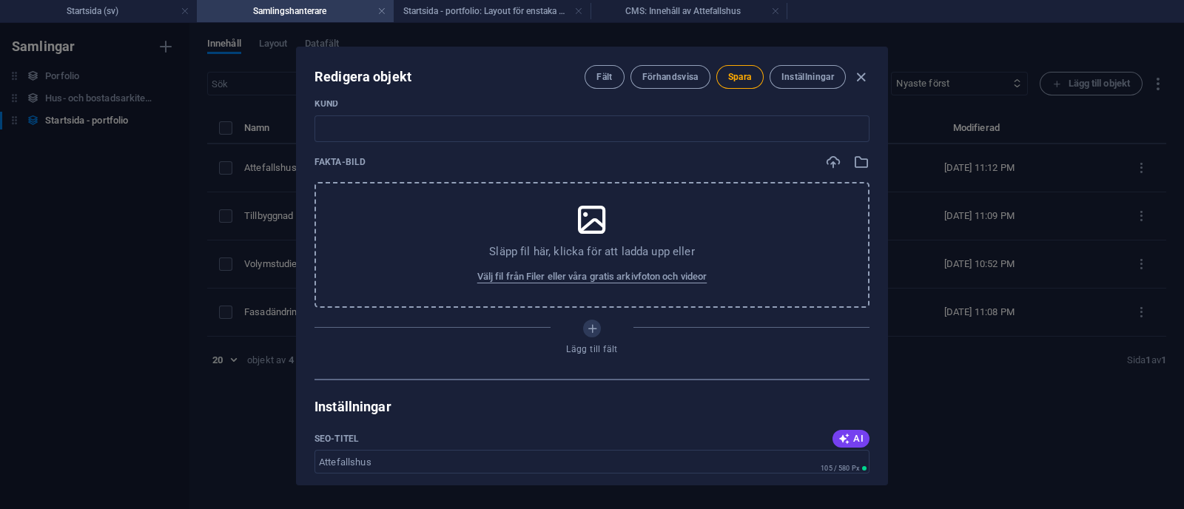
scroll to position [764, 0]
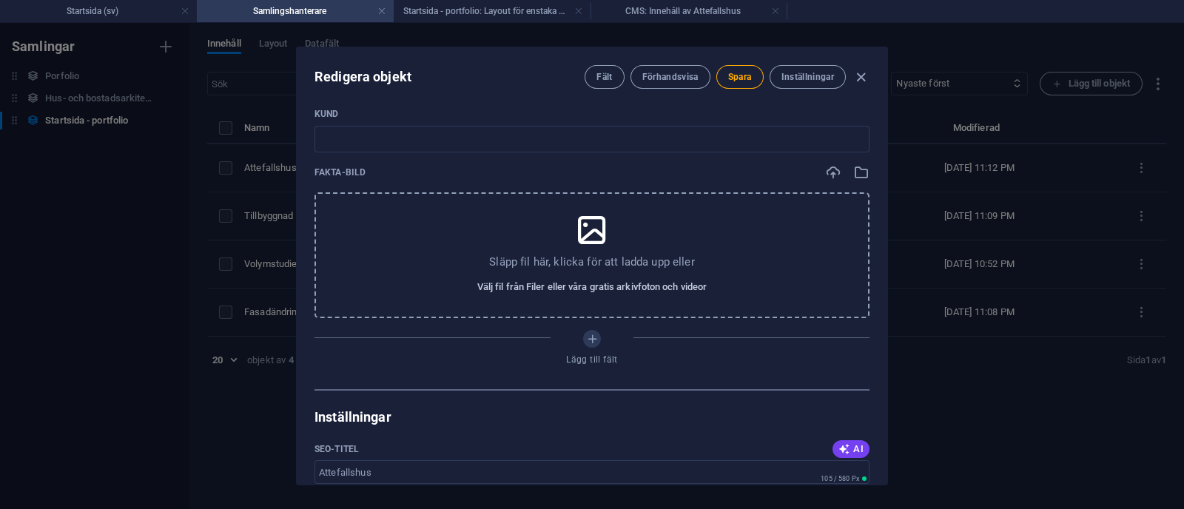
click at [621, 290] on span "Välj fil från Filer eller våra gratis arkivfoton och videor" at bounding box center [591, 287] width 229 height 18
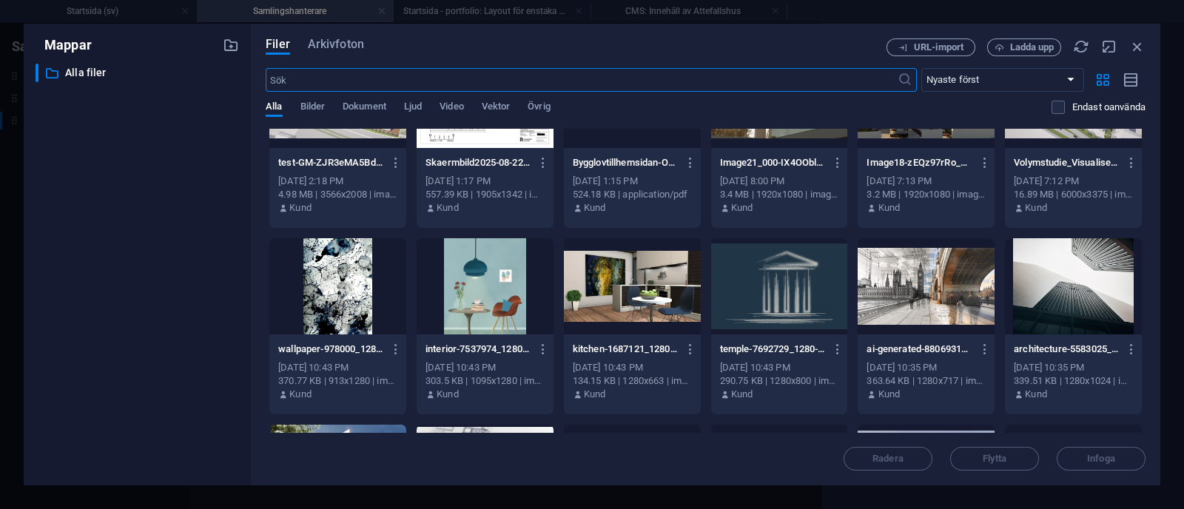
scroll to position [265, 0]
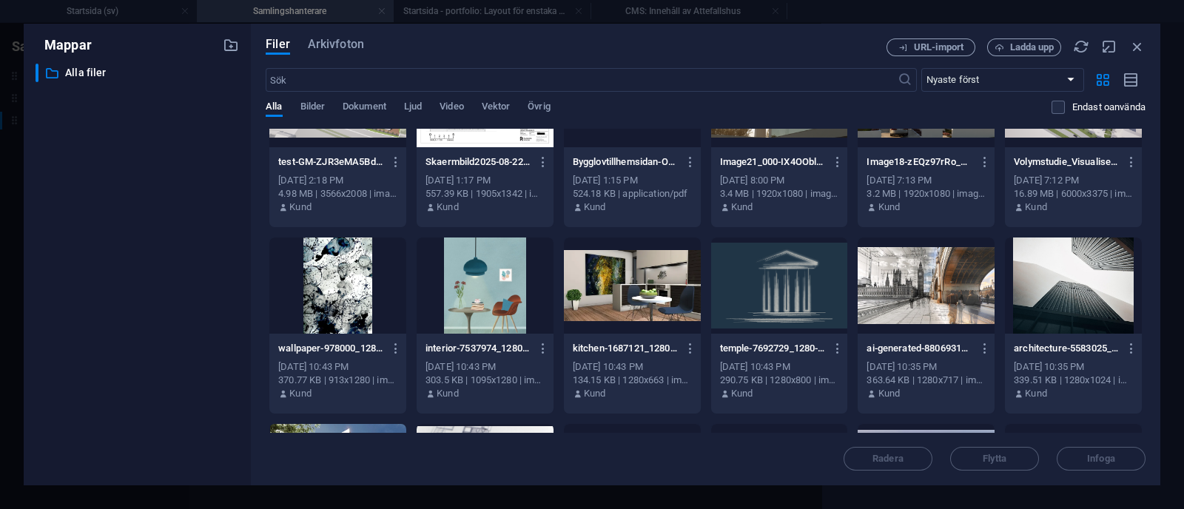
click at [325, 264] on div at bounding box center [337, 286] width 137 height 96
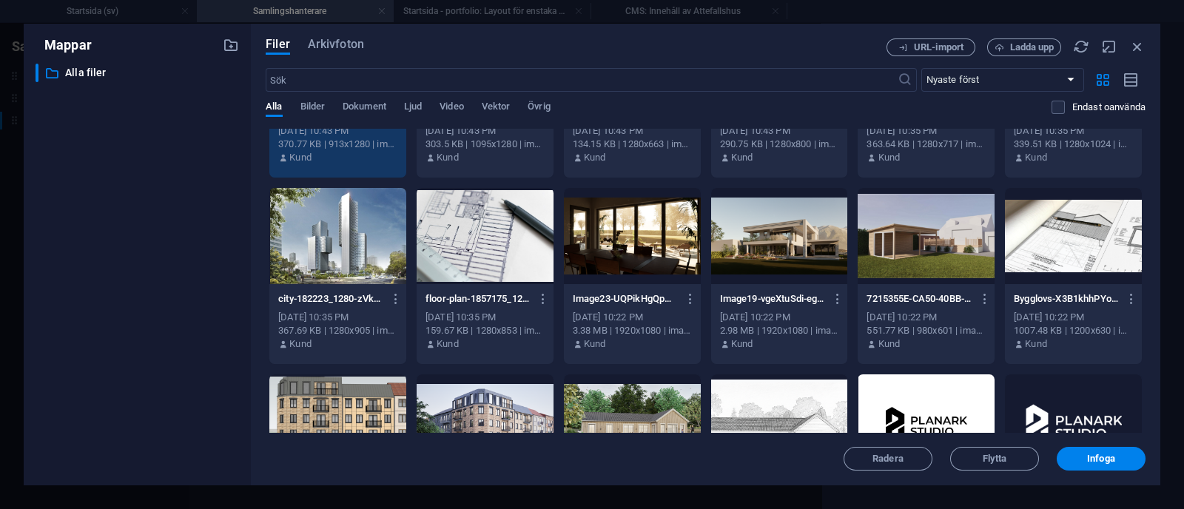
scroll to position [502, 0]
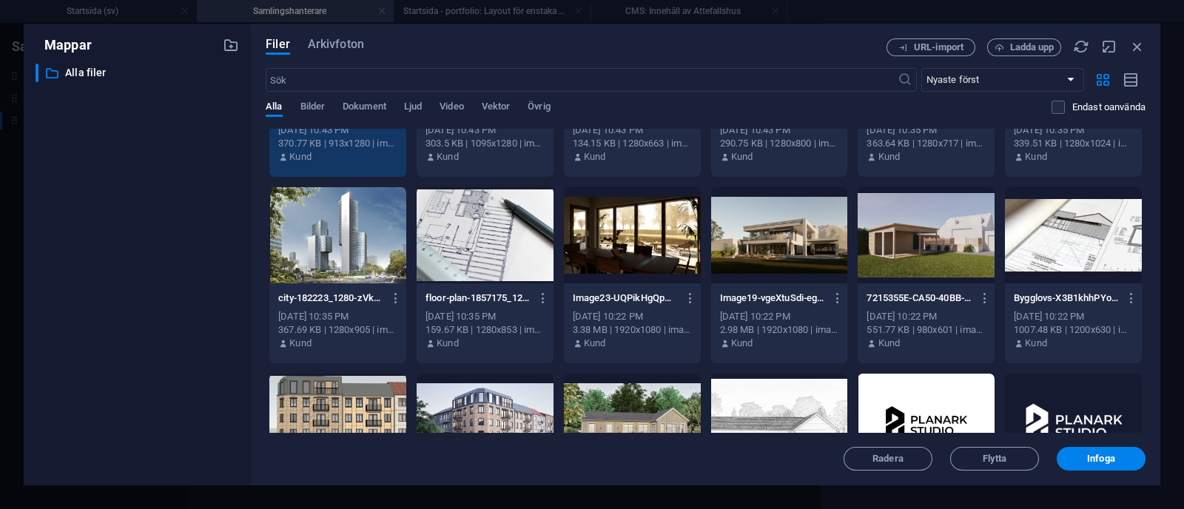
click at [500, 235] on div at bounding box center [485, 235] width 137 height 96
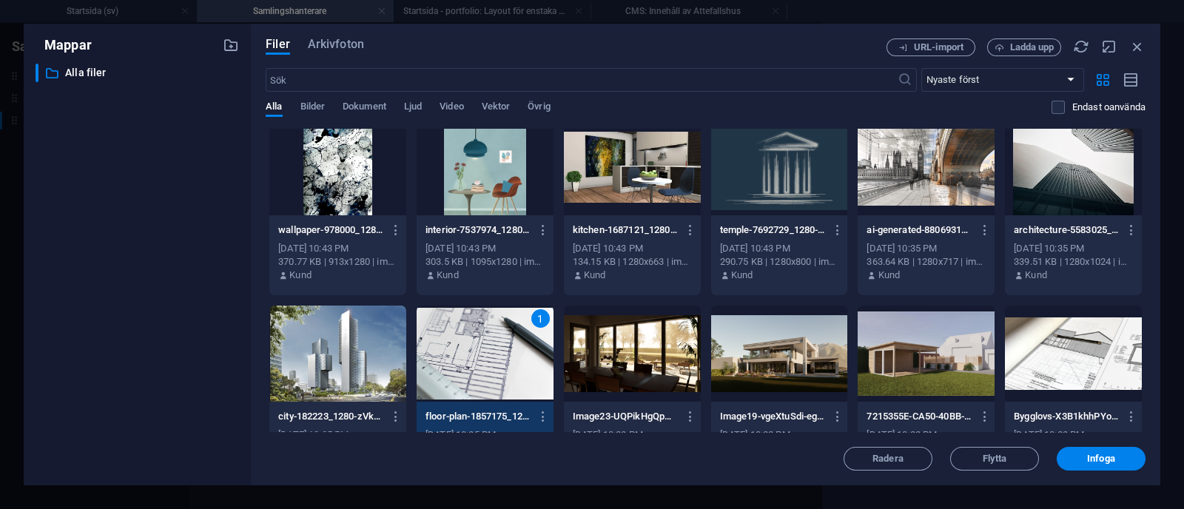
scroll to position [379, 0]
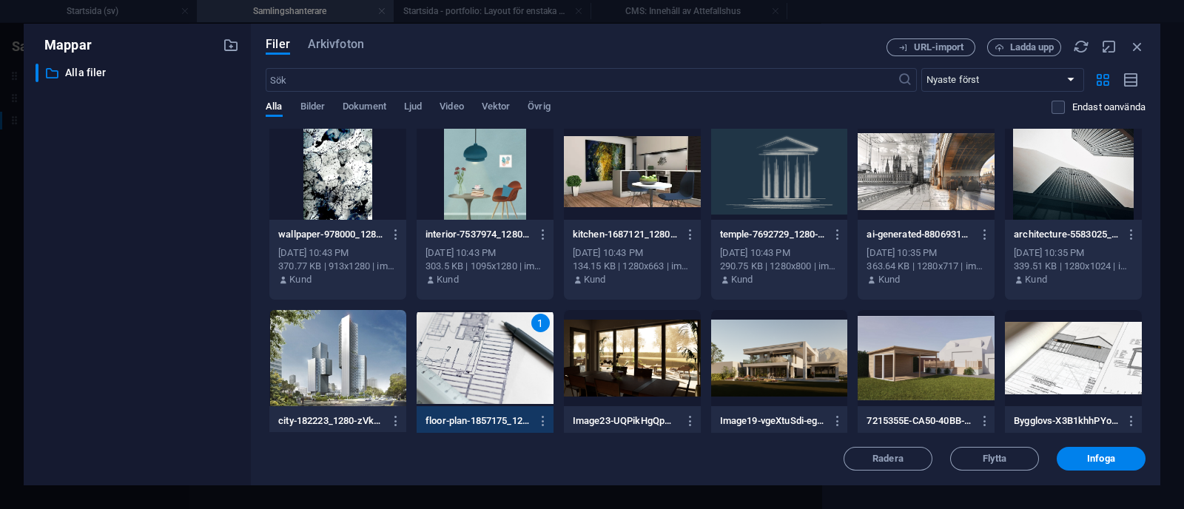
click at [281, 150] on div at bounding box center [337, 172] width 137 height 96
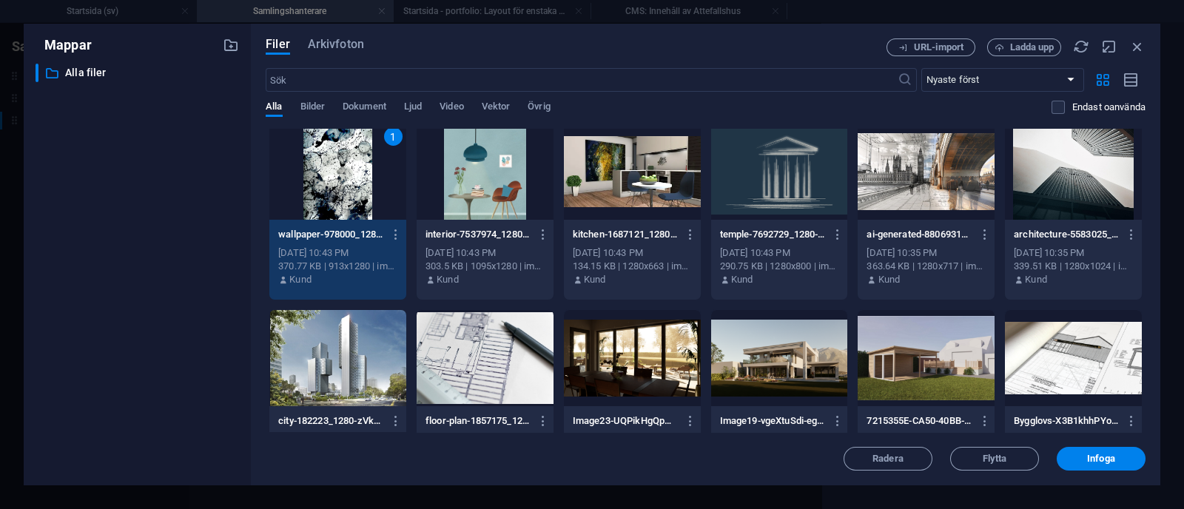
scroll to position [378, 0]
click at [1105, 457] on span "Infoga" at bounding box center [1101, 459] width 28 height 9
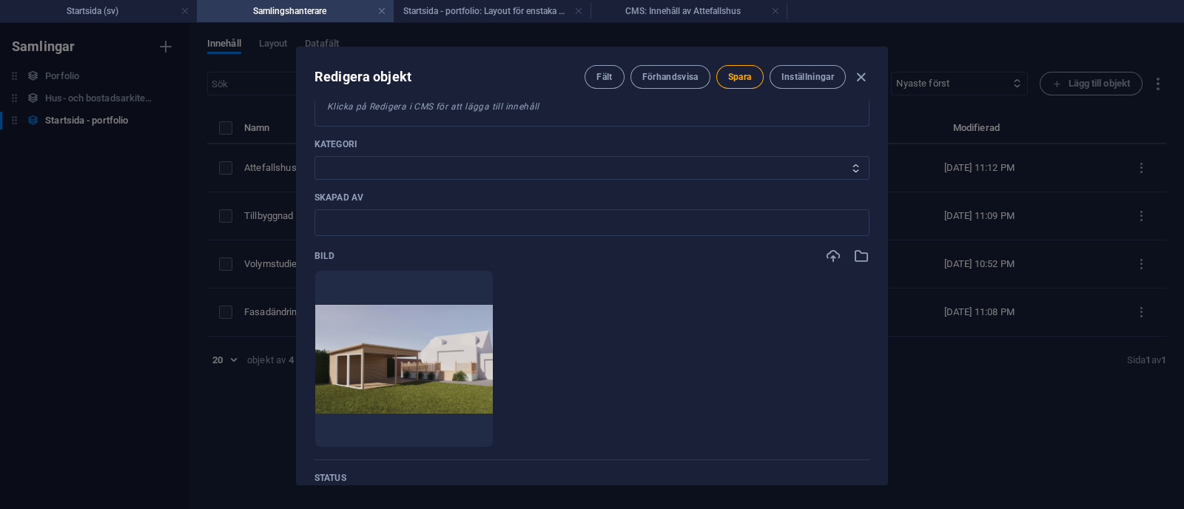
scroll to position [349, 0]
click at [738, 78] on span "Spara" at bounding box center [740, 77] width 24 height 12
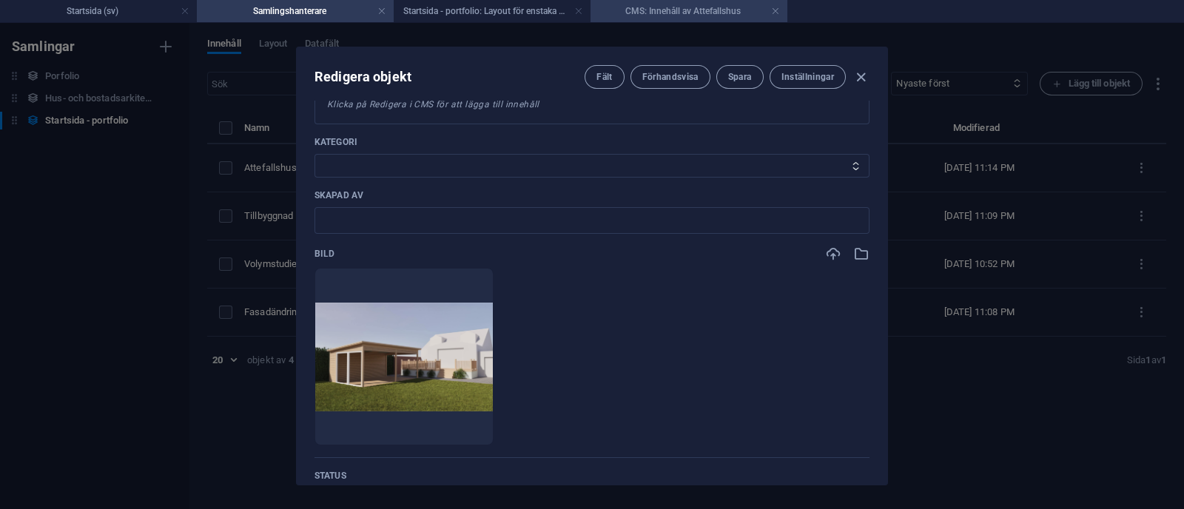
click at [643, 13] on h4 "CMS: Innehåll av Attefallshus" at bounding box center [689, 11] width 197 height 16
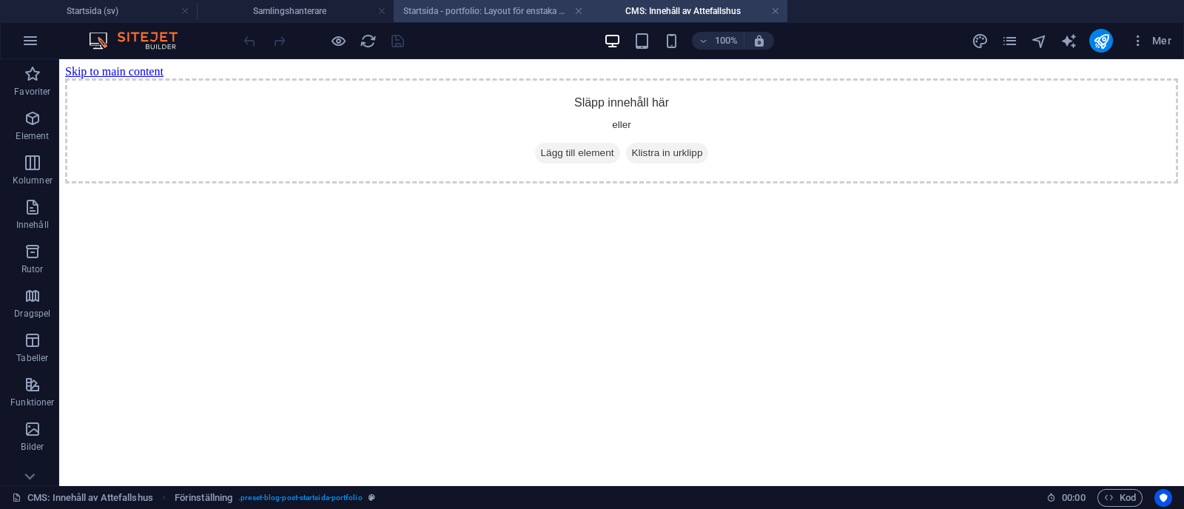
click at [509, 14] on h4 "Startsida - portfolio: Layout för enstaka sida (sv)" at bounding box center [492, 11] width 197 height 16
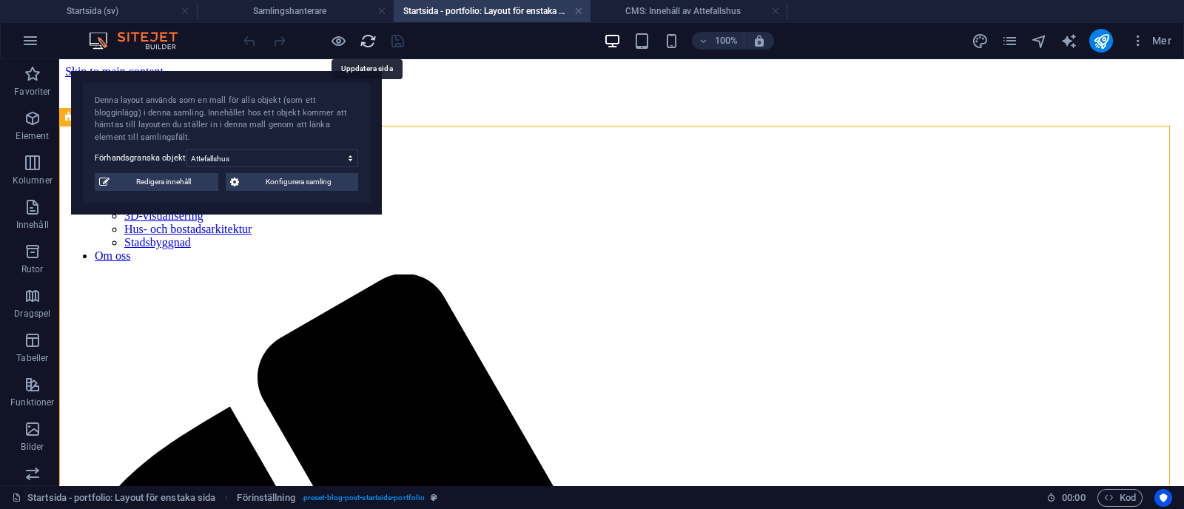
click at [363, 35] on icon "reload" at bounding box center [368, 41] width 17 height 17
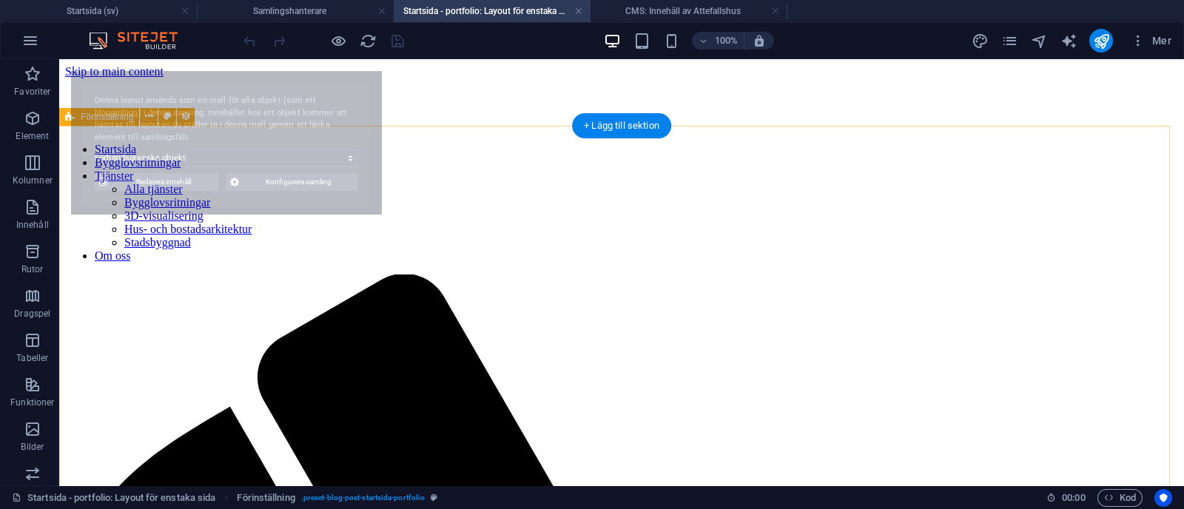
select select "68b75db72929af01b000ba33"
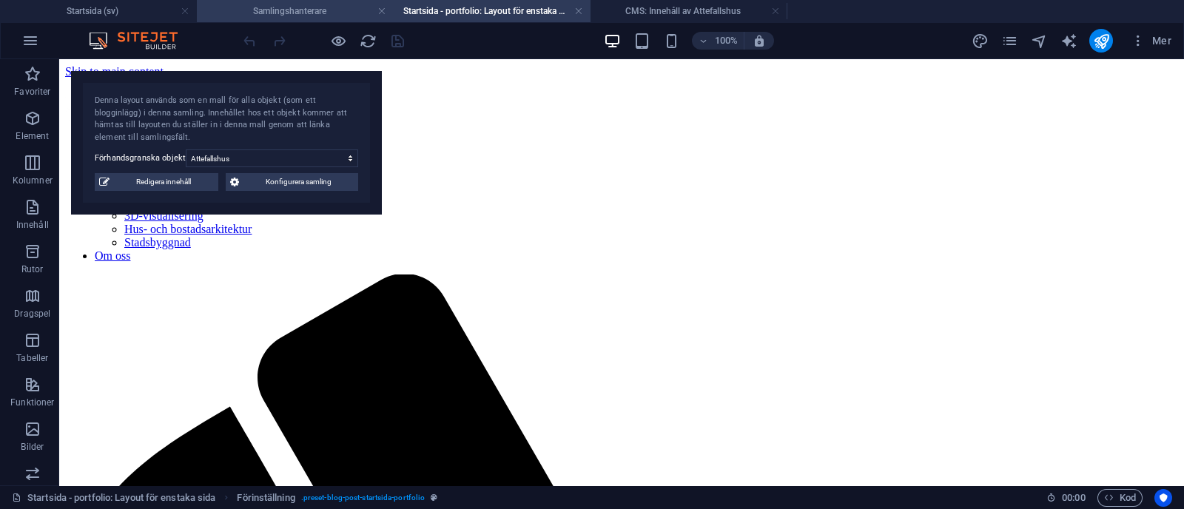
click at [317, 5] on h4 "Samlingshanterare" at bounding box center [295, 11] width 197 height 16
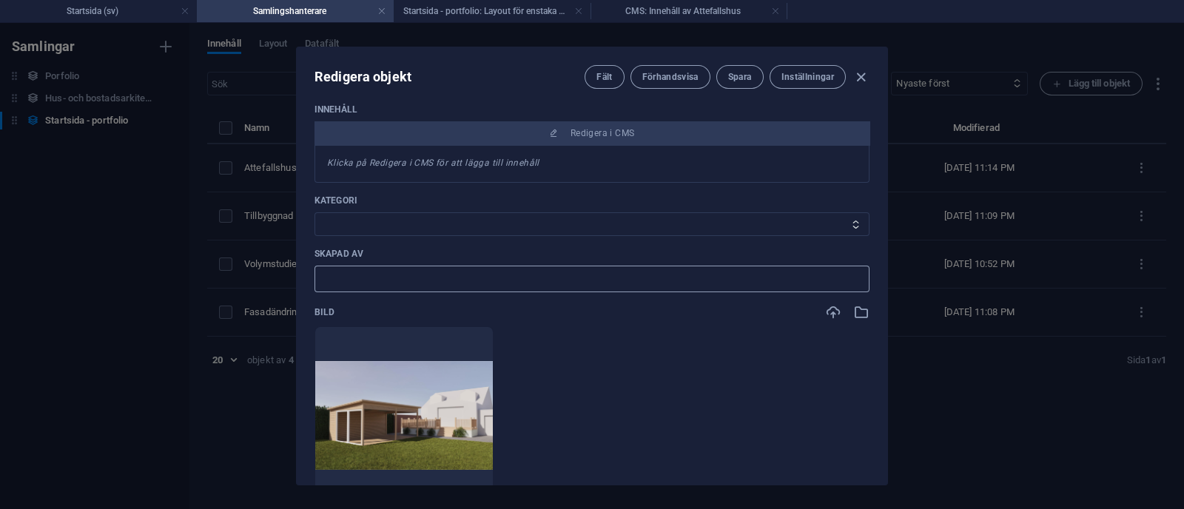
scroll to position [288, 0]
click at [431, 215] on select "3D-visualisering Bygglov Hus- & bostadsarkitektur Stadsbyggnad" at bounding box center [592, 227] width 555 height 24
select select "3D-visualisering"
click at [315, 215] on select "3D-visualisering Bygglov Hus- & bostadsarkitektur Stadsbyggnad" at bounding box center [592, 227] width 555 height 24
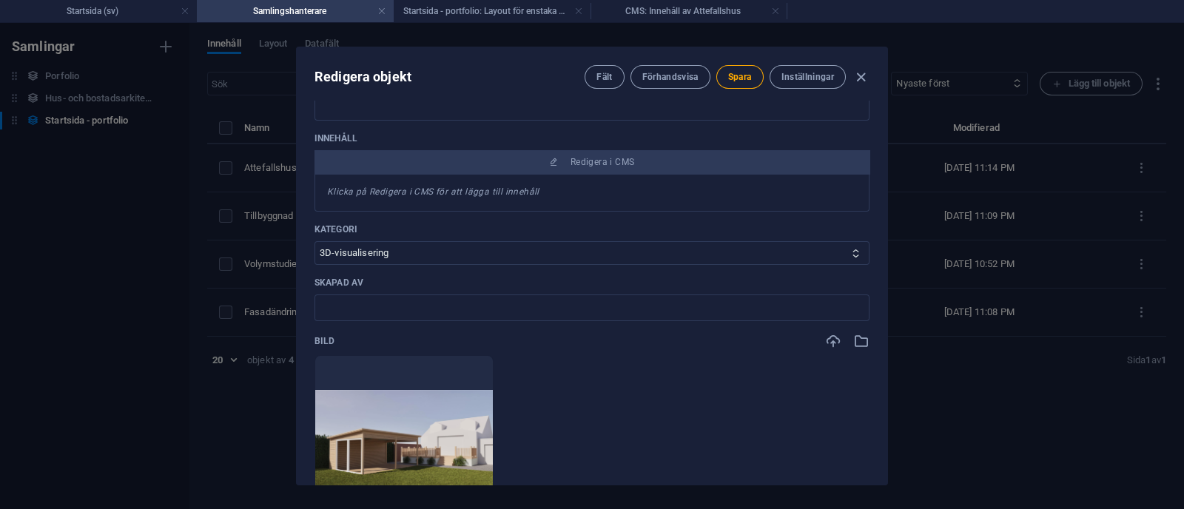
scroll to position [261, 0]
click at [407, 313] on input "text" at bounding box center [592, 308] width 555 height 27
type input "PlanArk Studio"
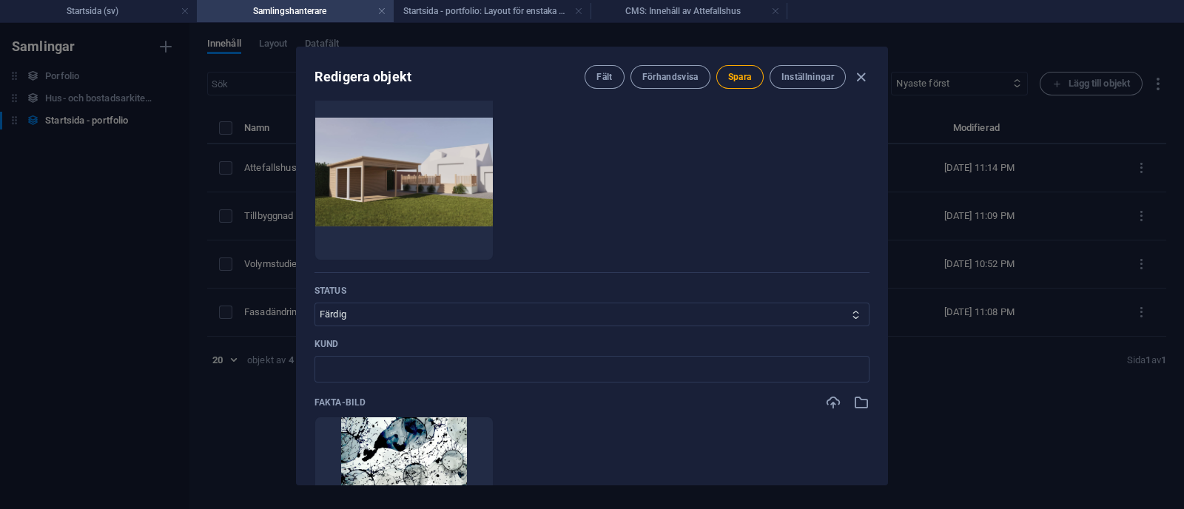
scroll to position [537, 0]
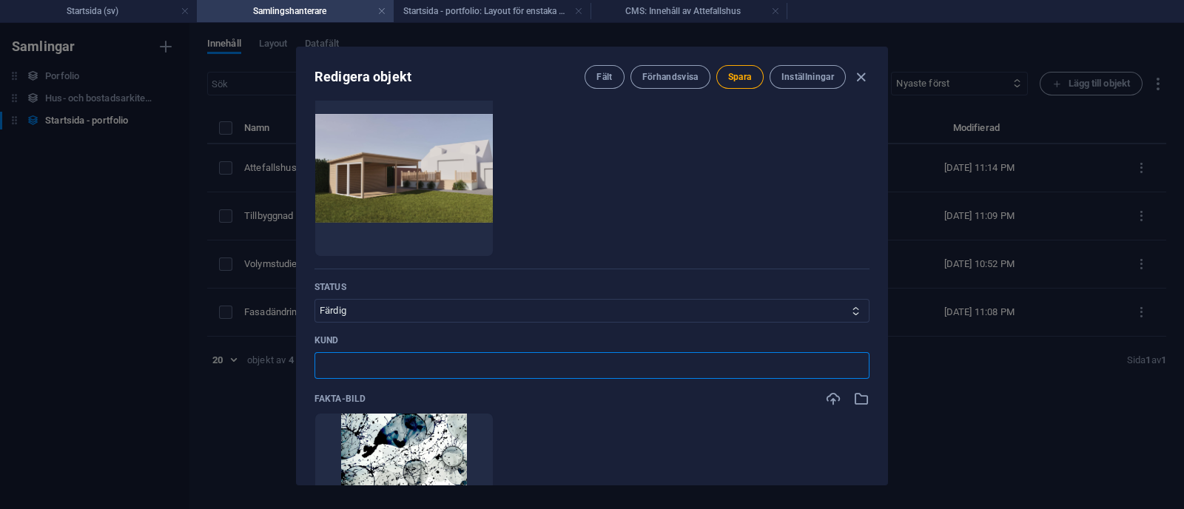
click at [463, 375] on input "text" at bounding box center [592, 365] width 555 height 27
type input "Privat"
click at [733, 76] on span "Spara" at bounding box center [740, 77] width 24 height 12
click at [506, 13] on h4 "Startsida - portfolio: Layout för enstaka sida (sv)" at bounding box center [492, 11] width 197 height 16
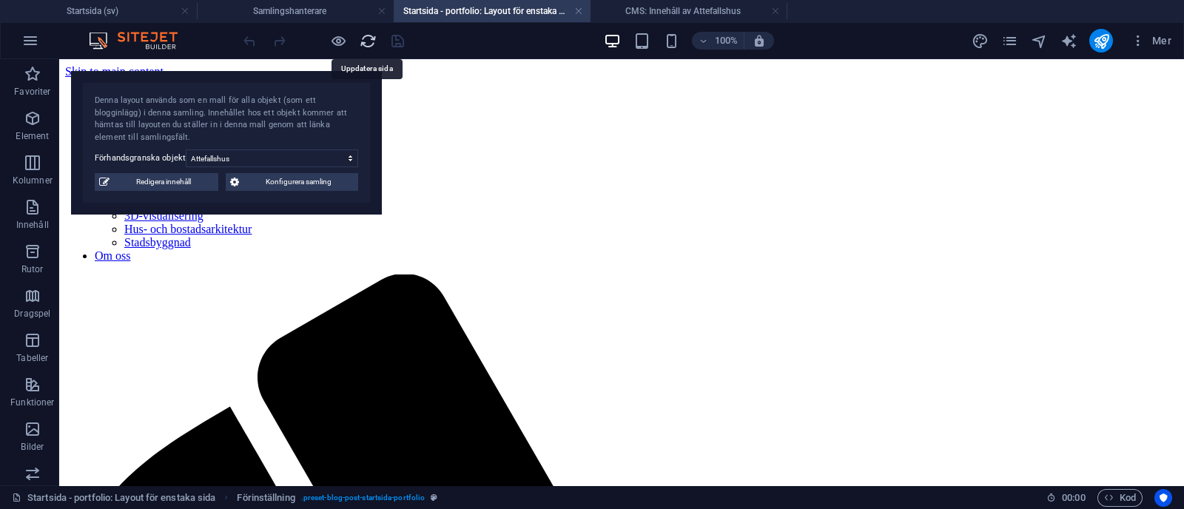
click at [360, 41] on icon "reload" at bounding box center [368, 41] width 17 height 17
click at [331, 11] on h4 "Samlingshanterare" at bounding box center [295, 11] width 197 height 16
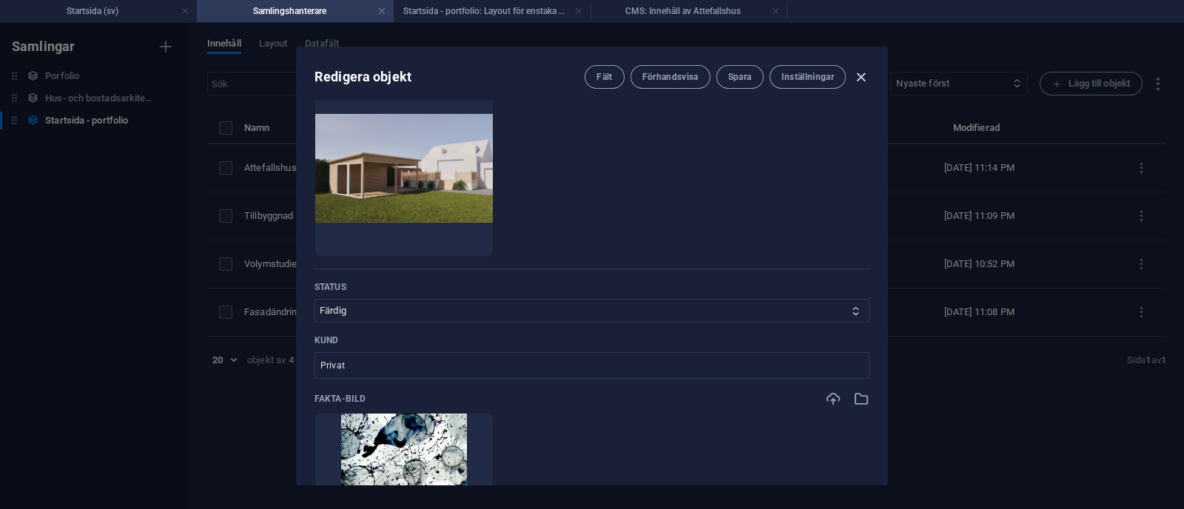
click at [859, 78] on icon "button" at bounding box center [861, 77] width 17 height 17
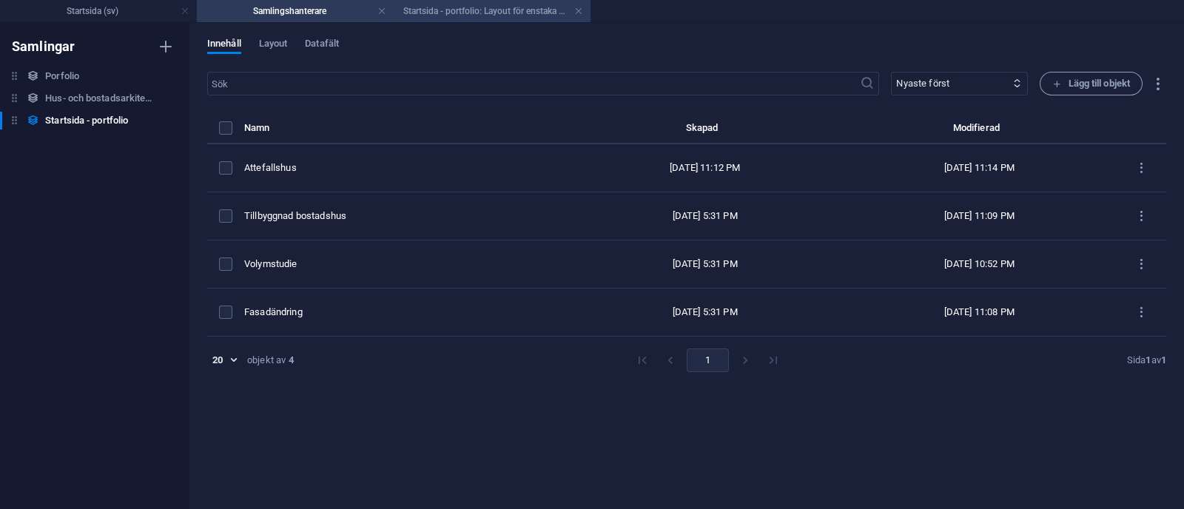
click at [510, 12] on h4 "Startsida - portfolio: Layout för enstaka sida (sv)" at bounding box center [492, 11] width 197 height 16
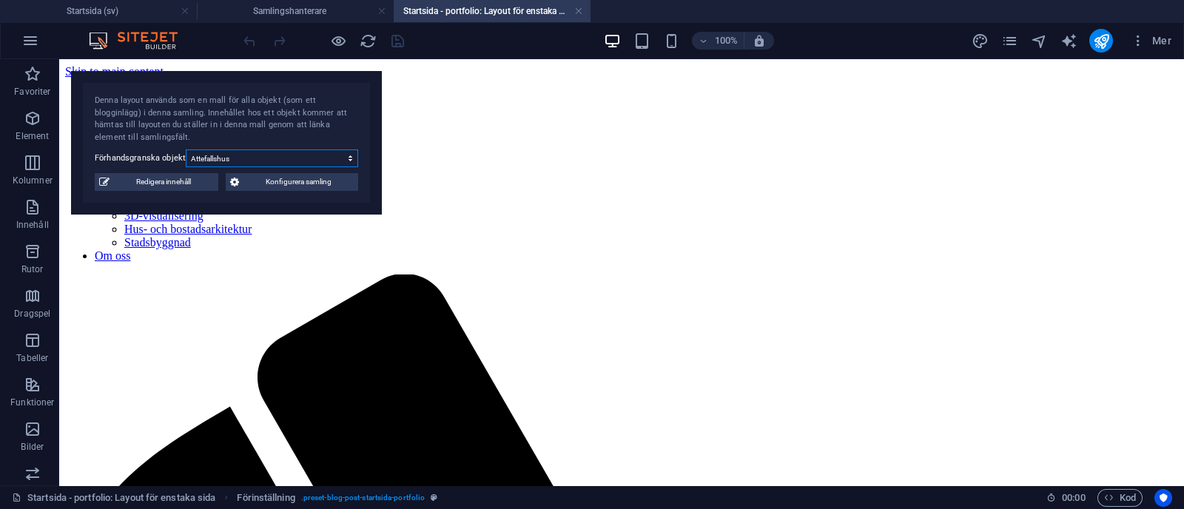
click at [272, 153] on select "Attefallshus Tillbyggnad bostadshus Volymstudie Fasadändring" at bounding box center [272, 159] width 172 height 18
select select "68b70ddebdb0bfdaaa070170"
click at [186, 150] on select "Attefallshus Tillbyggnad bostadshus Volymstudie Fasadändring" at bounding box center [272, 159] width 172 height 18
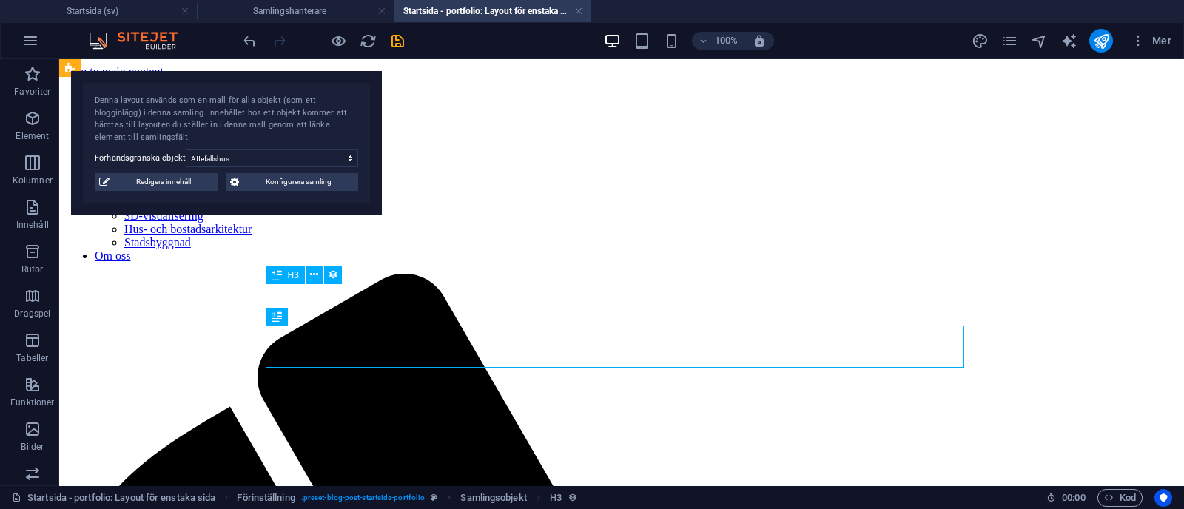
select select "68b75db72929af01b000ba33"
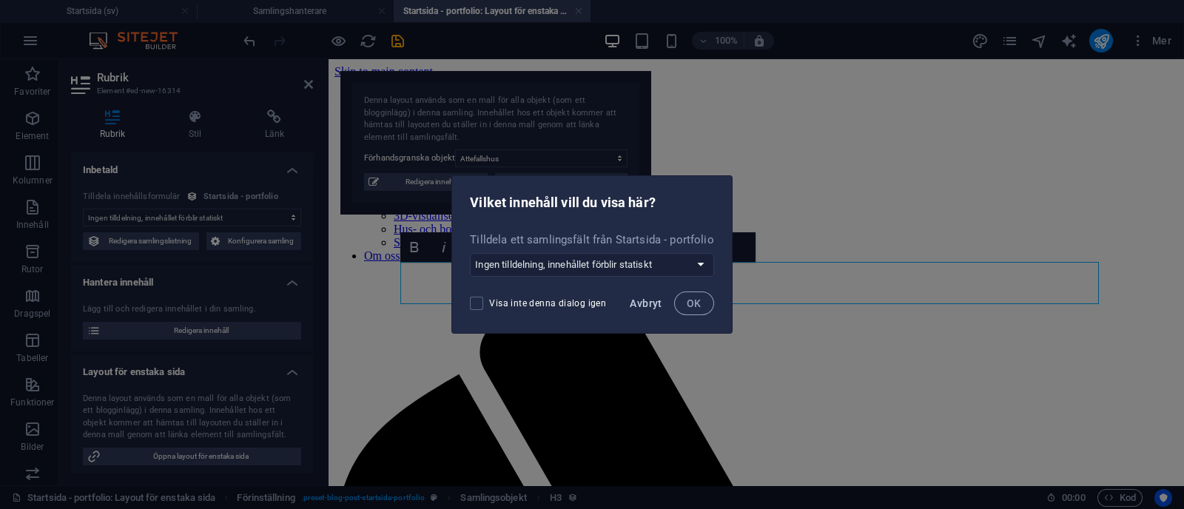
click at [649, 305] on span "Avbryt" at bounding box center [646, 304] width 32 height 12
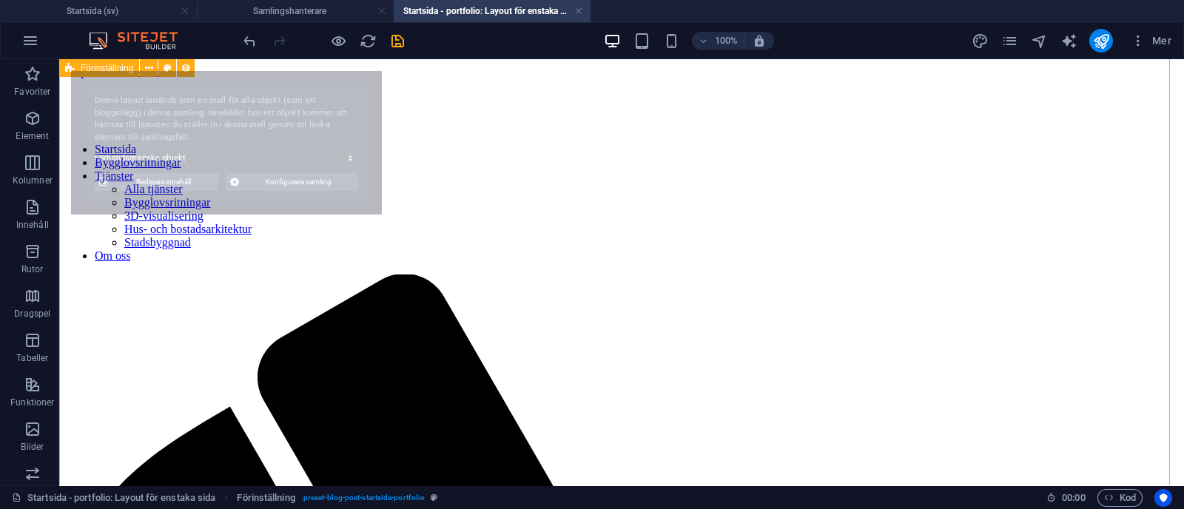
select select "68b75db72929af01b000ba33"
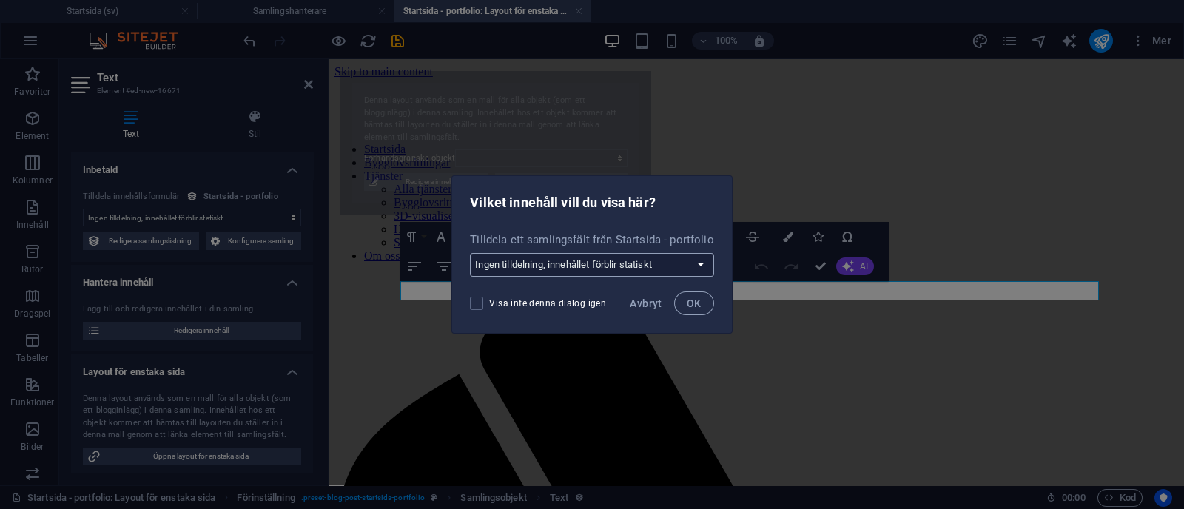
select select "68b75db72929af01b000ba33"
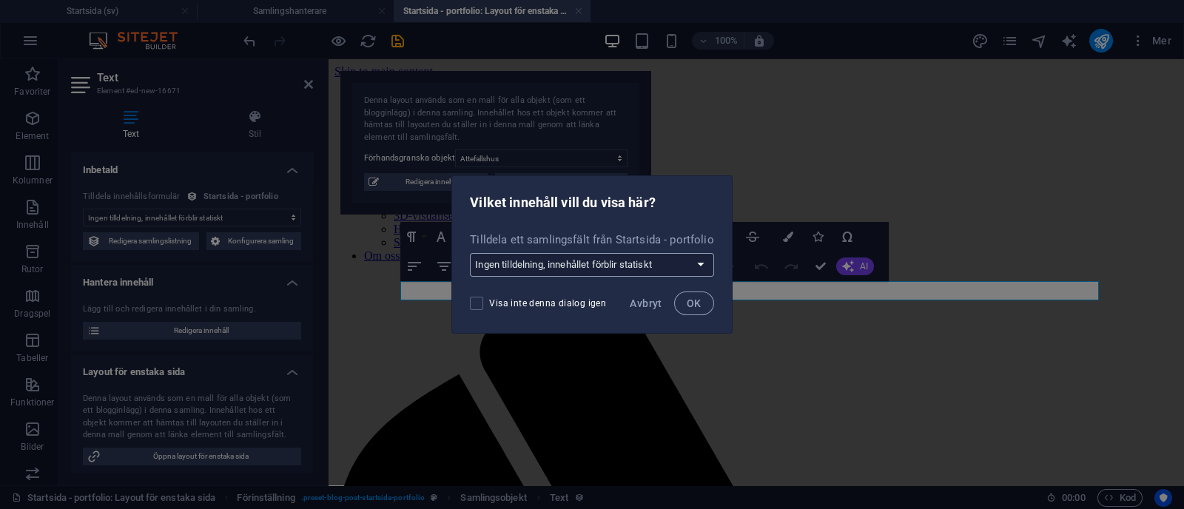
click at [540, 262] on select "Ingen tilldelning, innehållet förblir statiskt Skapa ett nytt fält Skapad (Datu…" at bounding box center [592, 265] width 244 height 24
select select "description"
click at [471, 253] on select "Ingen tilldelning, innehållet förblir statiskt Skapa ett nytt fält Skapad (Datu…" at bounding box center [592, 265] width 244 height 24
click at [685, 305] on button "OK" at bounding box center [694, 304] width 40 height 24
select select "description"
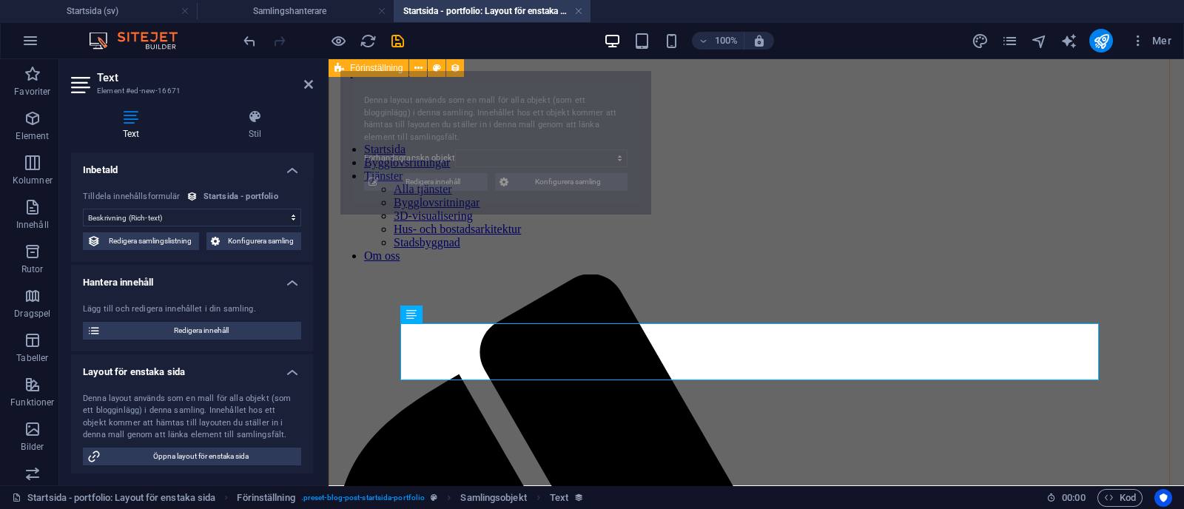
select select "68b75db72929af01b000ba33"
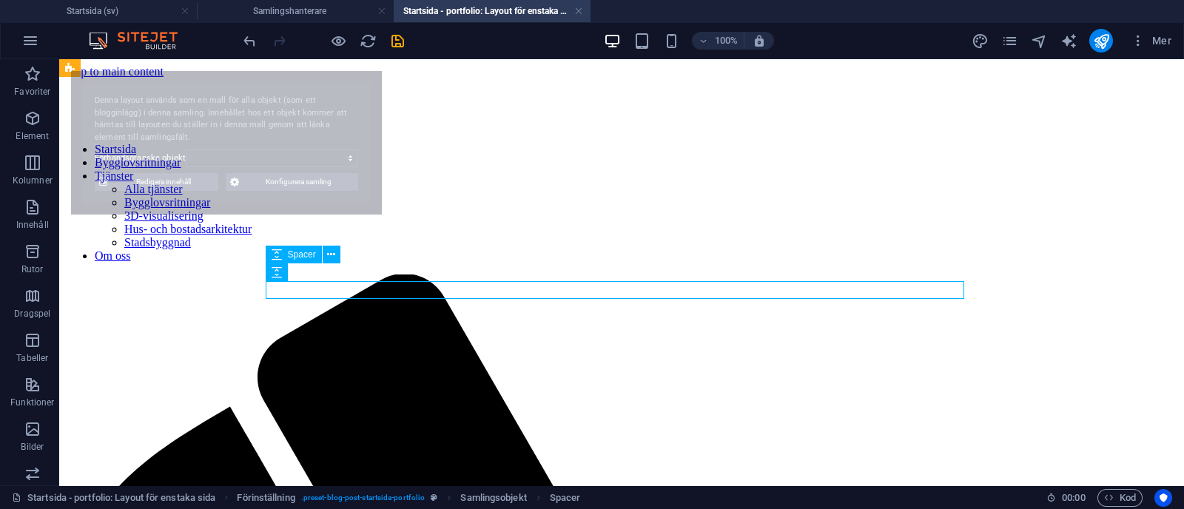
select select "68b75db72929af01b000ba33"
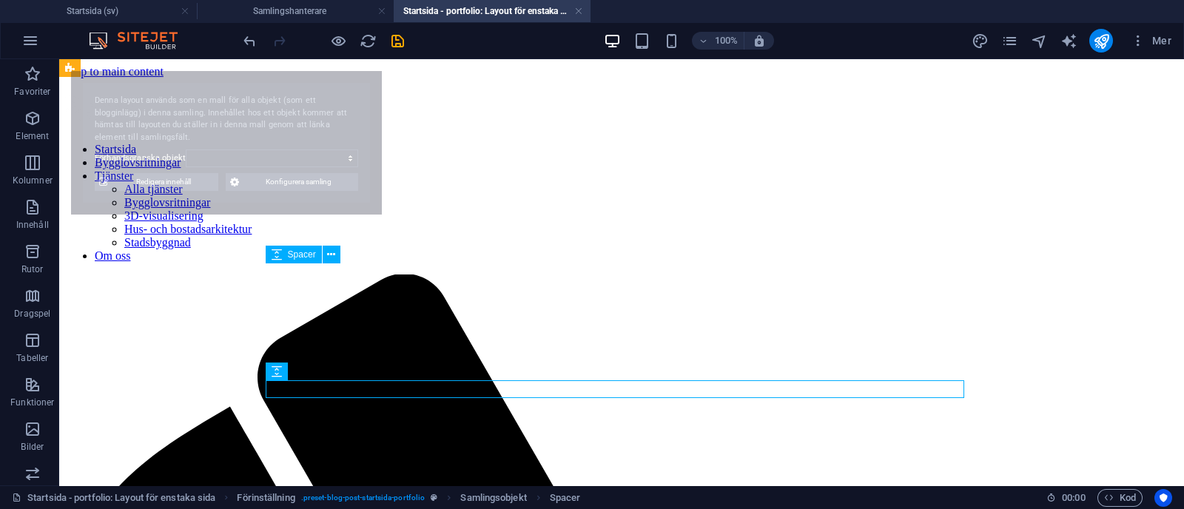
select select "68b75db72929af01b000ba33"
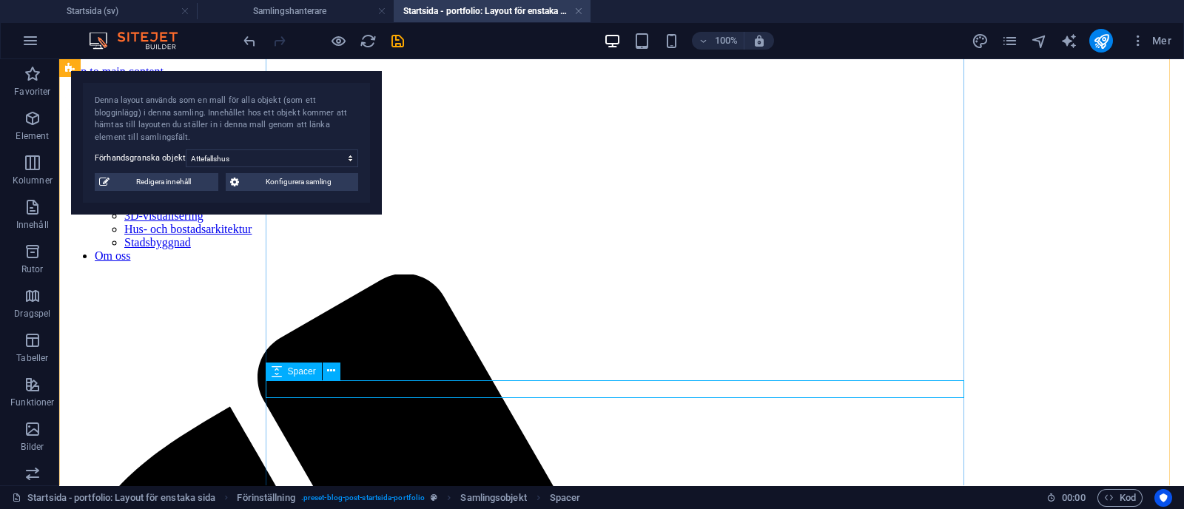
select select "px"
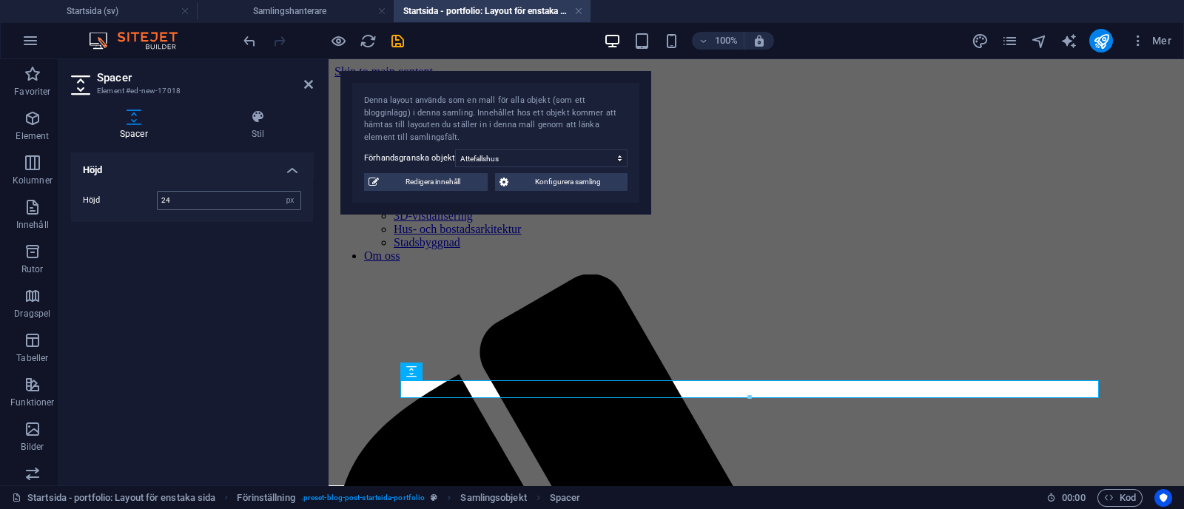
click at [215, 198] on input "24" at bounding box center [229, 201] width 143 height 18
type input "2"
type input "50"
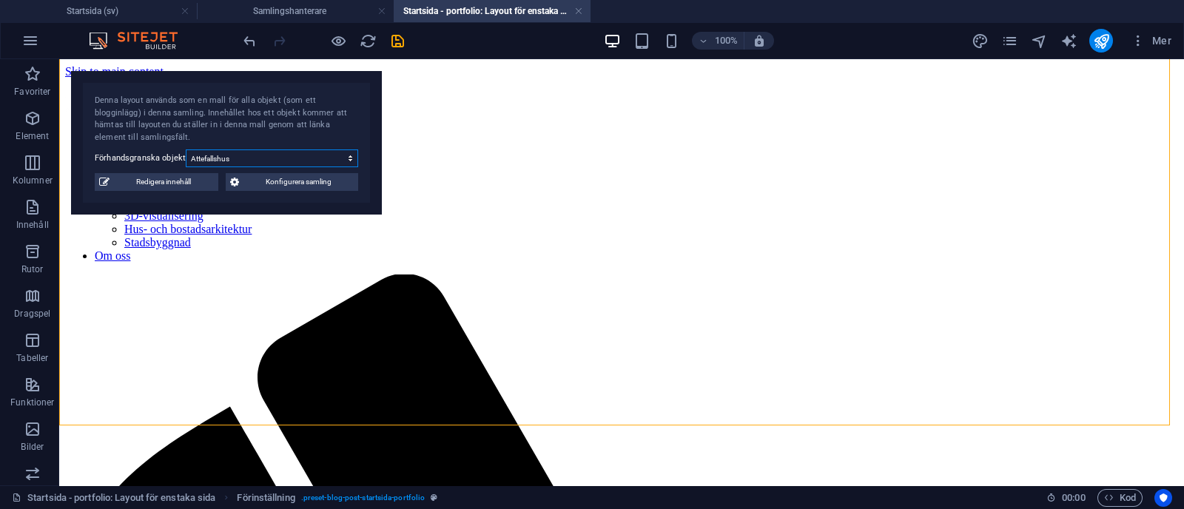
click at [288, 161] on select "Attefallshus Tillbyggnad bostadshus Volymstudie Fasadändring" at bounding box center [272, 159] width 172 height 18
click at [395, 47] on icon "save" at bounding box center [397, 41] width 17 height 17
click at [398, 41] on div at bounding box center [324, 41] width 166 height 24
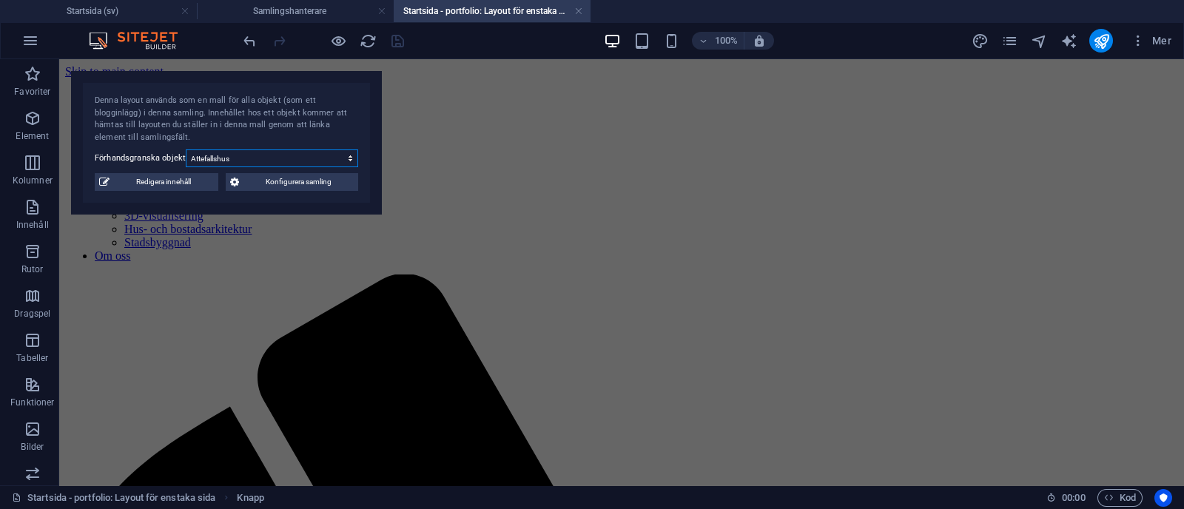
click at [309, 164] on select "Attefallshus Tillbyggnad bostadshus Volymstudie Fasadändring" at bounding box center [272, 159] width 172 height 18
select select "68b70ddebdb0bfdaaa070170"
click at [186, 150] on select "Attefallshus Tillbyggnad bostadshus Volymstudie Fasadändring" at bounding box center [272, 159] width 172 height 18
click at [574, 9] on link at bounding box center [578, 11] width 9 height 14
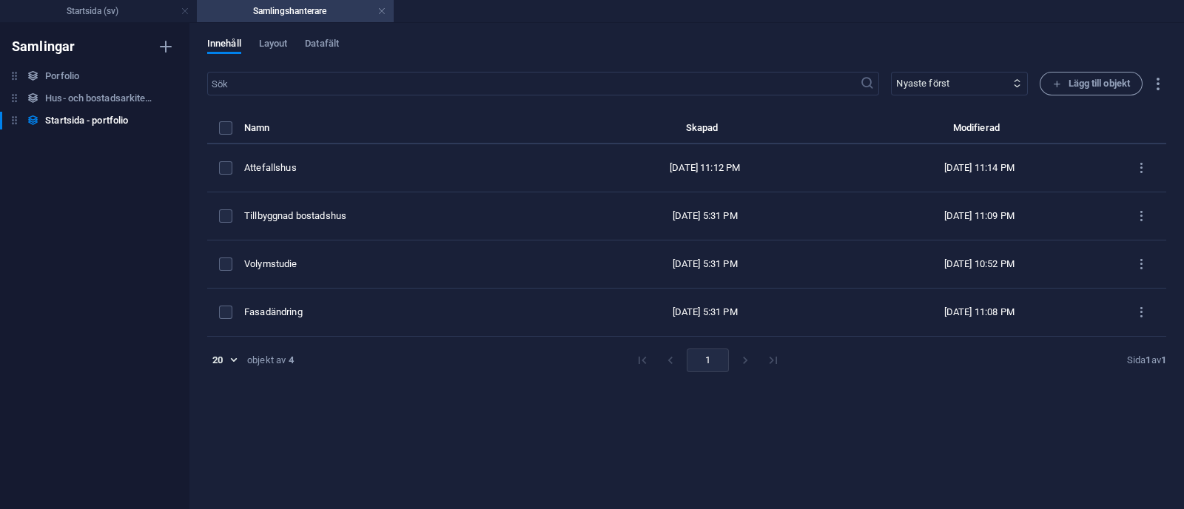
click at [580, 10] on ul "Startsida (sv) Samlingshanterare" at bounding box center [592, 11] width 1184 height 22
click at [382, 8] on link at bounding box center [382, 11] width 9 height 14
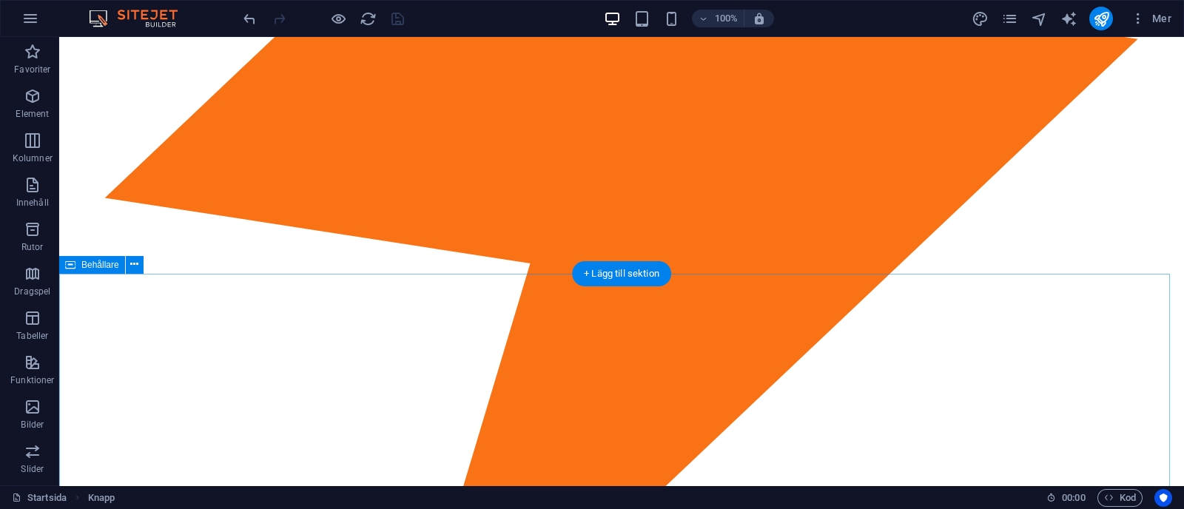
scroll to position [2882, 0]
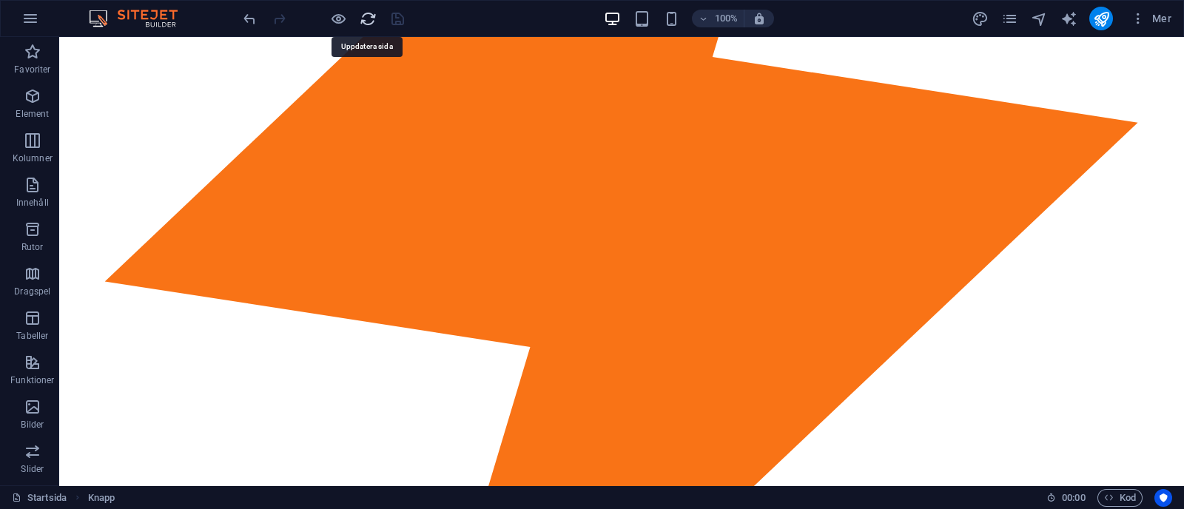
click at [365, 19] on icon "reload" at bounding box center [368, 18] width 17 height 17
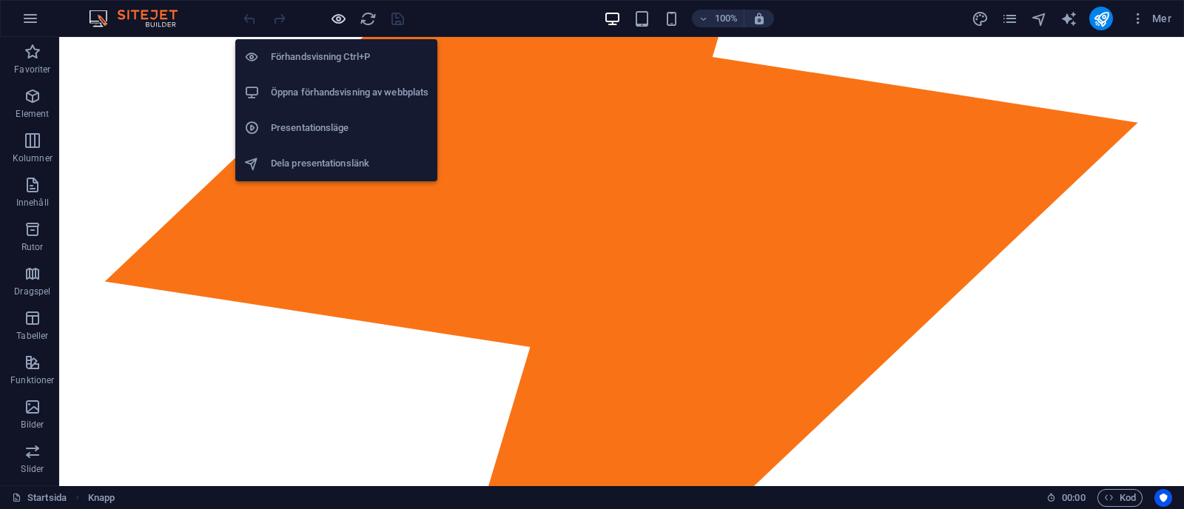
click at [340, 19] on icon "button" at bounding box center [338, 18] width 17 height 17
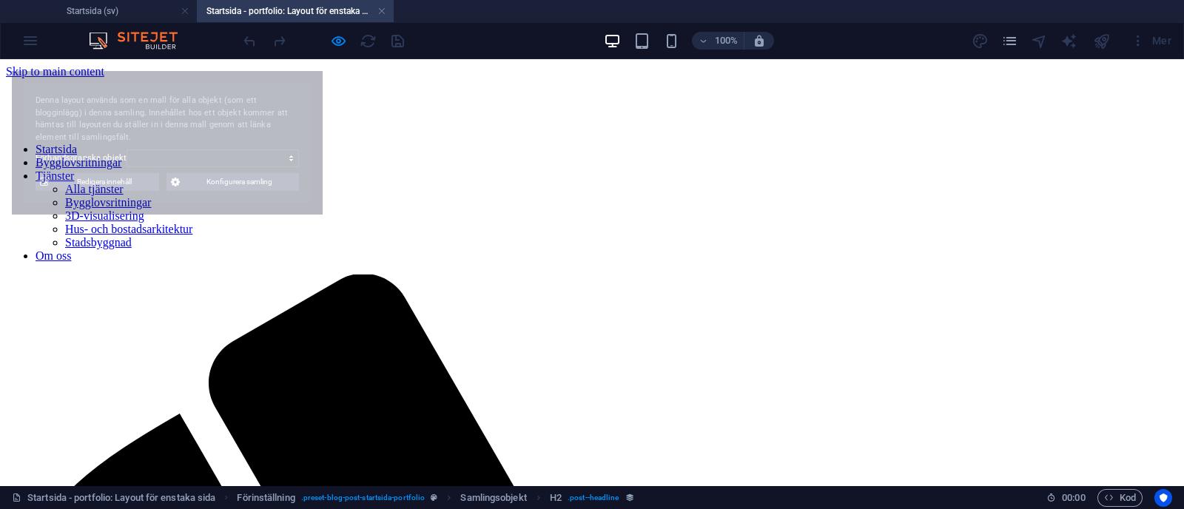
scroll to position [0, 0]
select select "68b70ddebdb0bfdaaa07016c"
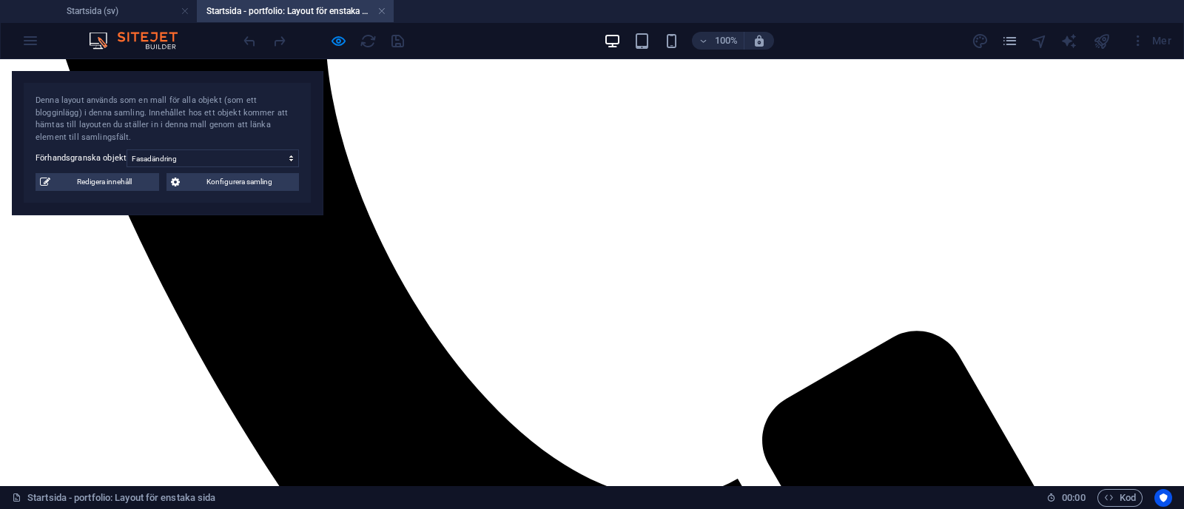
scroll to position [903, 0]
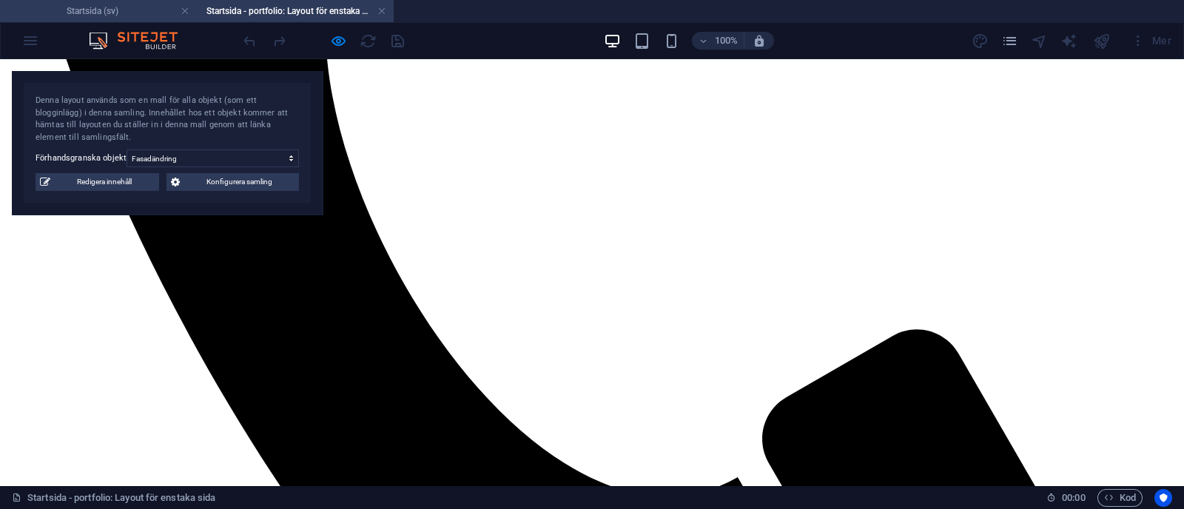
click at [141, 1] on li "Startsida (sv)" at bounding box center [98, 11] width 197 height 22
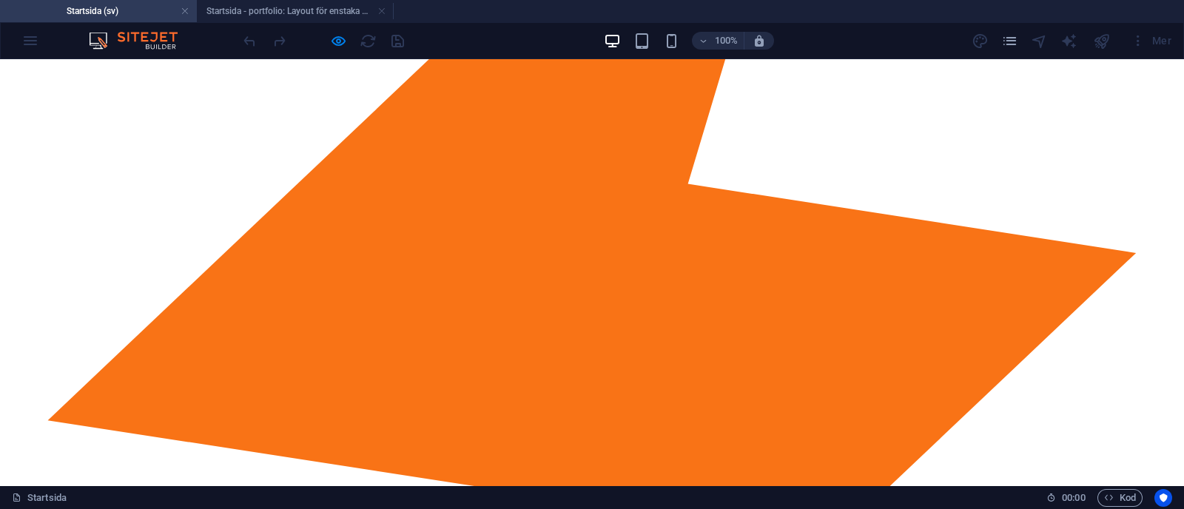
scroll to position [0, 0]
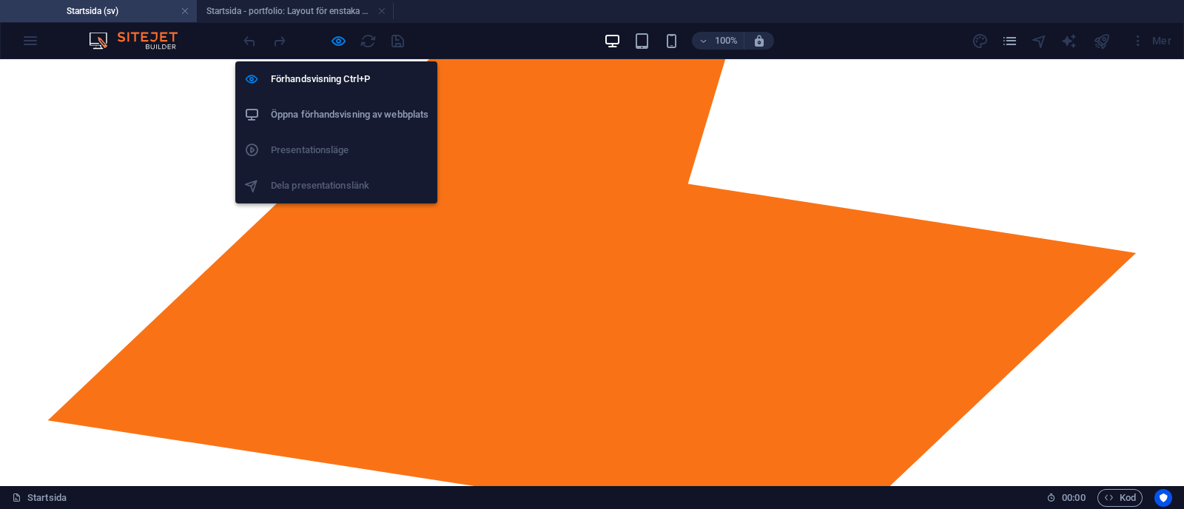
drag, startPoint x: 340, startPoint y: 37, endPoint x: 314, endPoint y: 111, distance: 78.4
click at [314, 111] on h6 "Öppna förhandsvisning av webbplats" at bounding box center [350, 115] width 158 height 18
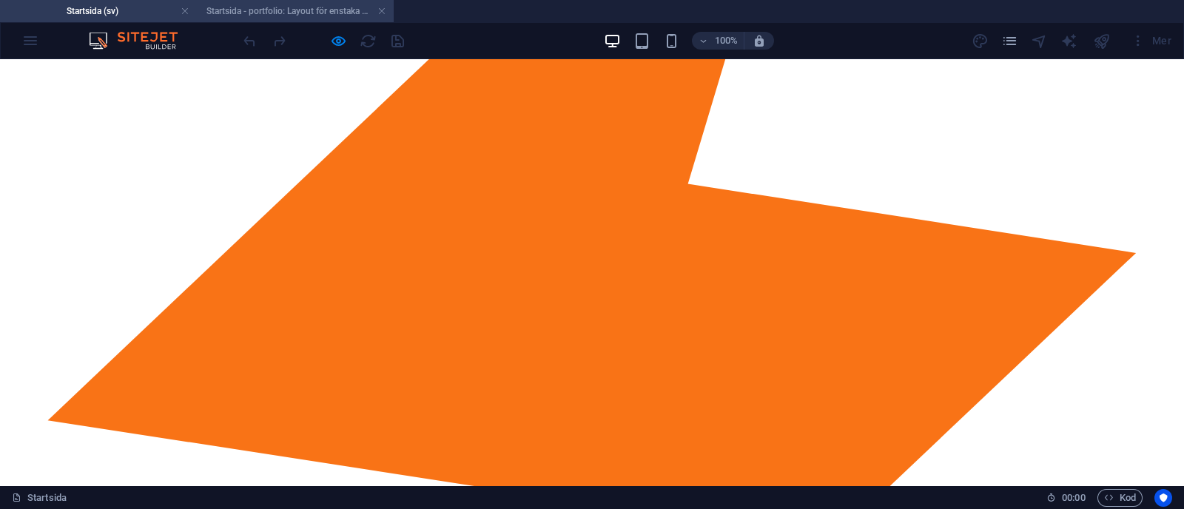
click at [361, 7] on h4 "Startsida - portfolio: Layout för enstaka sida (sv)" at bounding box center [295, 11] width 197 height 16
click at [387, 8] on h4 "Startsida - portfolio: Layout för enstaka sida (sv)" at bounding box center [295, 11] width 197 height 16
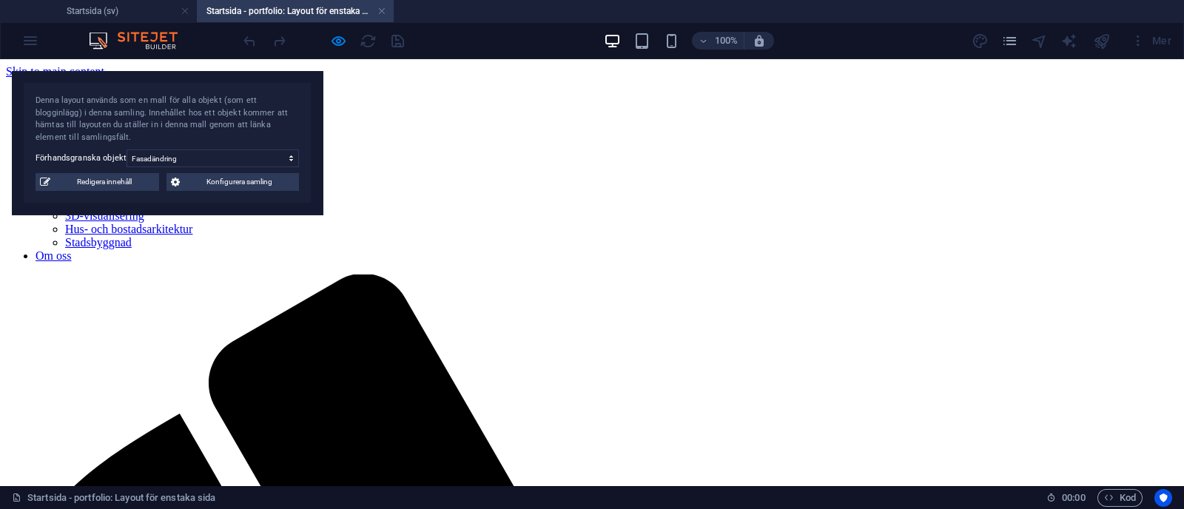
click at [332, 38] on icon "button" at bounding box center [338, 41] width 17 height 17
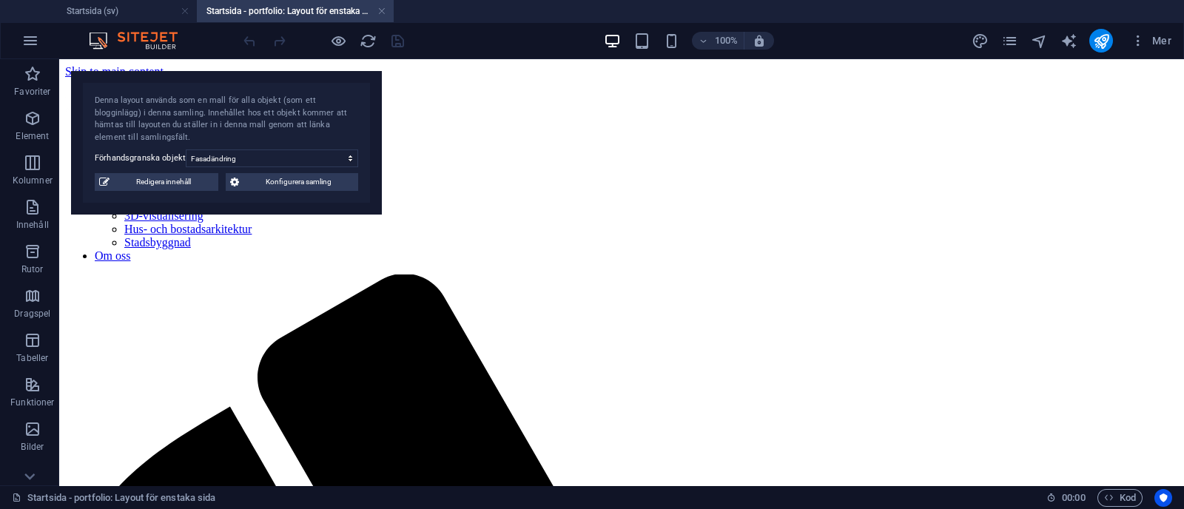
drag, startPoint x: 384, startPoint y: 8, endPoint x: 235, endPoint y: 1, distance: 149.7
click at [384, 8] on link at bounding box center [382, 11] width 9 height 14
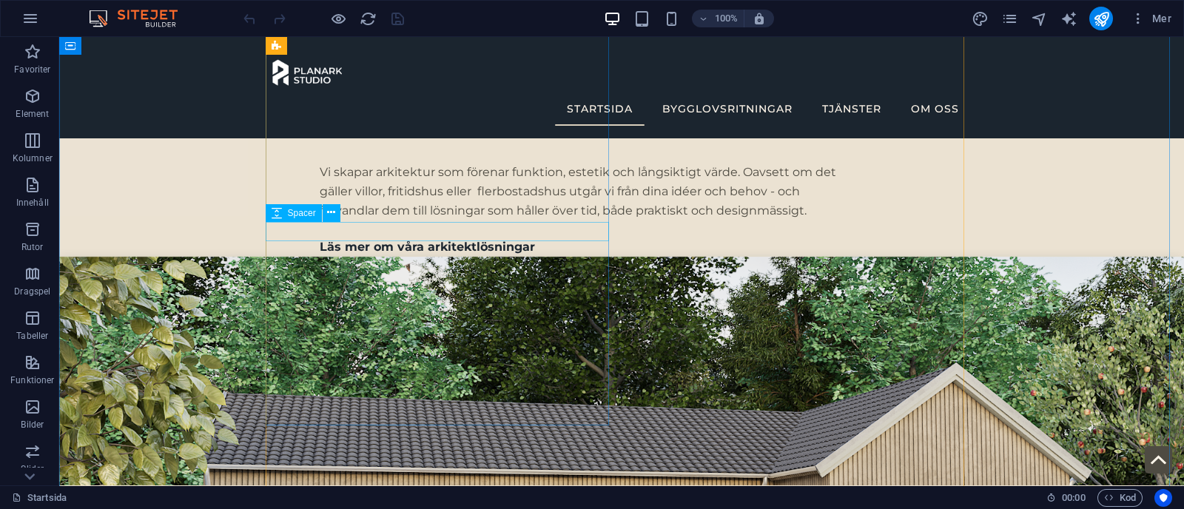
scroll to position [3384, 0]
